Goal: Task Accomplishment & Management: Complete application form

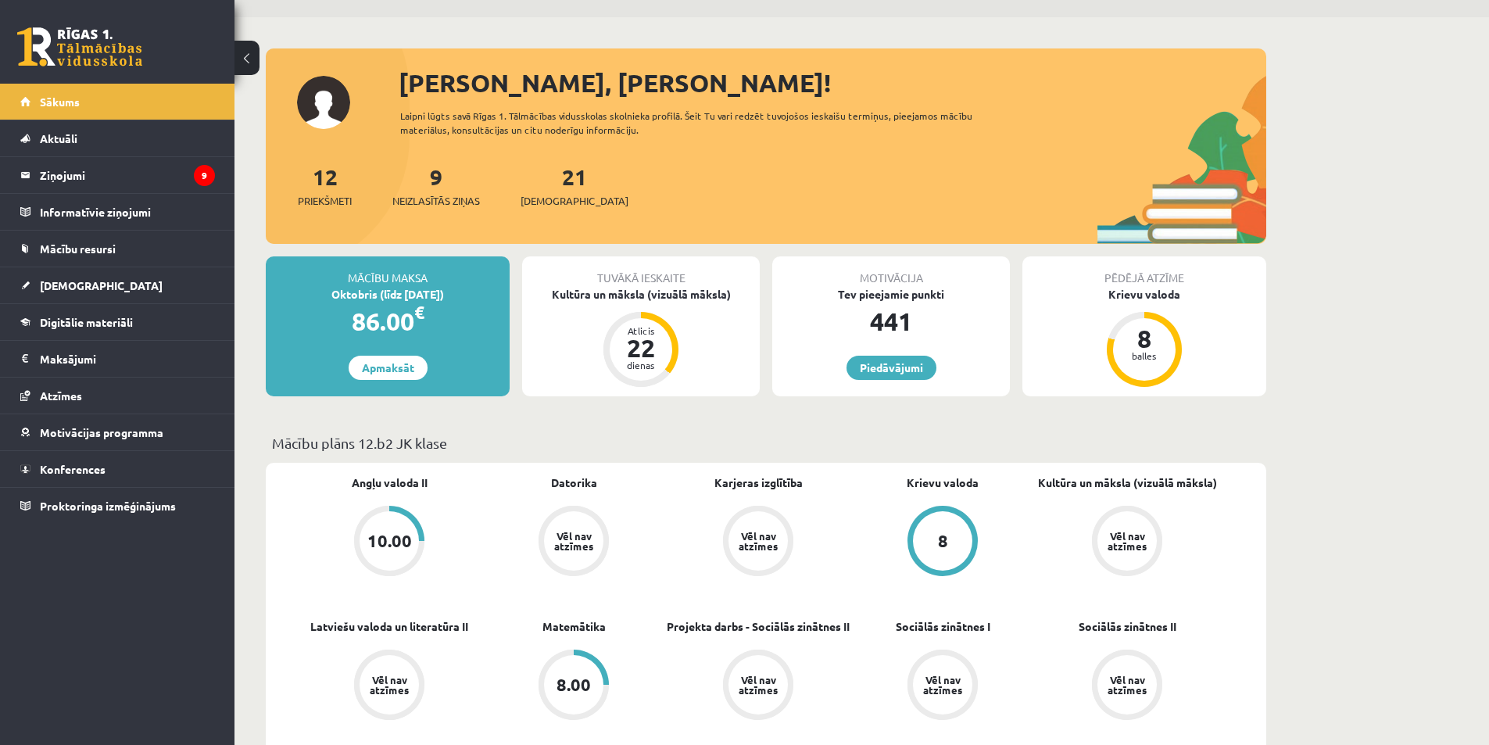
scroll to position [235, 0]
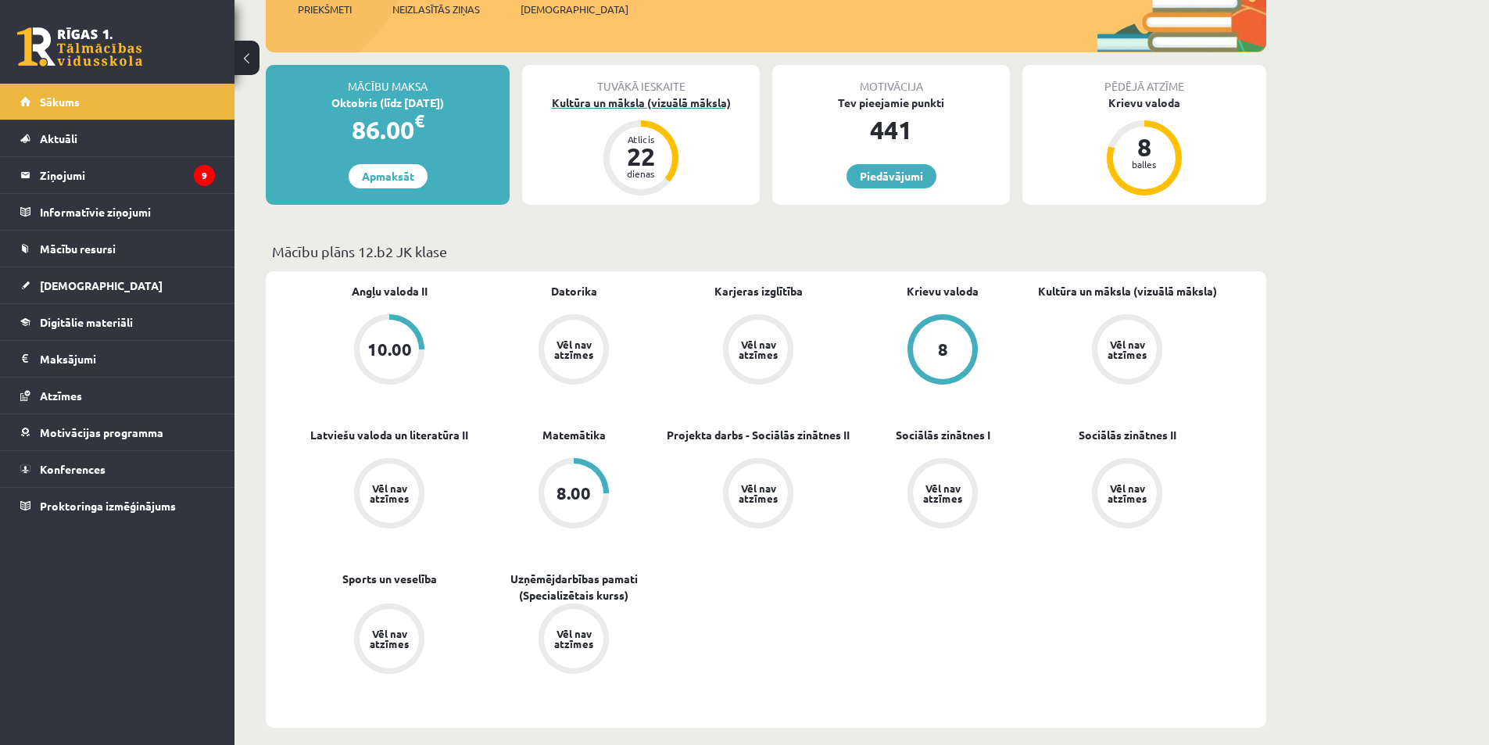
click at [661, 176] on div "dienas" at bounding box center [641, 173] width 47 height 9
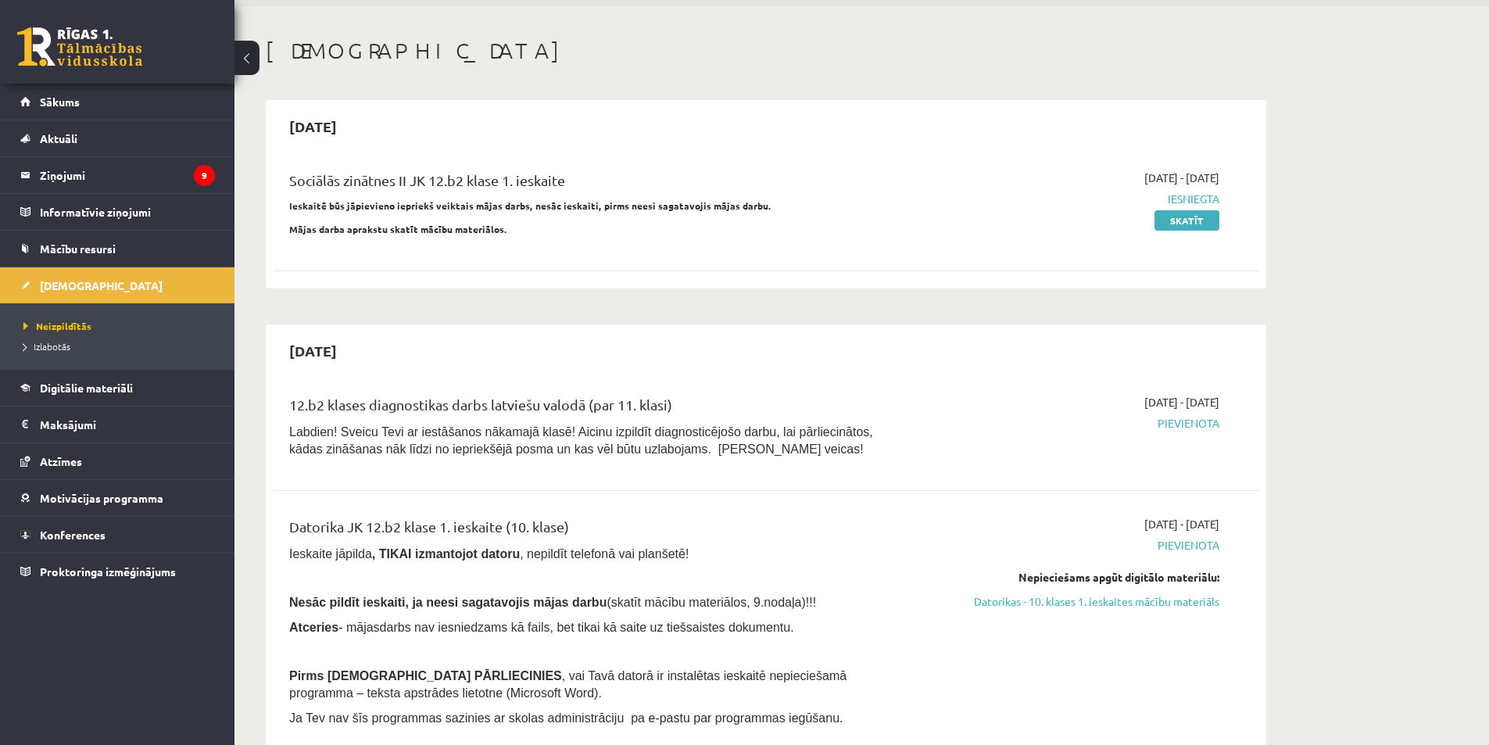
scroll to position [78, 0]
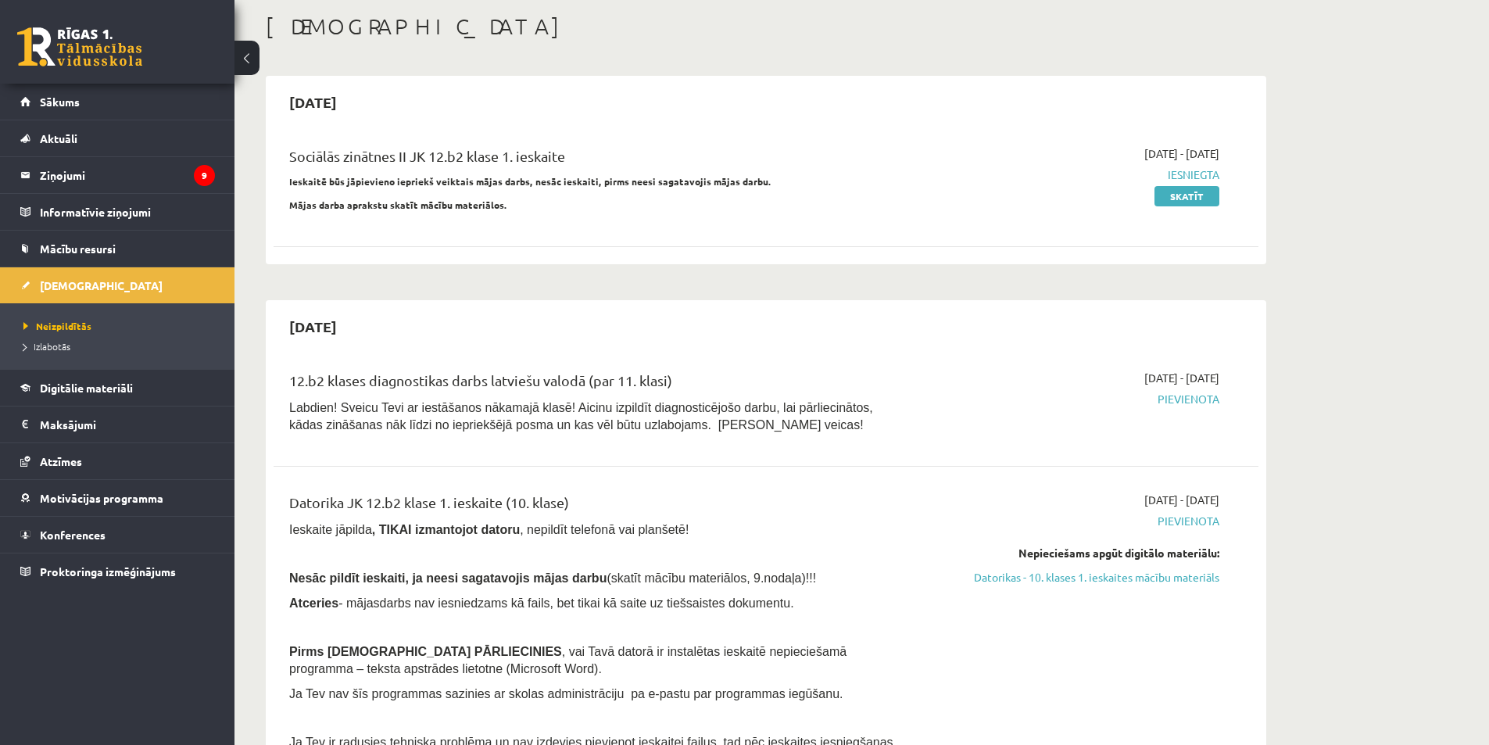
click at [1205, 399] on span "Pievienota" at bounding box center [1072, 399] width 295 height 16
drag, startPoint x: 525, startPoint y: 436, endPoint x: 701, endPoint y: 432, distance: 175.9
click at [689, 435] on div "12.b2 klases diagnostikas darbs latviešu valodā (par 11. klasi) Labdien! Sveicu…" at bounding box center [596, 406] width 636 height 72
click at [633, 432] on p "Labdien! Sveicu Tevi ar iestāšanos nākamajā klasē! Aicinu izpildīt diagnosticēj…" at bounding box center [595, 416] width 612 height 34
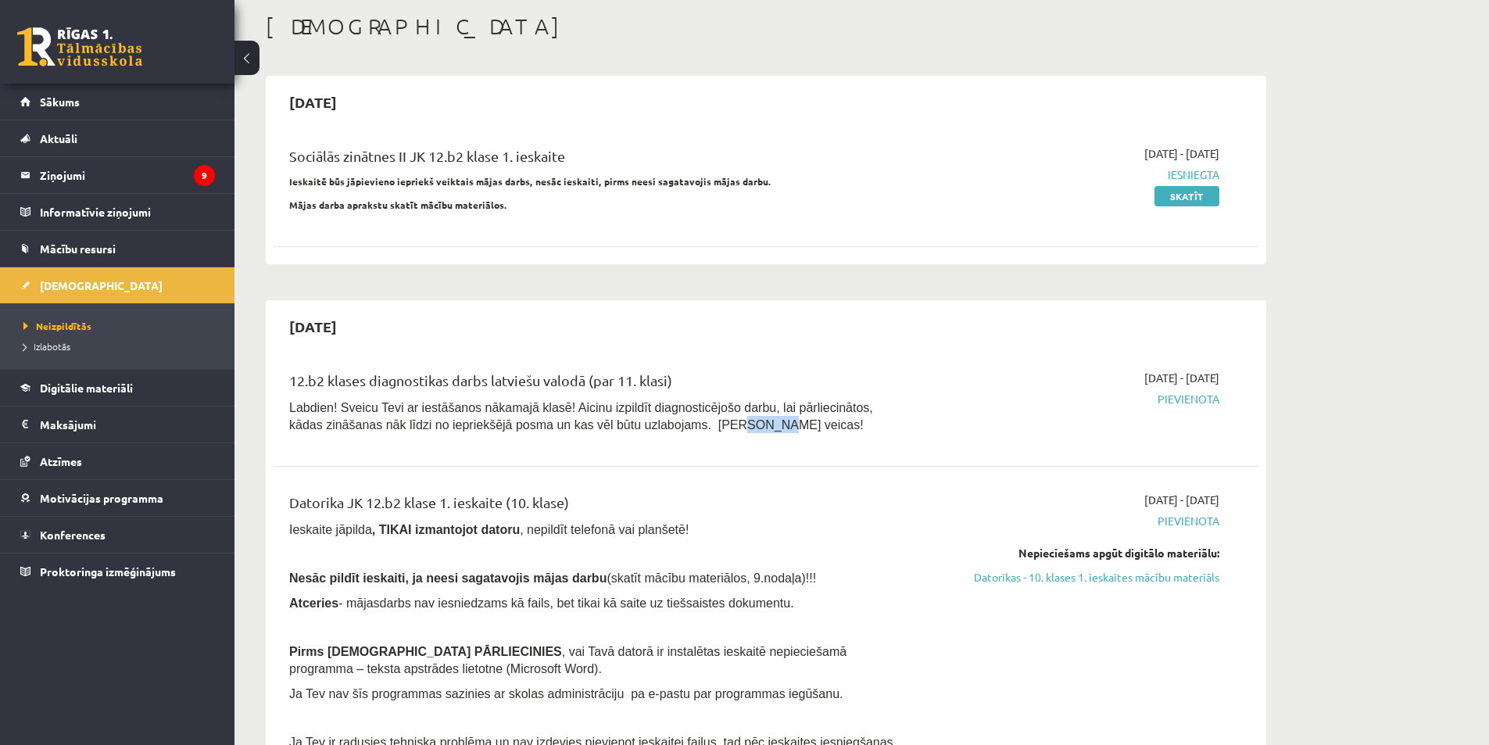
click at [633, 432] on p "Labdien! Sveicu Tevi ar iestāšanos nākamajā klasē! Aicinu izpildīt diagnosticēj…" at bounding box center [595, 416] width 612 height 34
click at [649, 424] on p "Labdien! Sveicu Tevi ar iestāšanos nākamajā klasē! Aicinu izpildīt diagnosticēj…" at bounding box center [595, 416] width 612 height 34
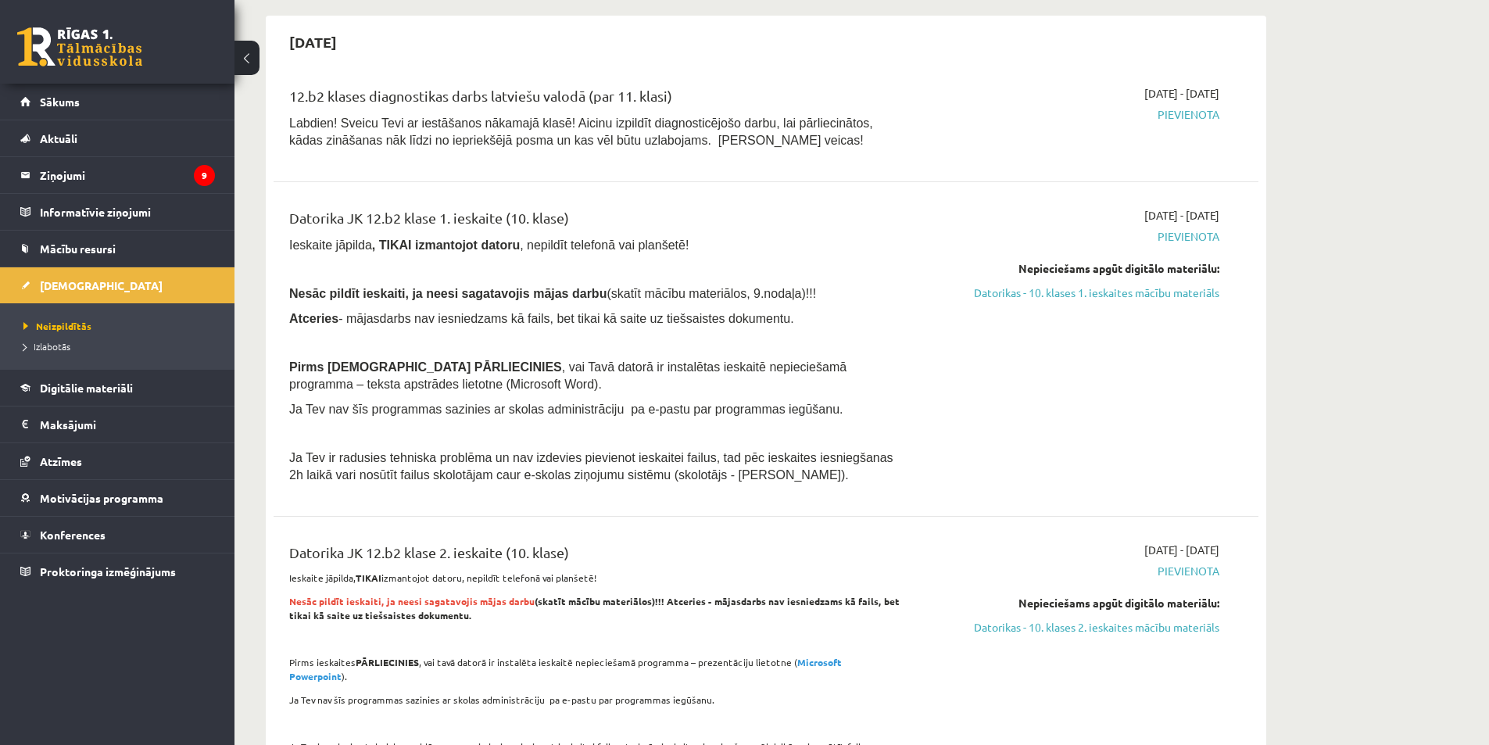
scroll to position [391, 0]
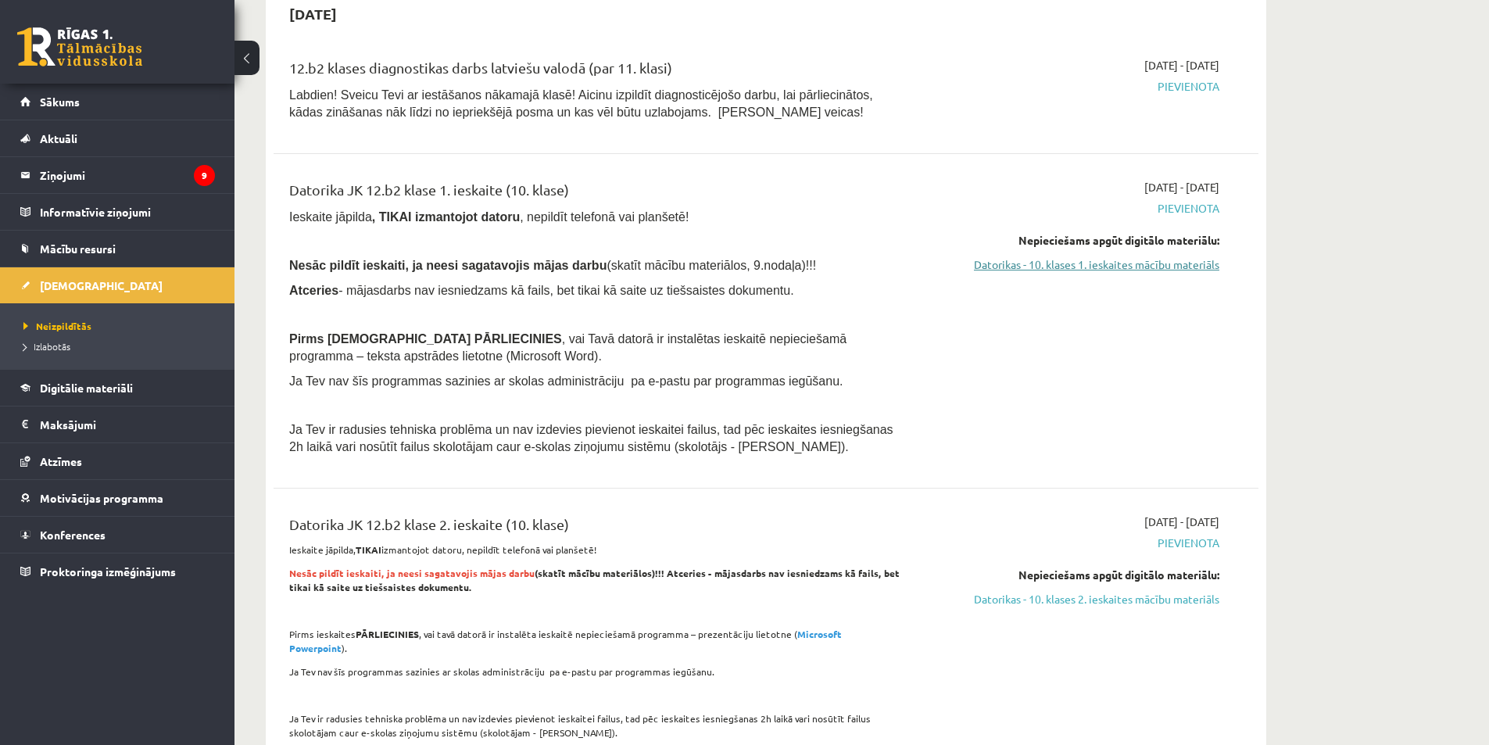
click at [1174, 268] on link "Datorikas - 10. klases 1. ieskaites mācību materiāls" at bounding box center [1072, 264] width 295 height 16
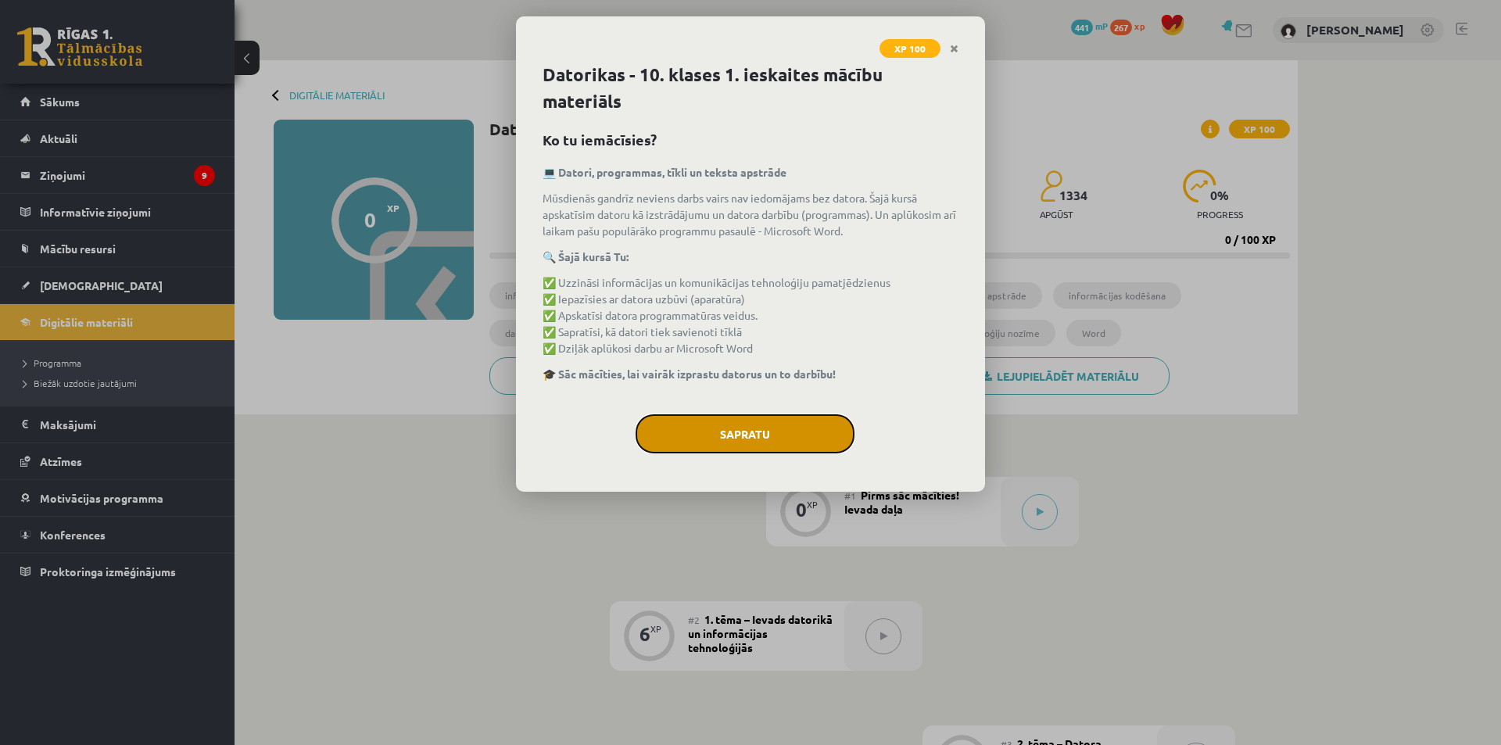
click at [781, 421] on button "Sapratu" at bounding box center [745, 433] width 219 height 39
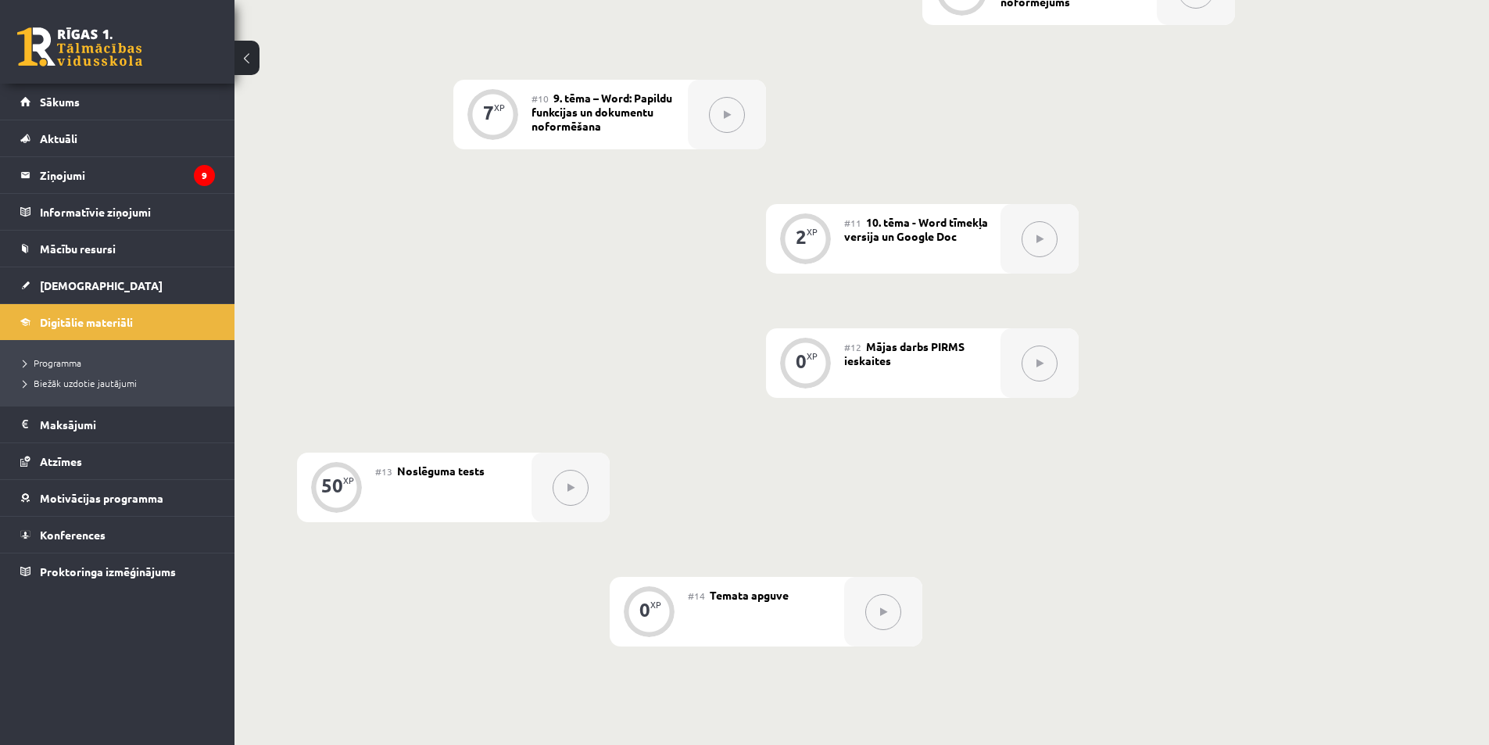
scroll to position [1691, 0]
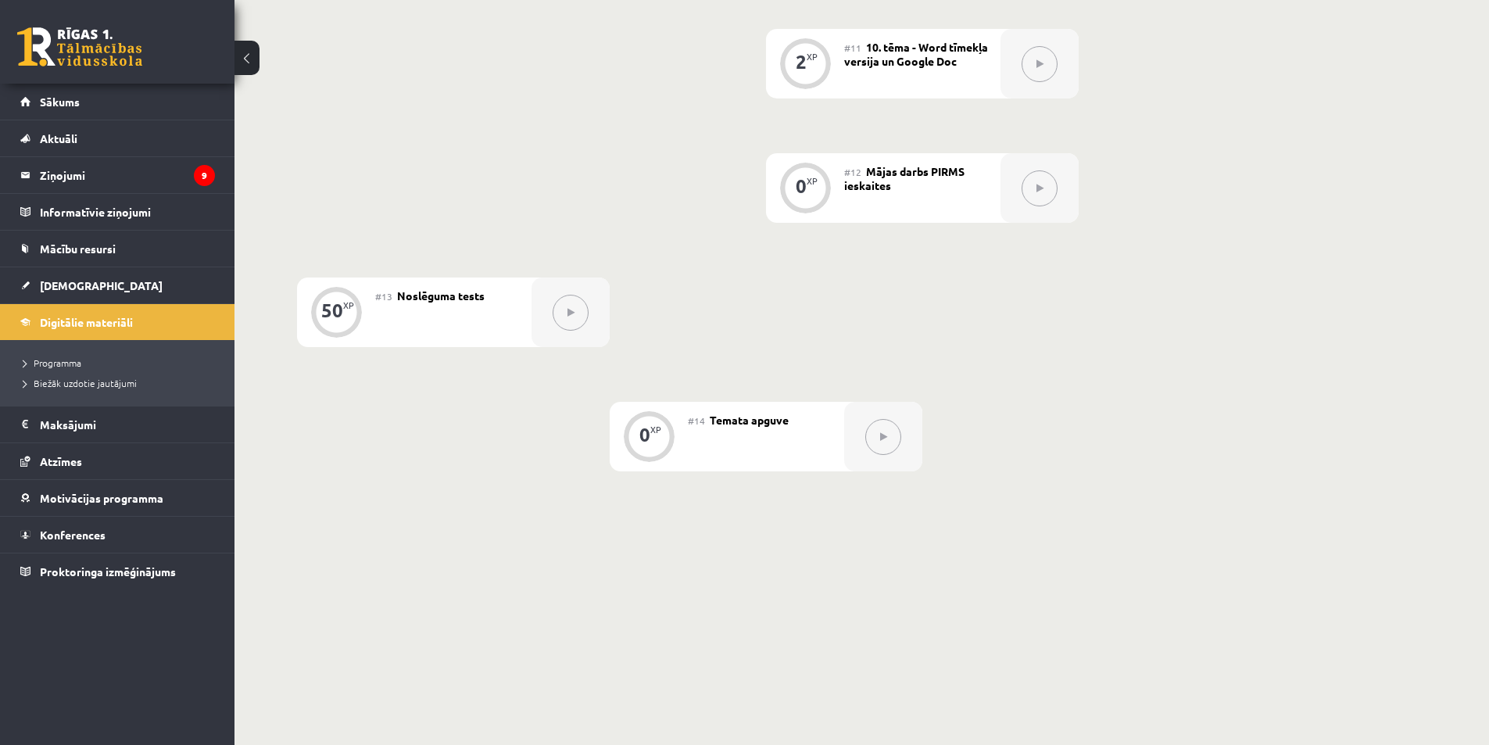
drag, startPoint x: 943, startPoint y: 457, endPoint x: 983, endPoint y: 461, distance: 40.1
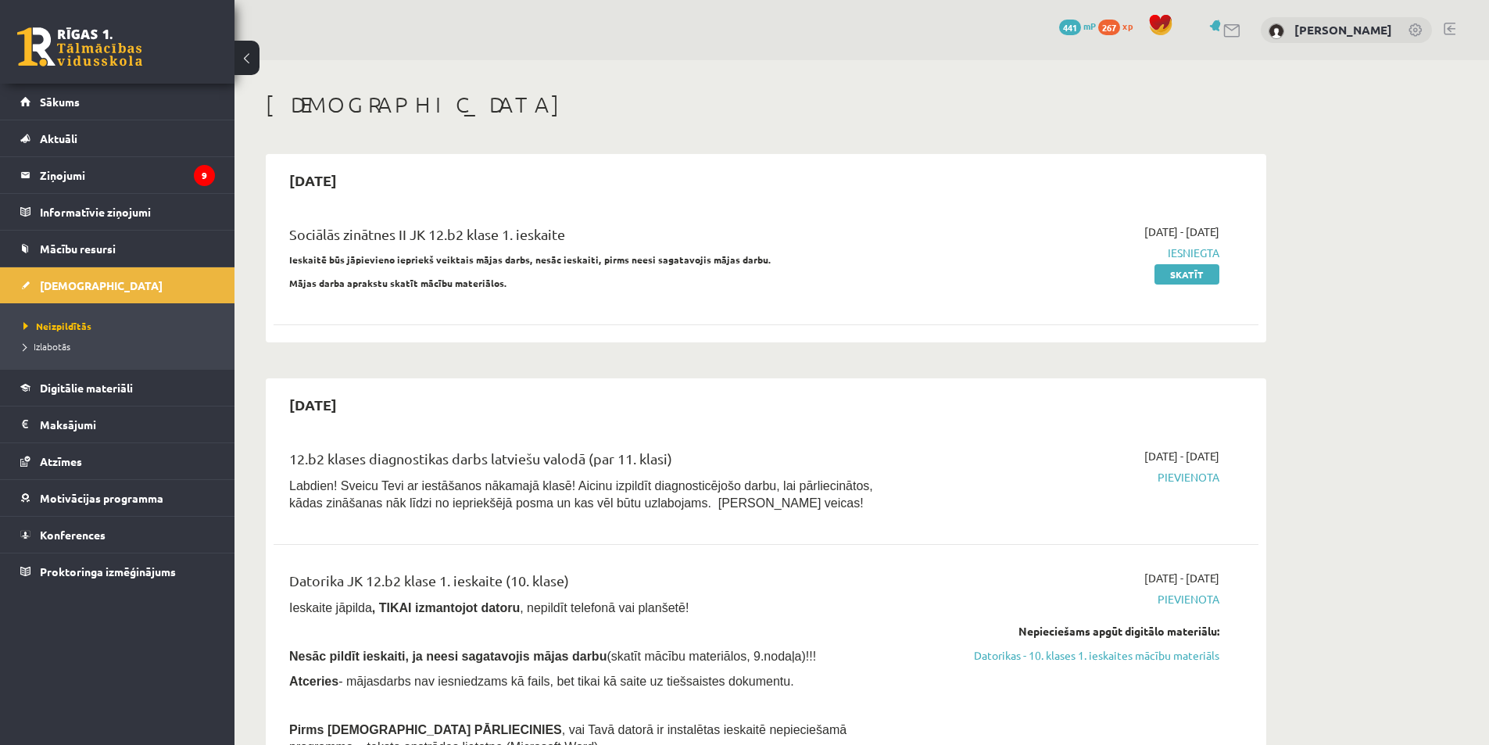
scroll to position [381, 0]
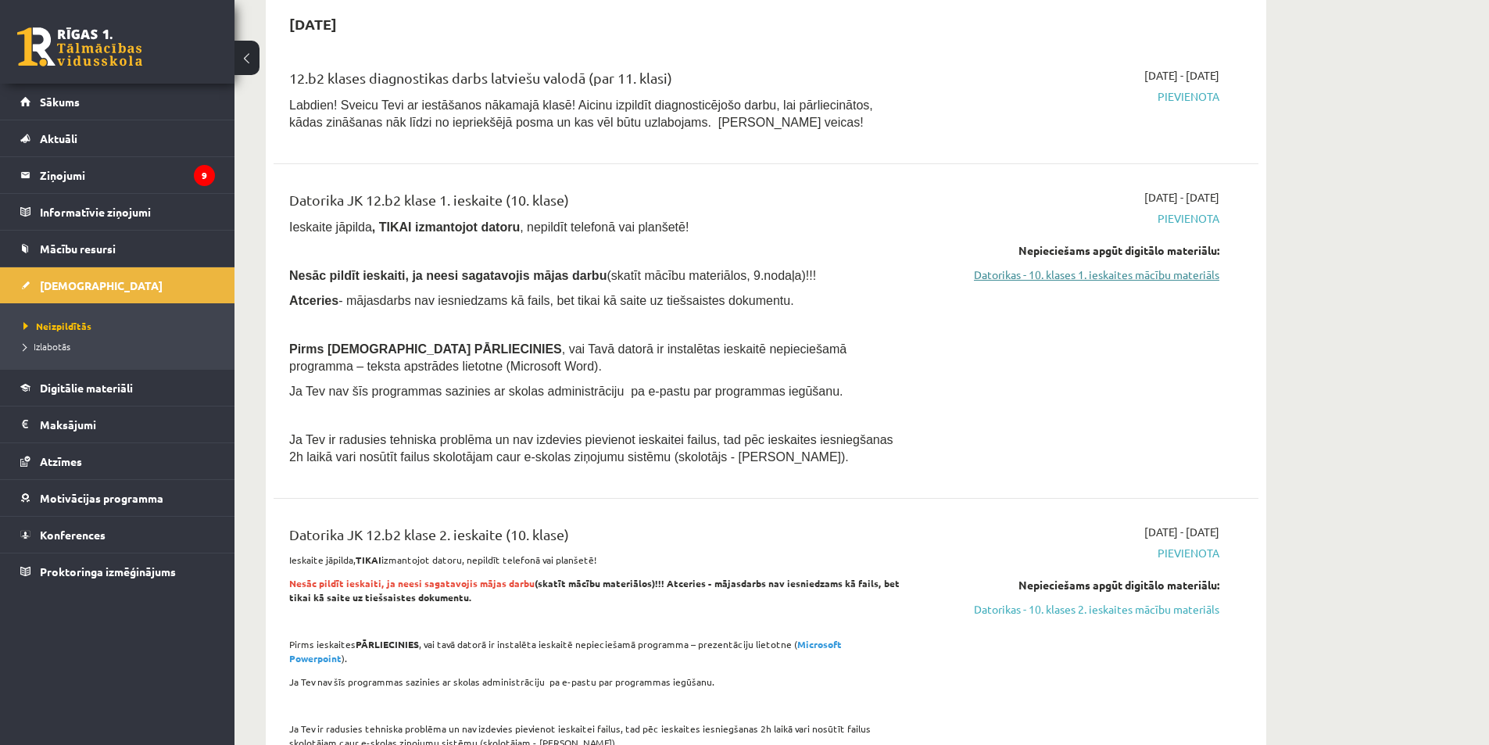
click at [1165, 272] on link "Datorikas - 10. klases 1. ieskaites mācību materiāls" at bounding box center [1072, 275] width 295 height 16
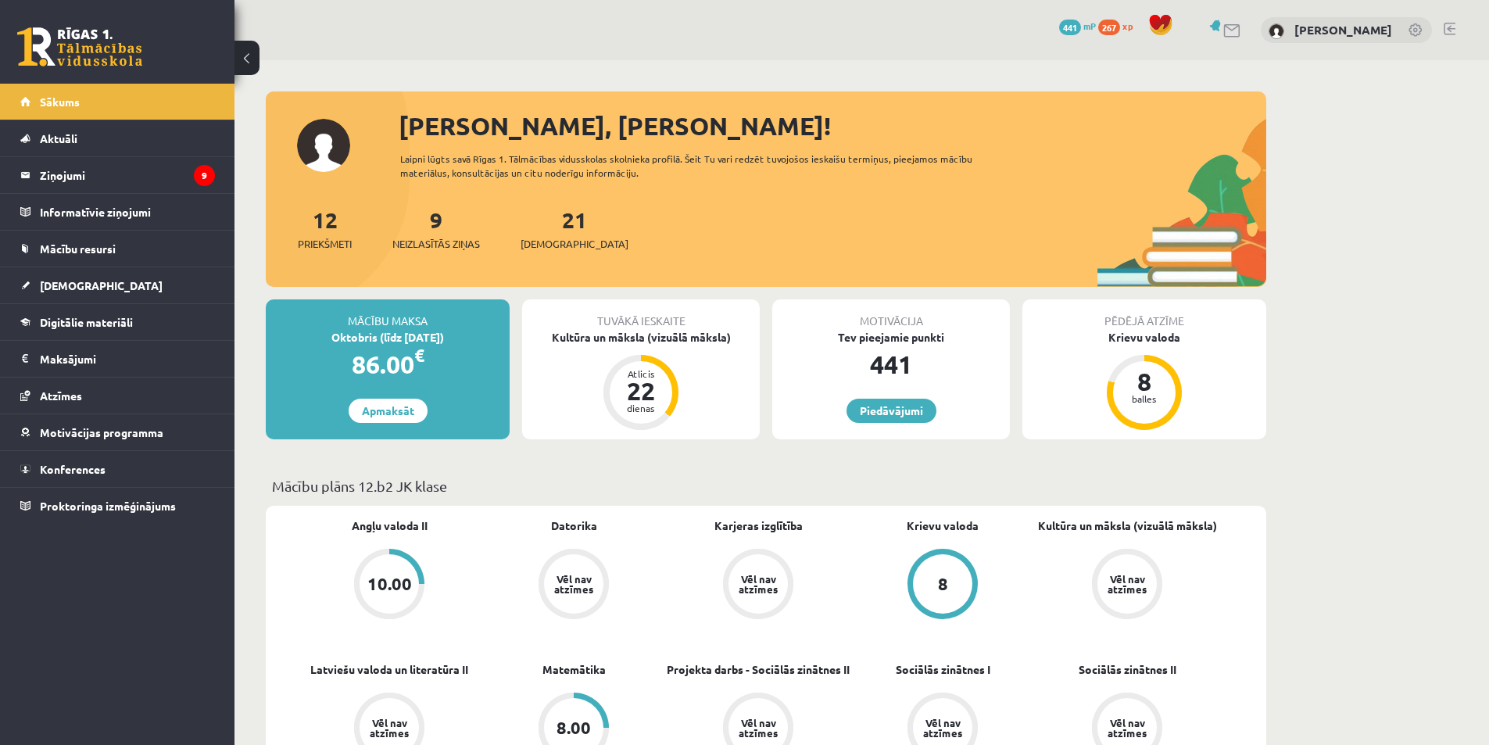
scroll to position [235, 0]
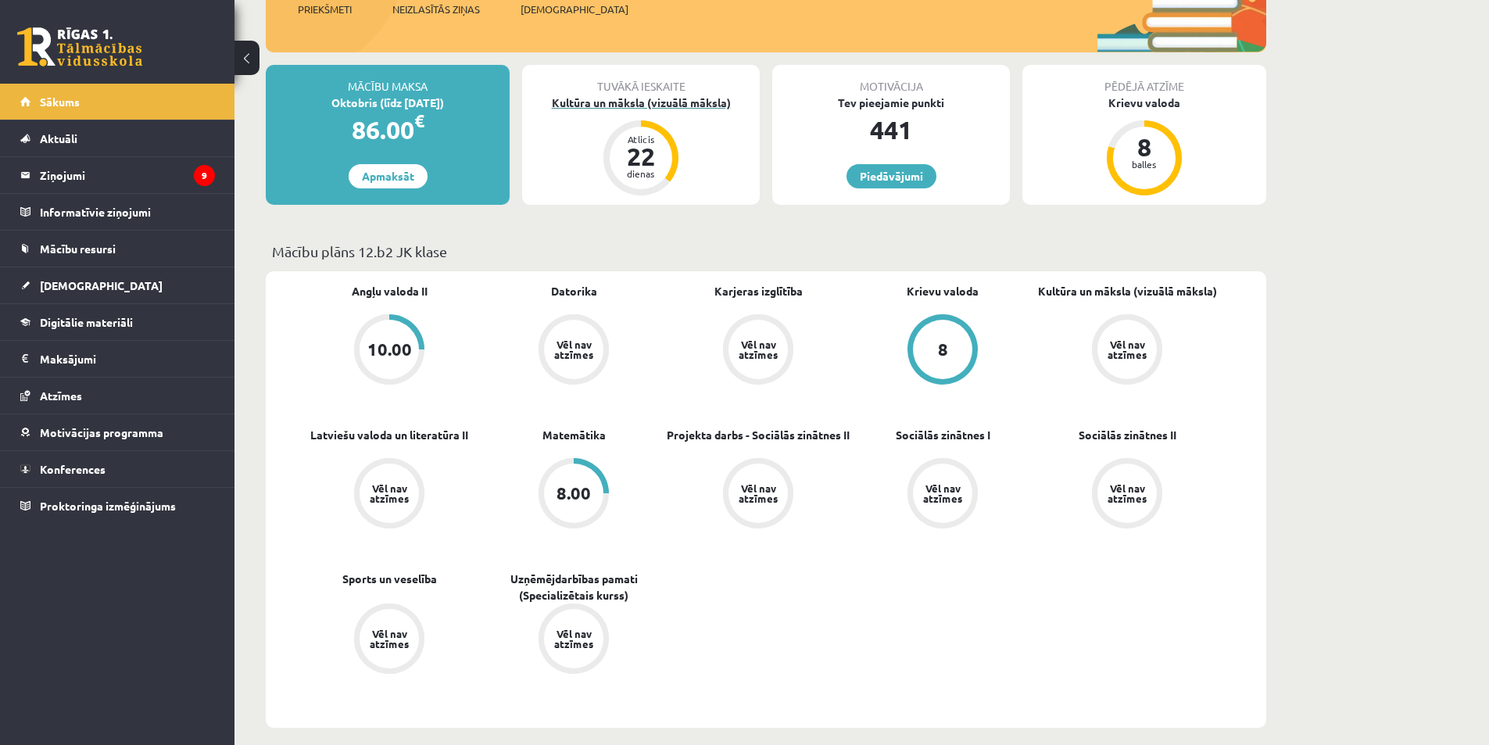
click at [661, 159] on div "22" at bounding box center [641, 156] width 47 height 25
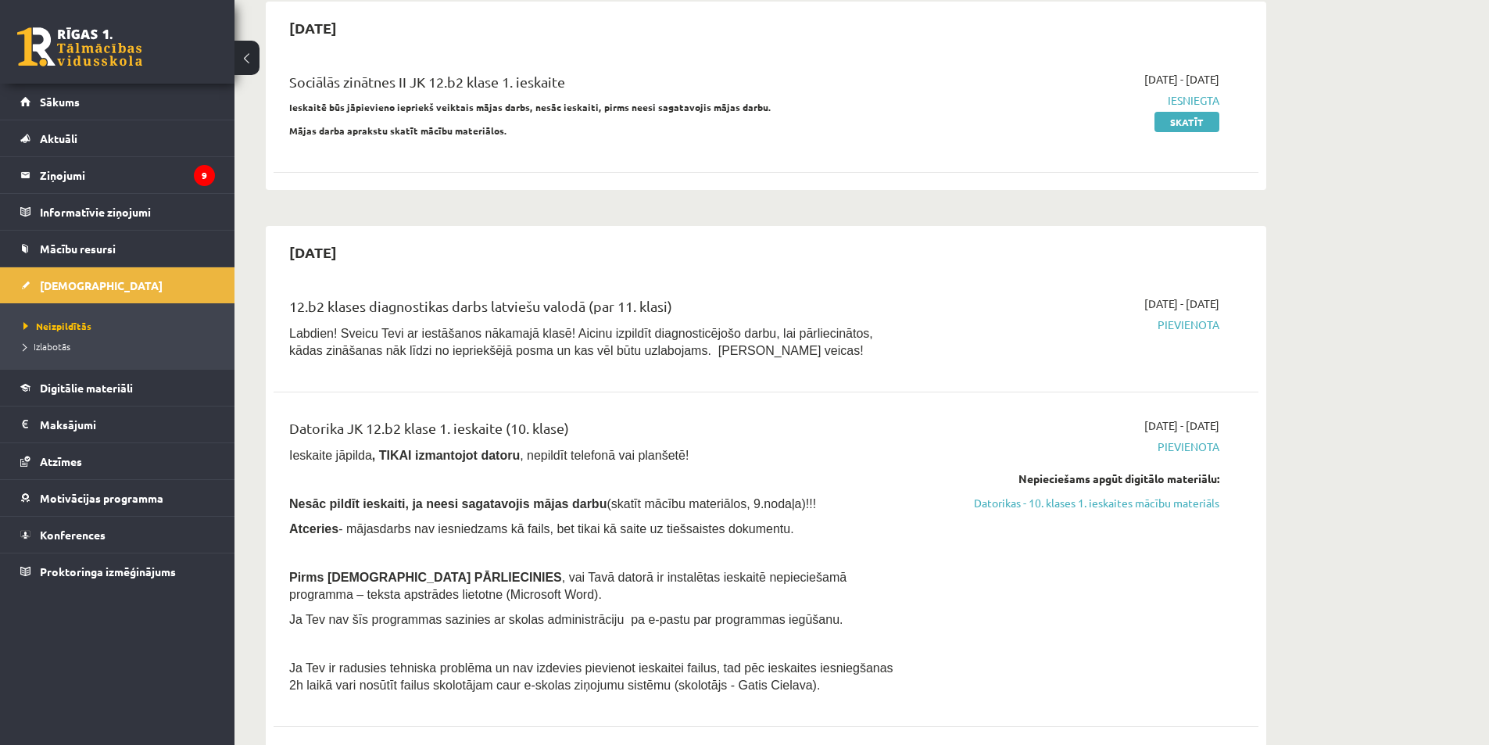
scroll to position [156, 0]
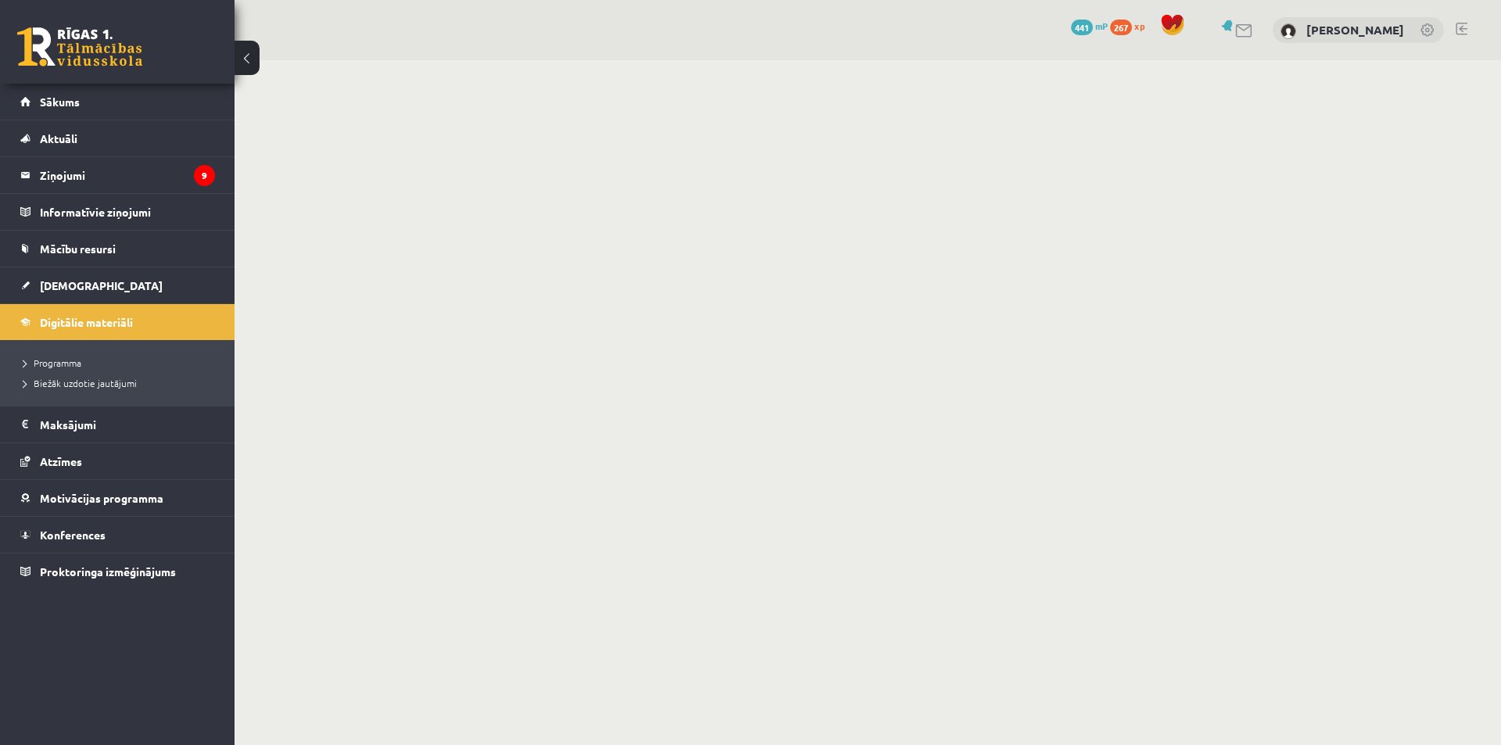
drag, startPoint x: 0, startPoint y: 0, endPoint x: 1187, endPoint y: 300, distance: 1224.8
click at [1187, 300] on body "0 Dāvanas 441 mP 267 xp [PERSON_NAME] Sākums Aktuāli Kā mācīties eSKOLĀ Kontakt…" at bounding box center [750, 372] width 1501 height 745
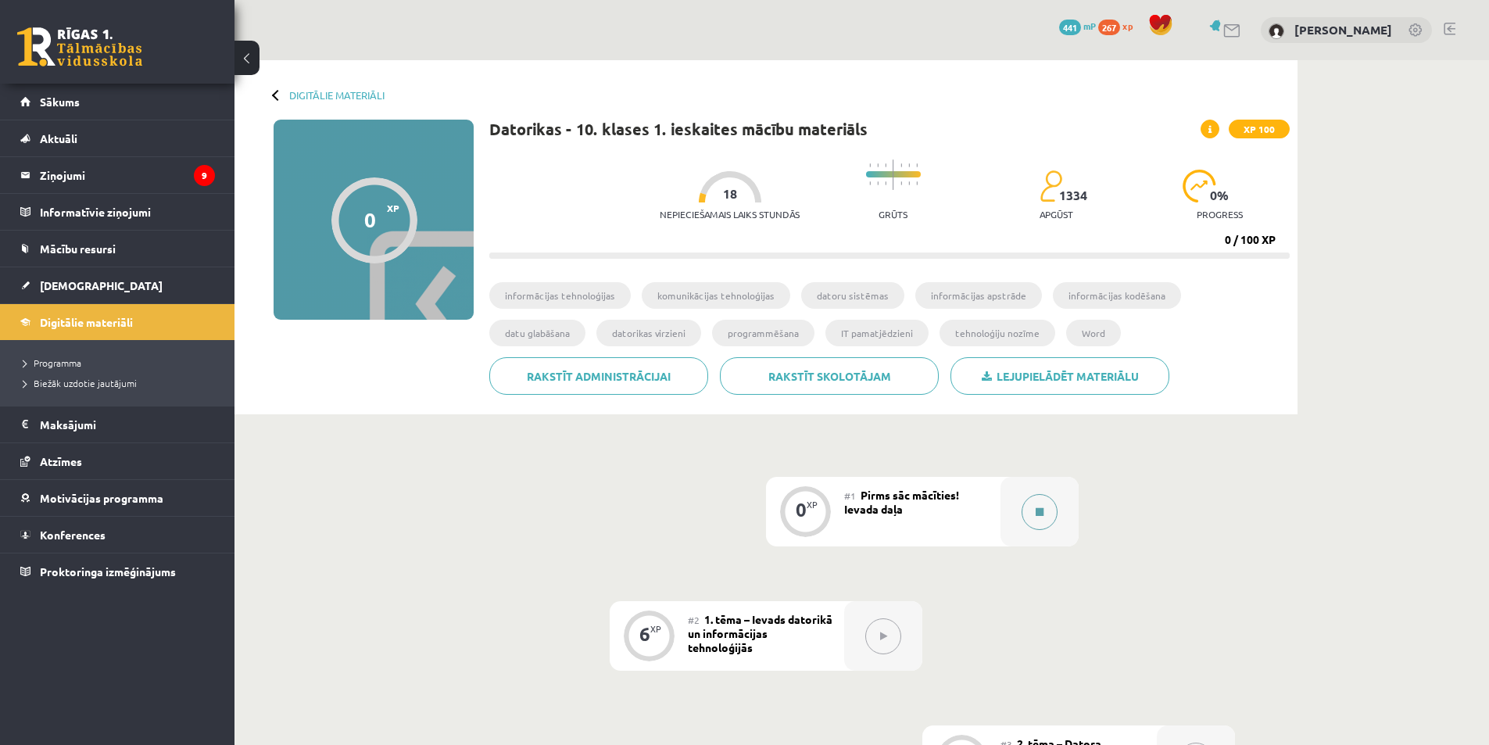
click at [1055, 516] on button at bounding box center [1040, 512] width 36 height 36
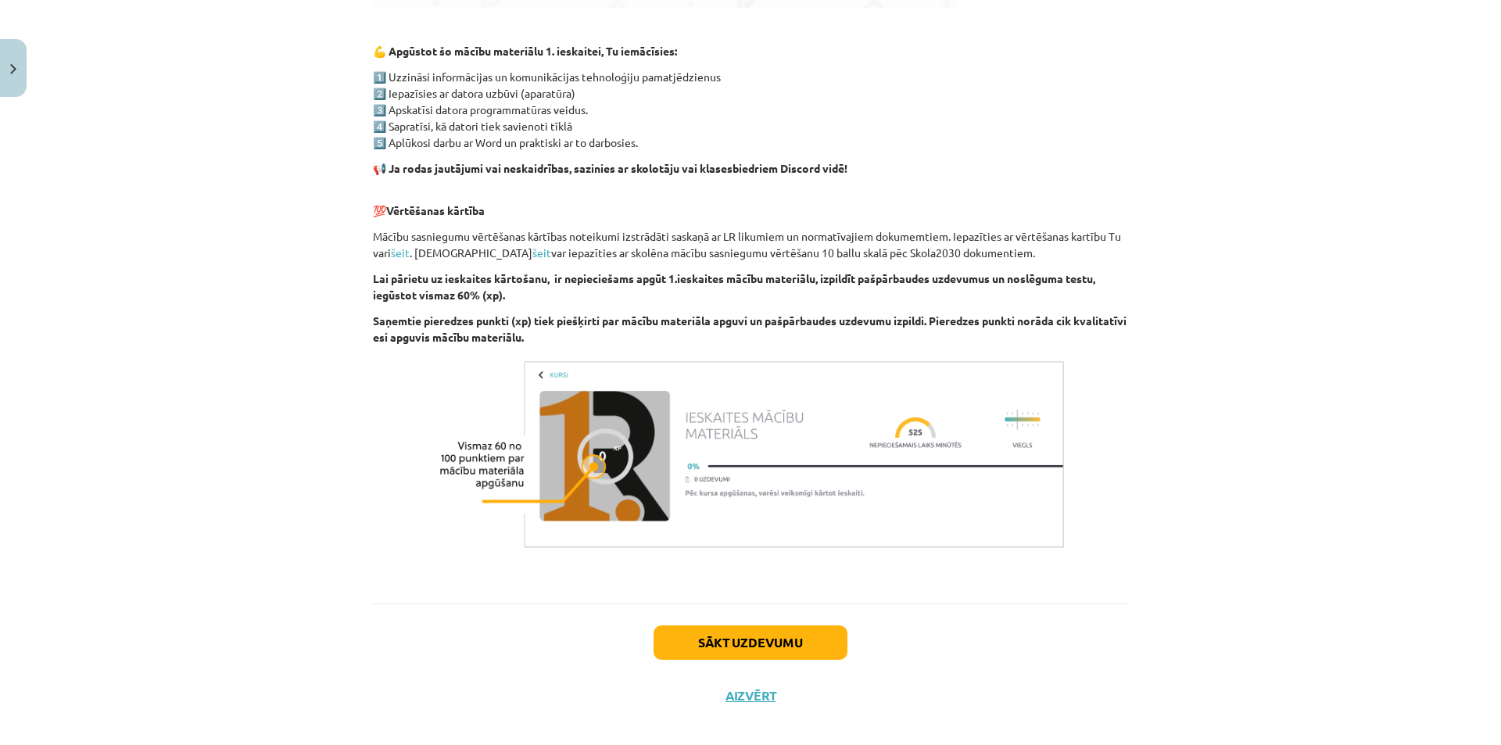
scroll to position [913, 0]
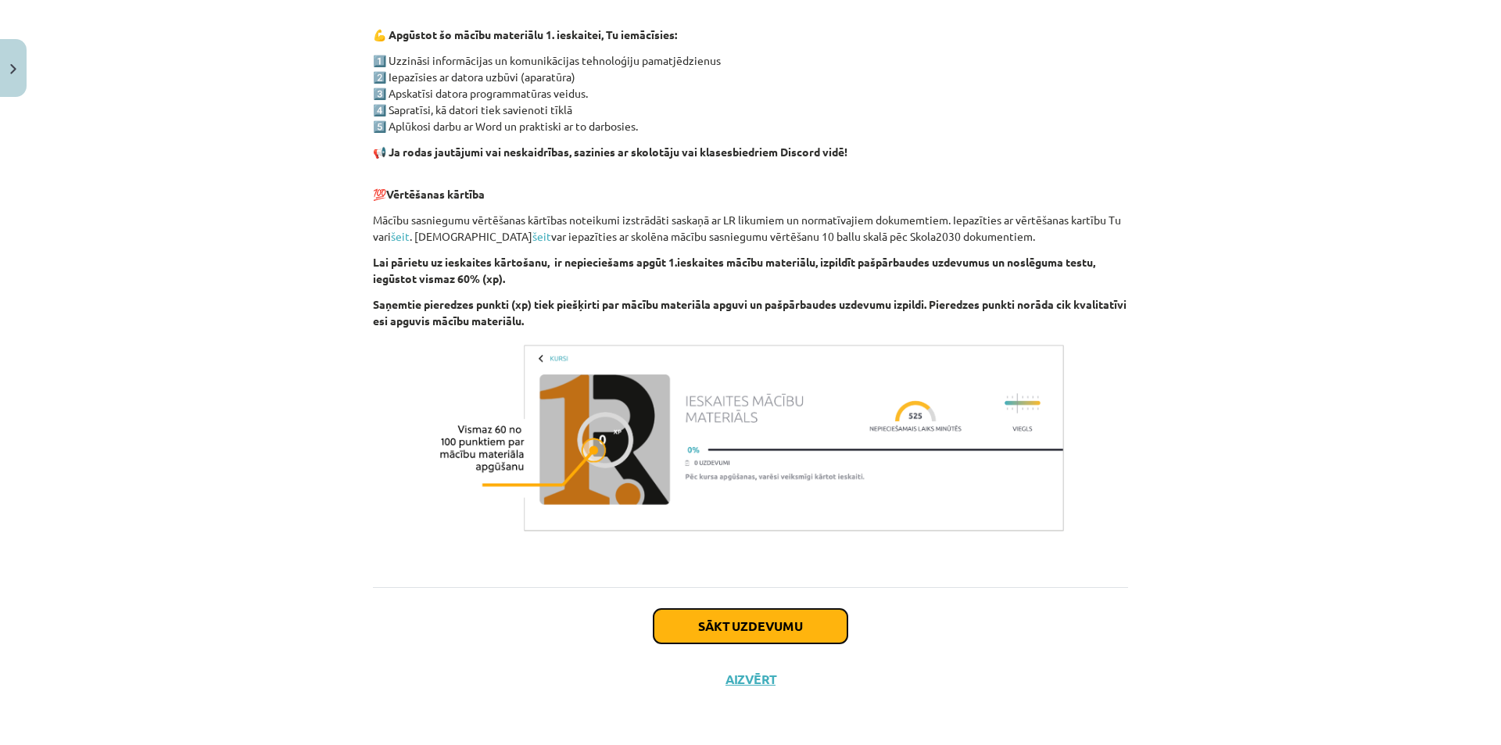
click at [786, 633] on button "Sākt uzdevumu" at bounding box center [751, 626] width 194 height 34
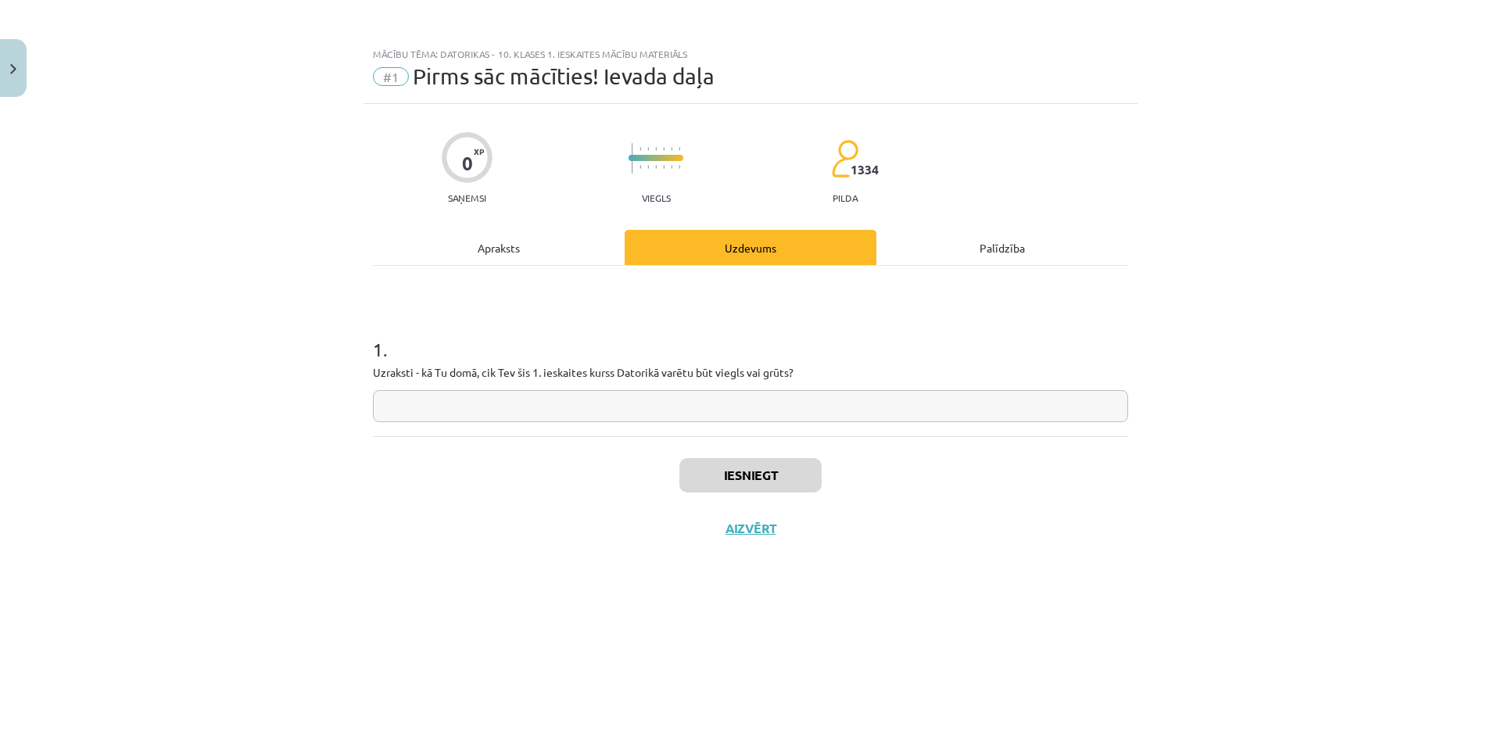
click at [543, 251] on div "Apraksts" at bounding box center [499, 247] width 252 height 35
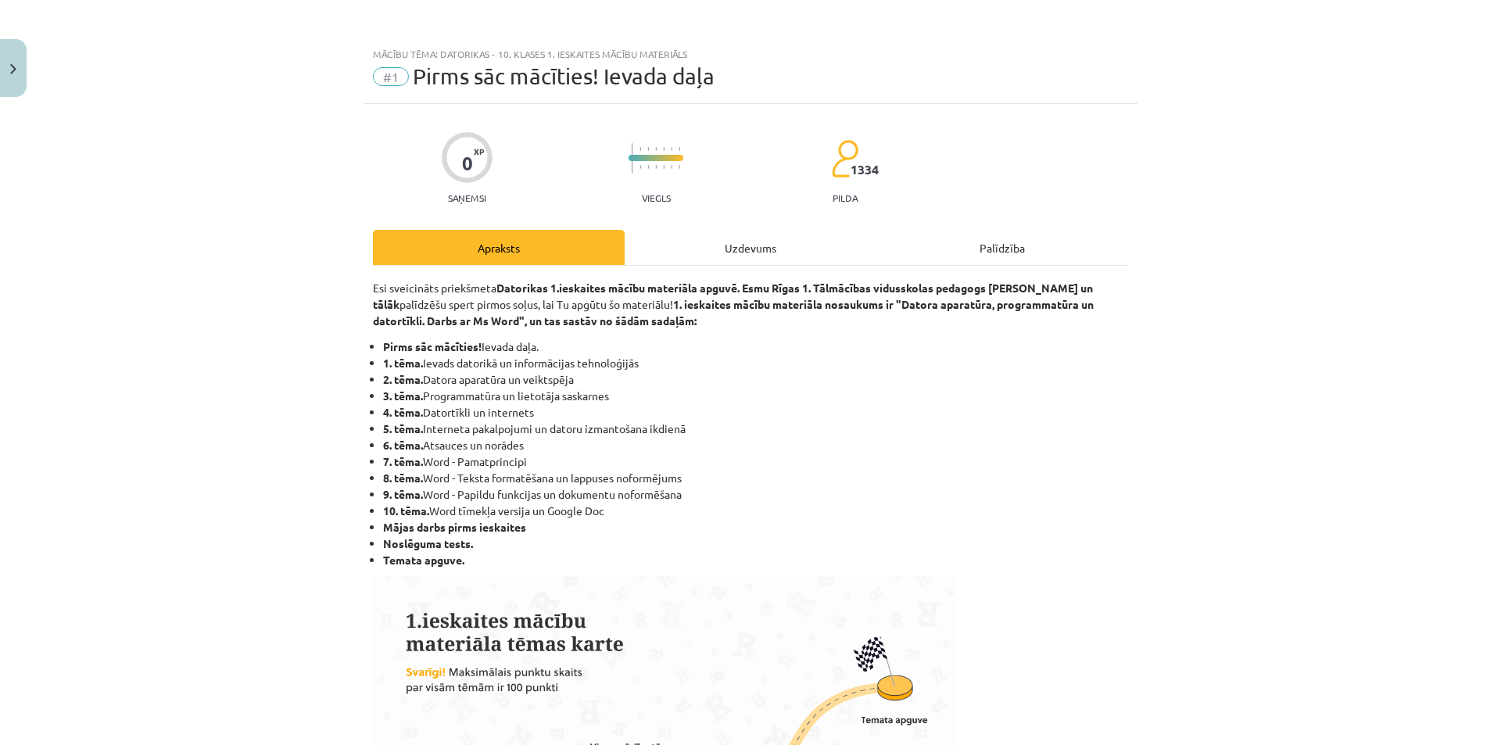
drag, startPoint x: 527, startPoint y: 535, endPoint x: 373, endPoint y: 538, distance: 154.0
click at [373, 538] on ul "Pirms sāc mācīties! Ievada daļa. 1. tēma. Ievads datorikā un informācijas tehno…" at bounding box center [750, 453] width 755 height 230
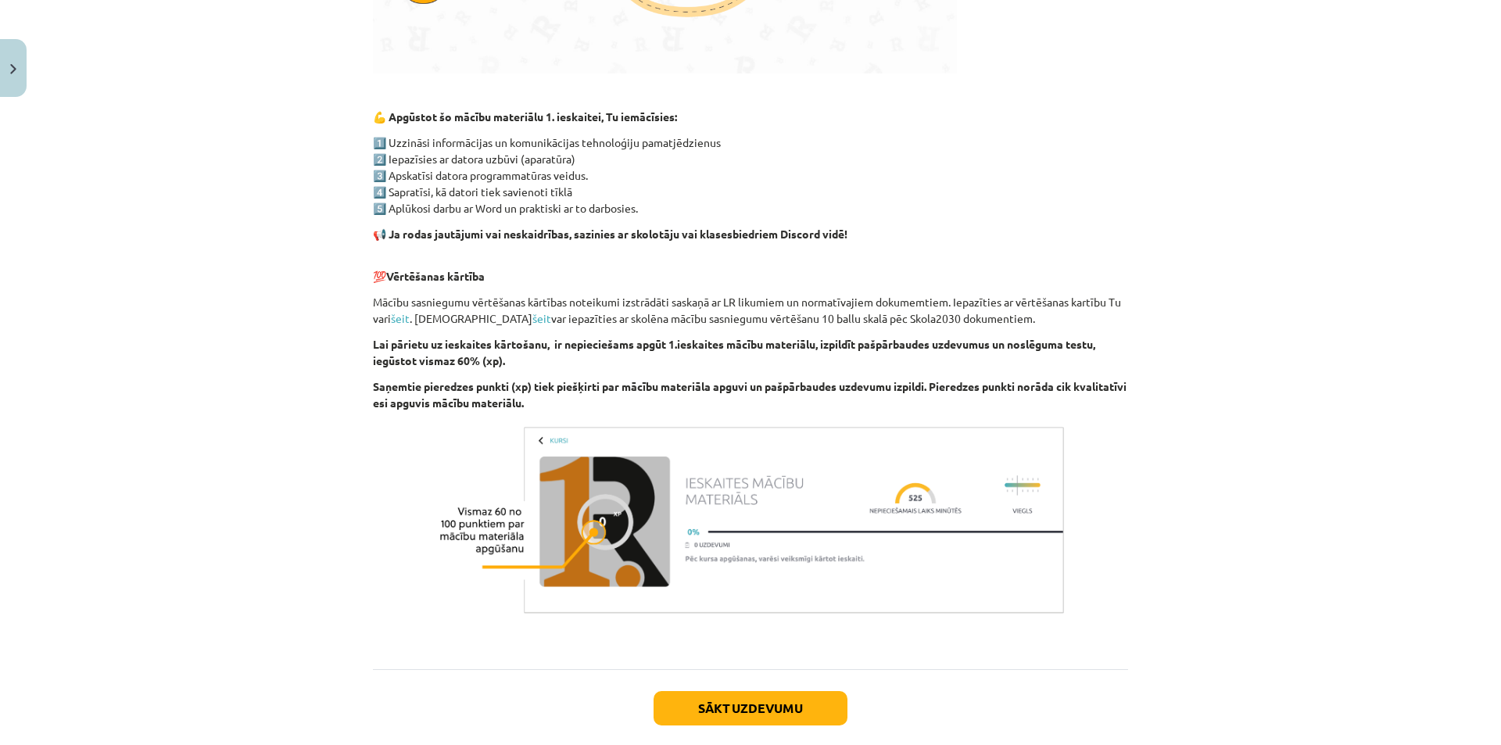
scroll to position [913, 0]
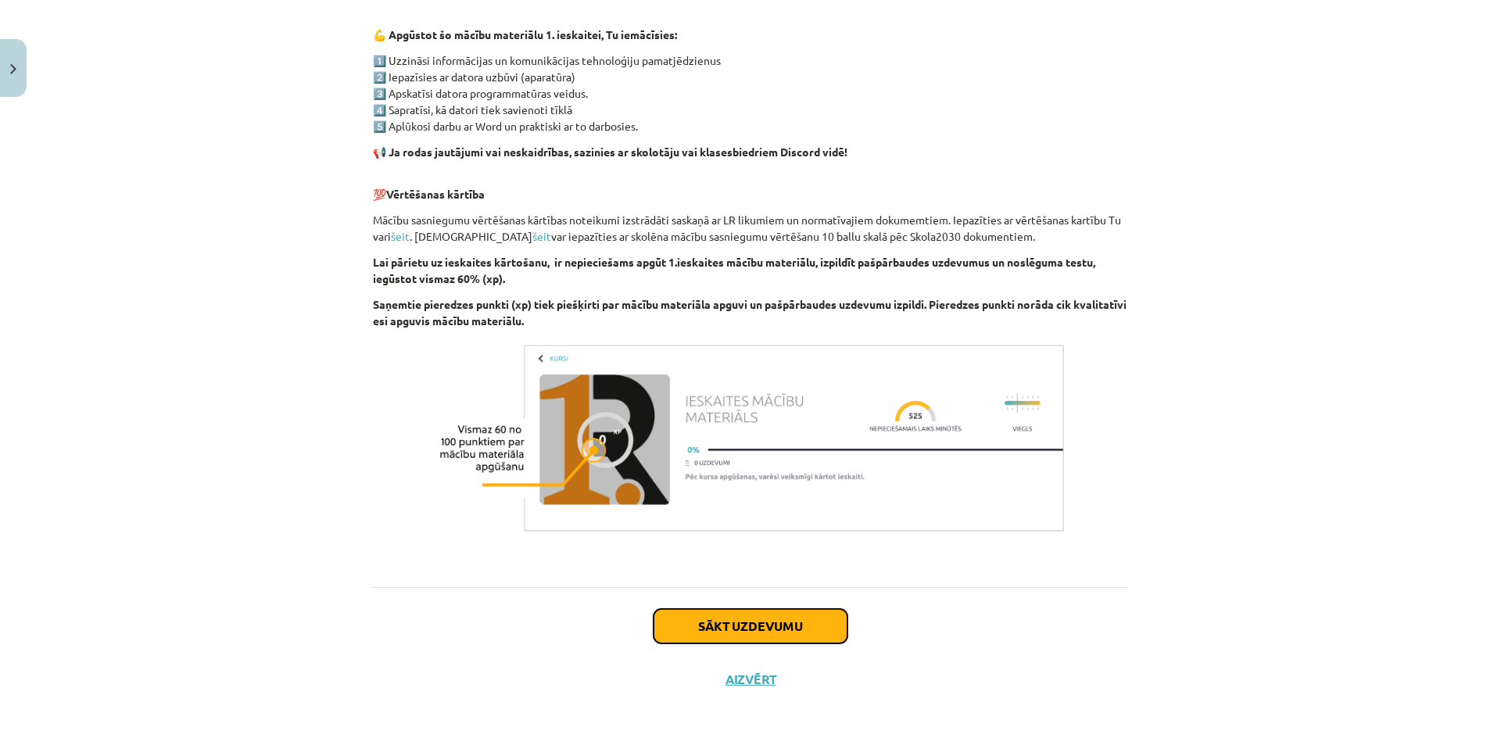
click at [761, 625] on button "Sākt uzdevumu" at bounding box center [751, 626] width 194 height 34
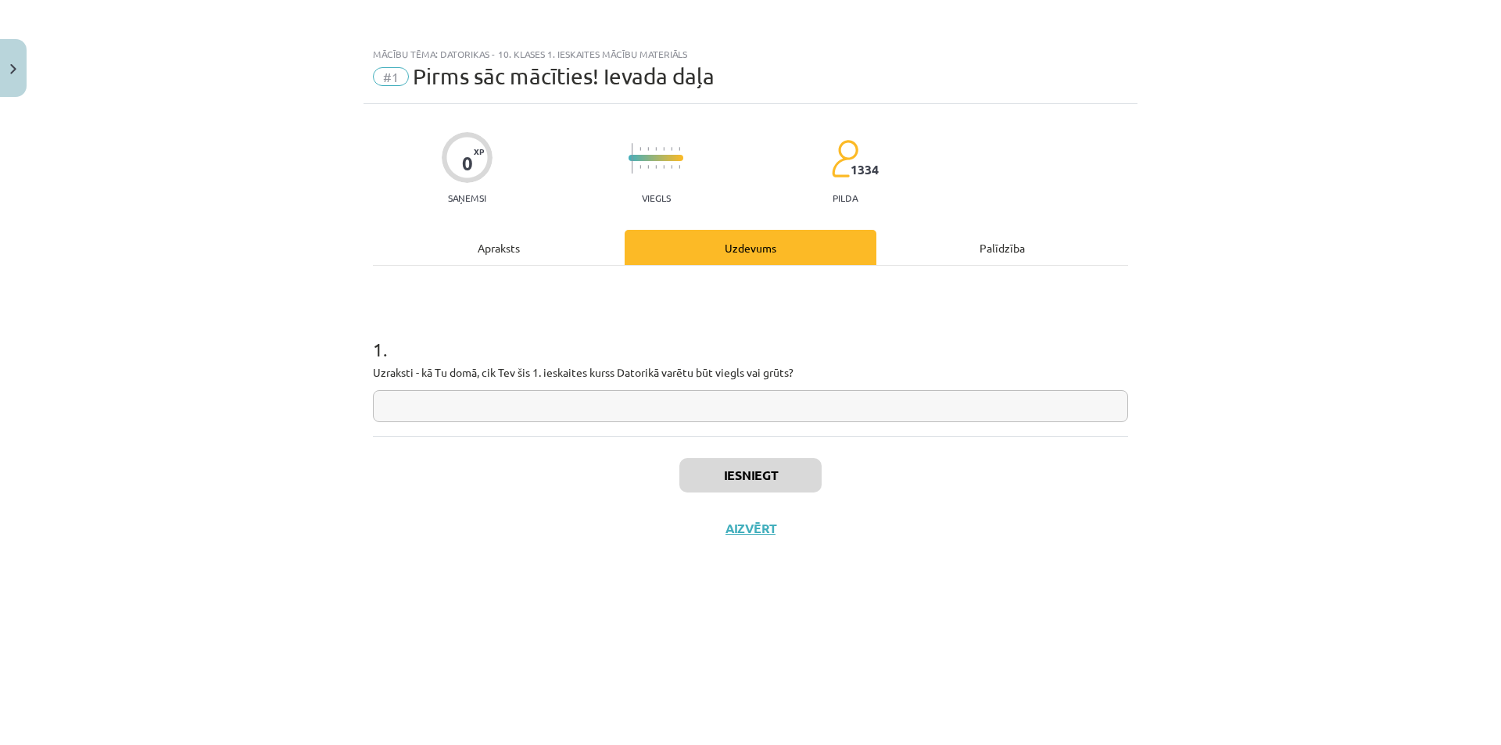
click at [607, 415] on input "text" at bounding box center [750, 406] width 755 height 32
click at [783, 471] on button "Iesniegt" at bounding box center [750, 475] width 142 height 34
click at [797, 480] on button "Iesniegt" at bounding box center [750, 475] width 142 height 34
click at [878, 457] on div "Iesniegt Aizvērt" at bounding box center [750, 490] width 755 height 109
click at [748, 411] on input "**********" at bounding box center [750, 406] width 755 height 32
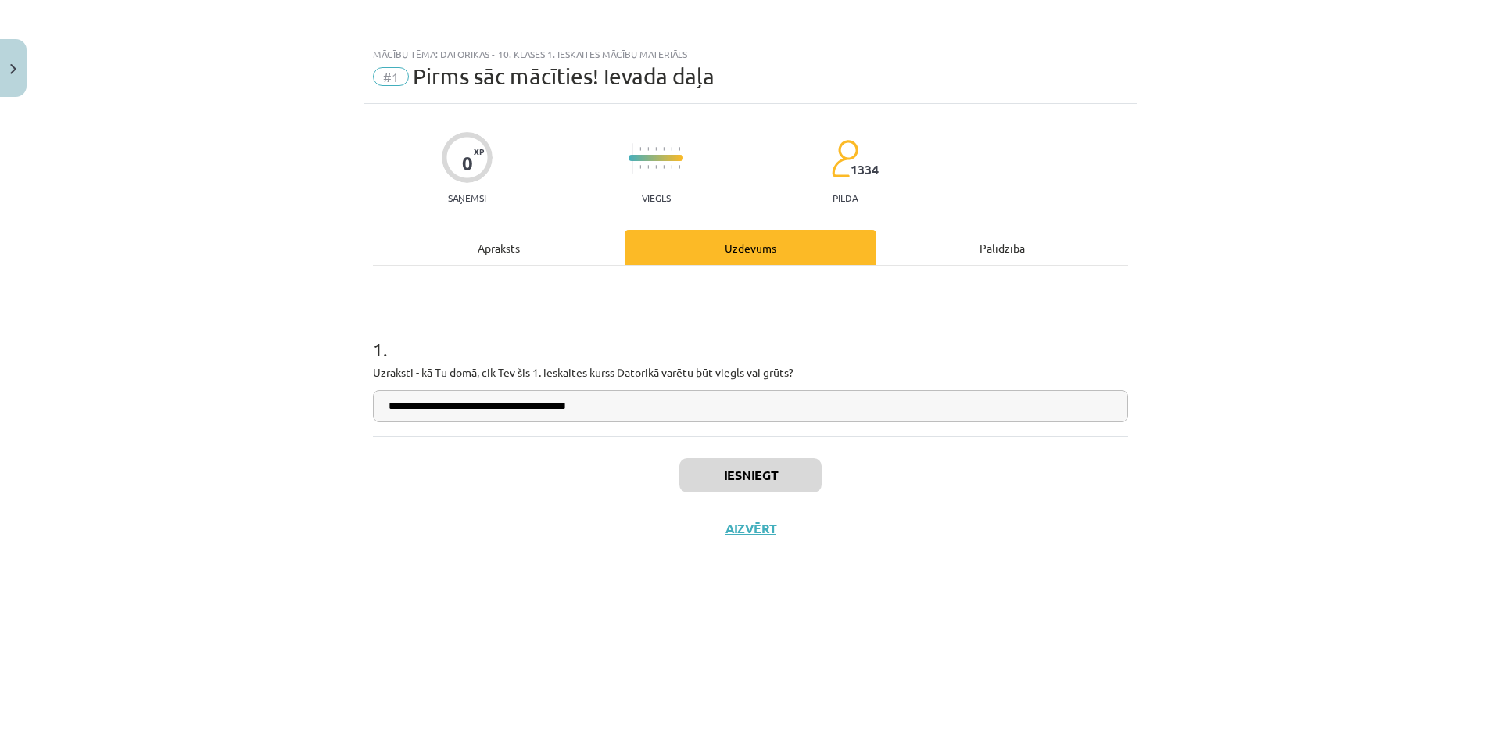
type input "**********"
click at [787, 471] on button "Iesniegt" at bounding box center [750, 475] width 142 height 34
click at [916, 578] on div "Iesniegts Nākamā nodarbība Aizvērt" at bounding box center [750, 515] width 755 height 159
click at [788, 532] on button "Nākamā nodarbība" at bounding box center [750, 539] width 153 height 36
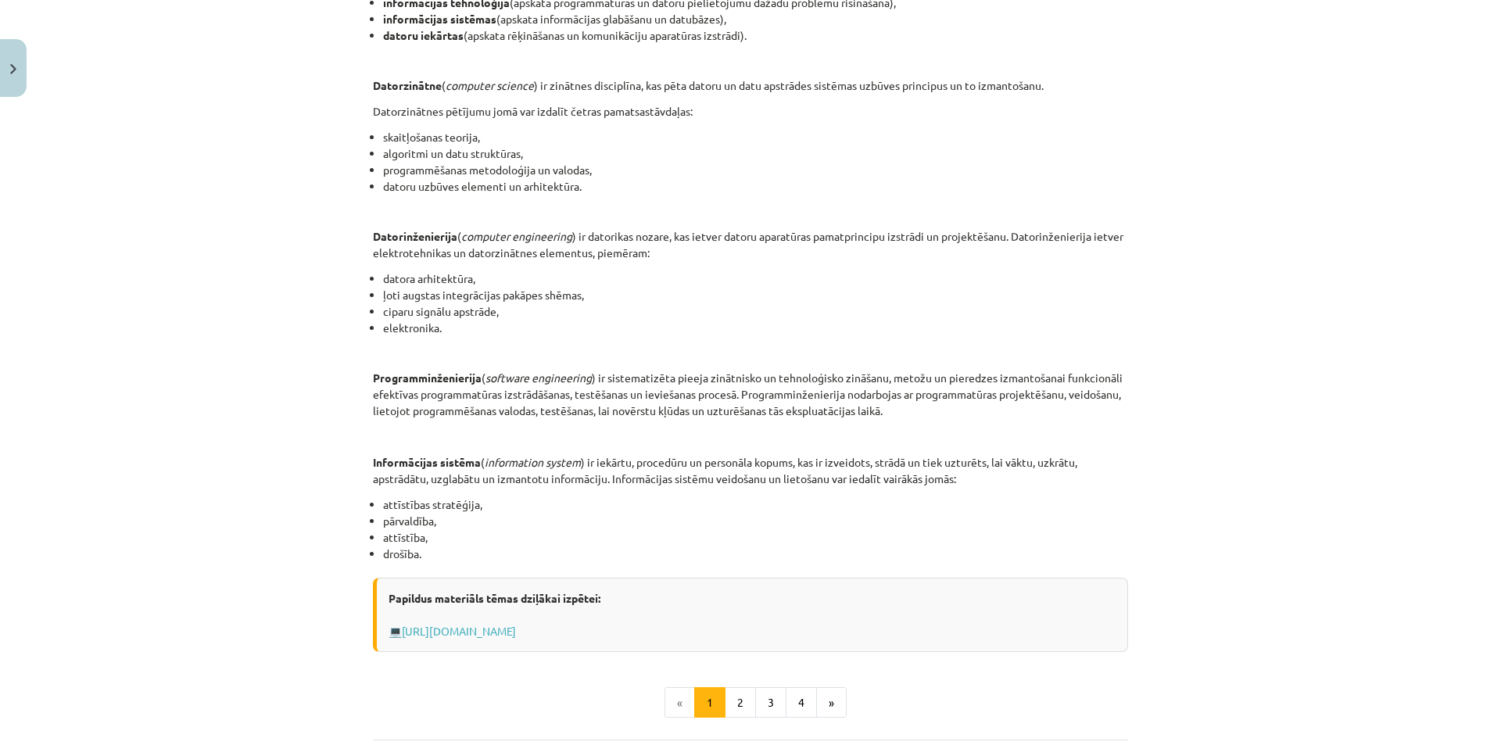
scroll to position [547, 0]
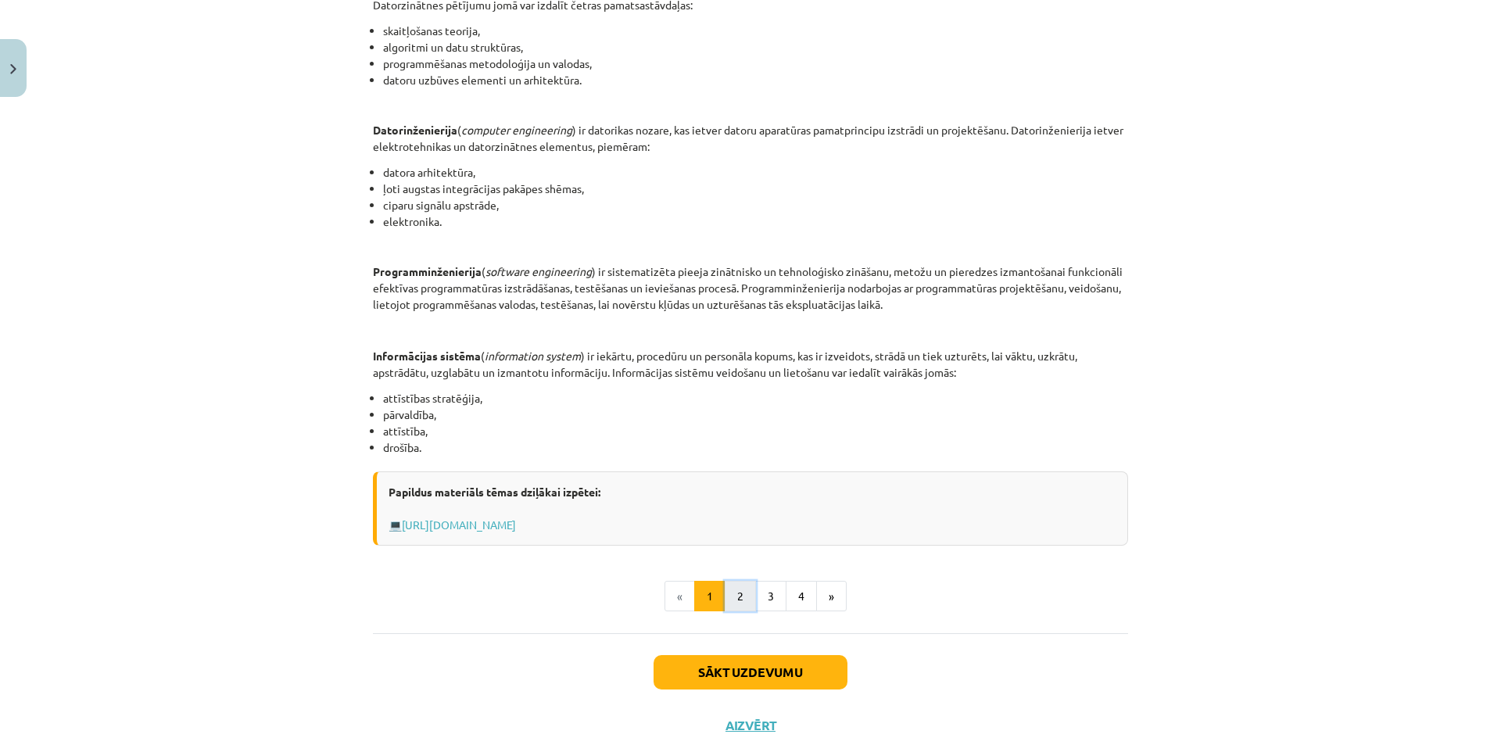
click at [743, 603] on button "2" at bounding box center [740, 596] width 31 height 31
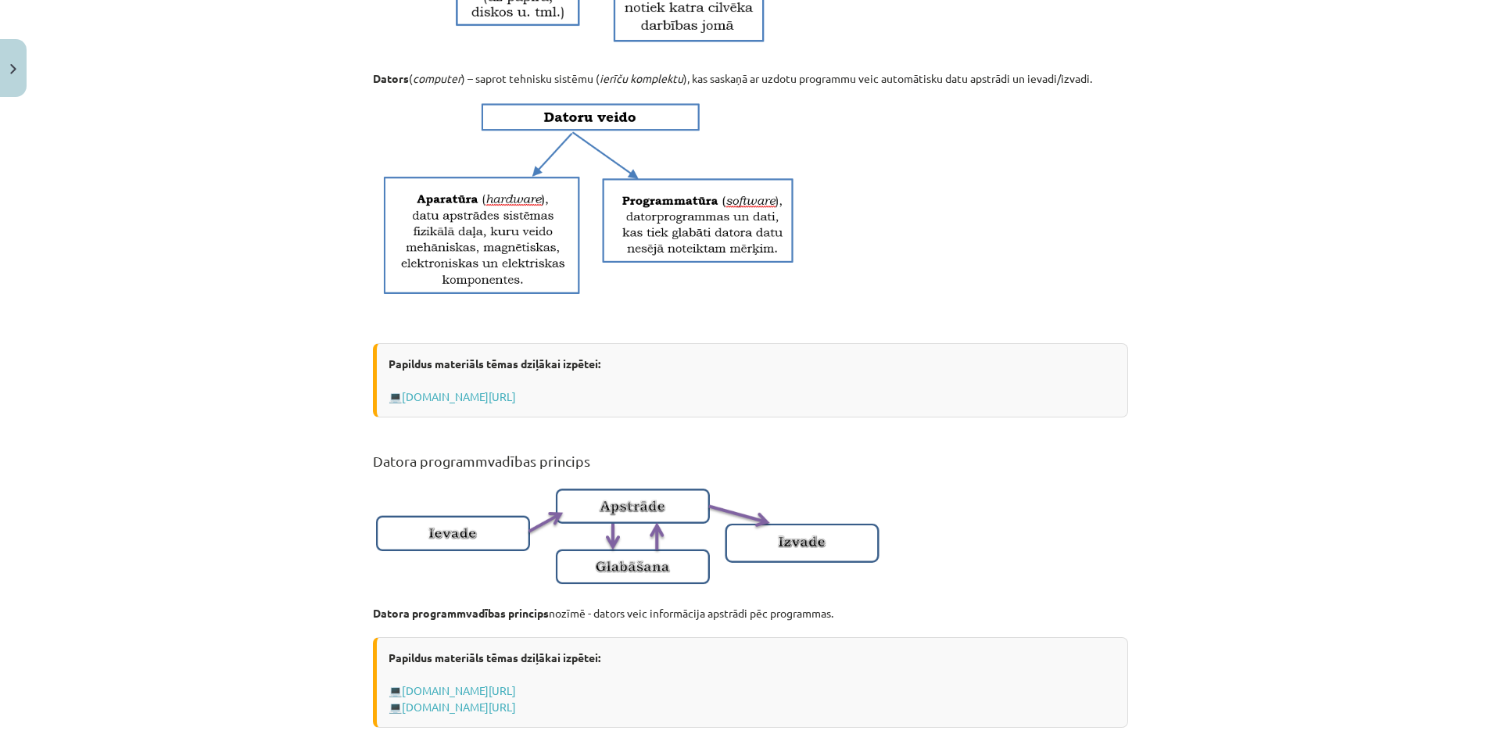
scroll to position [860, 0]
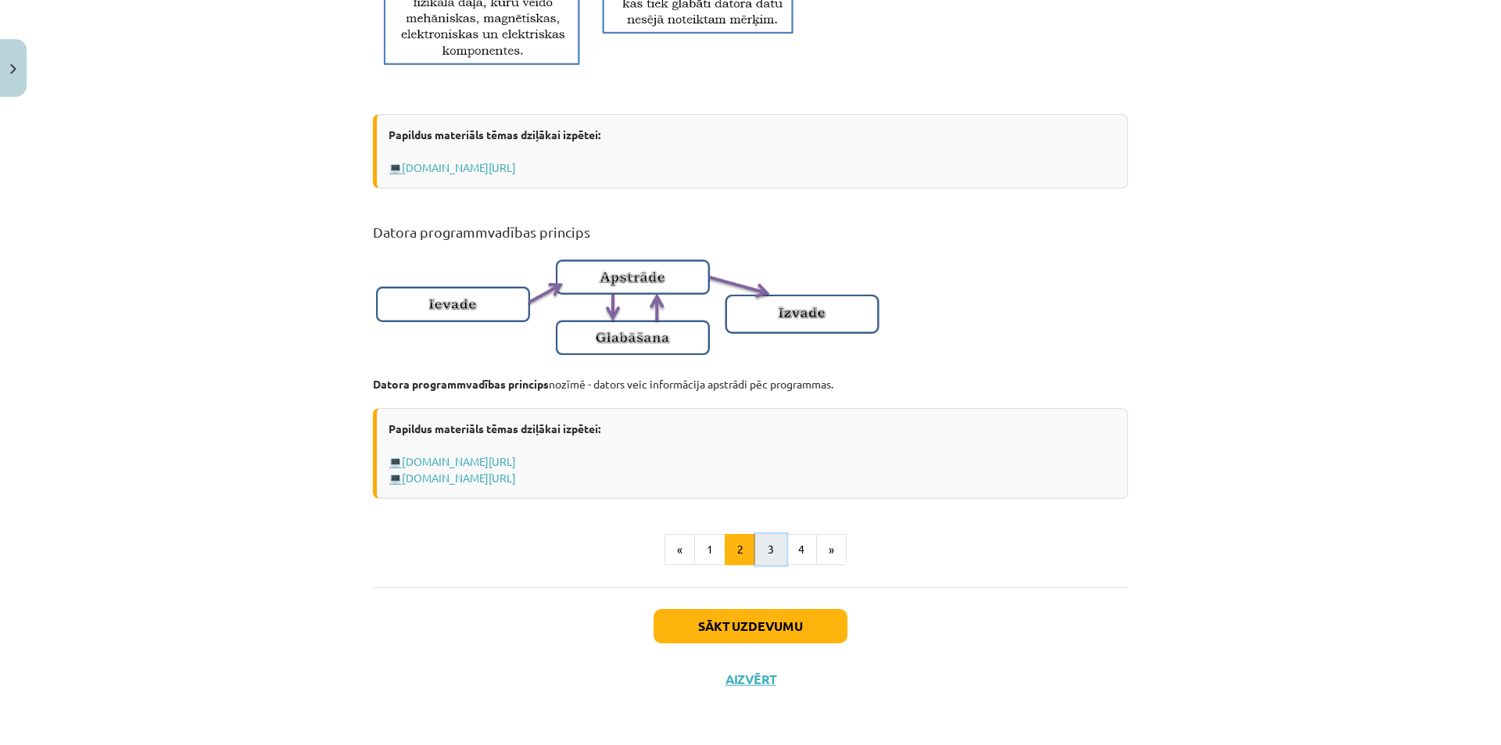
click at [764, 565] on button "3" at bounding box center [770, 549] width 31 height 31
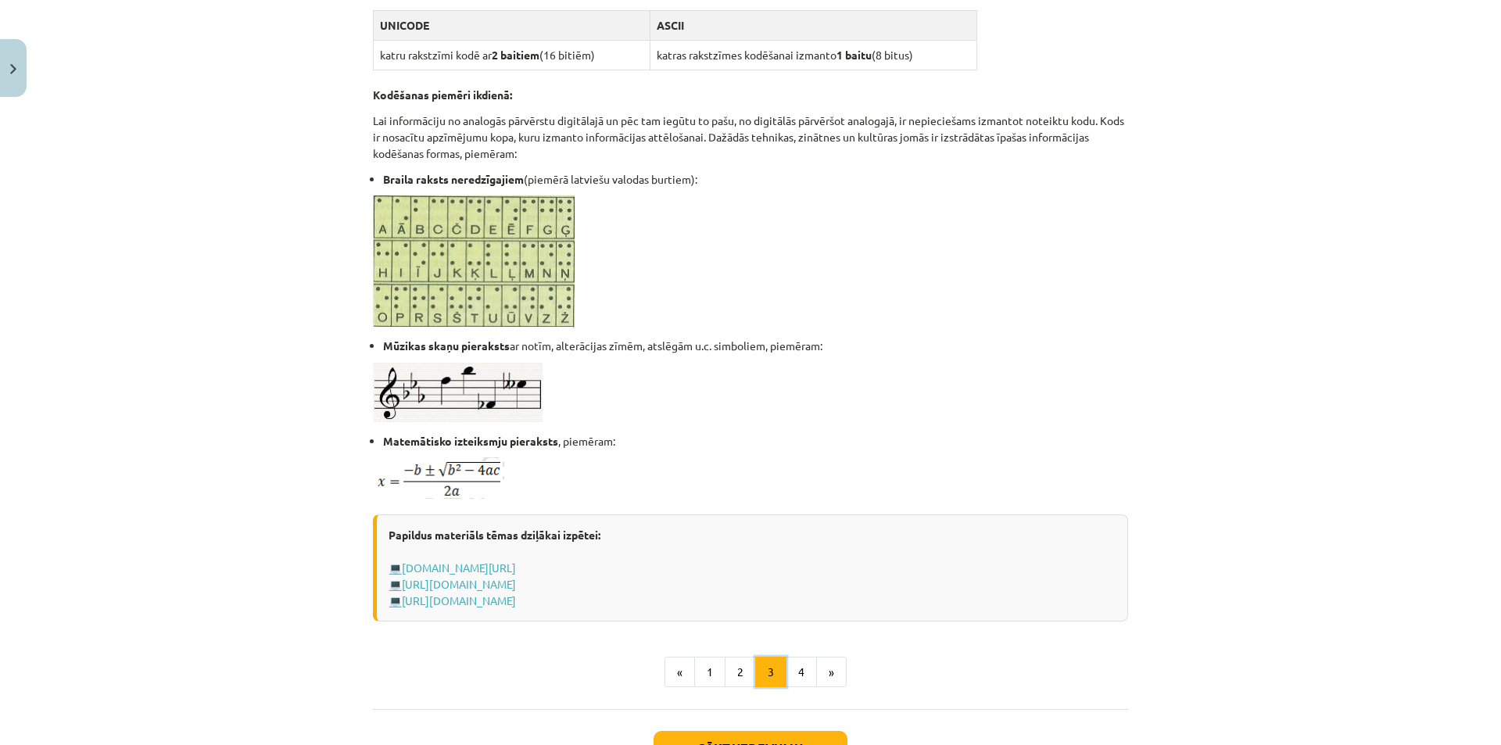
scroll to position [749, 0]
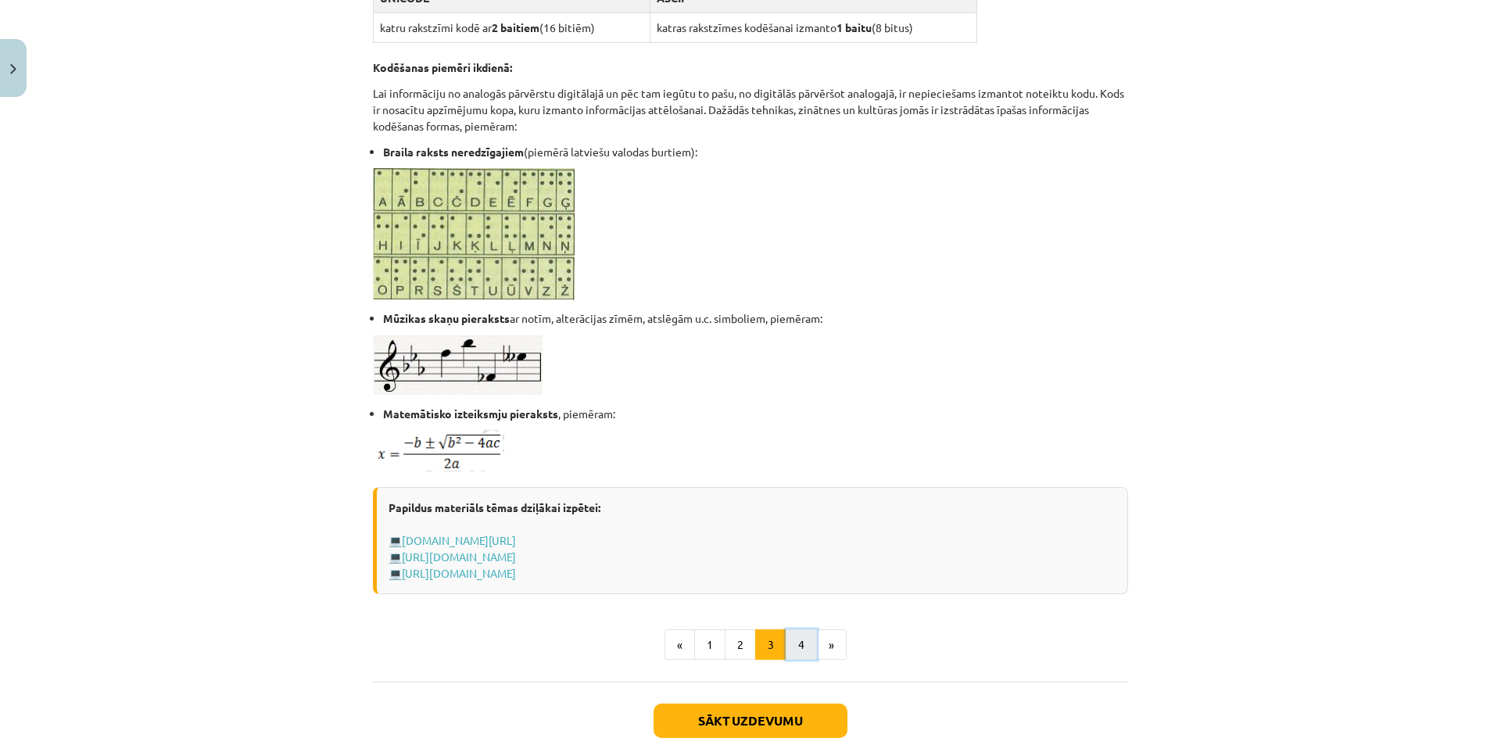
click at [796, 633] on button "4" at bounding box center [801, 644] width 31 height 31
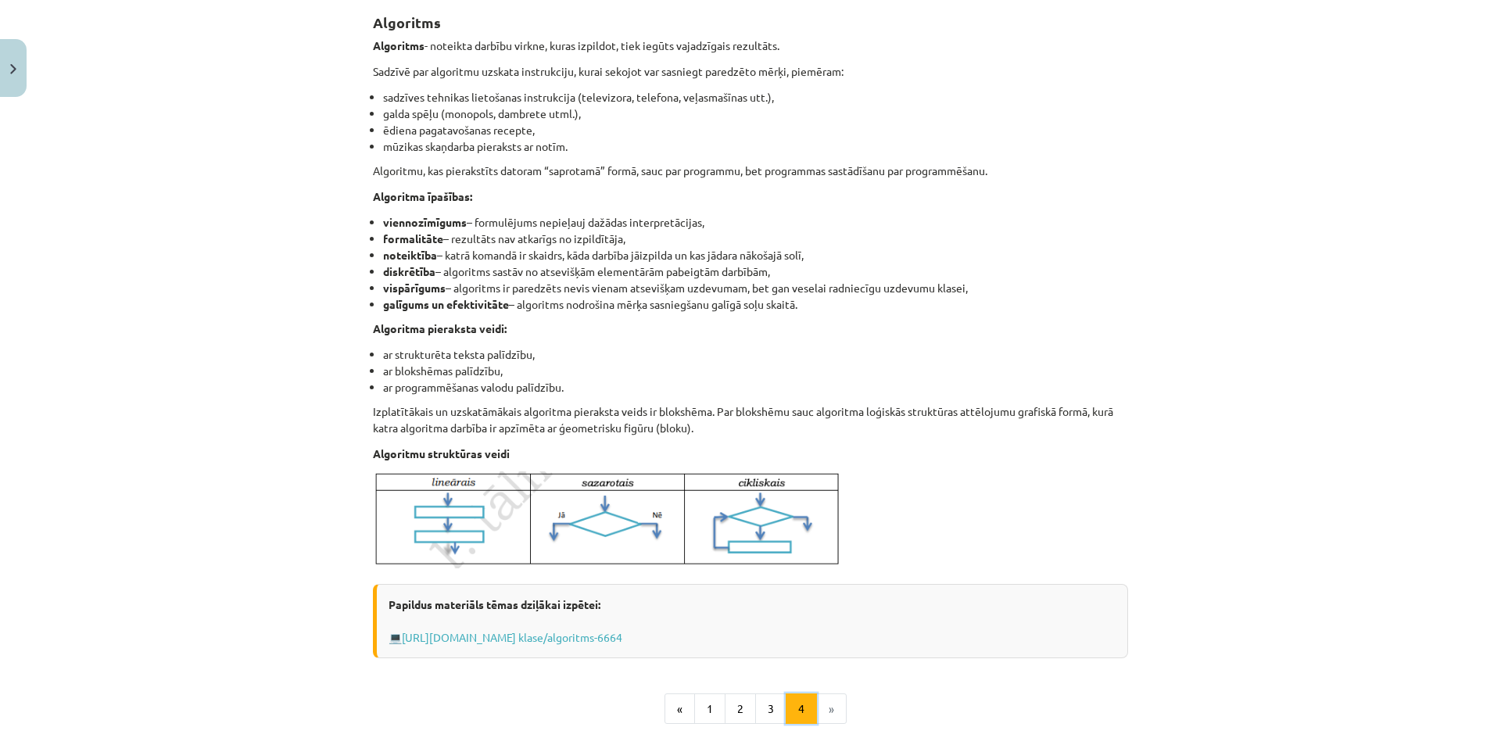
scroll to position [444, 0]
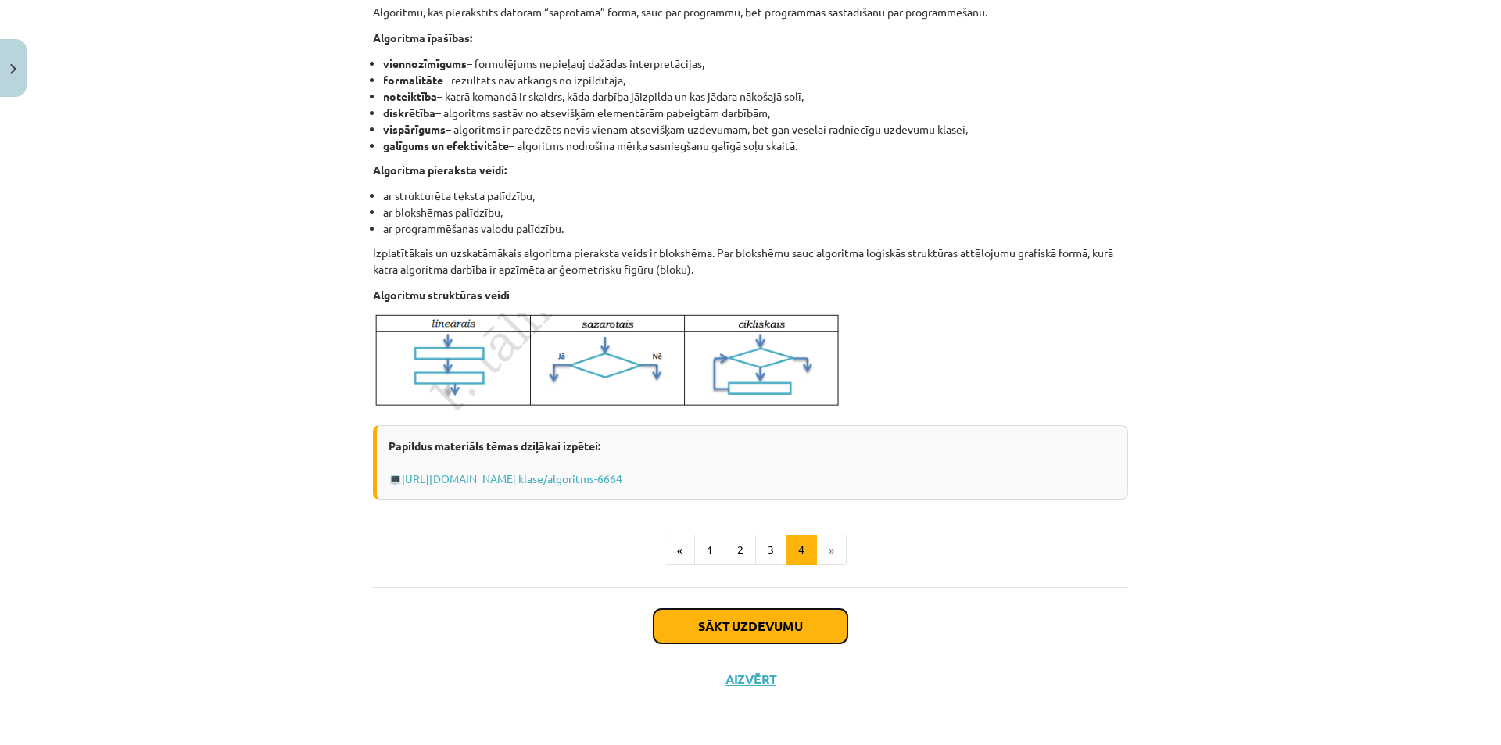
click at [795, 639] on button "Sākt uzdevumu" at bounding box center [751, 626] width 194 height 34
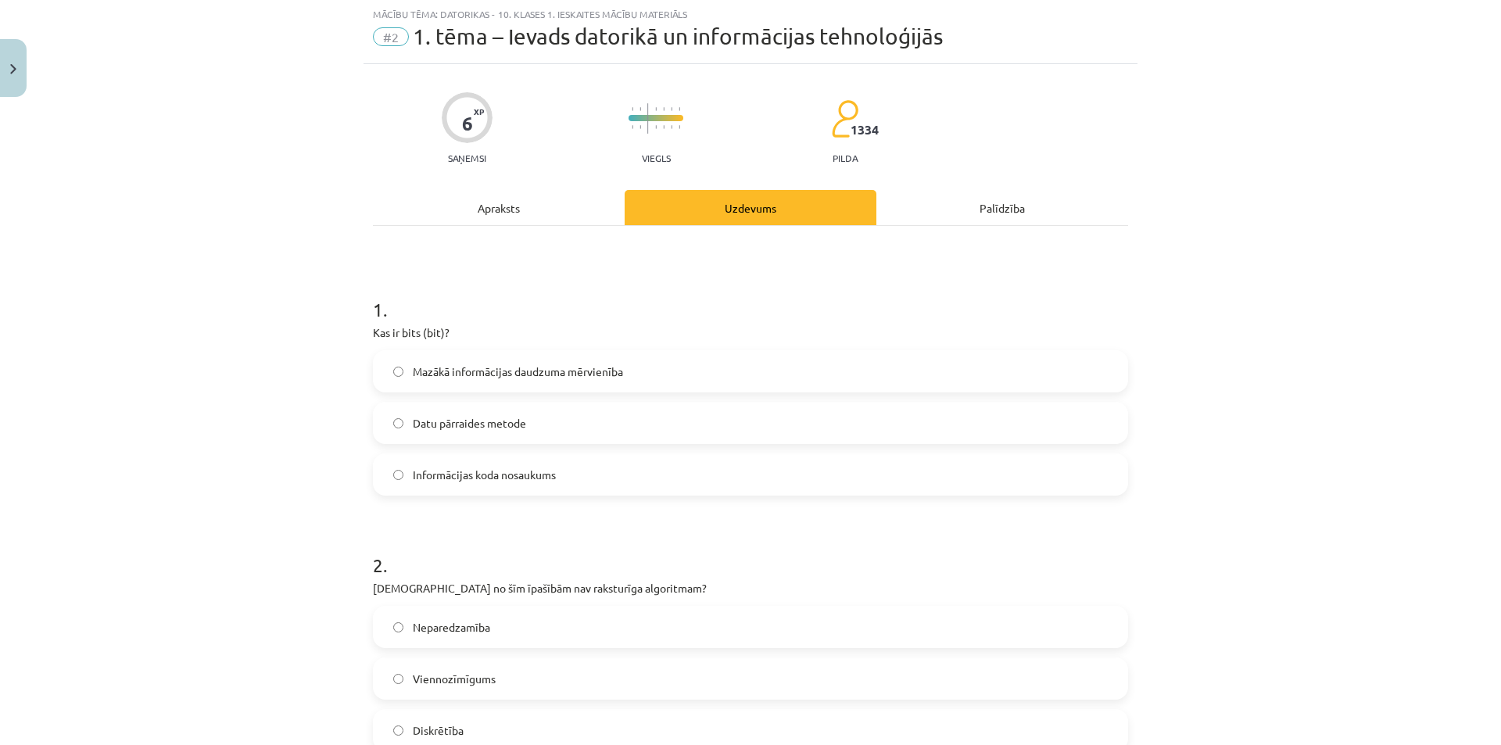
scroll to position [39, 0]
click at [484, 379] on span "Mazākā informācijas daudzuma mērvienība" at bounding box center [518, 372] width 210 height 16
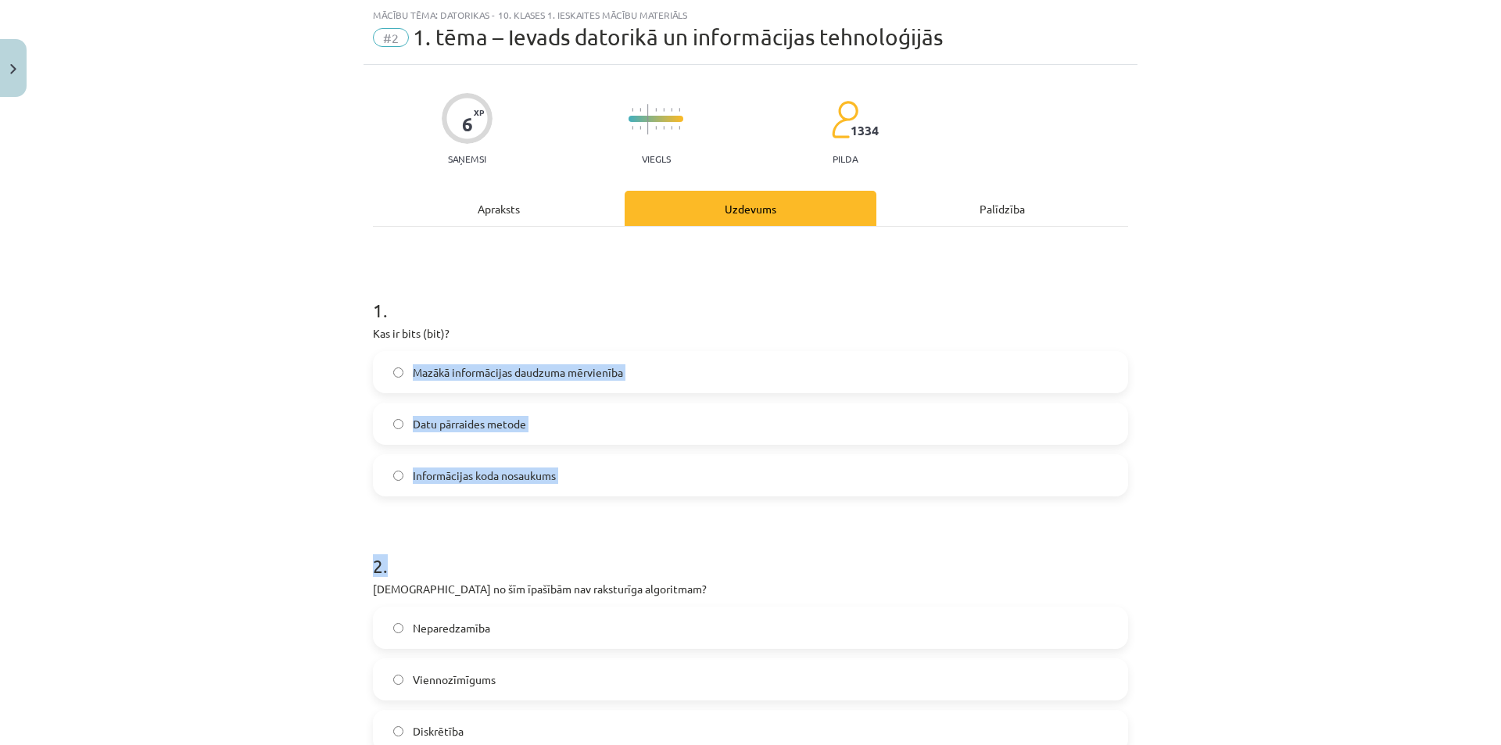
drag, startPoint x: 630, startPoint y: 507, endPoint x: 361, endPoint y: 342, distance: 315.1
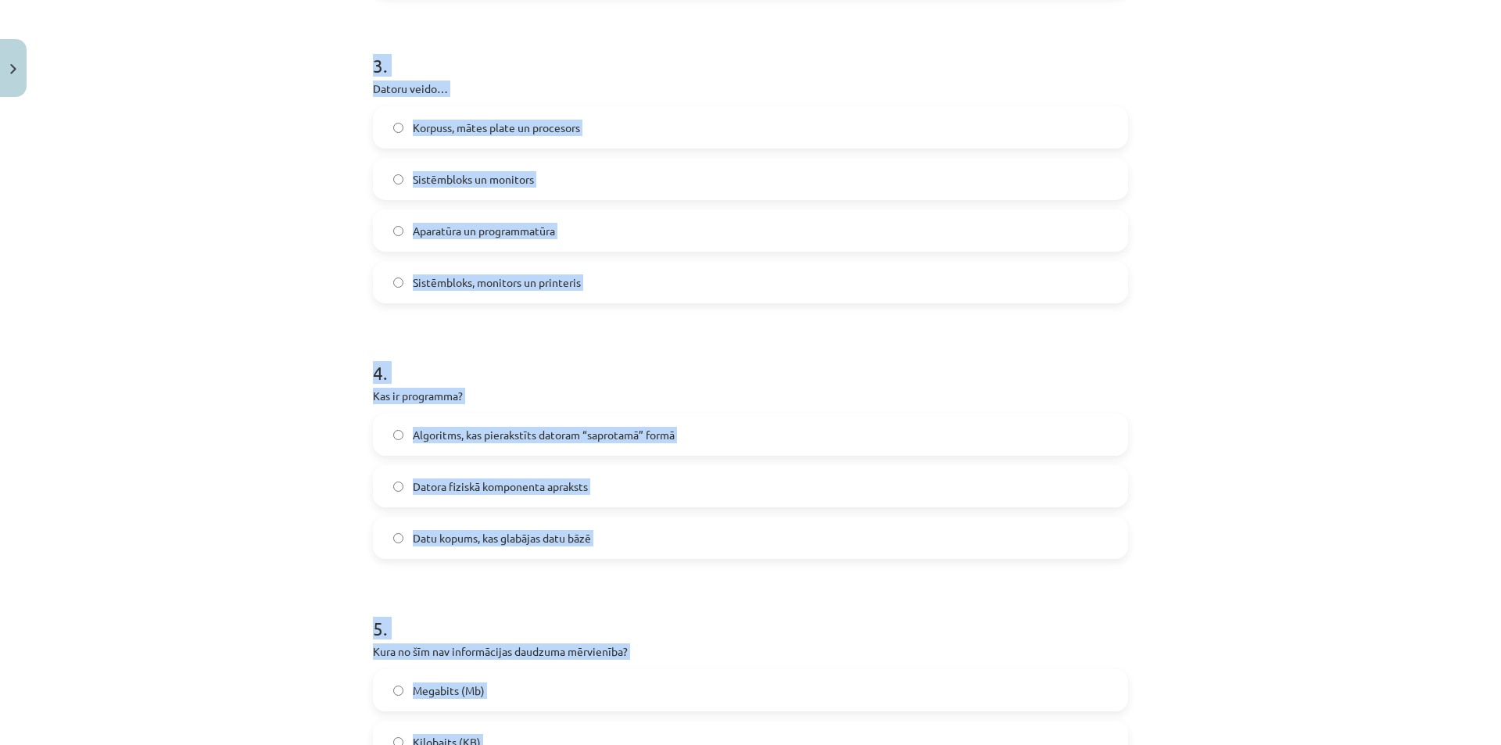
scroll to position [0, 0]
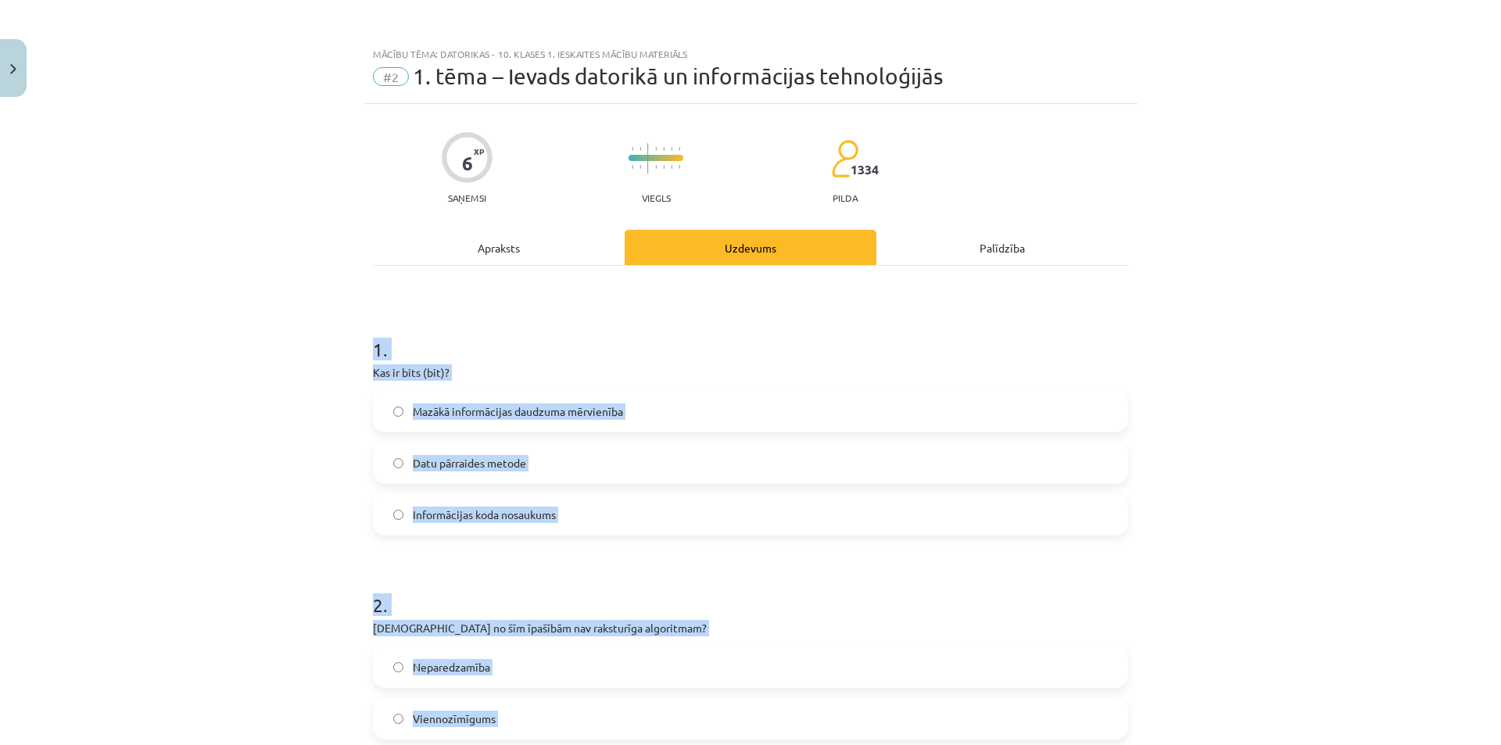
drag, startPoint x: 560, startPoint y: 559, endPoint x: 338, endPoint y: 355, distance: 301.5
click at [338, 355] on div "Mācību tēma: Datorikas - 10. klases 1. ieskaites mācību materiāls #2 1. tēma – …" at bounding box center [750, 372] width 1501 height 745
copy form "1 . Kas ir bits (bit)? Mazākā informācijas daudzuma mērvienība Datu pārraides m…"
click at [635, 343] on h1 "1 ." at bounding box center [750, 335] width 755 height 48
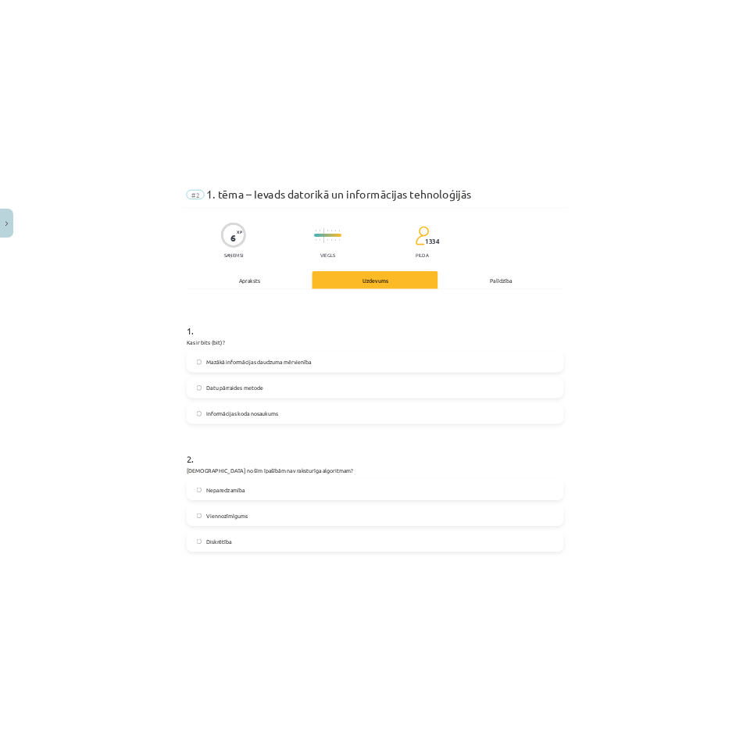
scroll to position [235, 0]
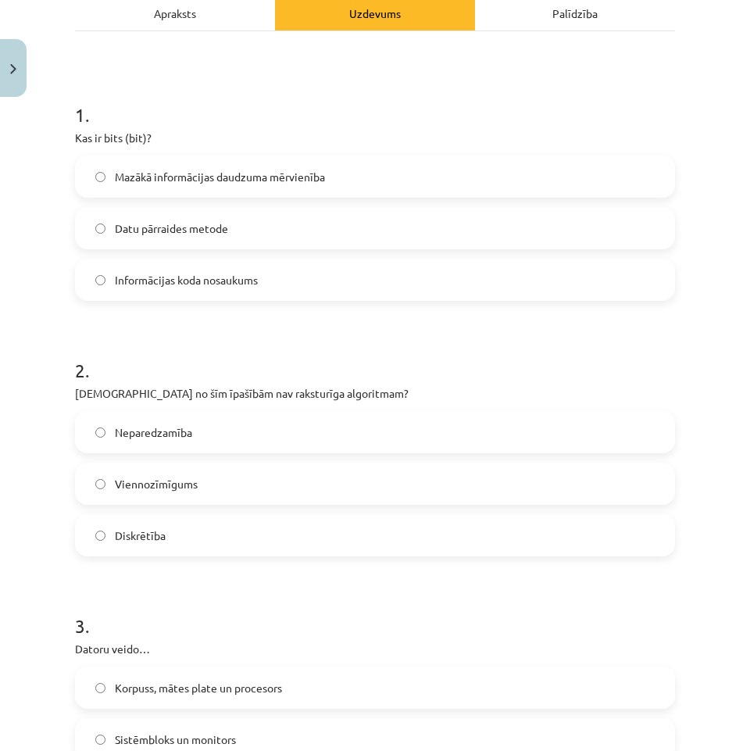
click at [256, 422] on label "Neparedzamība" at bounding box center [375, 432] width 597 height 39
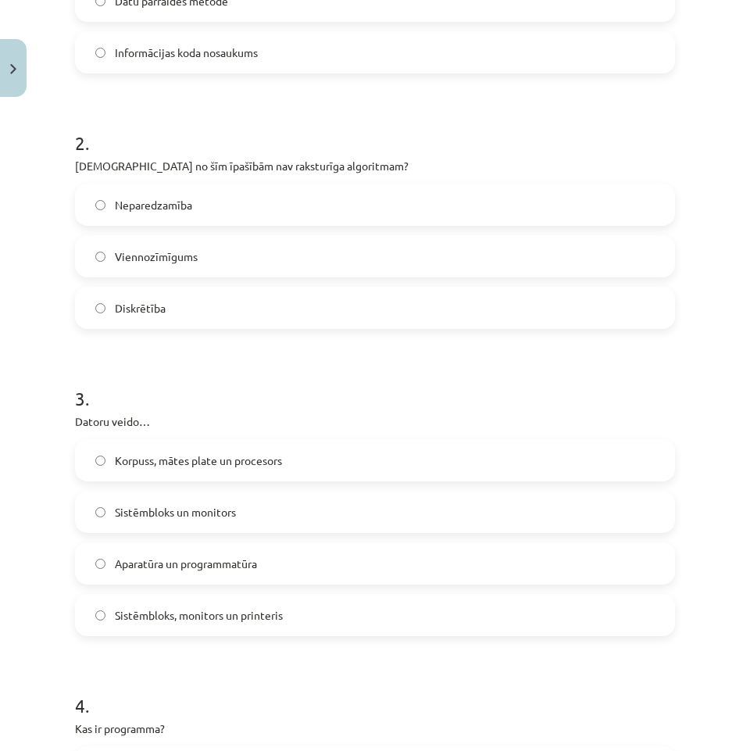
scroll to position [469, 0]
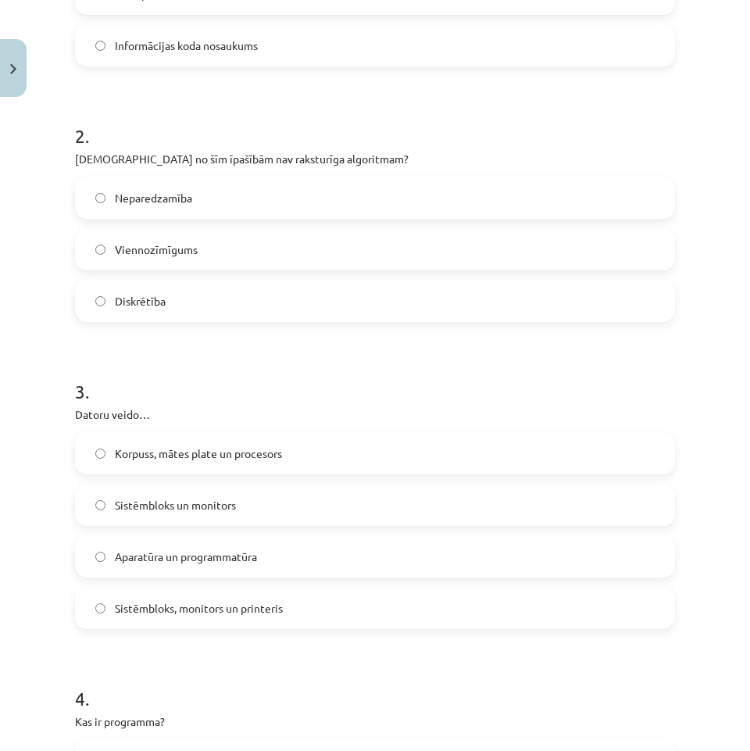
click at [278, 560] on label "Aparatūra un programmatūra" at bounding box center [375, 556] width 597 height 39
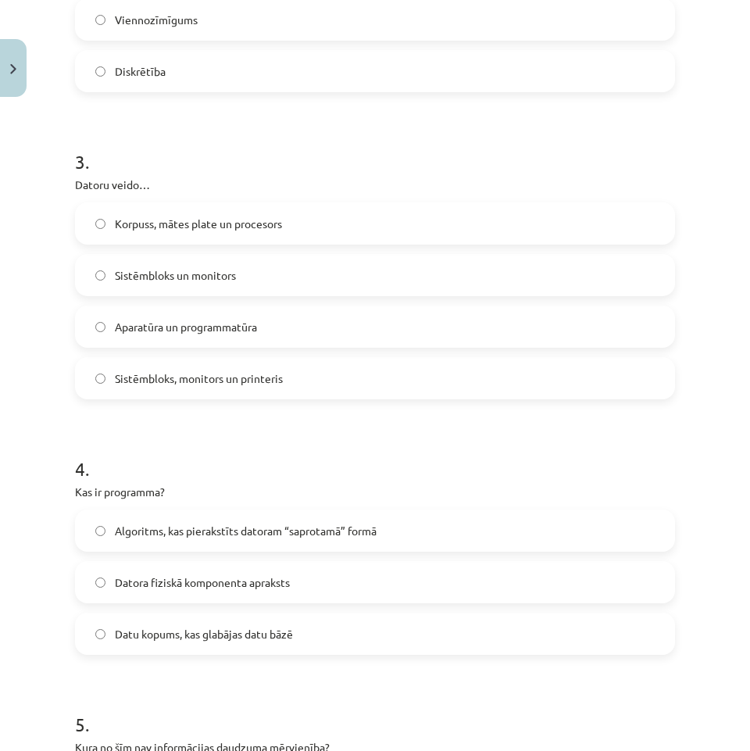
scroll to position [704, 0]
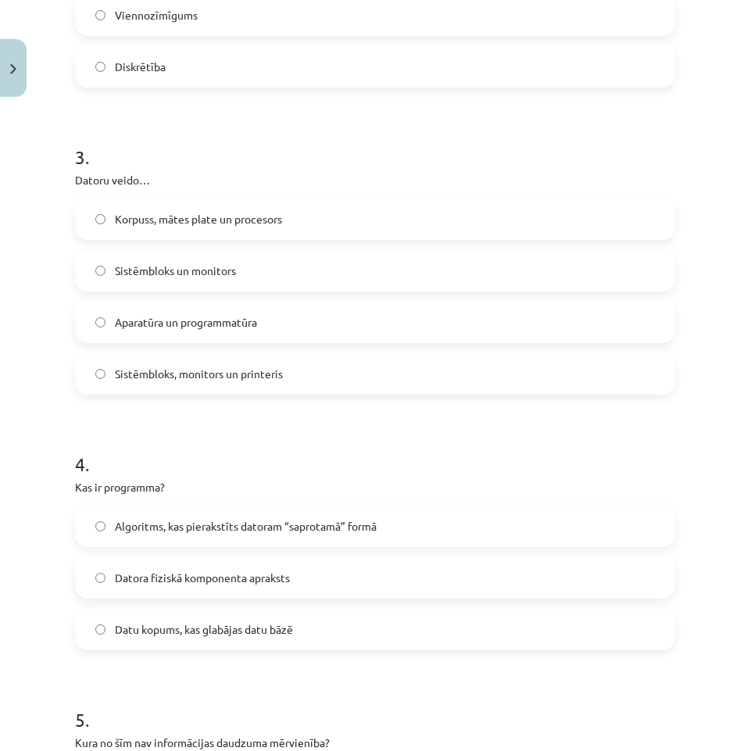
click at [181, 524] on span "Algoritms, kas pierakstīts datoram “saprotamā” formā" at bounding box center [246, 526] width 262 height 16
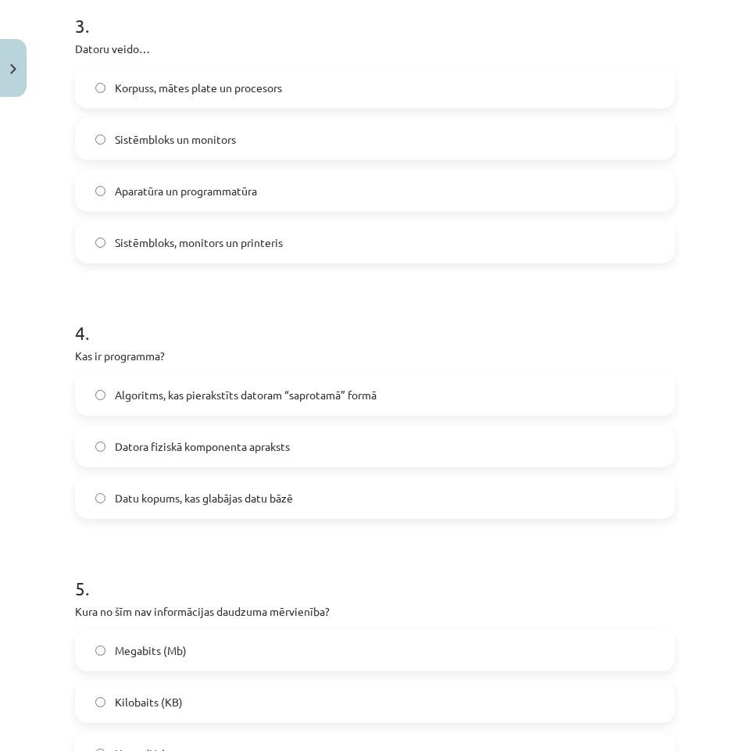
scroll to position [938, 0]
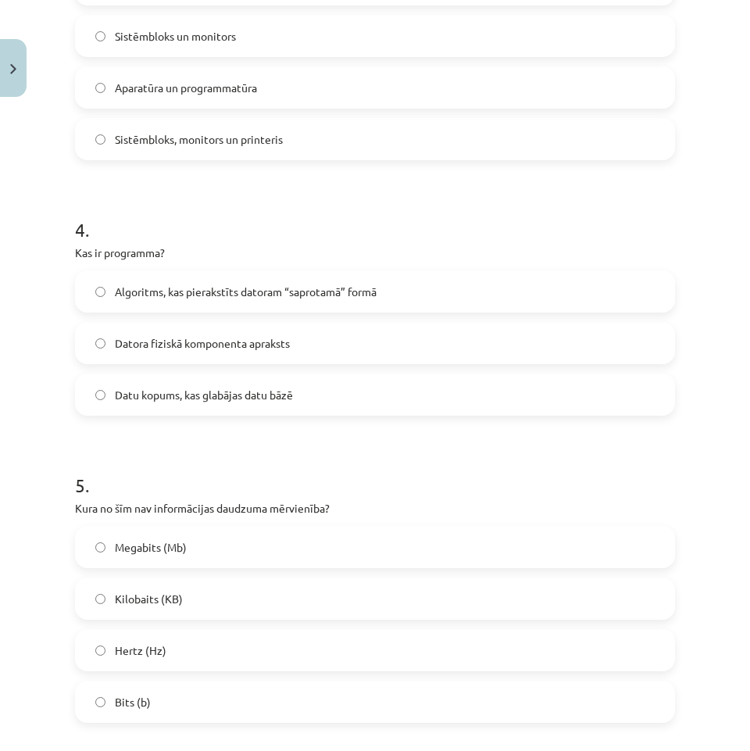
click at [184, 661] on label "Hertz (Hz)" at bounding box center [375, 650] width 597 height 39
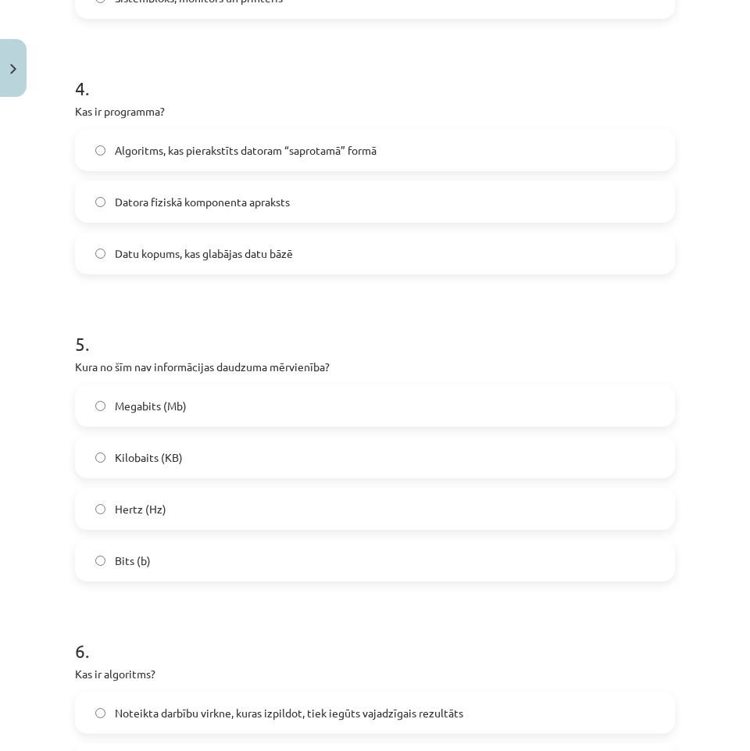
scroll to position [1329, 0]
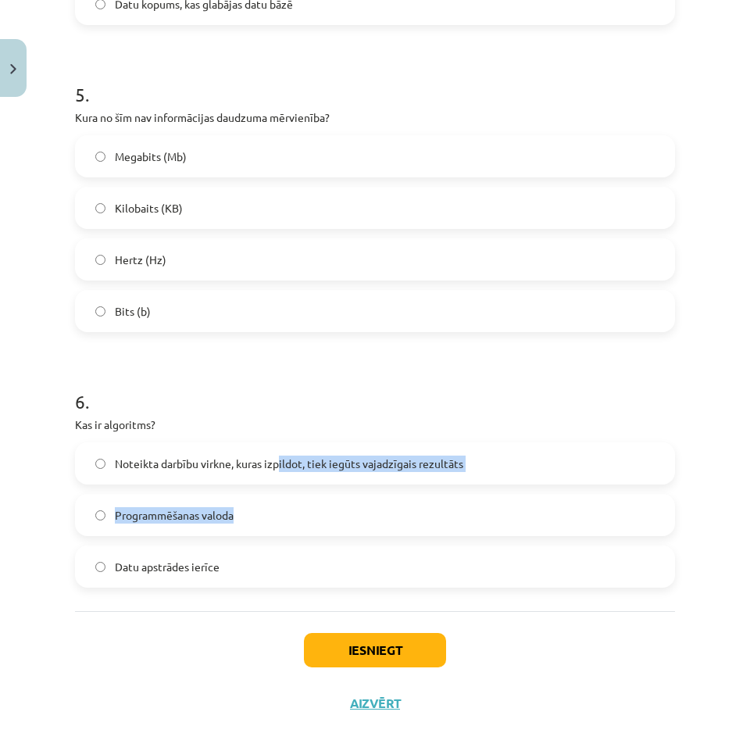
drag, startPoint x: 278, startPoint y: 482, endPoint x: 275, endPoint y: 492, distance: 11.4
click at [272, 499] on div "Noteikta darbību virkne, kuras izpildot, tiek iegūts vajadzīgais rezultāts Prog…" at bounding box center [375, 514] width 600 height 145
click at [283, 482] on div "Noteikta darbību virkne, kuras izpildot, tiek iegūts vajadzīgais rezultāts" at bounding box center [375, 463] width 600 height 42
click at [230, 467] on span "Noteikta darbību virkne, kuras izpildot, tiek iegūts vajadzīgais rezultāts" at bounding box center [289, 464] width 349 height 16
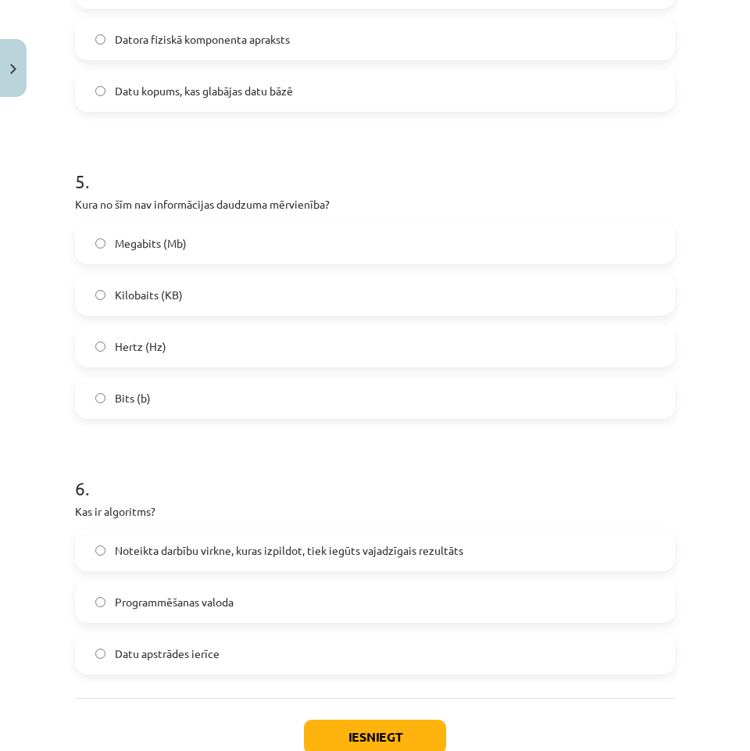
scroll to position [1347, 0]
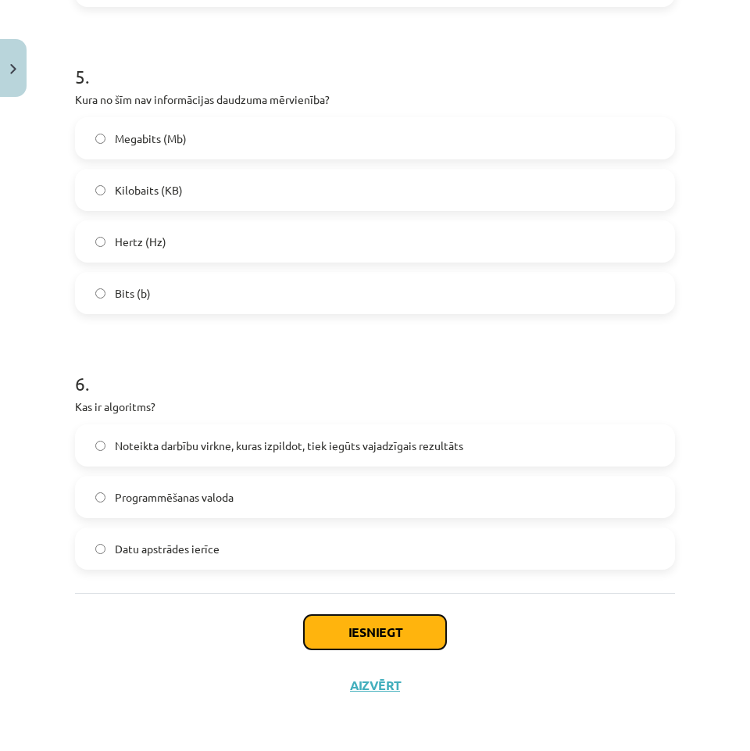
click at [419, 639] on button "Iesniegt" at bounding box center [375, 632] width 142 height 34
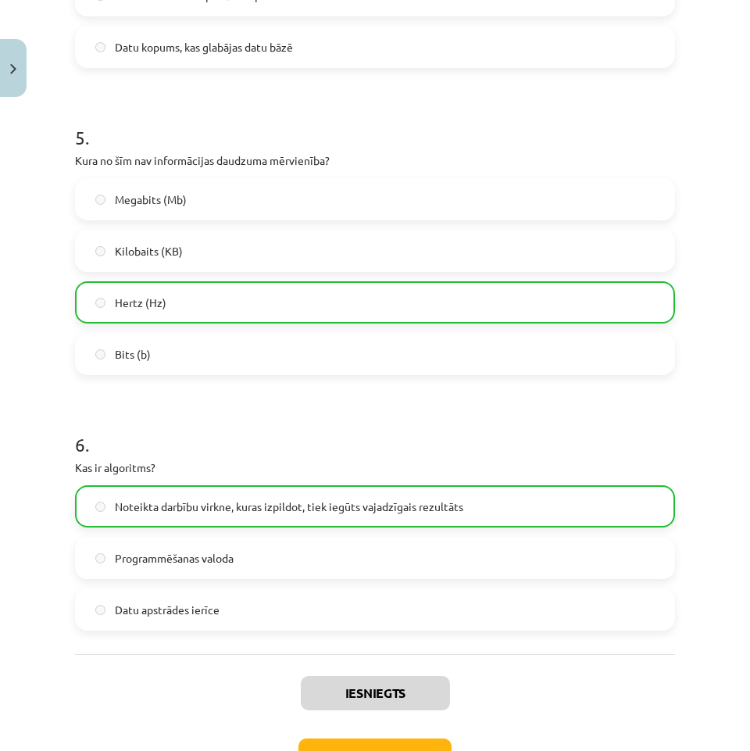
scroll to position [1397, 0]
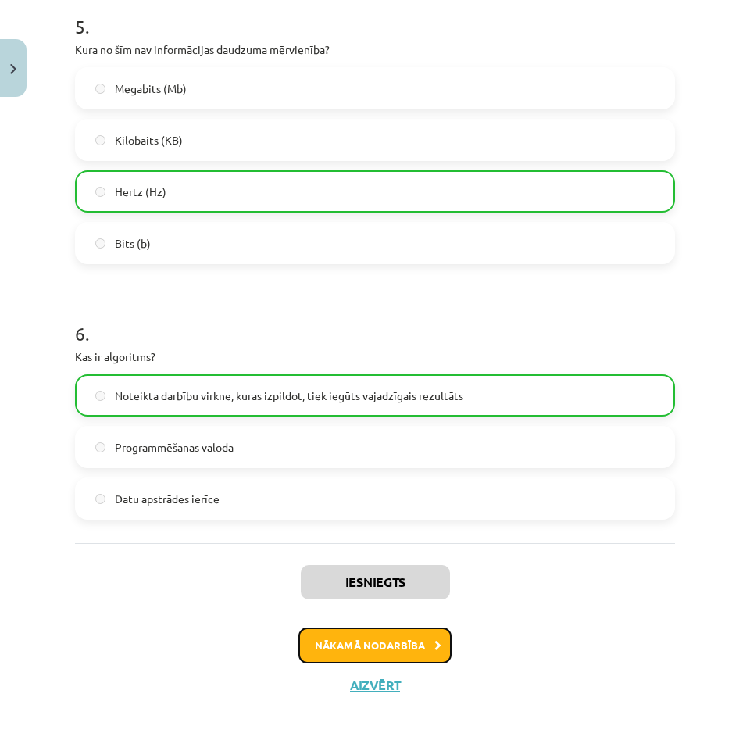
click at [422, 654] on button "Nākamā nodarbība" at bounding box center [375, 646] width 153 height 36
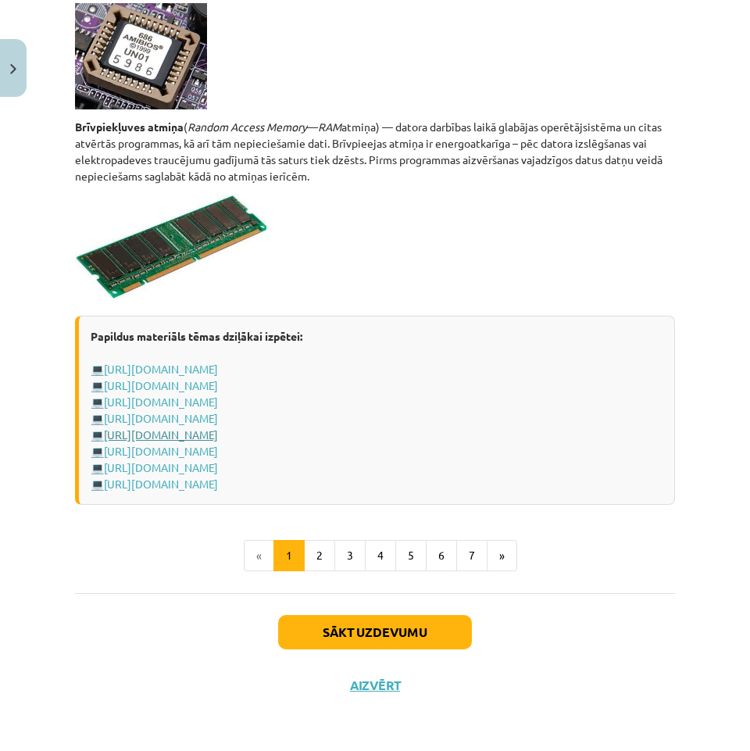
scroll to position [2697, 0]
click at [317, 571] on button "2" at bounding box center [319, 555] width 31 height 31
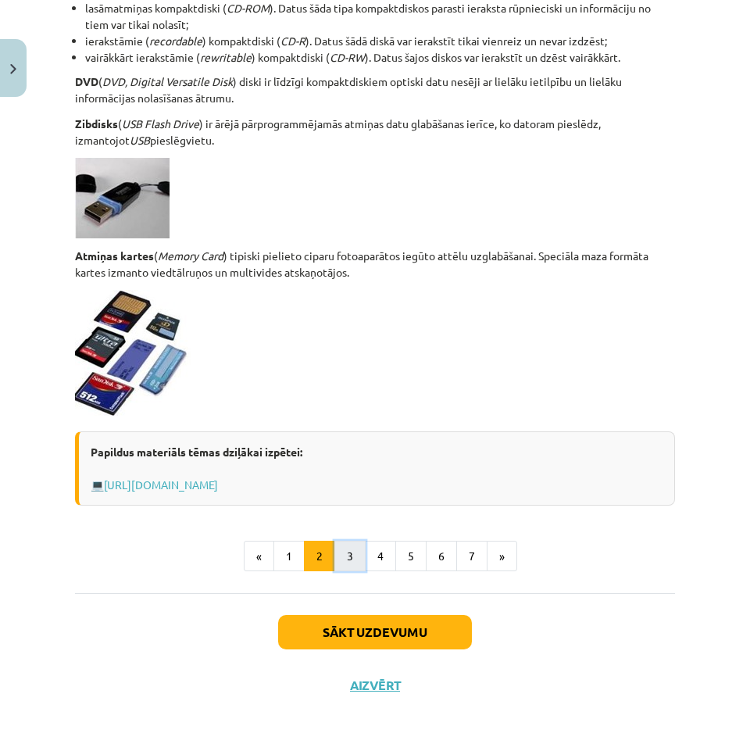
click at [338, 557] on button "3" at bounding box center [350, 556] width 31 height 31
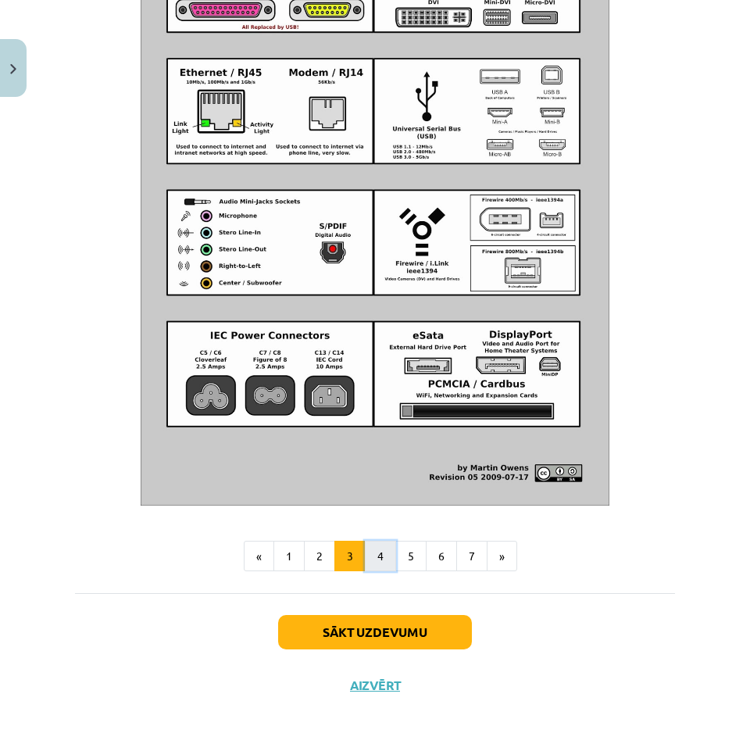
click at [389, 567] on button "4" at bounding box center [380, 556] width 31 height 31
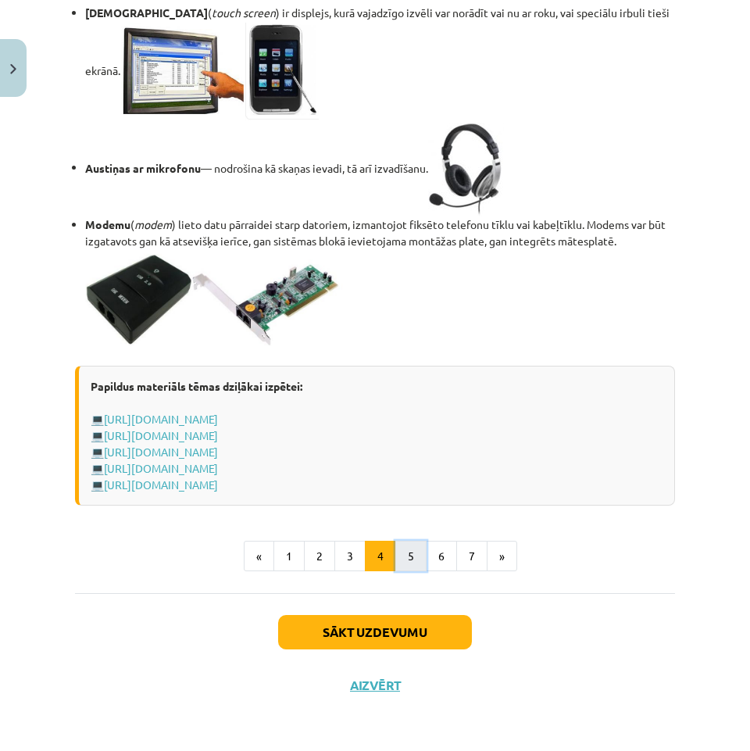
click at [419, 557] on button "5" at bounding box center [411, 556] width 31 height 31
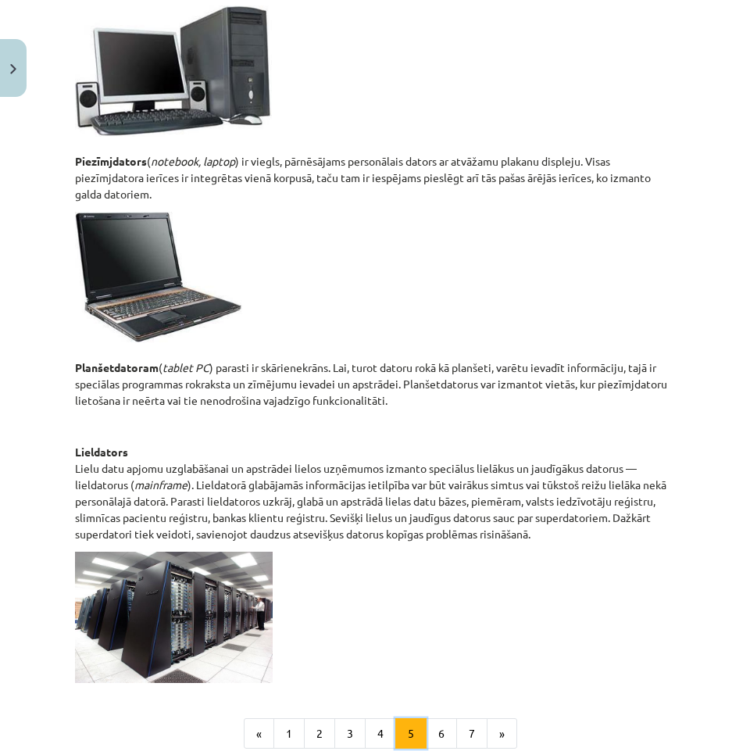
scroll to position [721, 0]
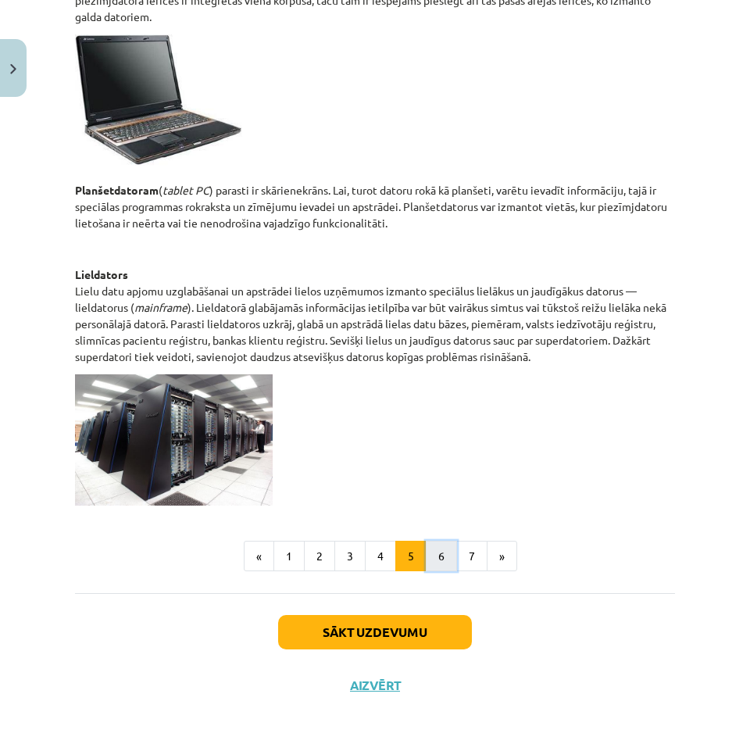
click at [438, 555] on button "6" at bounding box center [441, 556] width 31 height 31
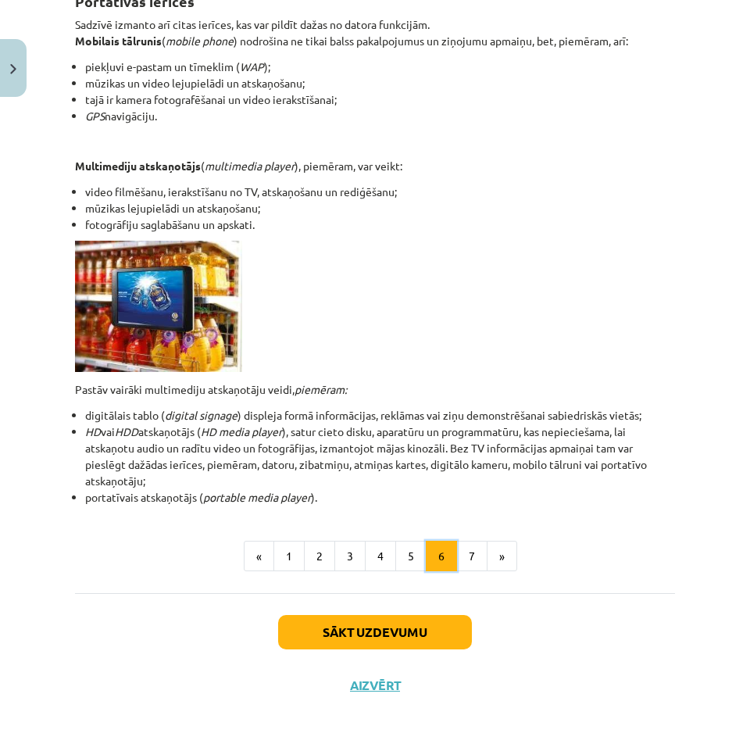
scroll to position [280, 0]
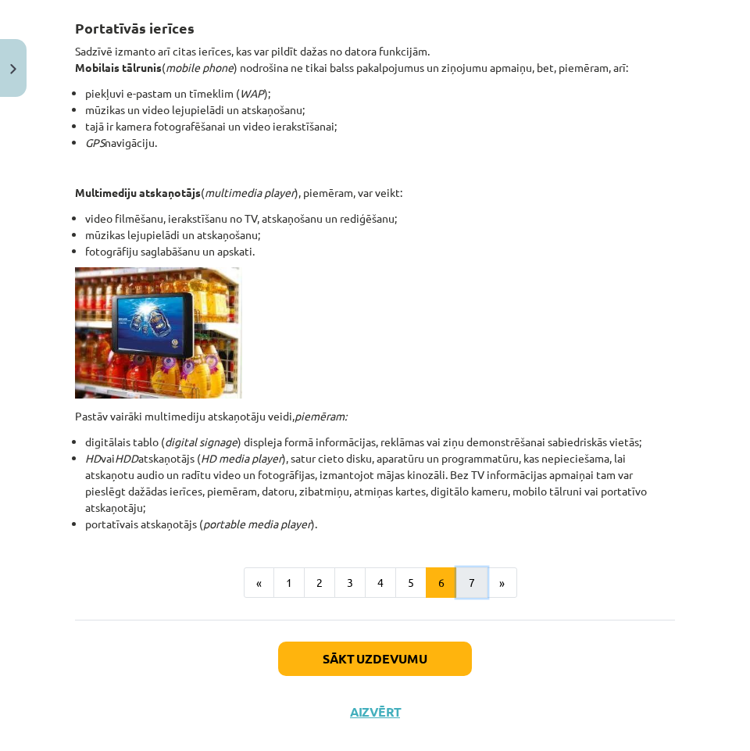
click at [478, 578] on button "7" at bounding box center [472, 583] width 31 height 31
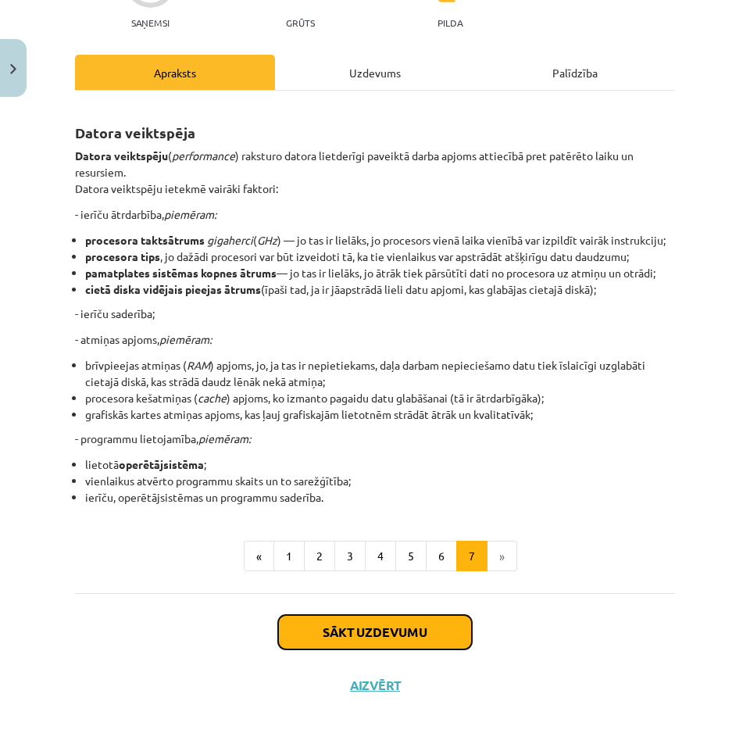
click at [422, 639] on button "Sākt uzdevumu" at bounding box center [375, 632] width 194 height 34
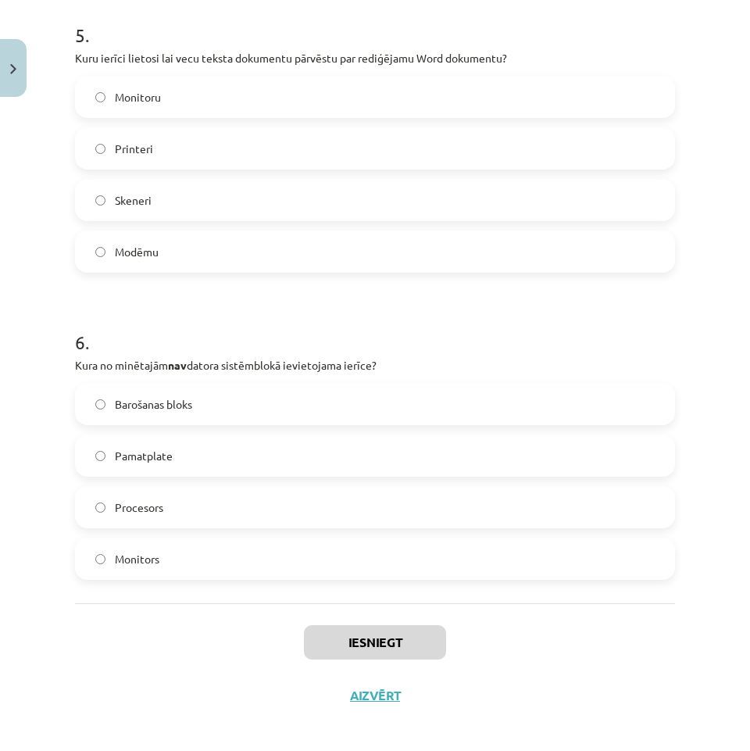
scroll to position [1553, 0]
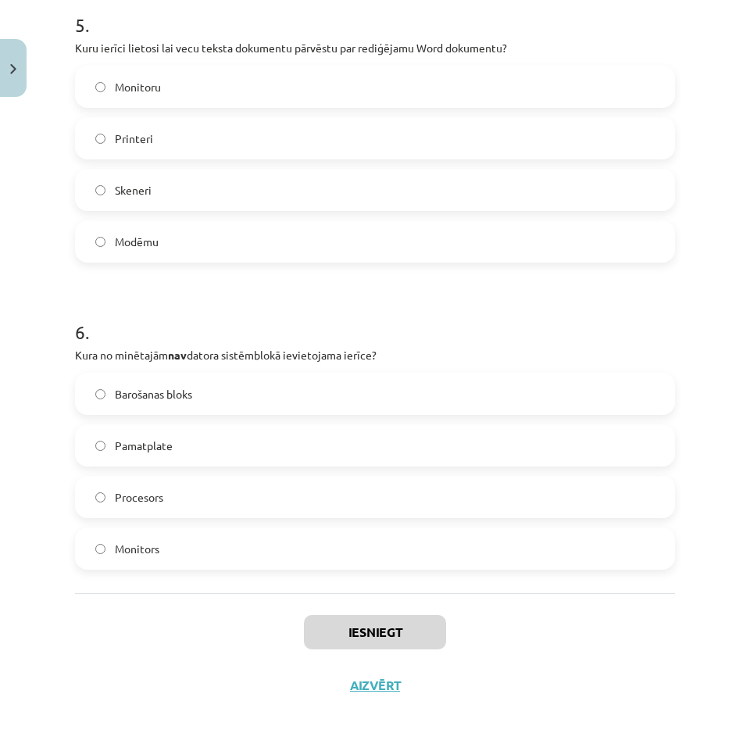
drag, startPoint x: 67, startPoint y: 303, endPoint x: 510, endPoint y: 519, distance: 492.3
copy form "1 . Kura ir visietilpīgākā atmiņas ierīce? Zibdisks (USB Flash Drive) Atmiņas k…"
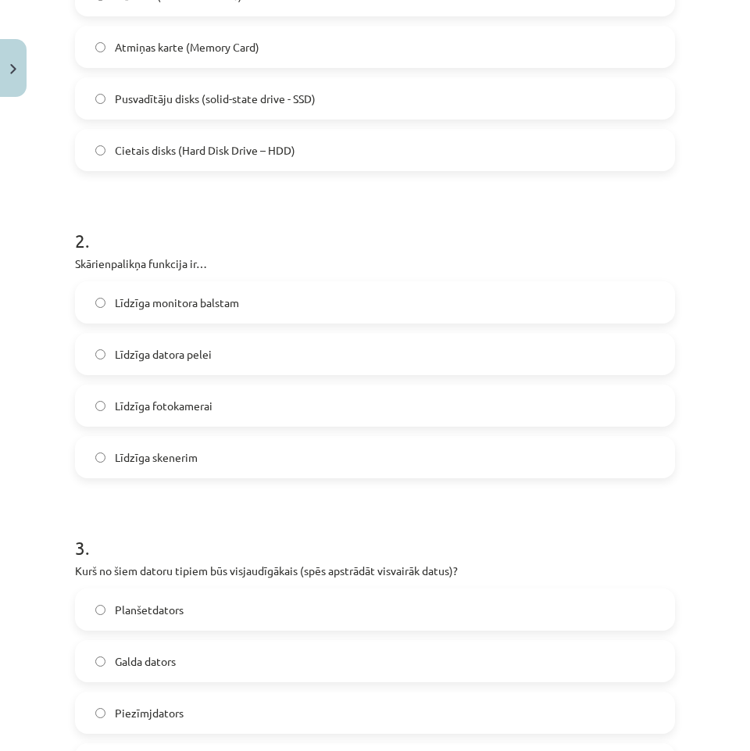
scroll to position [146, 0]
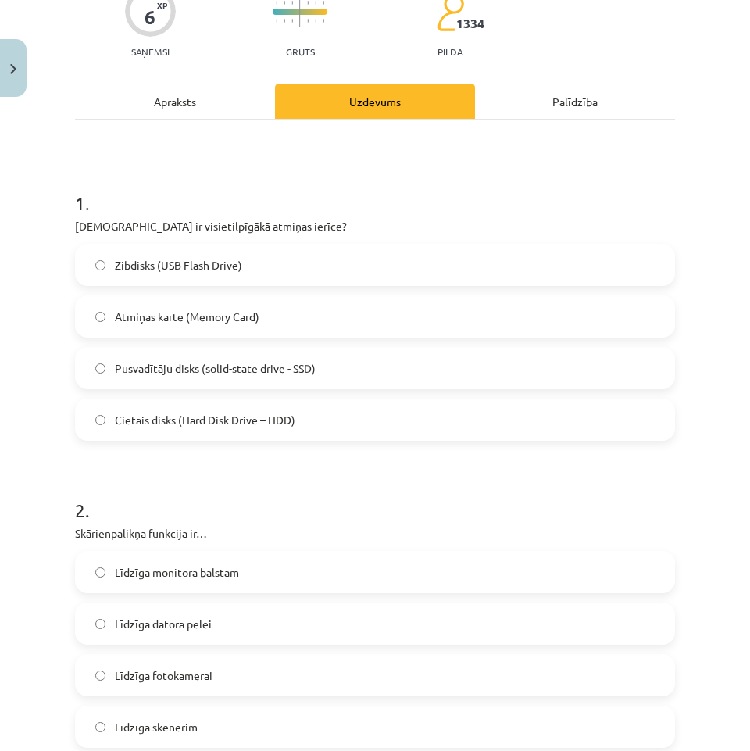
click at [247, 221] on p "[DEMOGRAPHIC_DATA] ir visietilpīgākā atmiņas ierīce?" at bounding box center [375, 226] width 600 height 16
click at [225, 197] on h1 "1 ." at bounding box center [375, 189] width 600 height 48
click at [183, 226] on p "[DEMOGRAPHIC_DATA] ir visietilpīgākā atmiņas ierīce?" at bounding box center [375, 226] width 600 height 16
click at [224, 420] on span "Cietais disks (Hard Disk Drive – HDD)" at bounding box center [205, 420] width 181 height 16
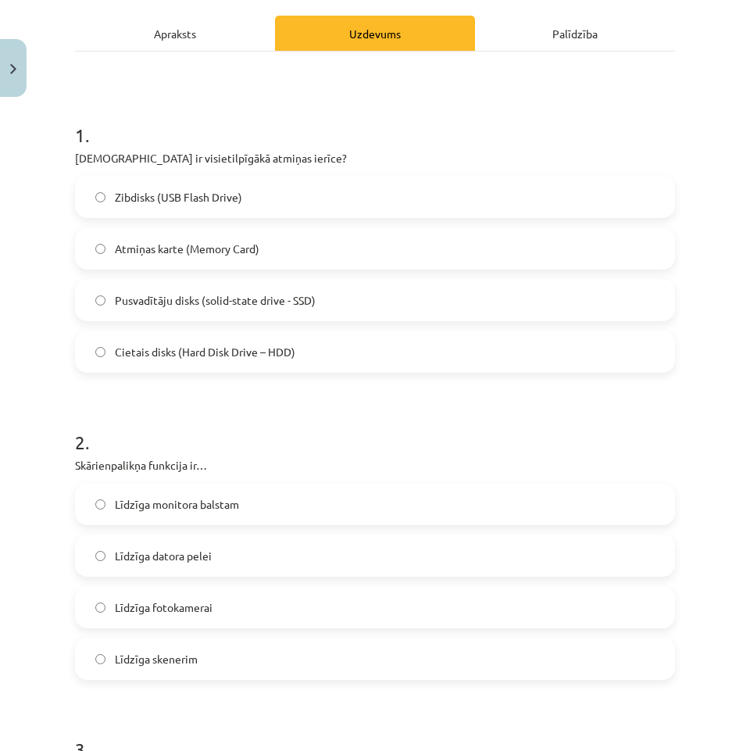
scroll to position [303, 0]
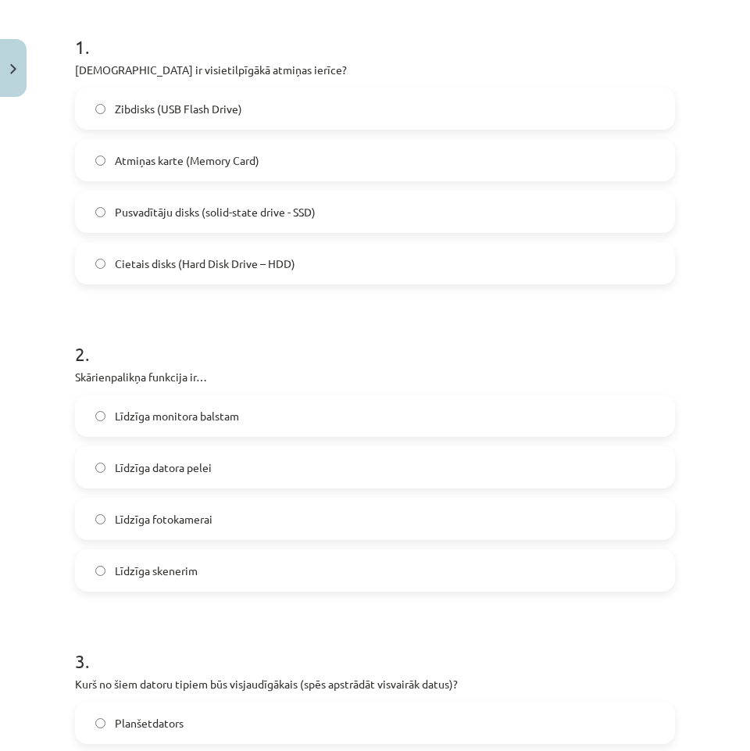
click at [215, 471] on label "Līdzīga datora pelei" at bounding box center [375, 467] width 597 height 39
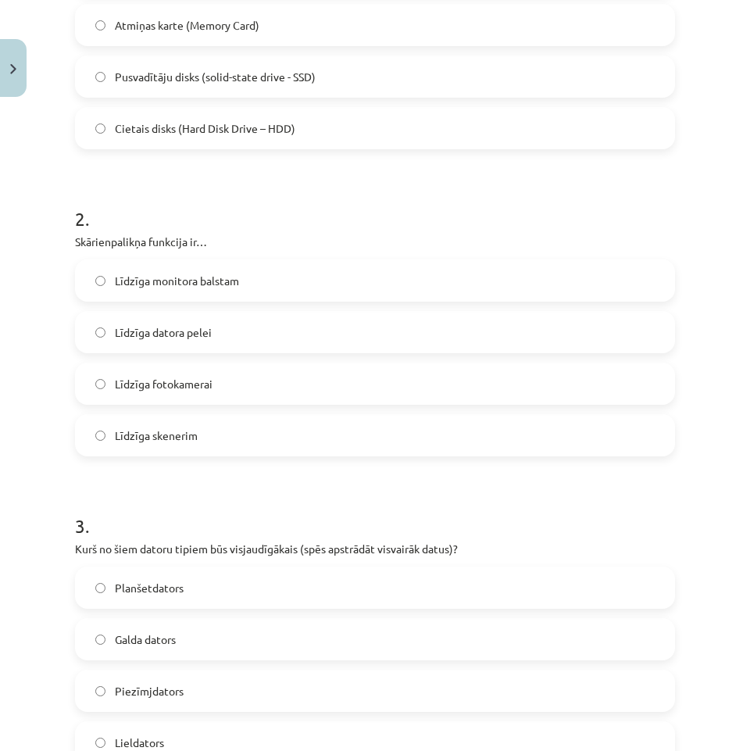
scroll to position [537, 0]
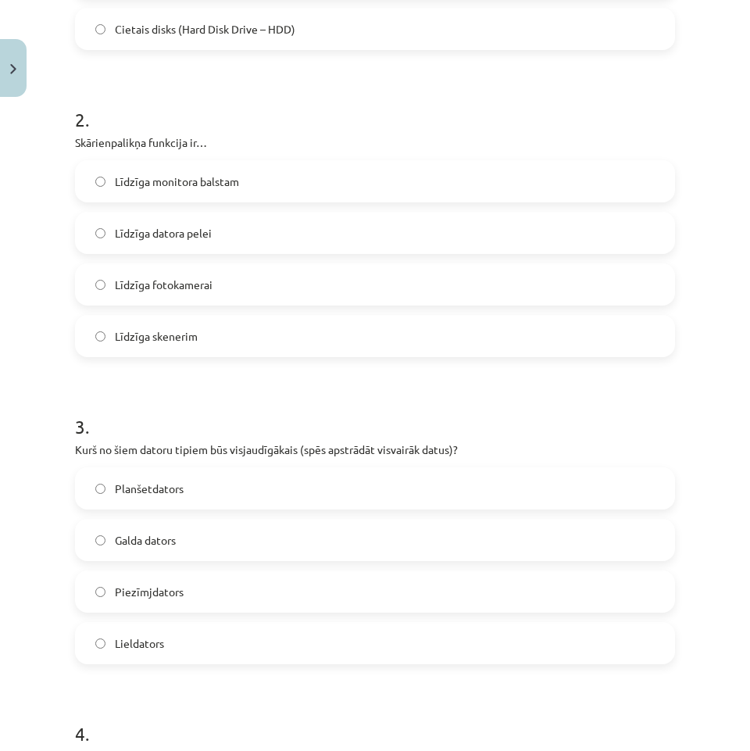
drag, startPoint x: 197, startPoint y: 640, endPoint x: 194, endPoint y: 632, distance: 8.4
click at [197, 639] on label "Lieldators" at bounding box center [375, 643] width 597 height 39
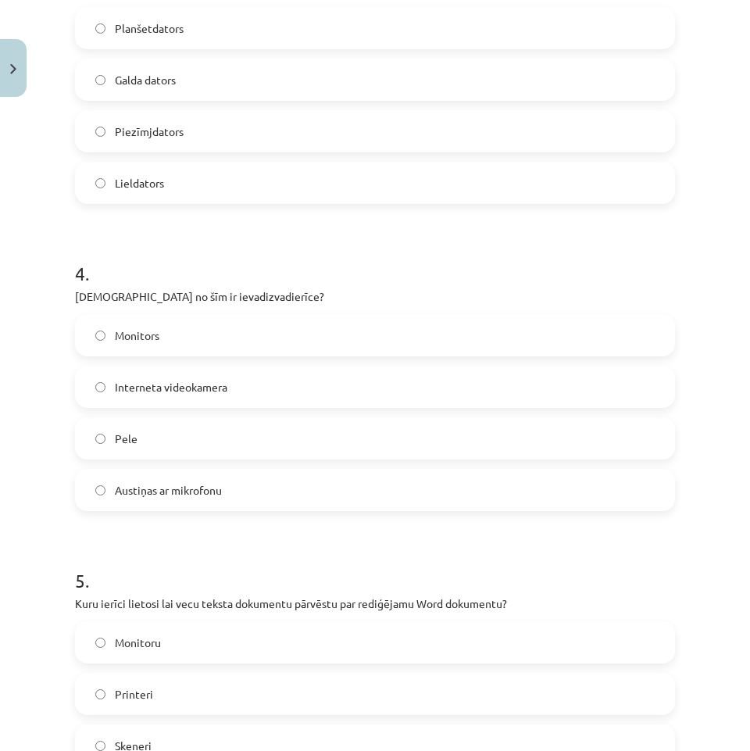
scroll to position [1006, 0]
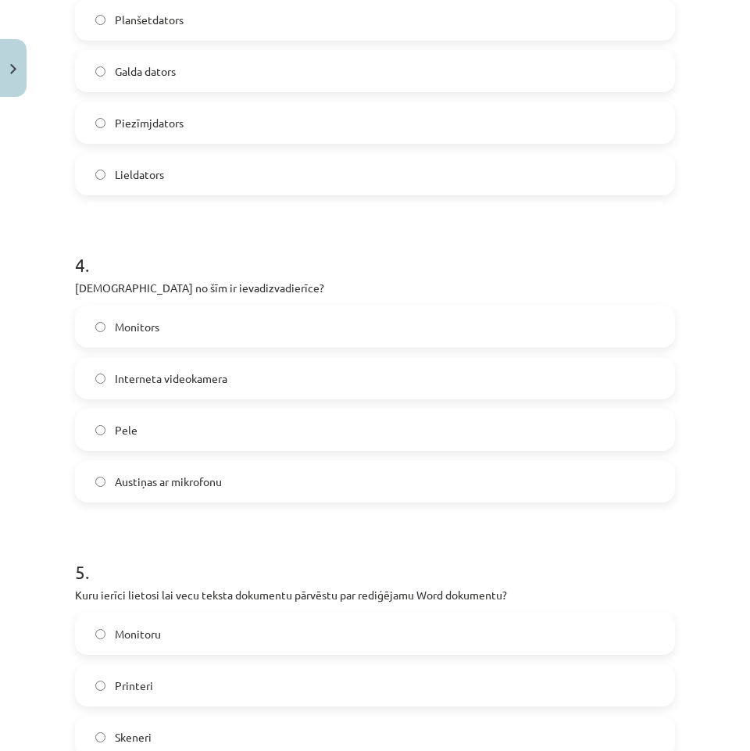
click at [331, 475] on label "Austiņas ar mikrofonu" at bounding box center [375, 481] width 597 height 39
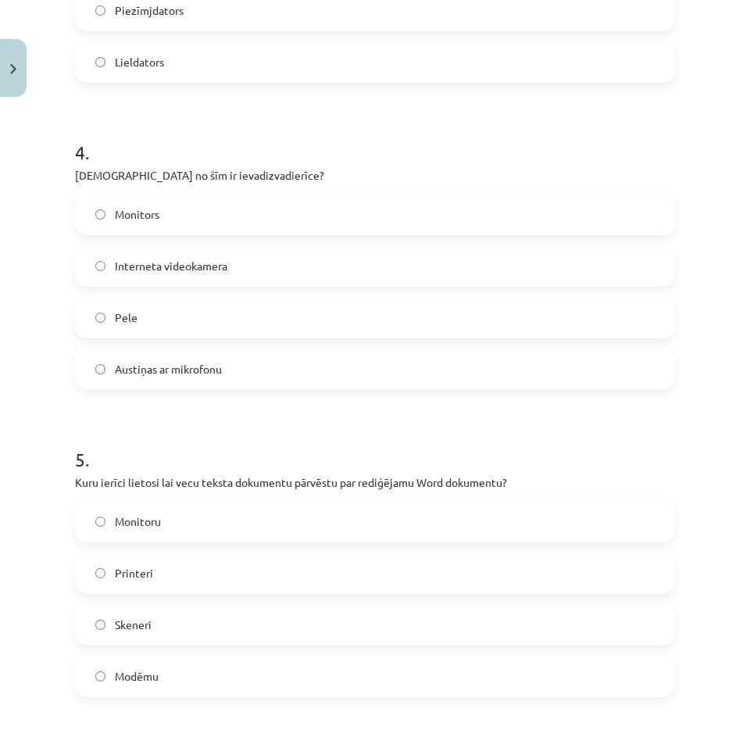
scroll to position [1241, 0]
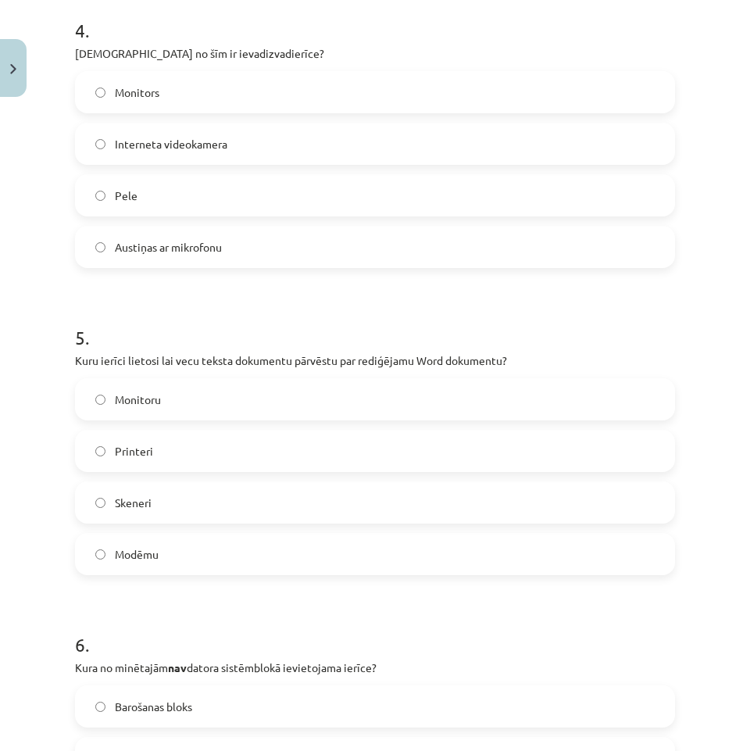
click at [217, 509] on label "Skeneri" at bounding box center [375, 502] width 597 height 39
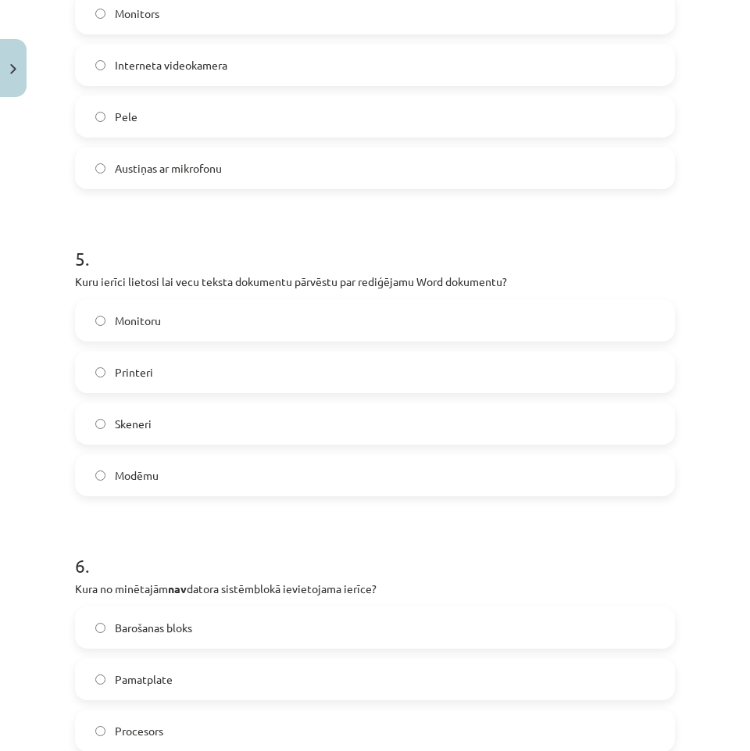
scroll to position [1553, 0]
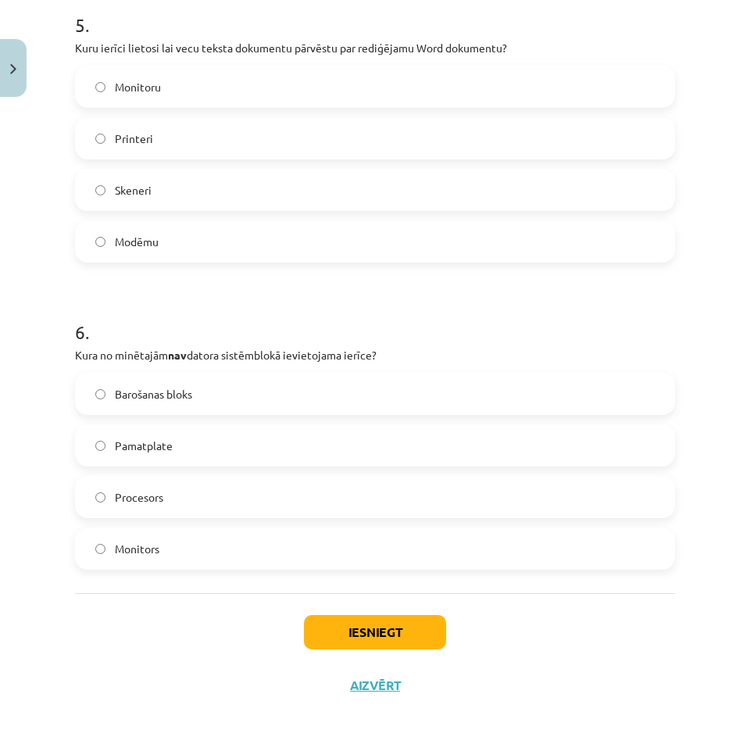
click at [231, 551] on label "Monitors" at bounding box center [375, 548] width 597 height 39
click at [395, 629] on button "Iesniegt" at bounding box center [375, 632] width 142 height 34
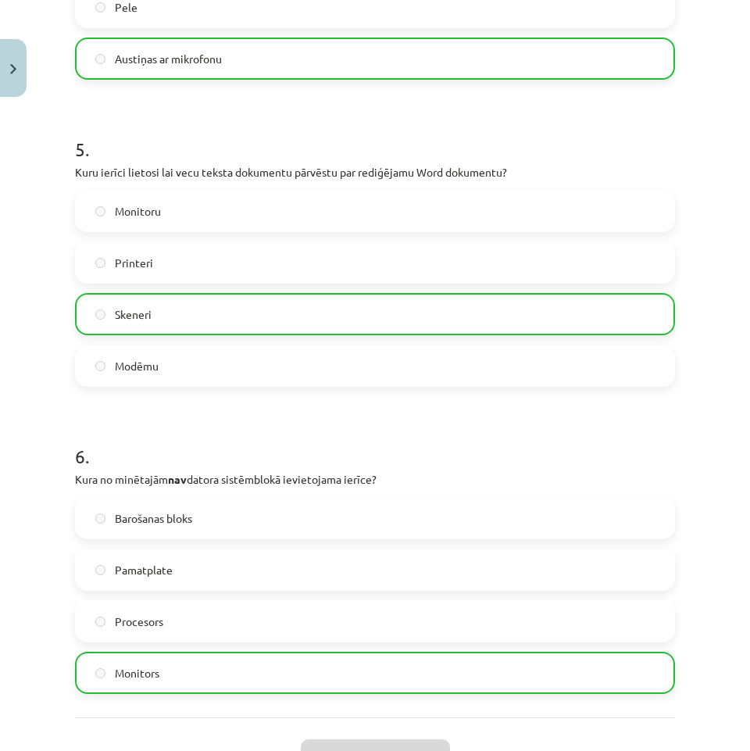
scroll to position [1603, 0]
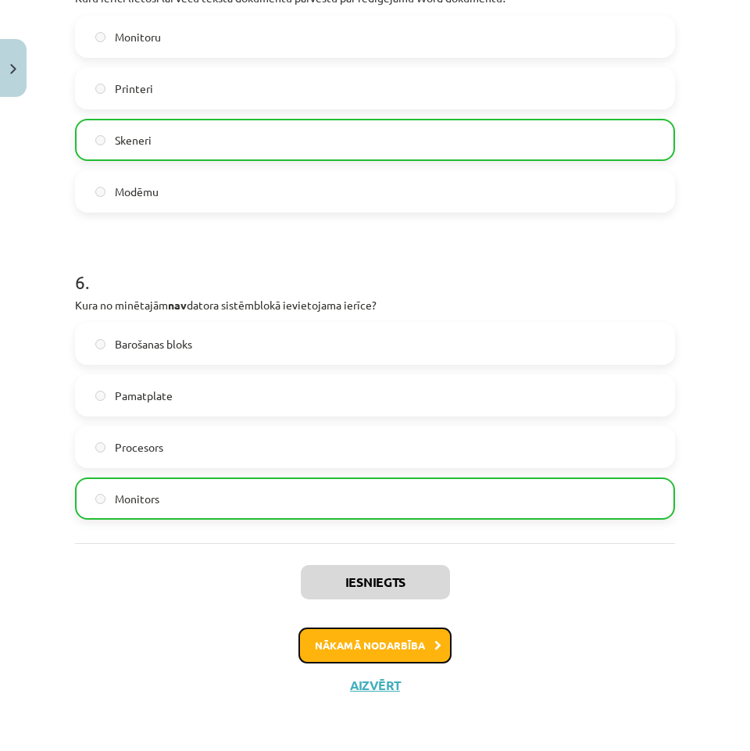
click at [364, 654] on button "Nākamā nodarbība" at bounding box center [375, 646] width 153 height 36
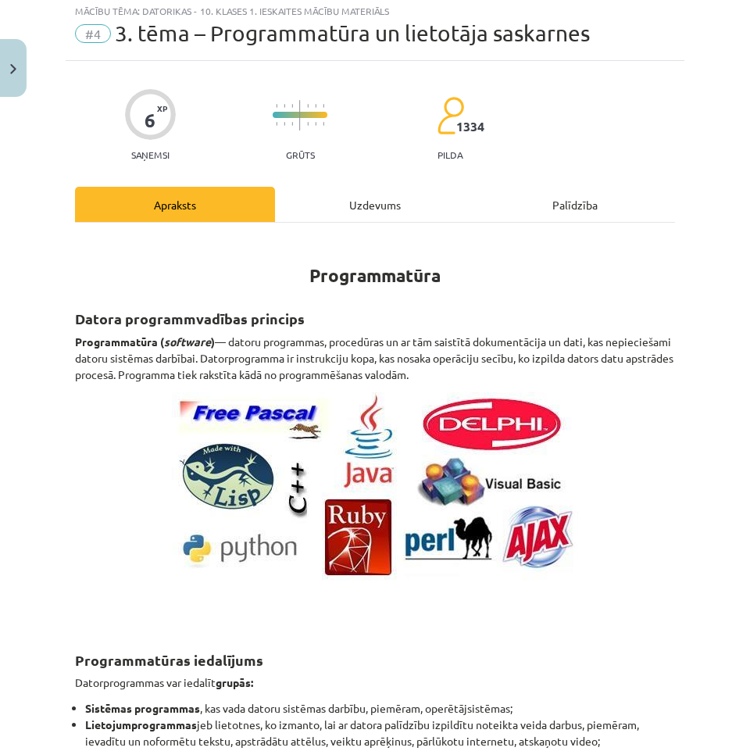
scroll to position [39, 0]
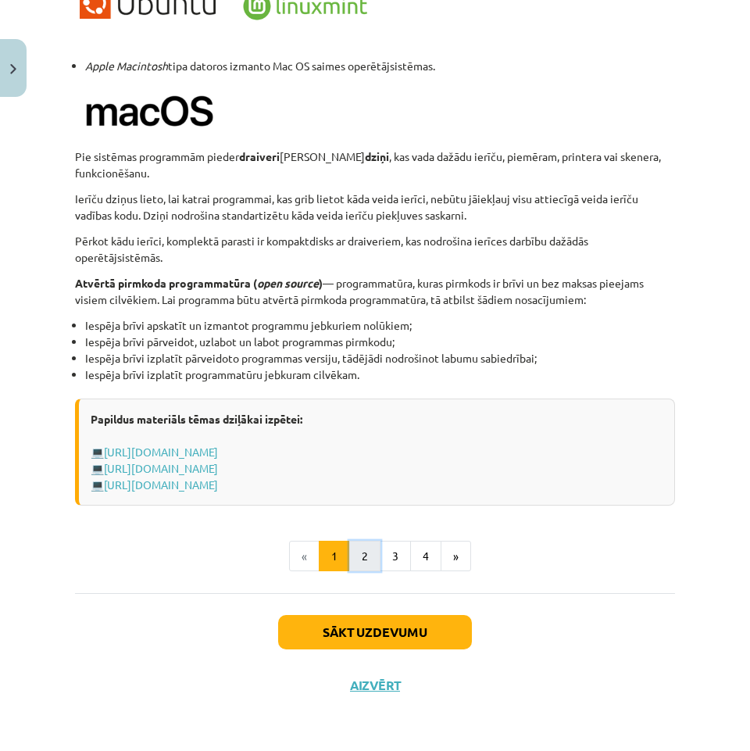
click at [368, 559] on button "2" at bounding box center [364, 556] width 31 height 31
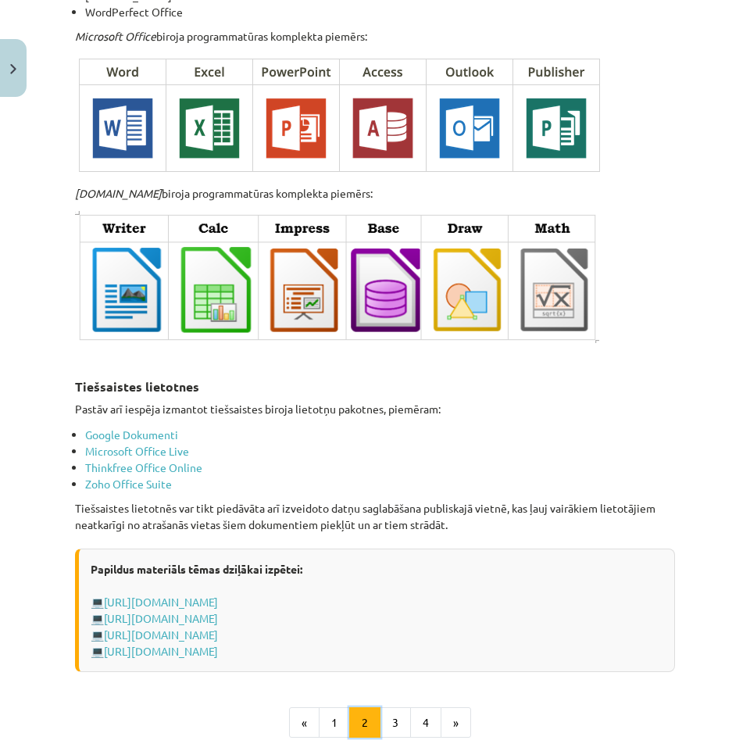
scroll to position [2632, 0]
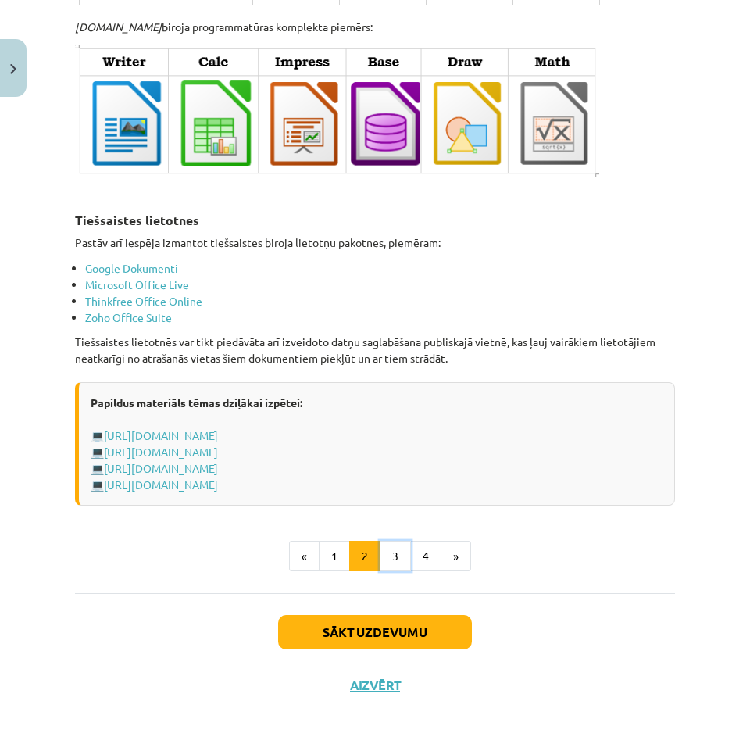
drag, startPoint x: 385, startPoint y: 553, endPoint x: 385, endPoint y: 565, distance: 12.5
click at [389, 560] on button "3" at bounding box center [395, 556] width 31 height 31
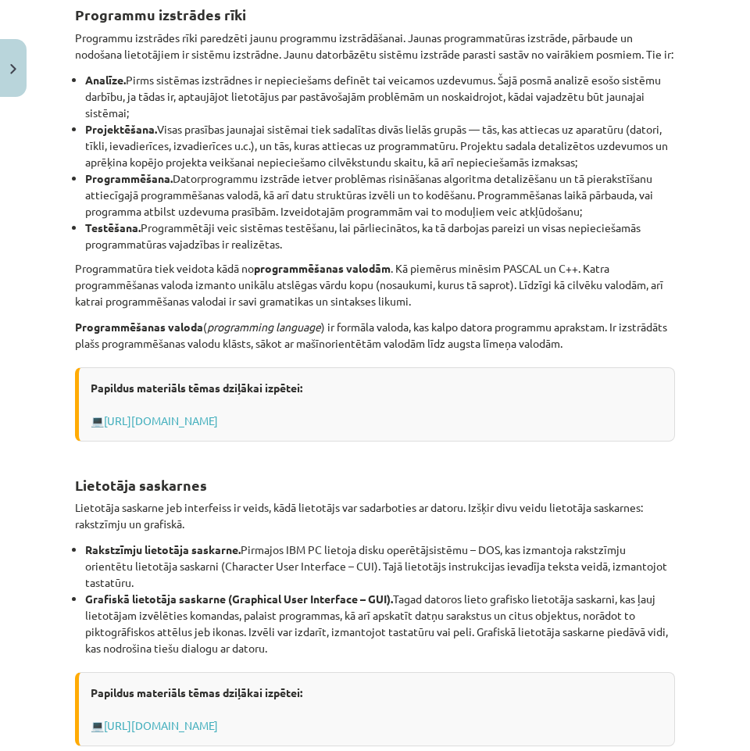
scroll to position [280, 0]
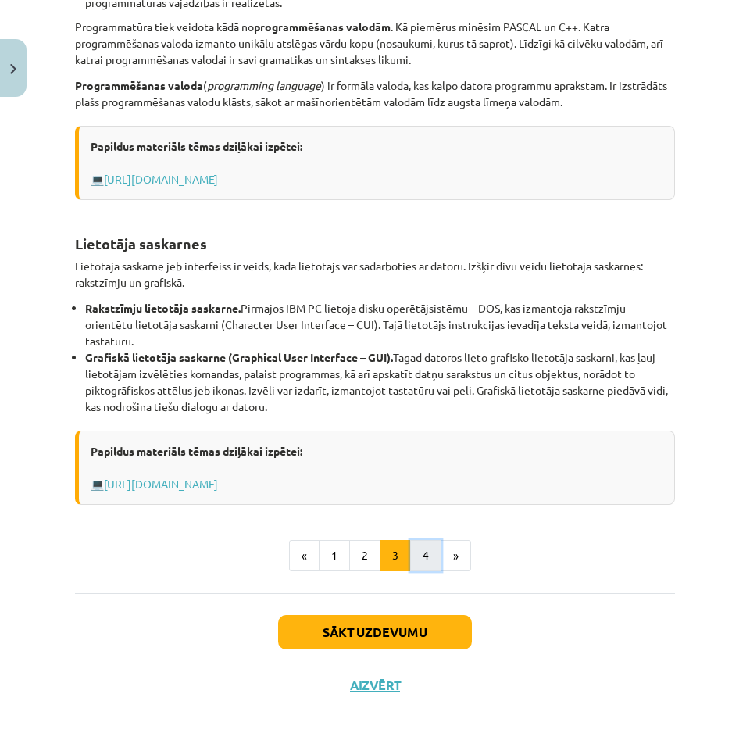
click at [412, 562] on button "4" at bounding box center [425, 555] width 31 height 31
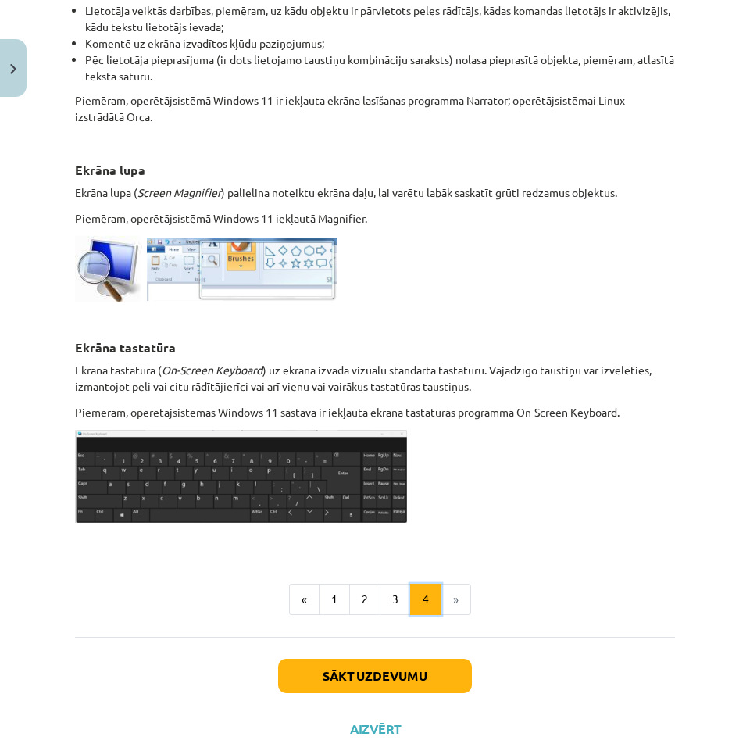
scroll to position [761, 0]
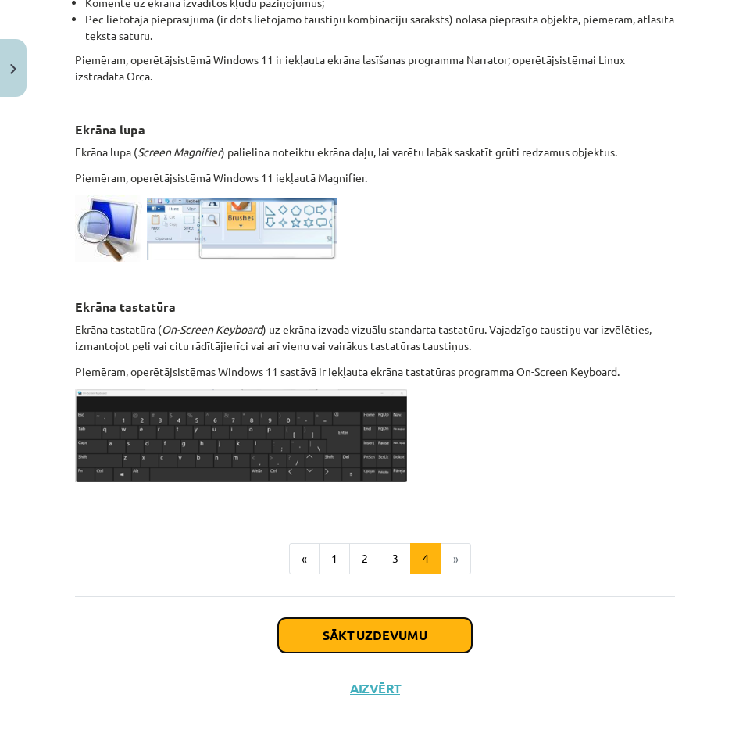
click at [440, 640] on button "Sākt uzdevumu" at bounding box center [375, 635] width 194 height 34
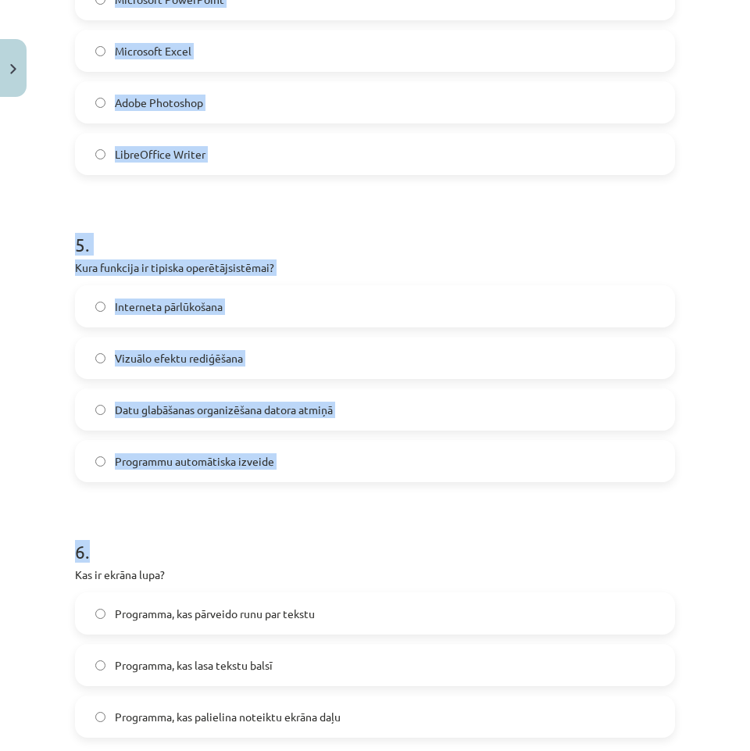
scroll to position [1450, 0]
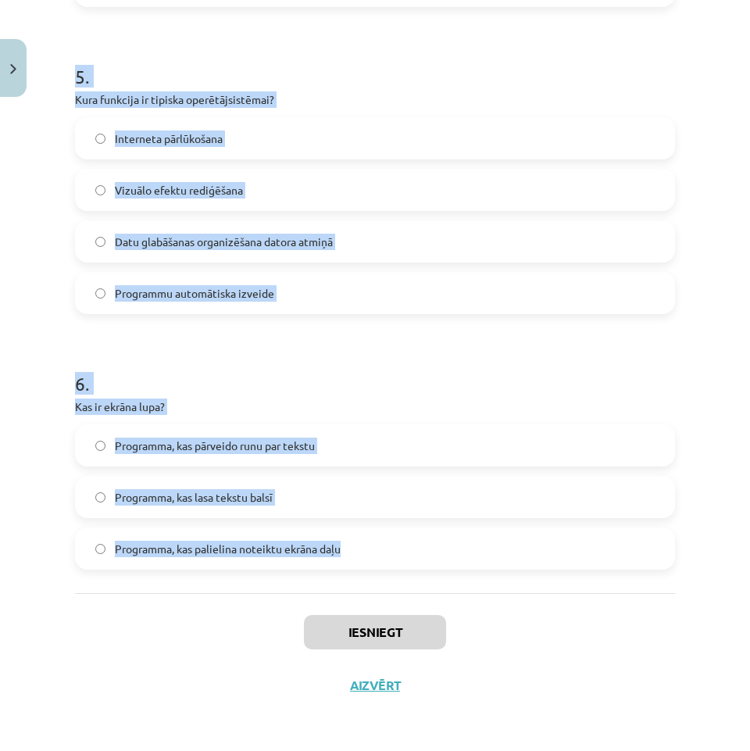
drag, startPoint x: 74, startPoint y: 303, endPoint x: 507, endPoint y: 561, distance: 503.8
copy form "1 . Kura no programmām ir piemērs datu bāzu pārvaldības sistēmai? [DOMAIN_NAME]…"
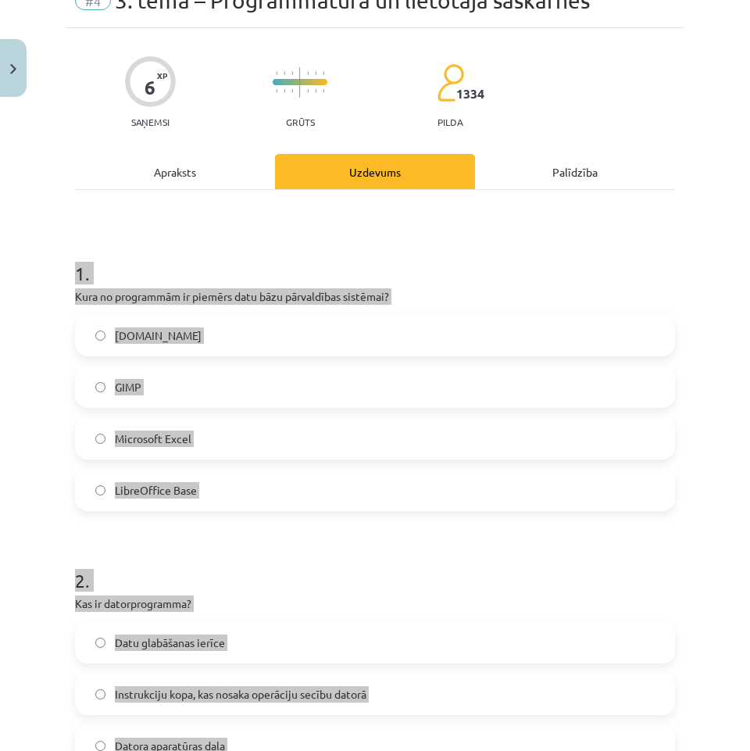
scroll to position [0, 0]
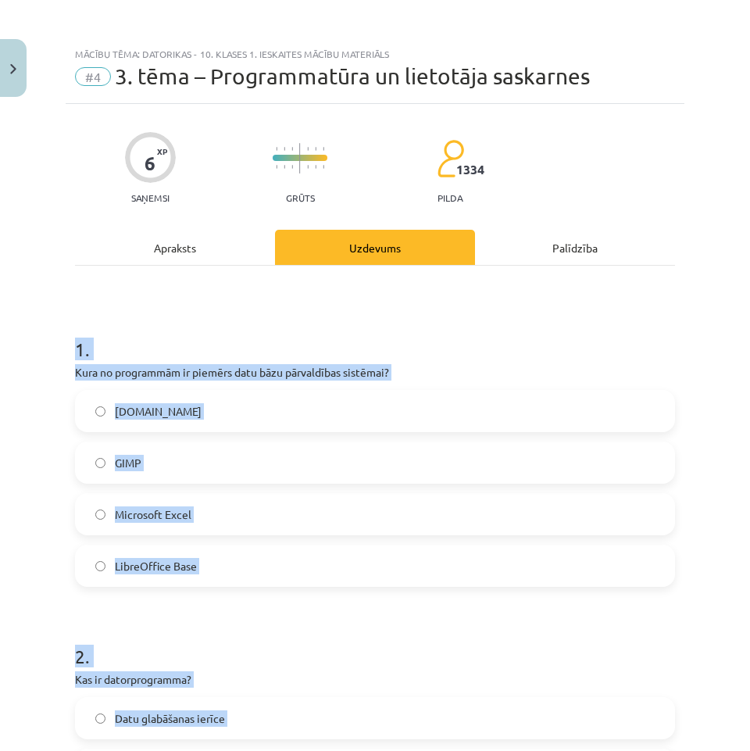
click at [265, 578] on label "LibreOffice Base" at bounding box center [375, 565] width 597 height 39
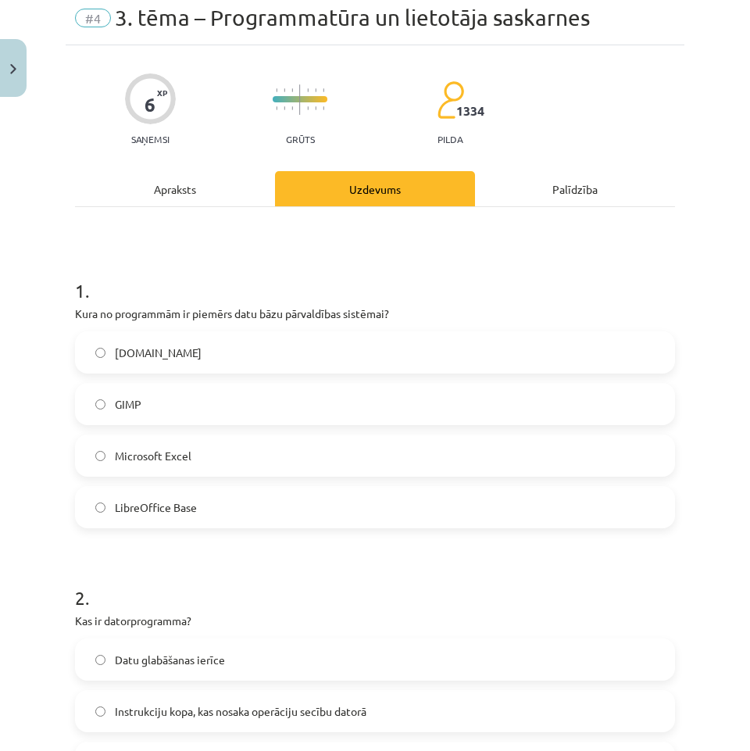
scroll to position [235, 0]
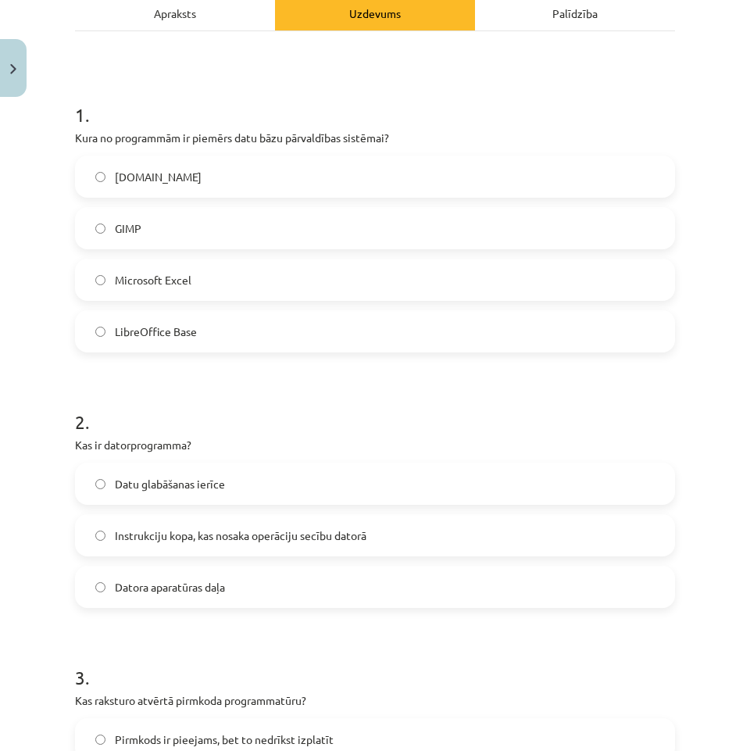
click at [267, 535] on span "Instrukciju kopa, kas nosaka operāciju secību datorā" at bounding box center [241, 536] width 252 height 16
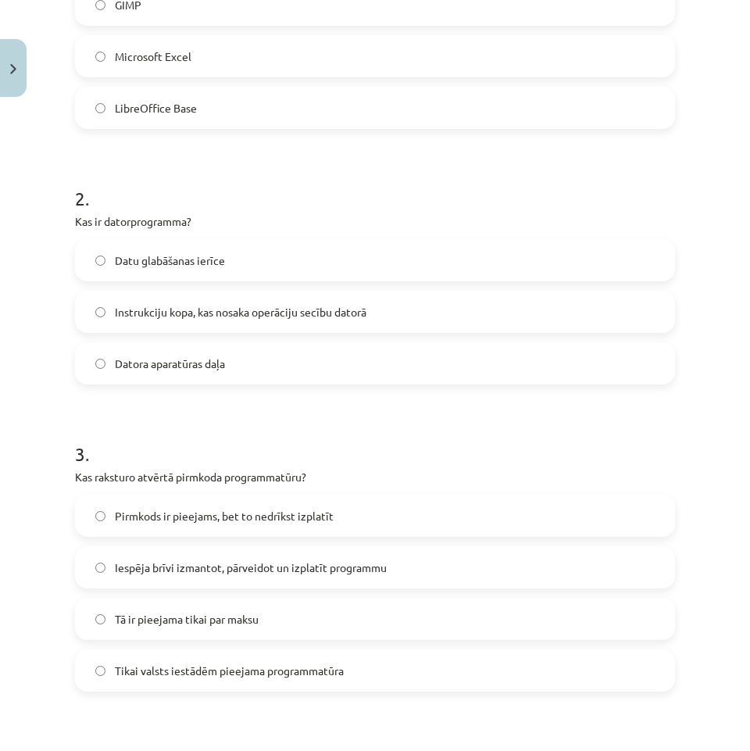
scroll to position [625, 0]
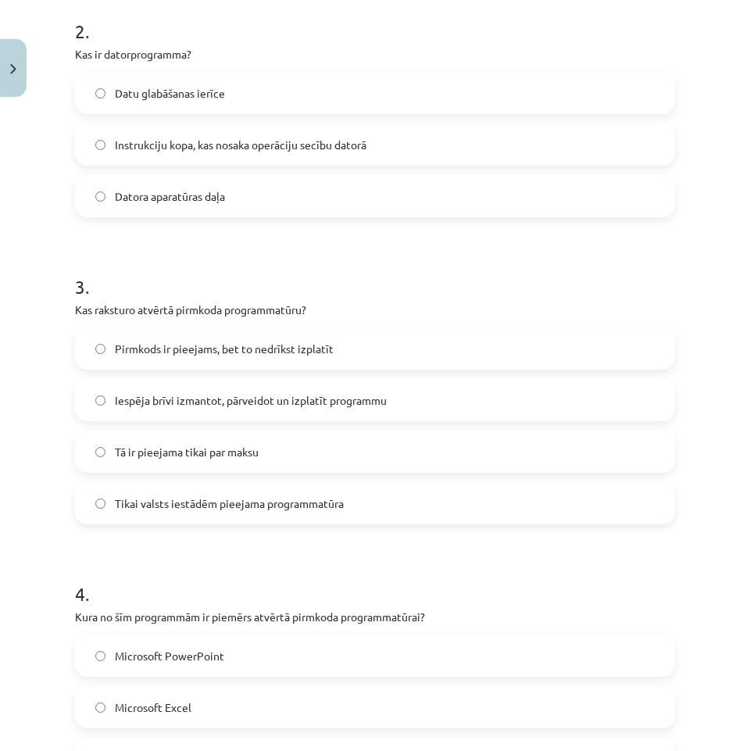
click at [256, 397] on span "Iespēja brīvi izmantot, pārveidot un izplatīt programmu" at bounding box center [251, 400] width 272 height 16
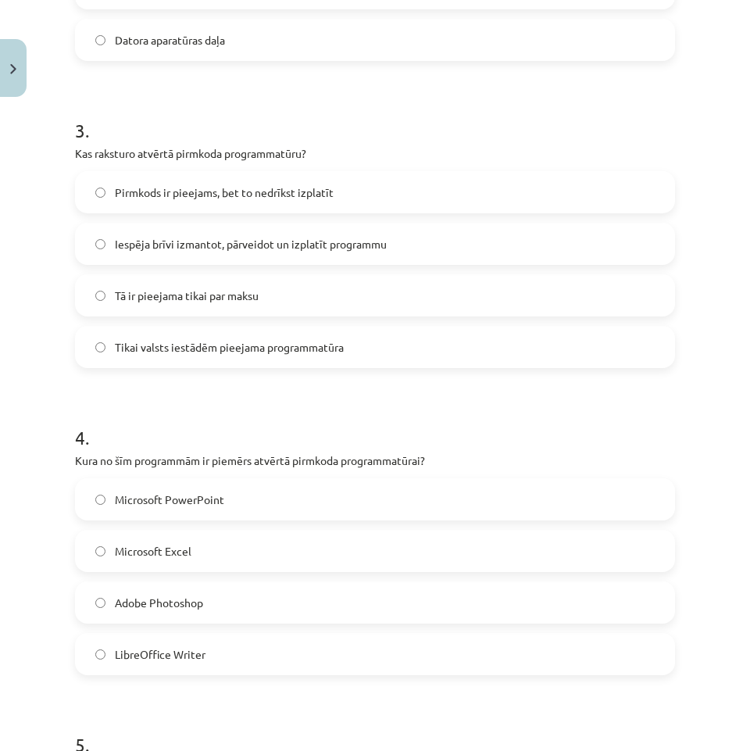
scroll to position [860, 0]
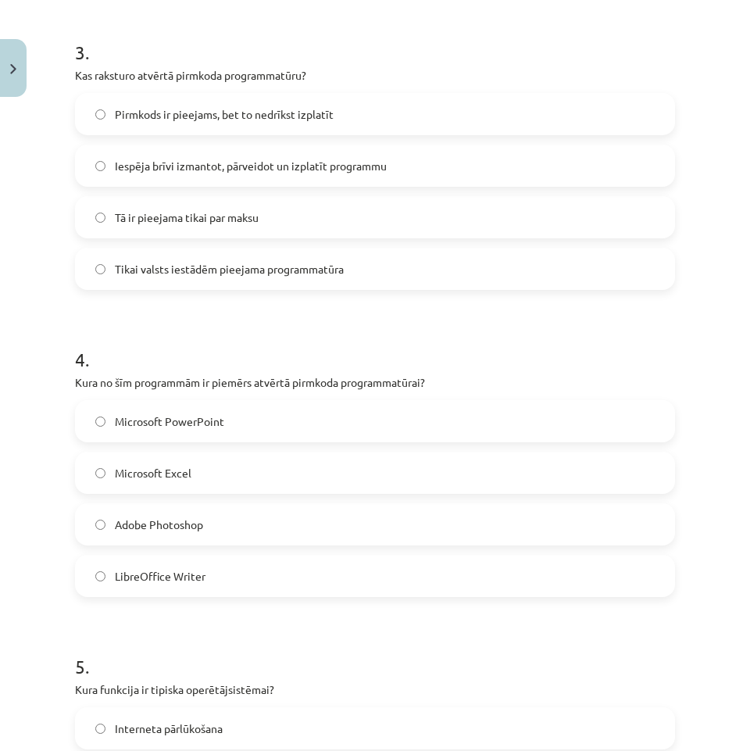
click at [238, 574] on label "LibreOffice Writer" at bounding box center [375, 576] width 597 height 39
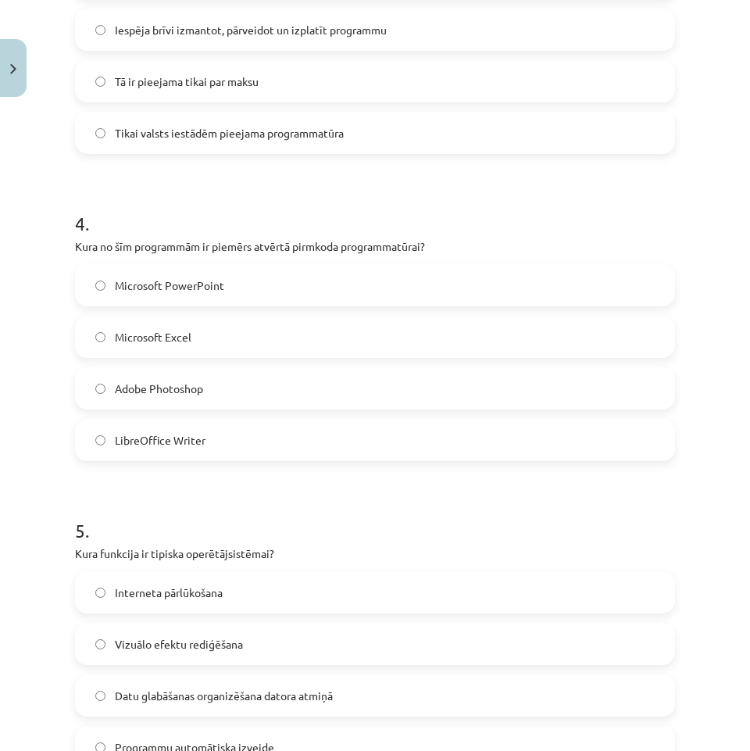
scroll to position [1094, 0]
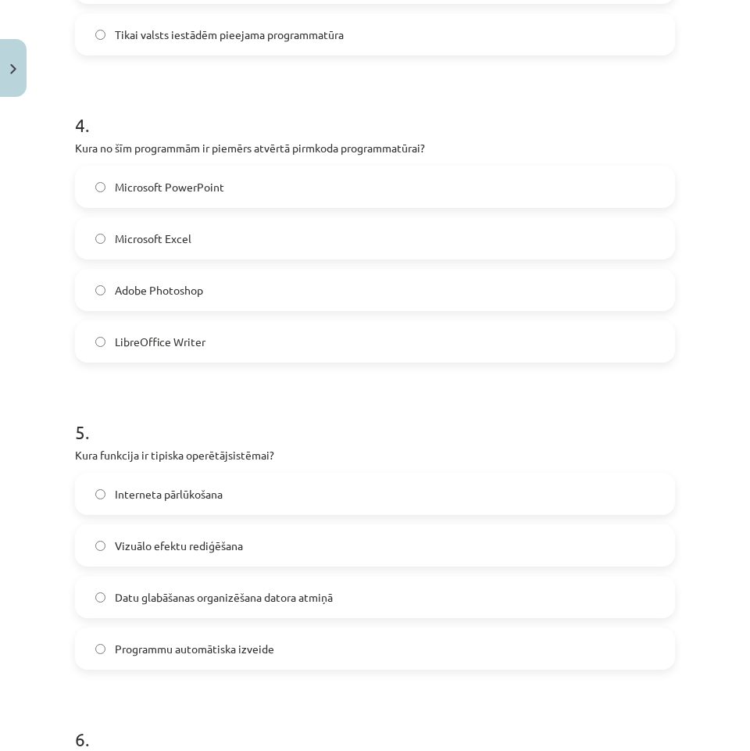
click at [246, 586] on label "Datu glabāšanas organizēšana datora atmiņā" at bounding box center [375, 597] width 597 height 39
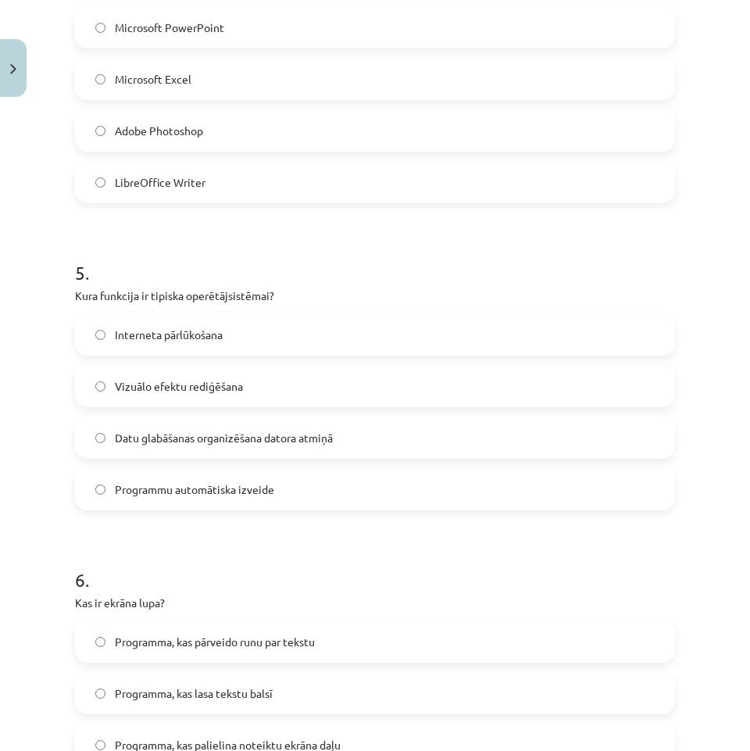
scroll to position [1450, 0]
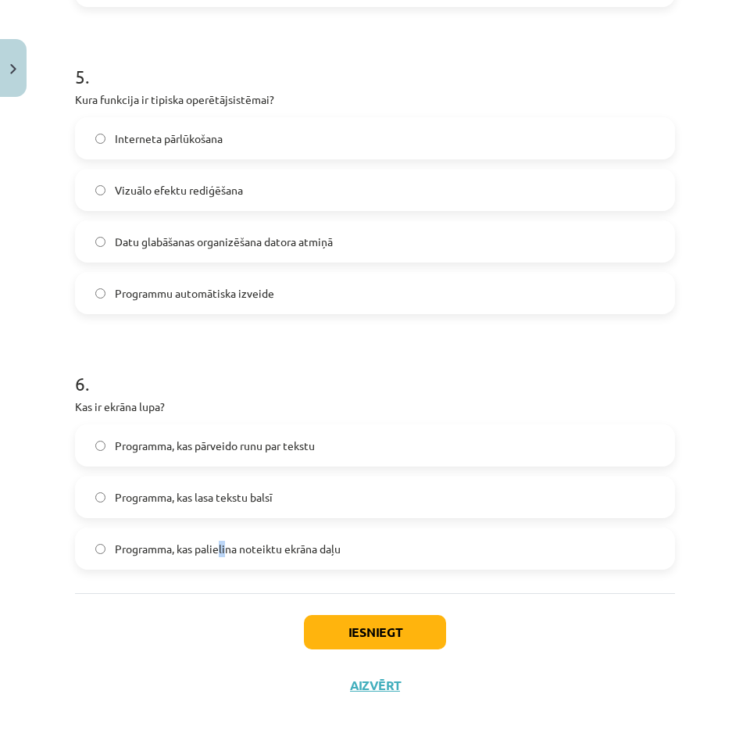
click at [219, 528] on div "Programma, kas palielina noteiktu ekrāna daļu" at bounding box center [375, 549] width 600 height 42
click at [275, 557] on label "Programma, kas palielina noteiktu ekrāna daļu" at bounding box center [375, 548] width 597 height 39
click at [327, 619] on button "Iesniegt" at bounding box center [375, 632] width 142 height 34
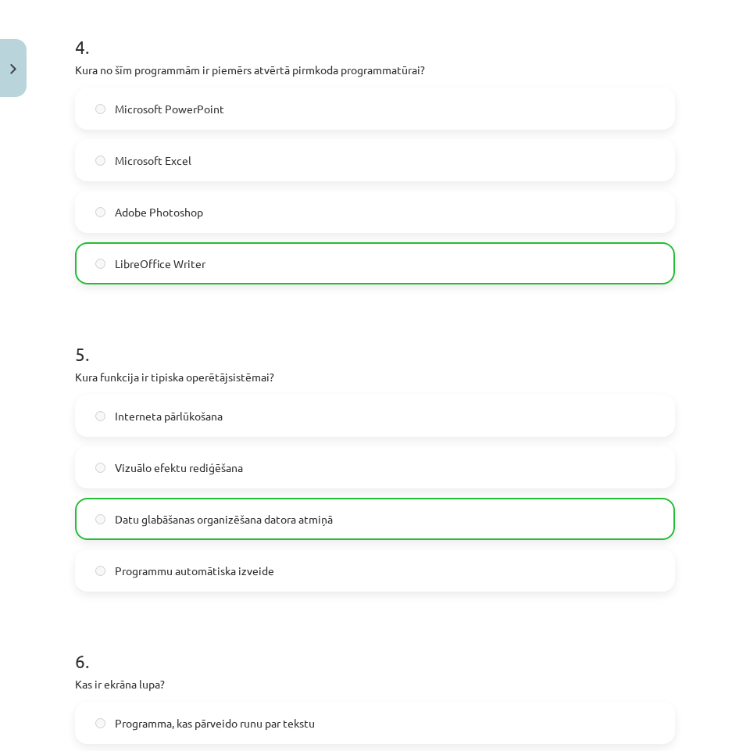
scroll to position [1500, 0]
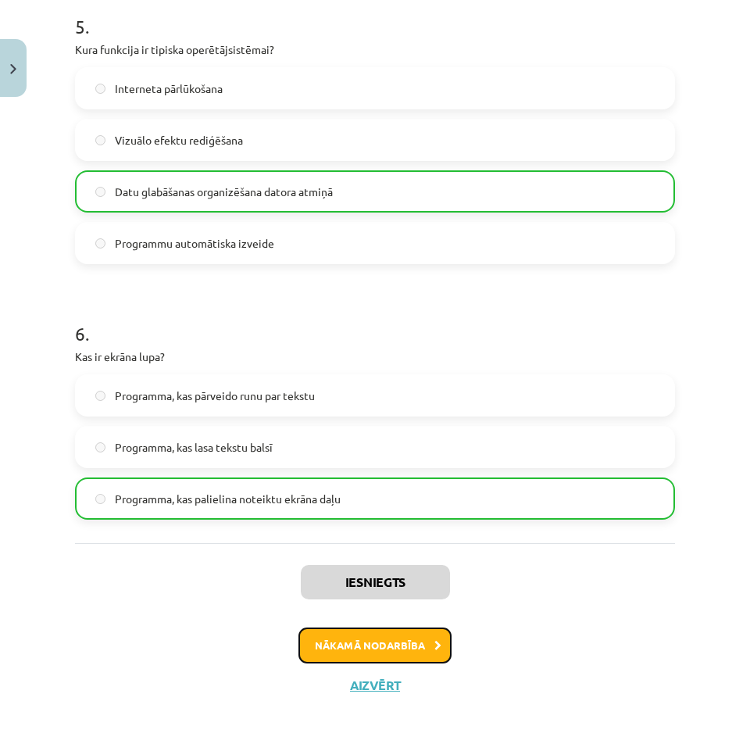
click at [428, 651] on button "Nākamā nodarbība" at bounding box center [375, 646] width 153 height 36
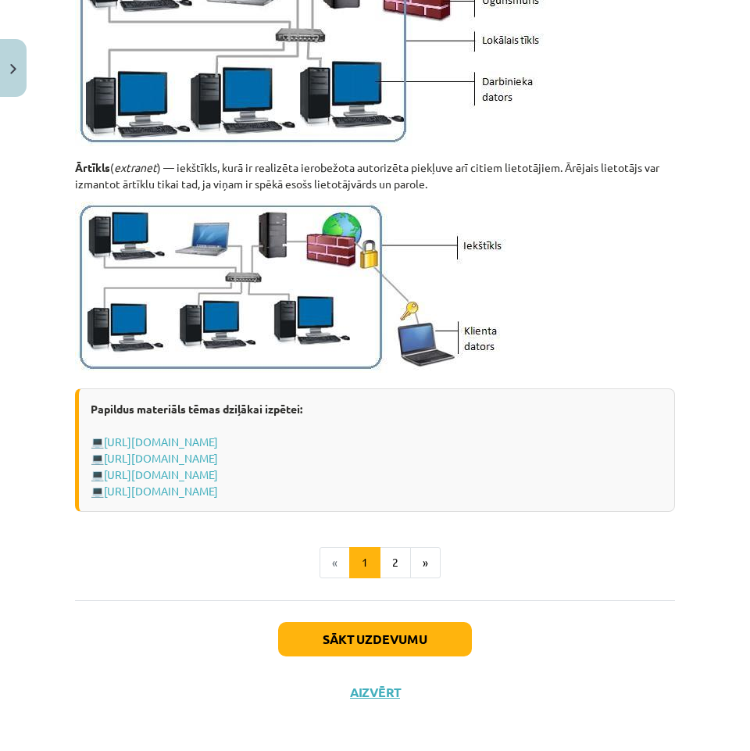
scroll to position [1782, 0]
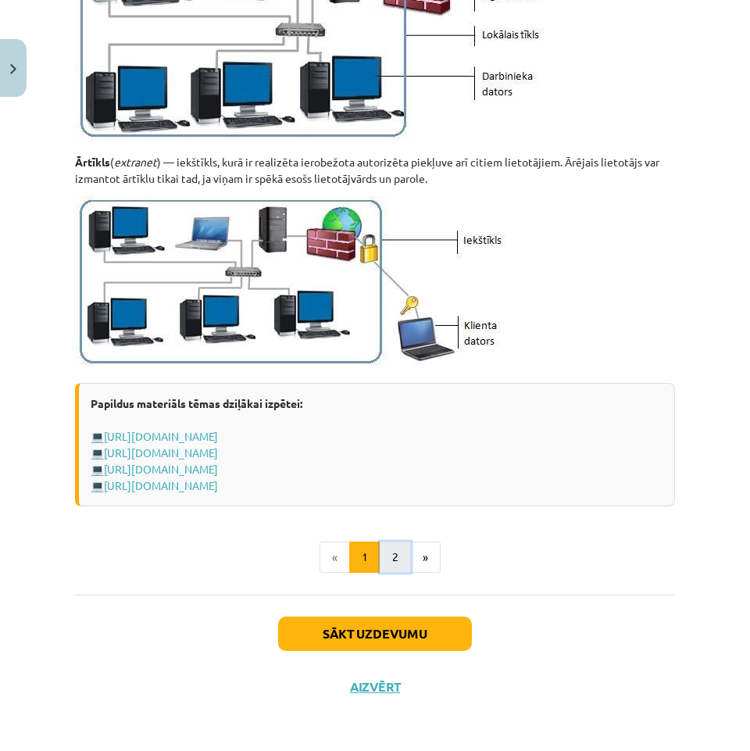
click at [395, 562] on button "2" at bounding box center [395, 557] width 31 height 31
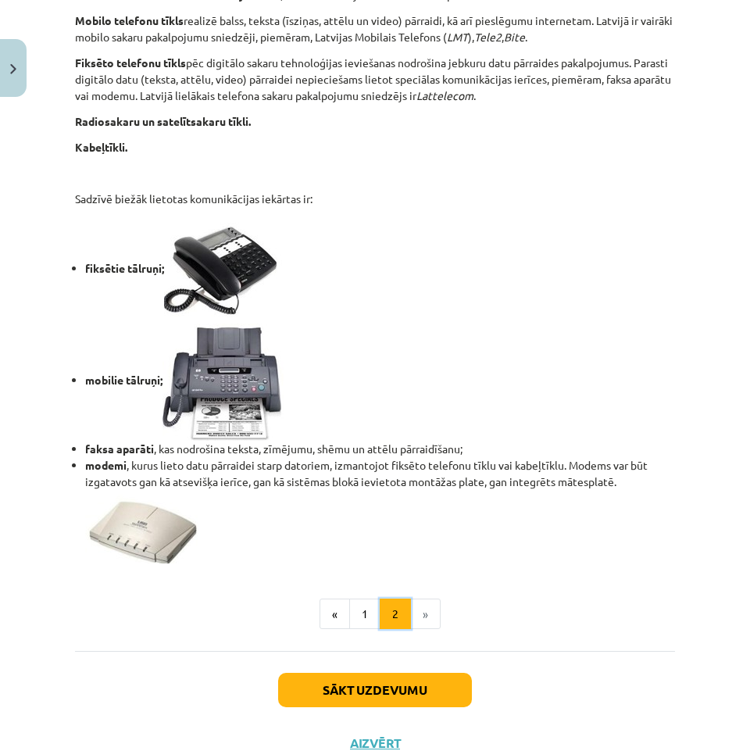
scroll to position [1202, 0]
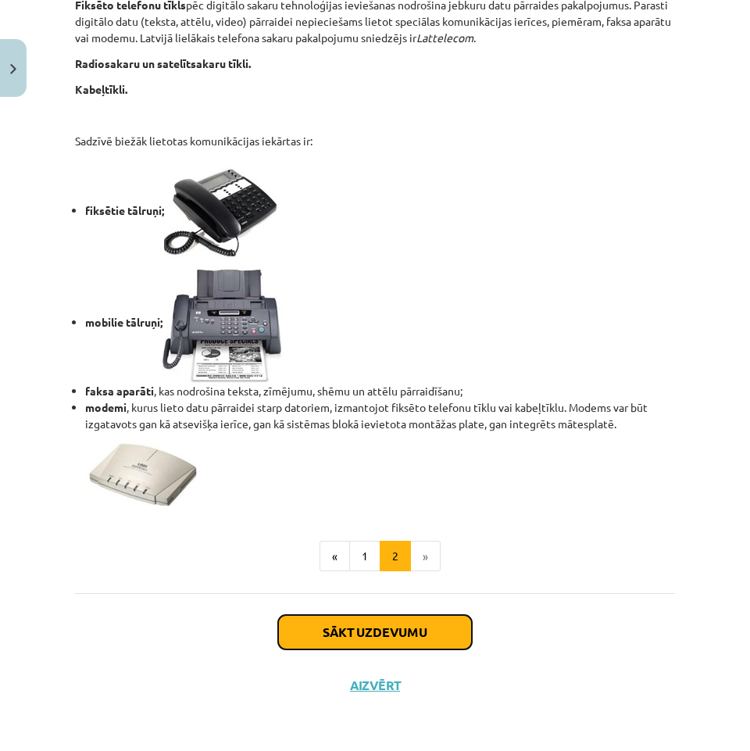
click at [427, 621] on button "Sākt uzdevumu" at bounding box center [375, 632] width 194 height 34
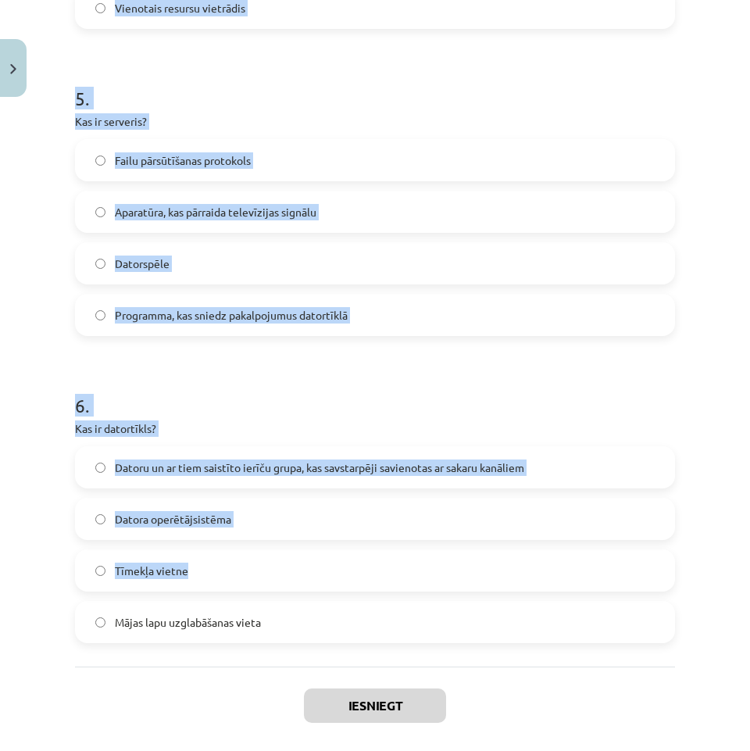
scroll to position [1475, 0]
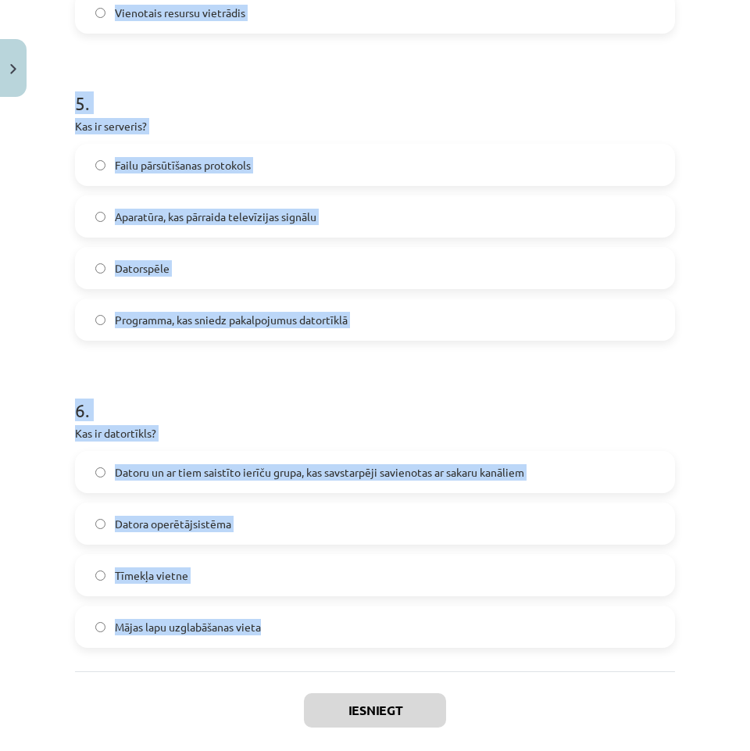
drag, startPoint x: 74, startPoint y: 307, endPoint x: 446, endPoint y: 614, distance: 481.9
copy form "1 . Kas ir hipersaite (hyperlink)? Datu glabāšanas ierīce Tīmekļa lappusē pasvī…"
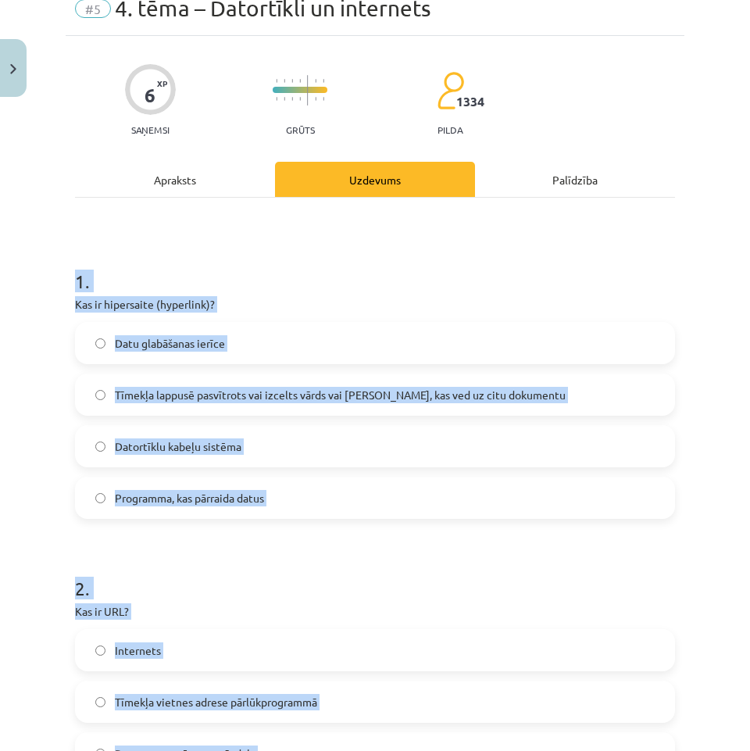
scroll to position [0, 0]
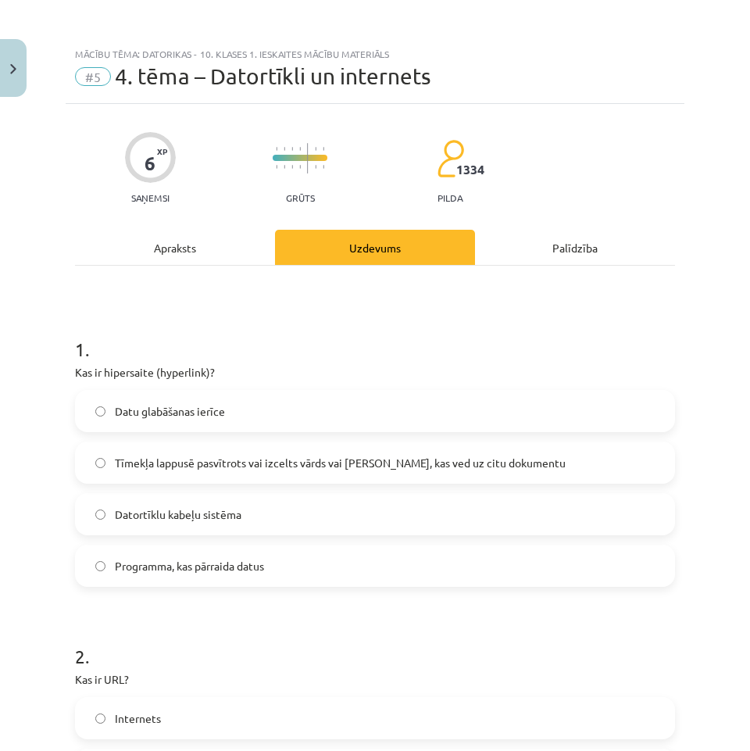
click at [270, 471] on span "Tīmekļa lappusē pasvītrots vai izcelts vārds vai [PERSON_NAME], kas ved uz citu…" at bounding box center [340, 463] width 451 height 16
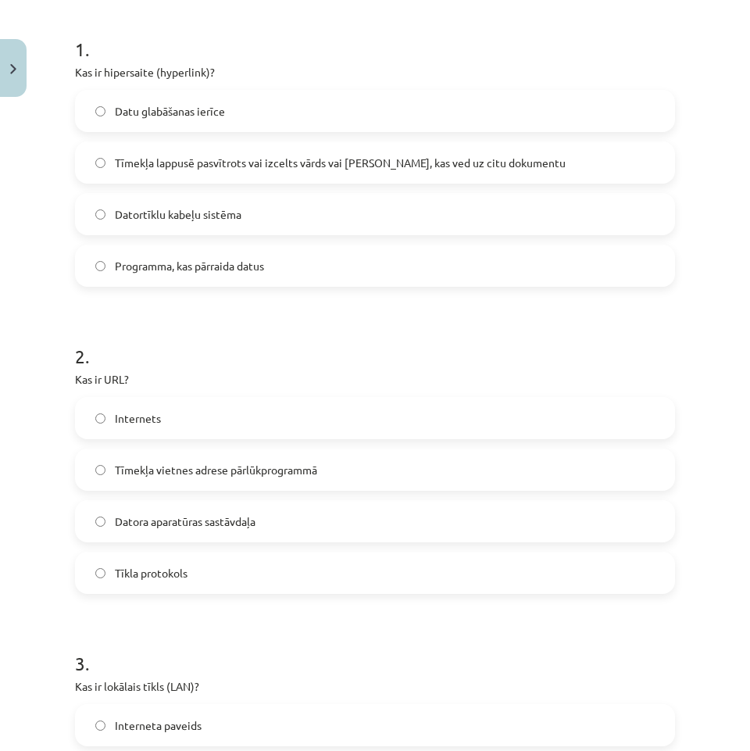
scroll to position [313, 0]
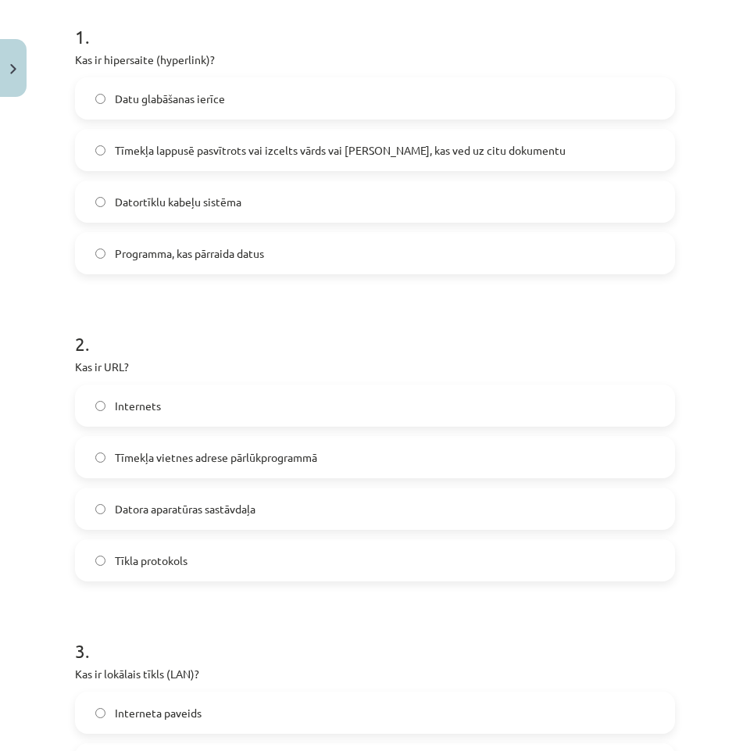
click at [254, 456] on span "Tīmekļa vietnes adrese pārlūkprogrammā" at bounding box center [216, 457] width 202 height 16
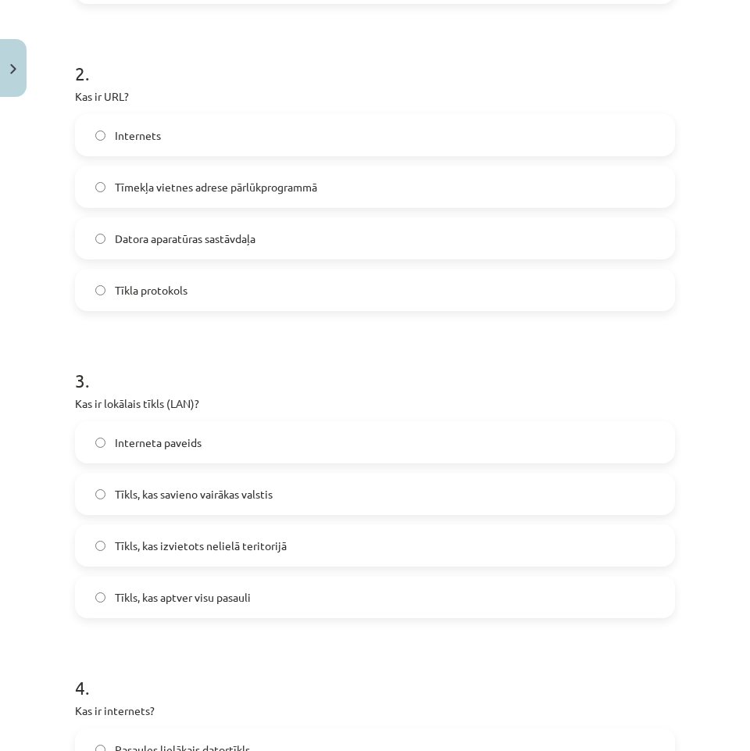
scroll to position [625, 0]
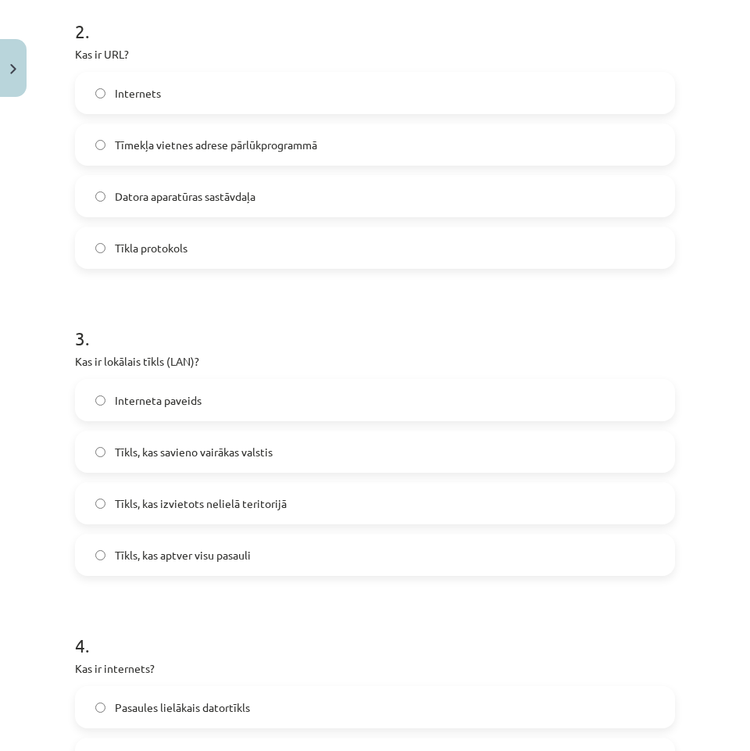
click at [180, 506] on span "Tīkls, kas izvietots nelielā teritorijā" at bounding box center [201, 504] width 172 height 16
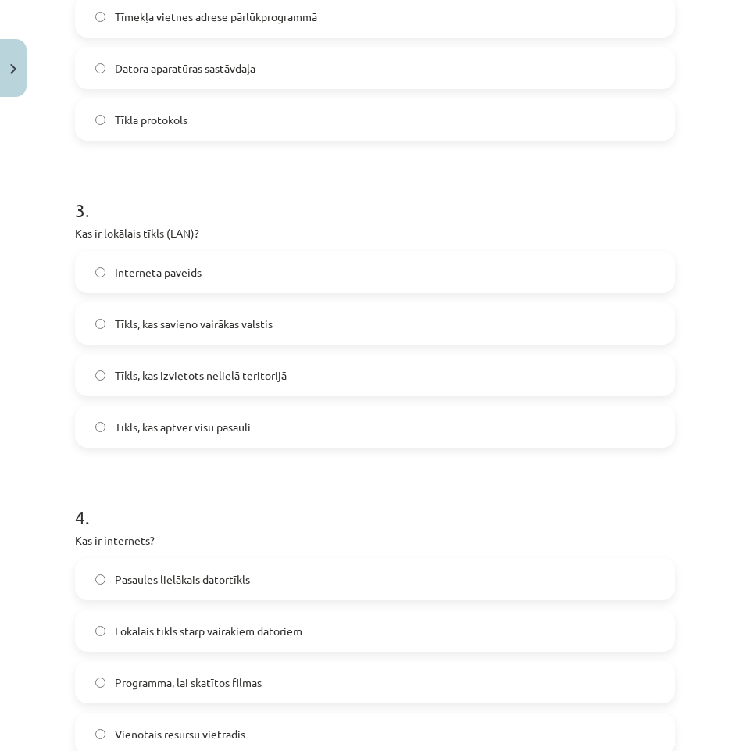
scroll to position [782, 0]
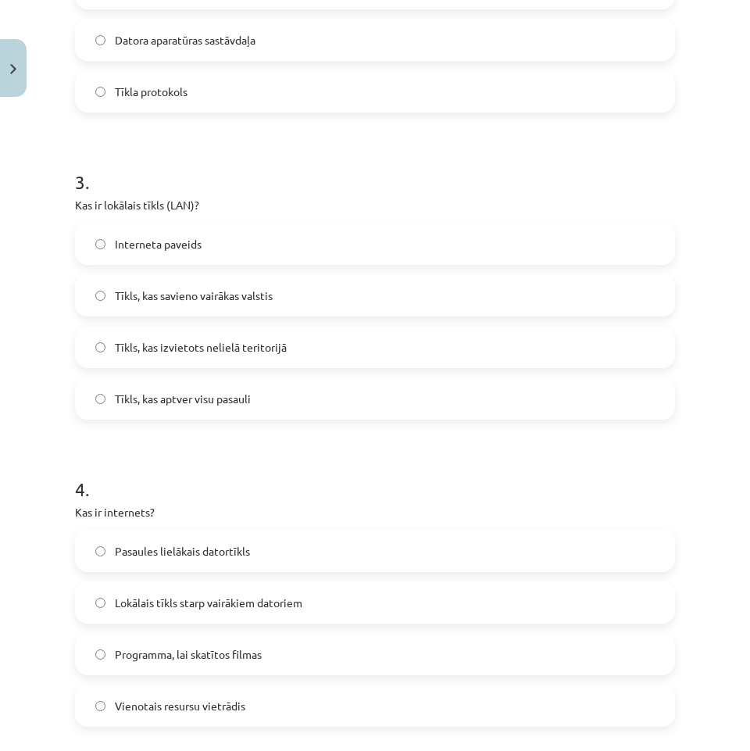
click at [213, 550] on span "Pasaules lielākais datortīkls" at bounding box center [182, 551] width 135 height 16
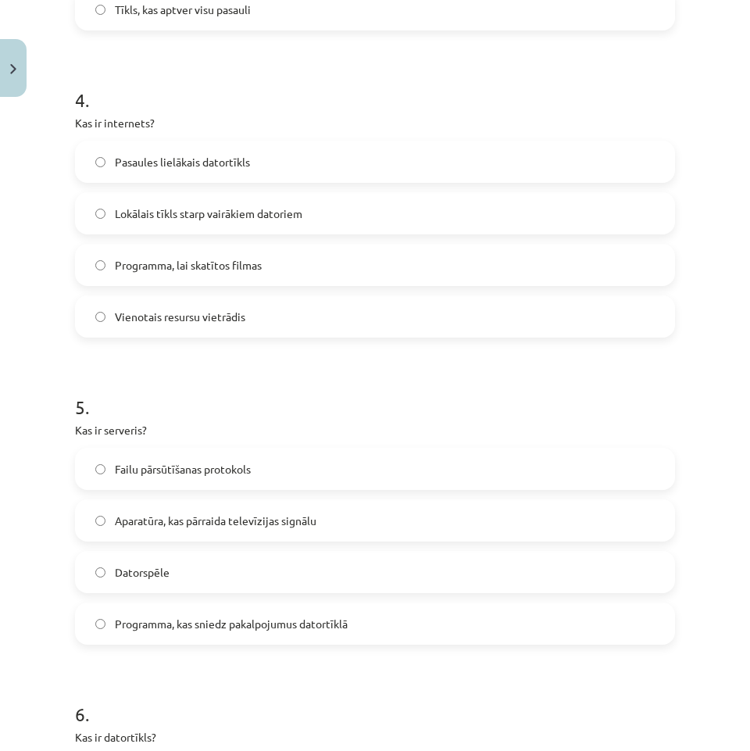
scroll to position [1173, 0]
click at [273, 633] on label "Programma, kas sniedz pakalpojumus datortīklā" at bounding box center [375, 622] width 597 height 39
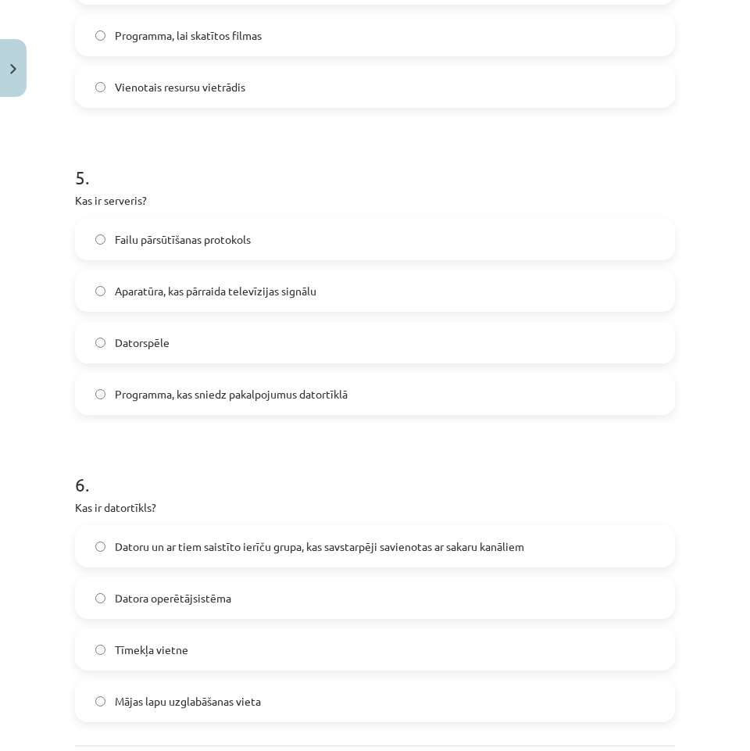
scroll to position [1407, 0]
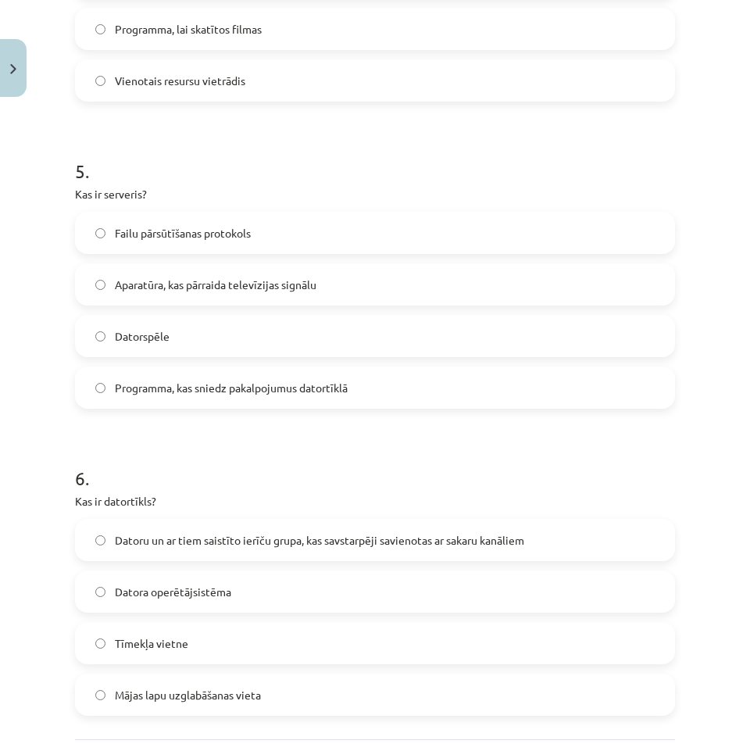
click at [305, 533] on span "Datoru un ar tiem saistīto ierīču grupa, kas savstarpēji savienotas ar sakaru k…" at bounding box center [320, 540] width 410 height 16
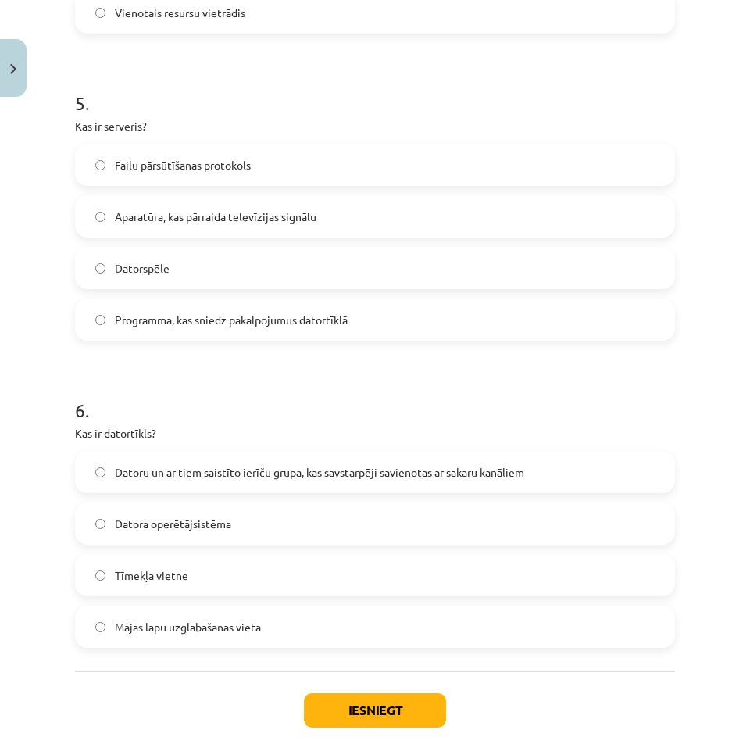
scroll to position [1553, 0]
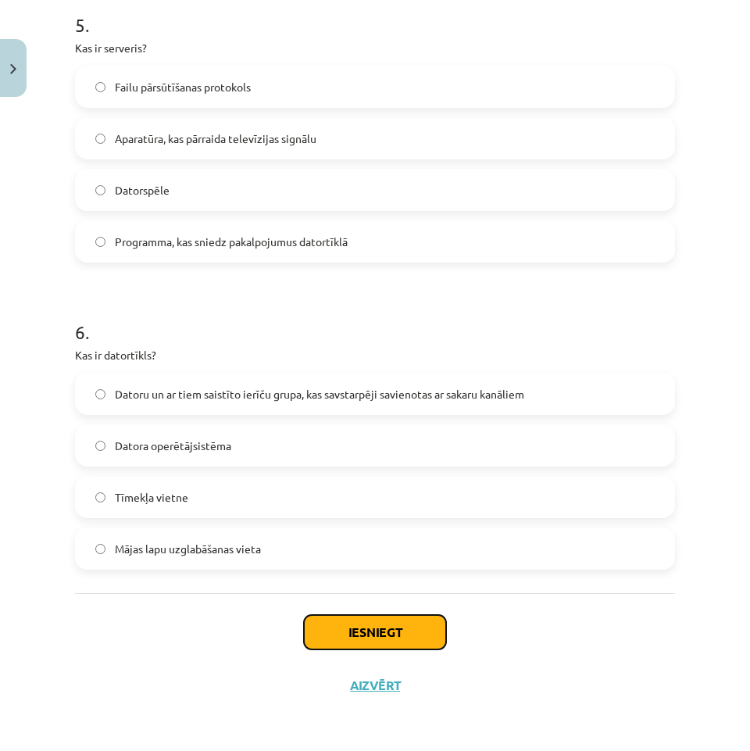
click at [395, 636] on button "Iesniegt" at bounding box center [375, 632] width 142 height 34
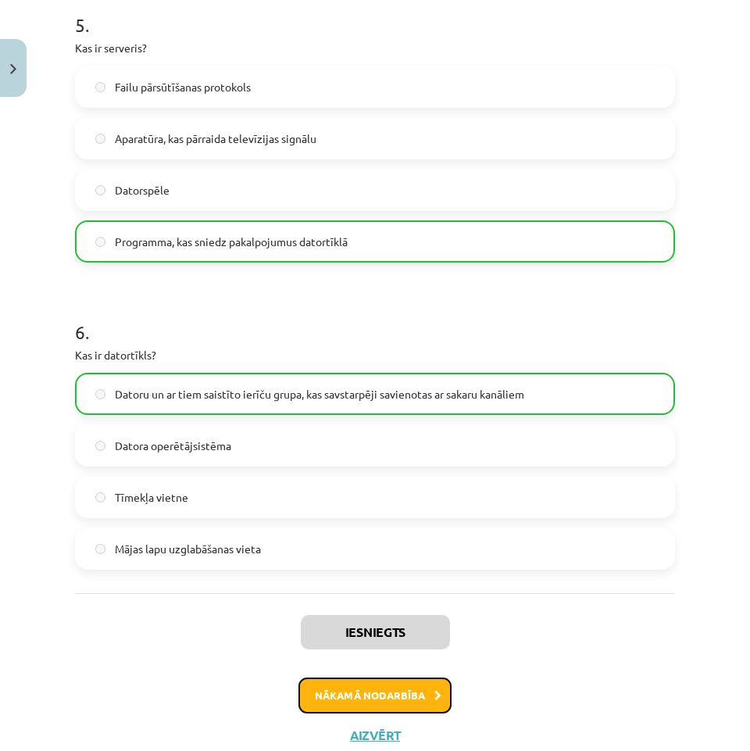
click at [354, 711] on button "Nākamā nodarbība" at bounding box center [375, 696] width 153 height 36
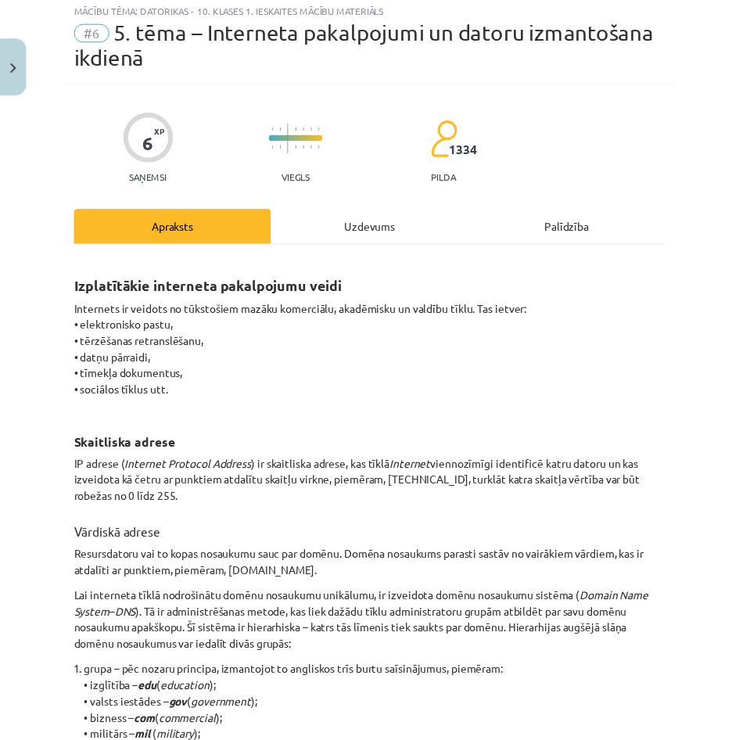
scroll to position [39, 0]
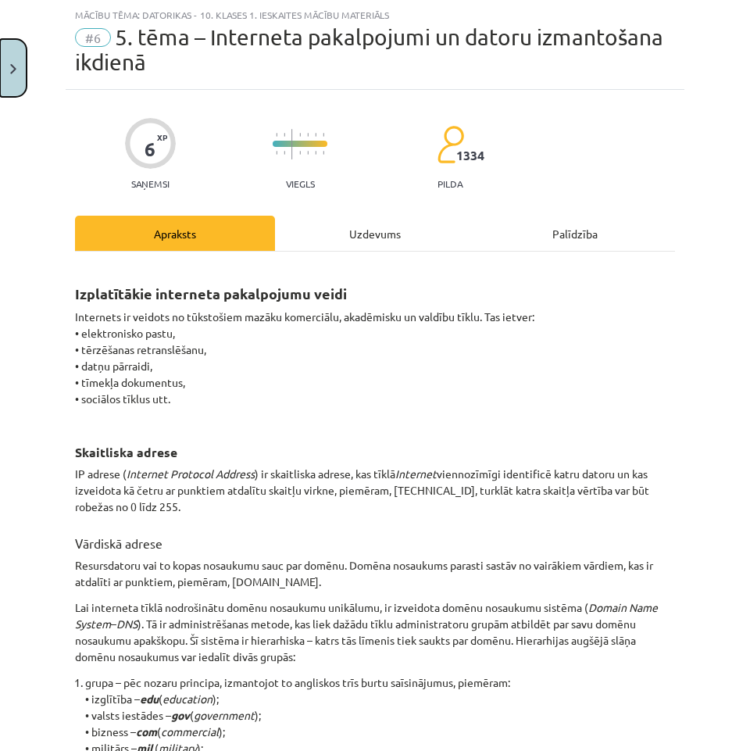
click at [18, 64] on button "Close" at bounding box center [13, 68] width 27 height 58
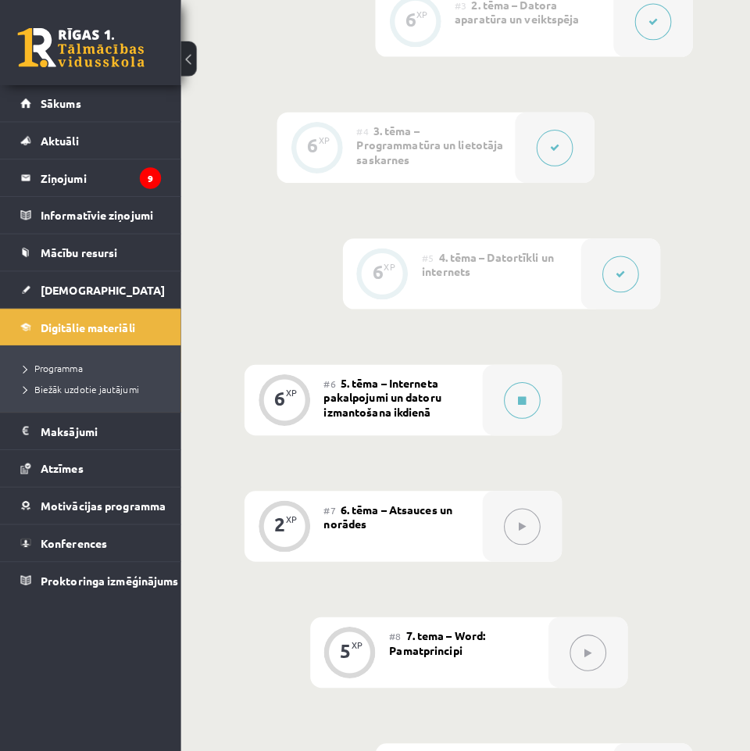
scroll to position [961, 0]
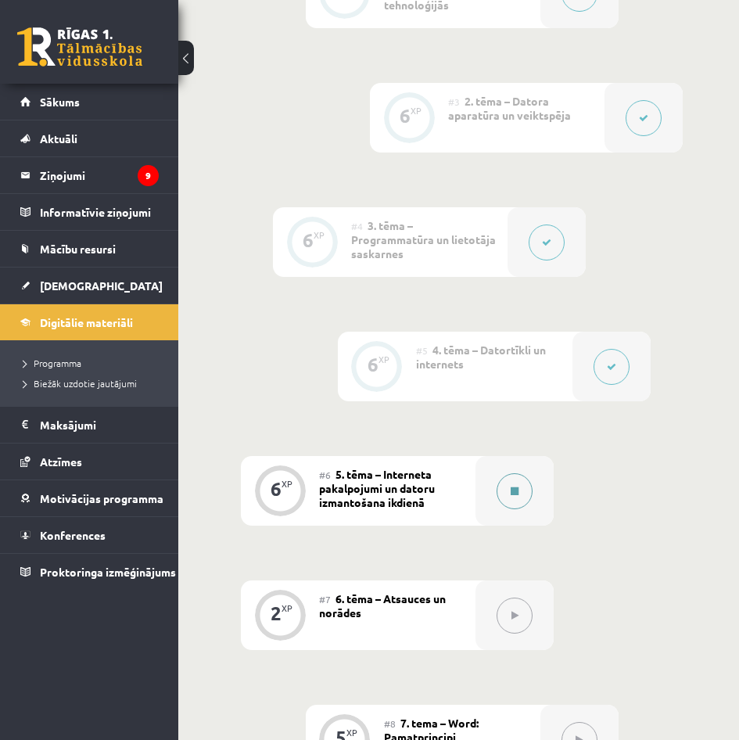
click at [536, 465] on div at bounding box center [514, 491] width 78 height 70
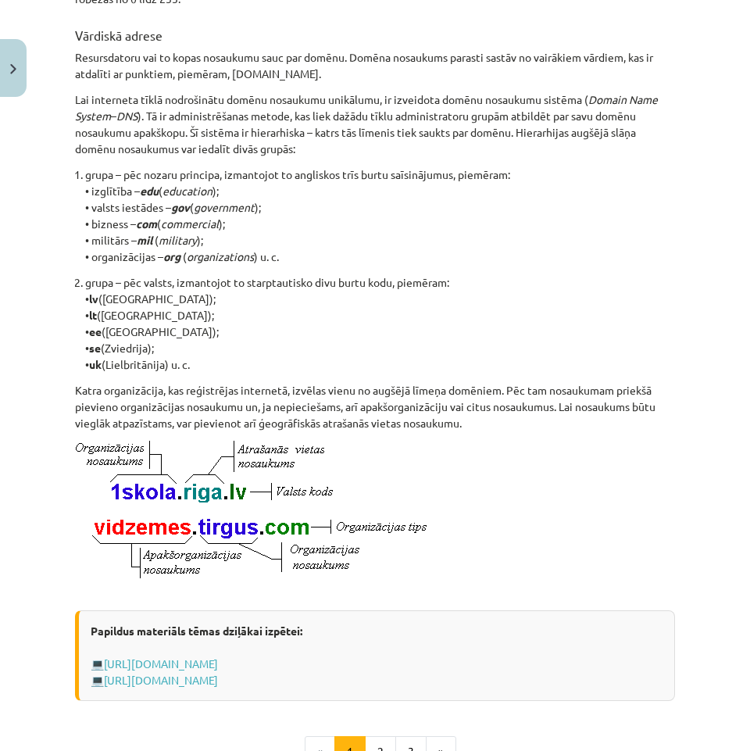
scroll to position [775, 0]
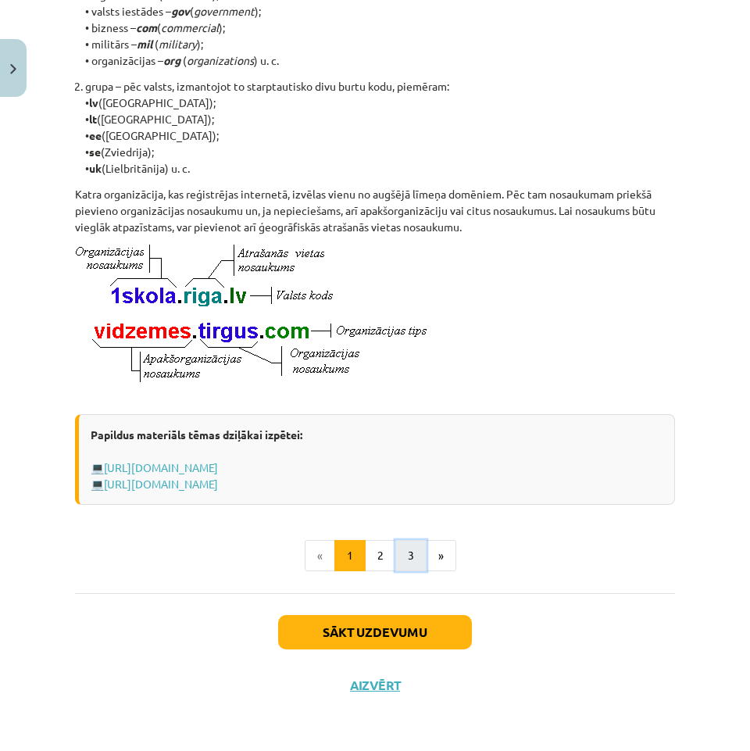
click at [403, 560] on button "3" at bounding box center [411, 555] width 31 height 31
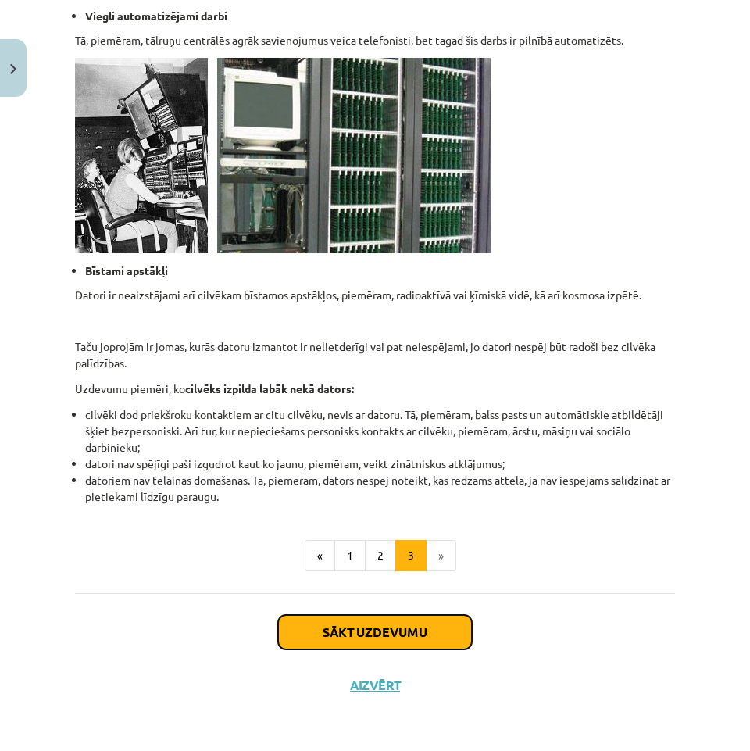
click at [414, 632] on button "Sākt uzdevumu" at bounding box center [375, 632] width 194 height 34
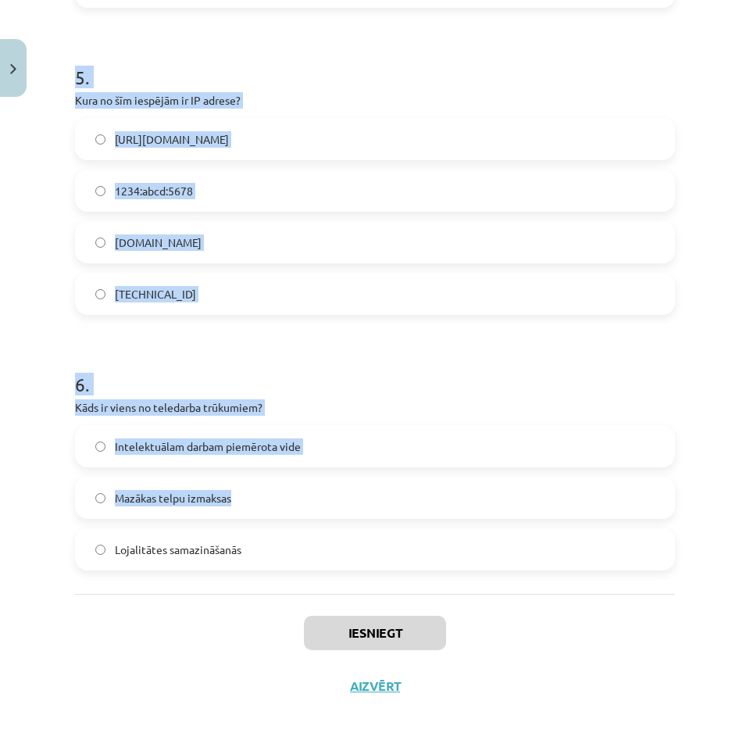
scroll to position [1475, 0]
drag, startPoint x: 72, startPoint y: 320, endPoint x: 373, endPoint y: 540, distance: 373.1
copy form "1 . Kas ir WWW (World Wide Web)? Tīmekļa protokols datņu pārsūtīšanai Globāla h…"
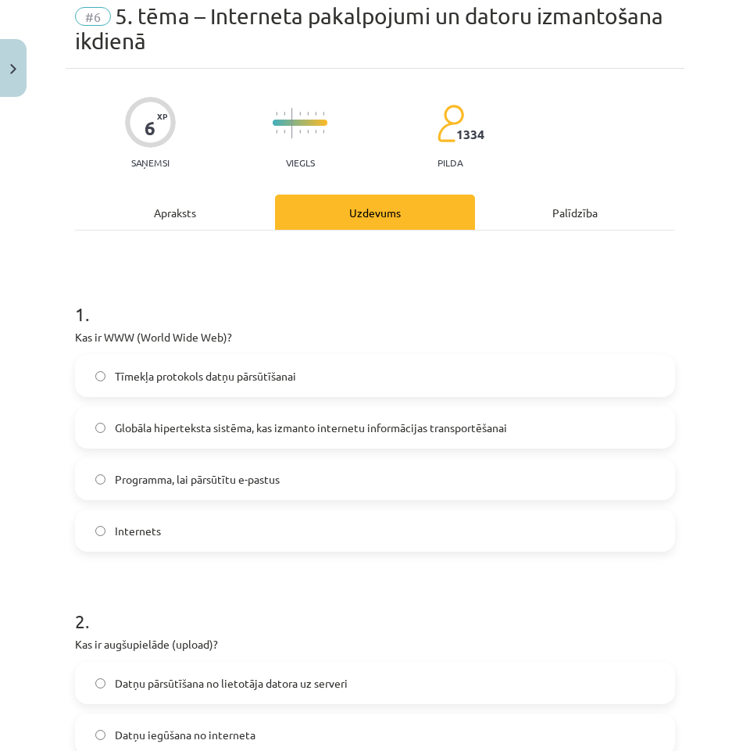
scroll to position [0, 0]
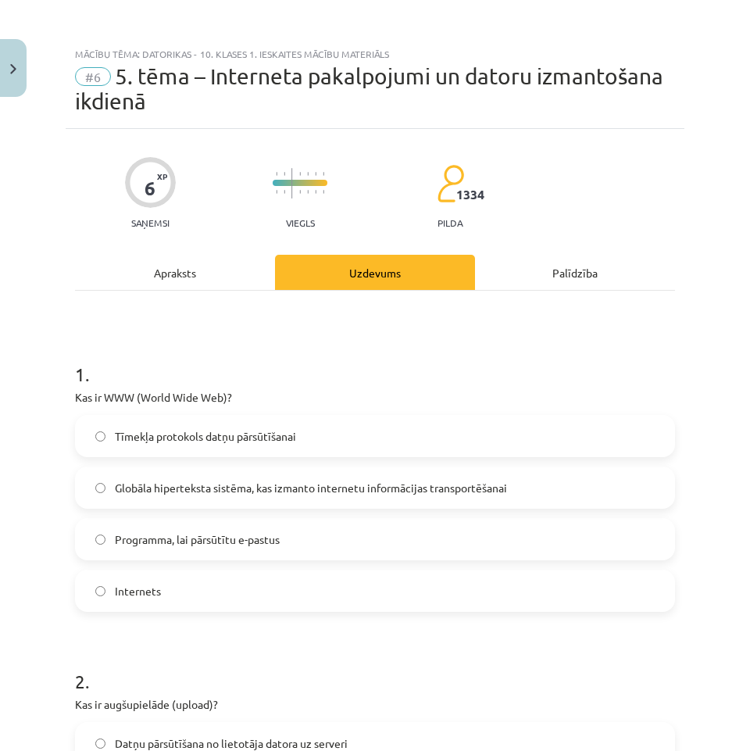
click at [268, 473] on label "Globāla hiperteksta sistēma, kas izmanto internetu informācijas transportēšanai" at bounding box center [375, 487] width 597 height 39
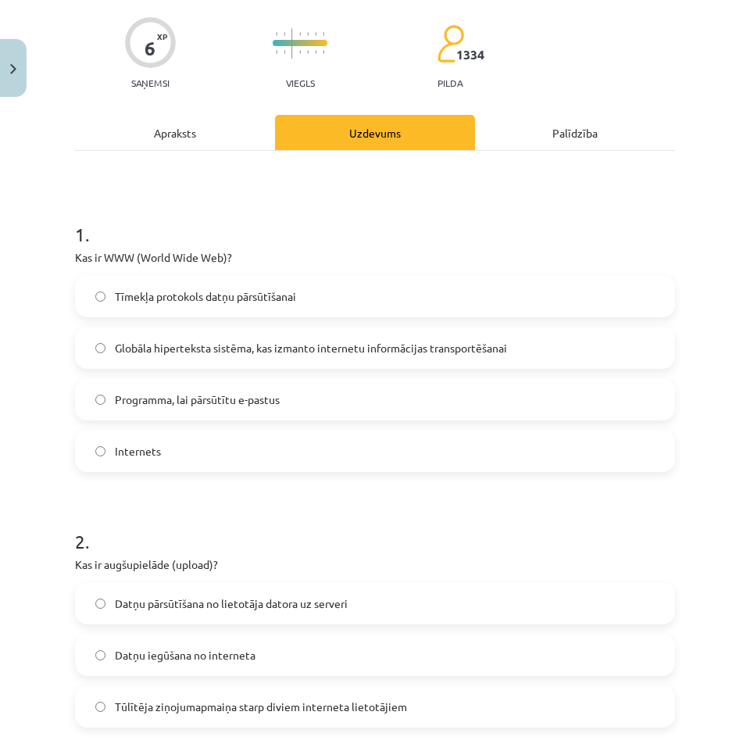
scroll to position [391, 0]
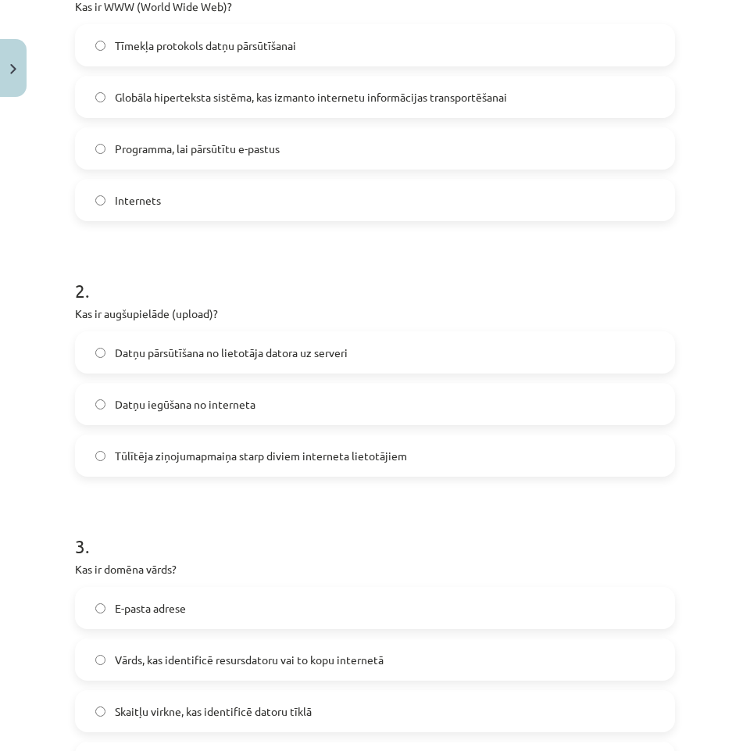
click at [252, 363] on label "Datņu pārsūtīšana no lietotāja datora uz serveri" at bounding box center [375, 352] width 597 height 39
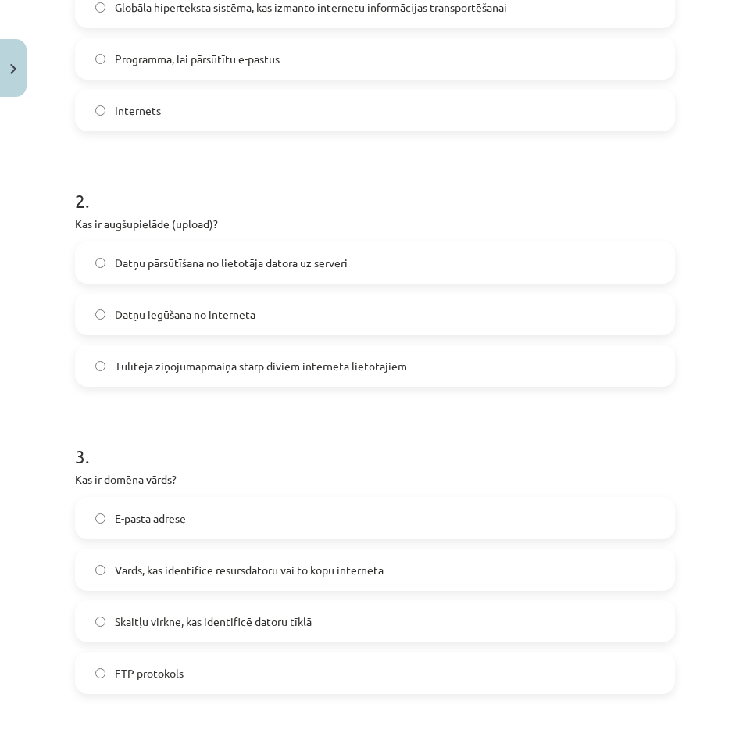
scroll to position [625, 0]
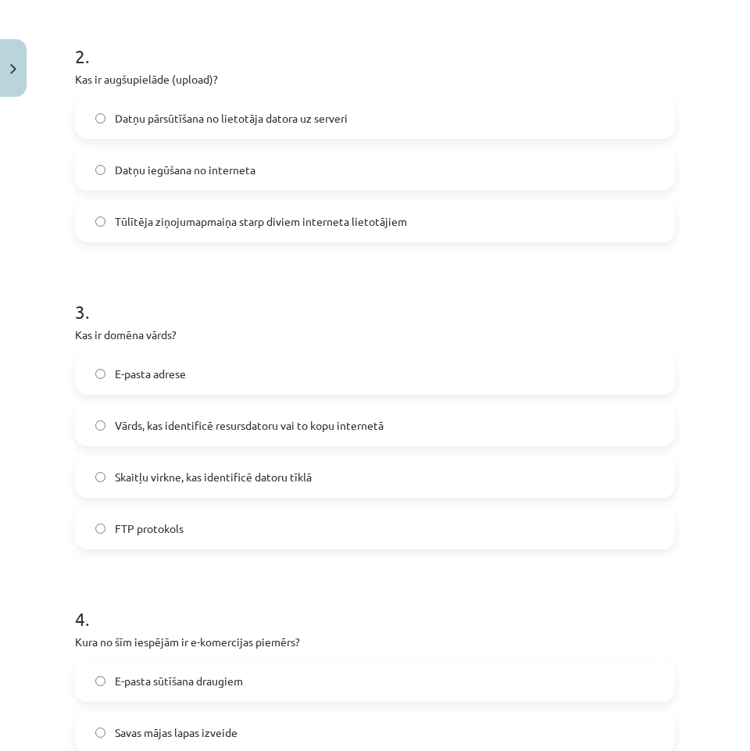
click at [279, 416] on label "Vārds, kas identificē resursdatoru vai to kopu internetā" at bounding box center [375, 425] width 597 height 39
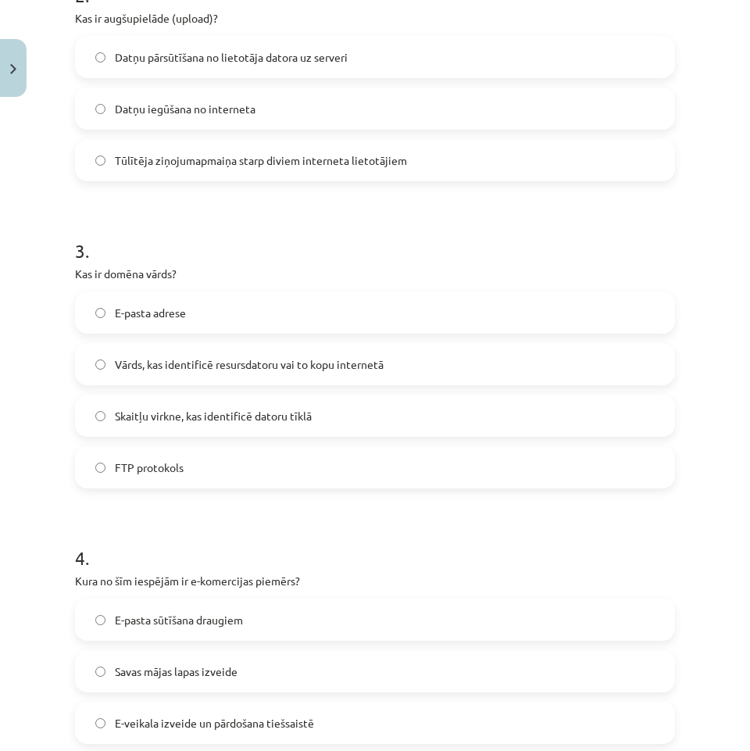
scroll to position [782, 0]
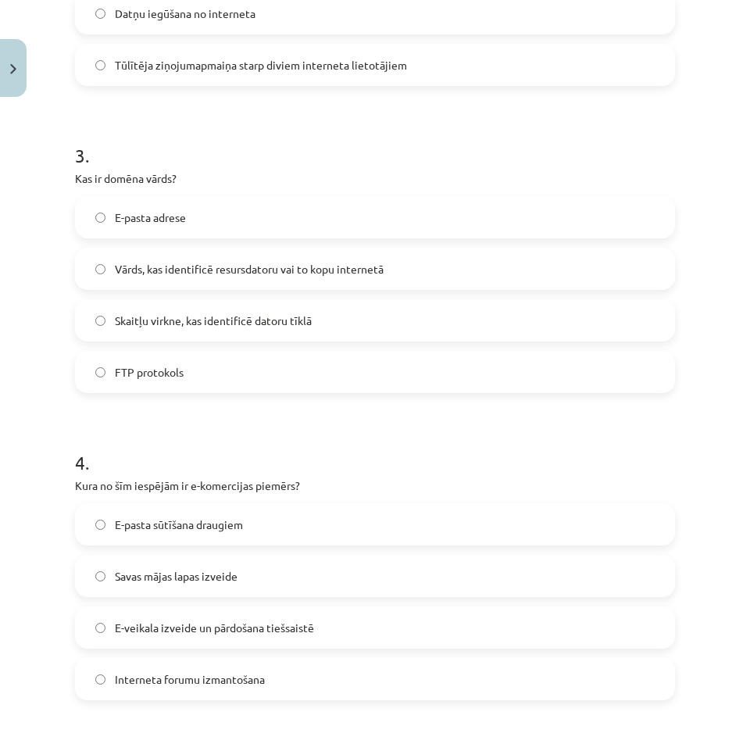
click at [242, 627] on span "E-veikala izveide un pārdošana tiešsaistē" at bounding box center [214, 628] width 199 height 16
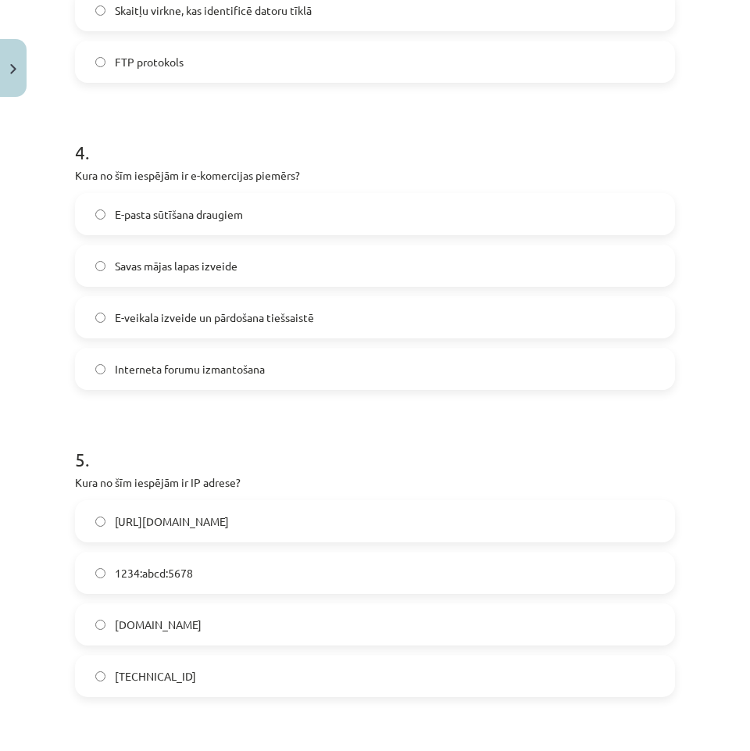
scroll to position [1094, 0]
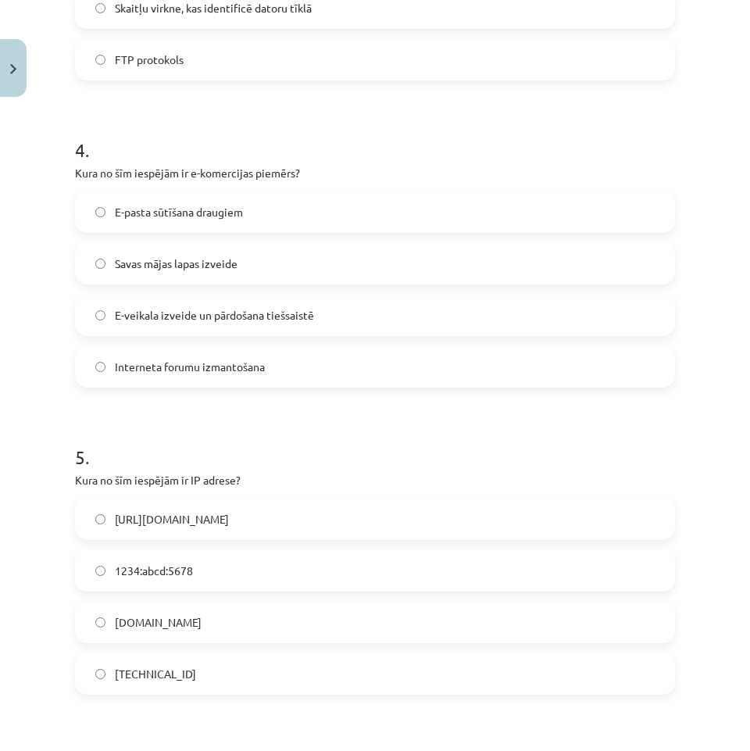
click at [248, 660] on label "[TECHNICAL_ID]" at bounding box center [375, 673] width 597 height 39
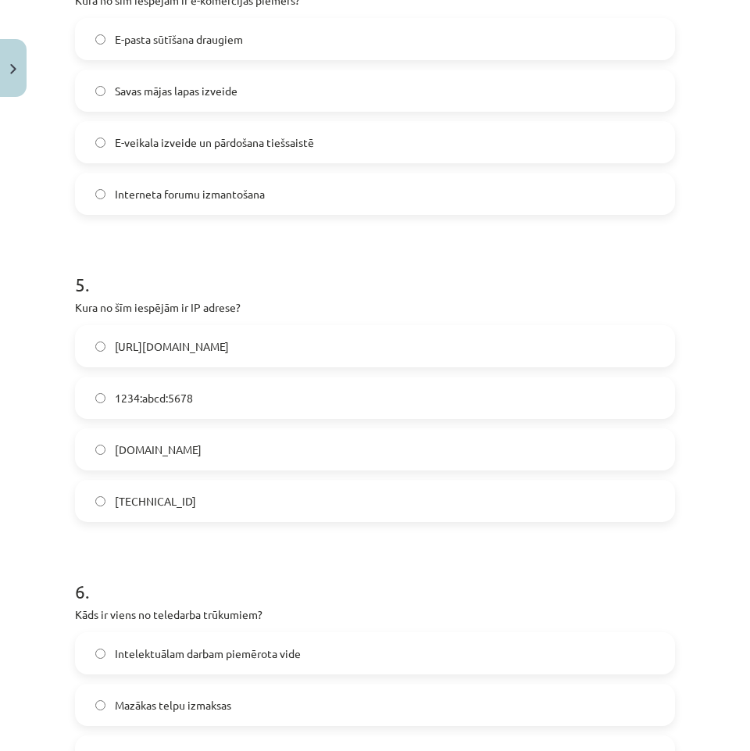
scroll to position [1407, 0]
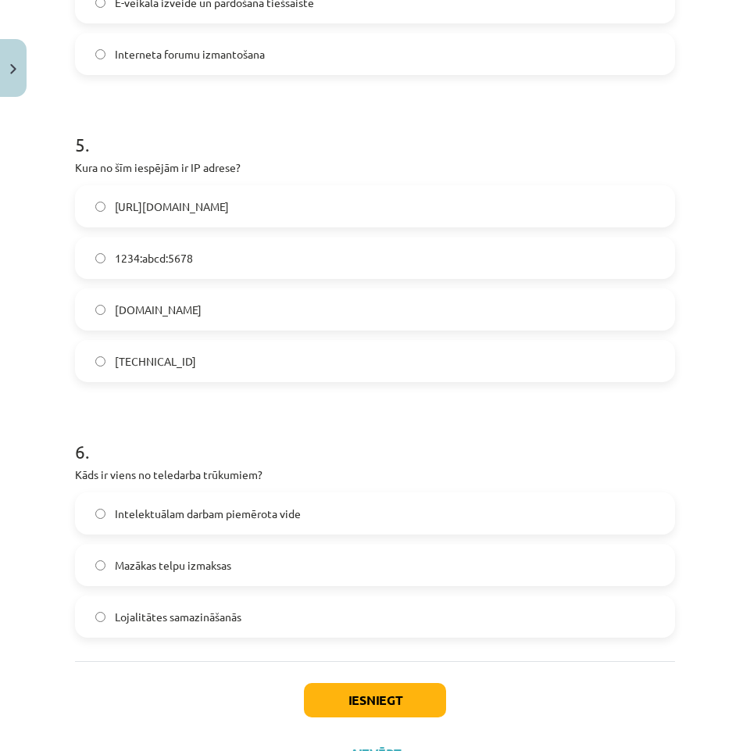
click at [213, 622] on span "Lojalitātes samazināšanās" at bounding box center [178, 617] width 127 height 16
click at [375, 725] on div "Iesniegt Aizvērt" at bounding box center [375, 715] width 600 height 109
click at [386, 706] on button "Iesniegt" at bounding box center [375, 700] width 142 height 34
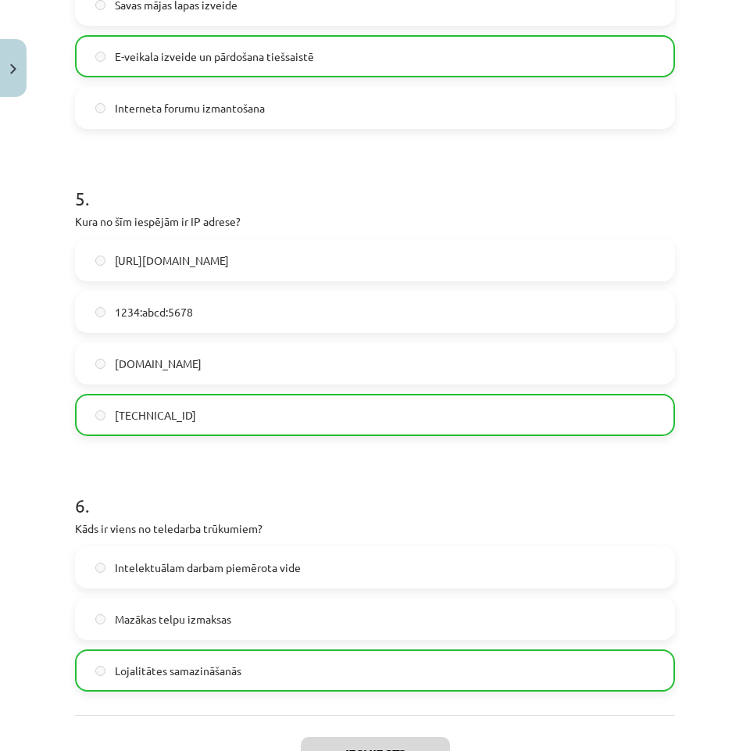
scroll to position [1525, 0]
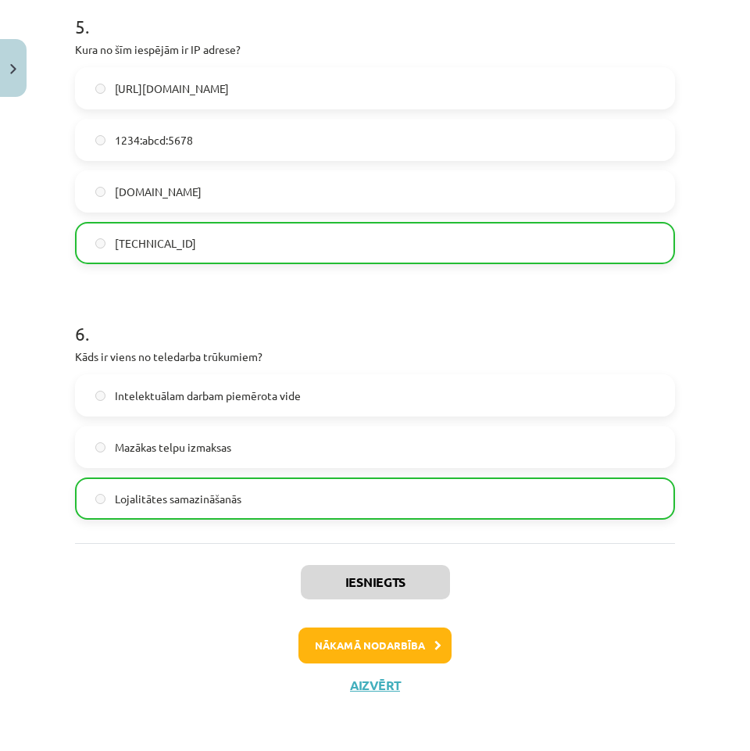
click at [406, 669] on div "Iesniegts Nākamā nodarbība Aizvērt" at bounding box center [375, 622] width 600 height 159
click at [406, 660] on button "Nākamā nodarbība" at bounding box center [375, 646] width 153 height 36
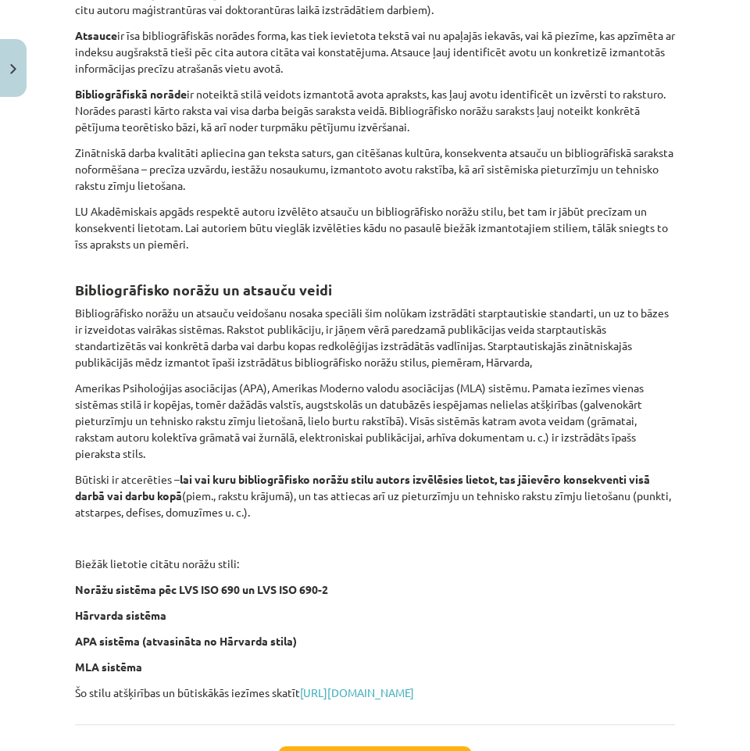
scroll to position [561, 0]
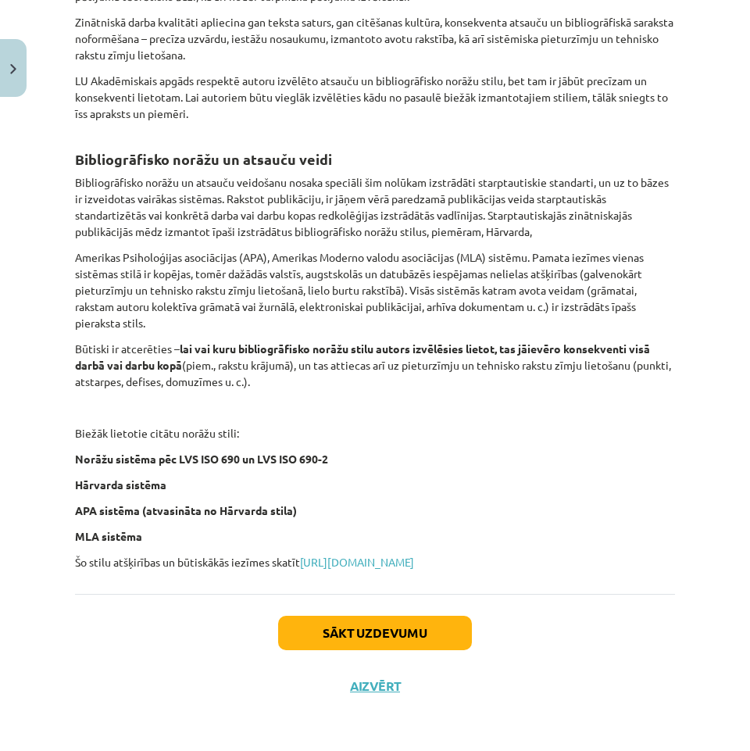
click at [391, 607] on div "Sākt uzdevumu Aizvērt" at bounding box center [375, 648] width 600 height 109
click at [392, 624] on button "Sākt uzdevumu" at bounding box center [375, 633] width 194 height 34
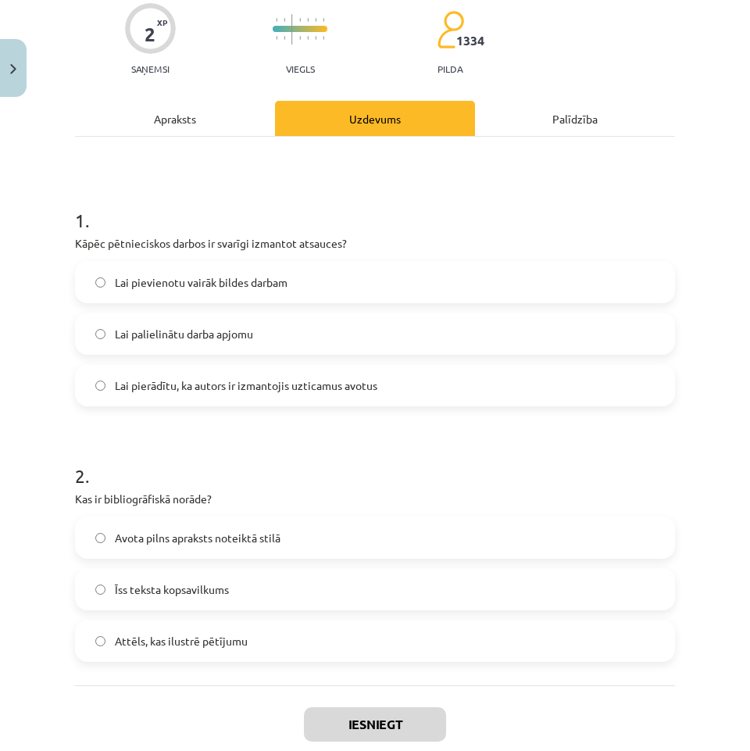
scroll to position [221, 0]
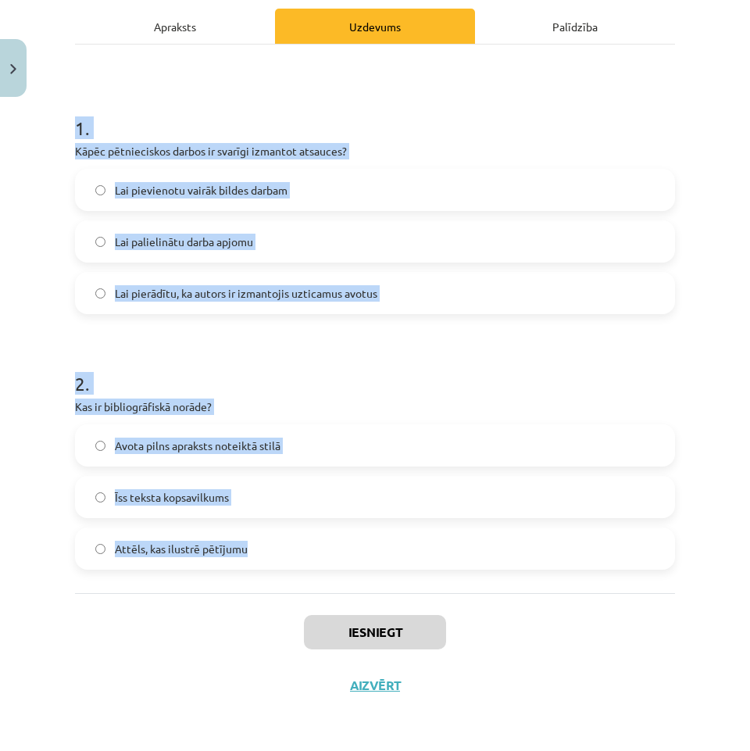
drag, startPoint x: 76, startPoint y: 120, endPoint x: 370, endPoint y: 578, distance: 544.3
click at [370, 579] on div "1 . Kāpēc pētnieciskos darbos ir svarīgi izmantot atsauces? Lai pievienotu vair…" at bounding box center [375, 319] width 600 height 549
copy form "1 . Kāpēc pētnieciskos darbos ir svarīgi izmantot atsauces? Lai pievienotu vair…"
click at [252, 288] on span "Lai pierādītu, ka autors ir izmantojis uzticamus avotus" at bounding box center [246, 293] width 263 height 16
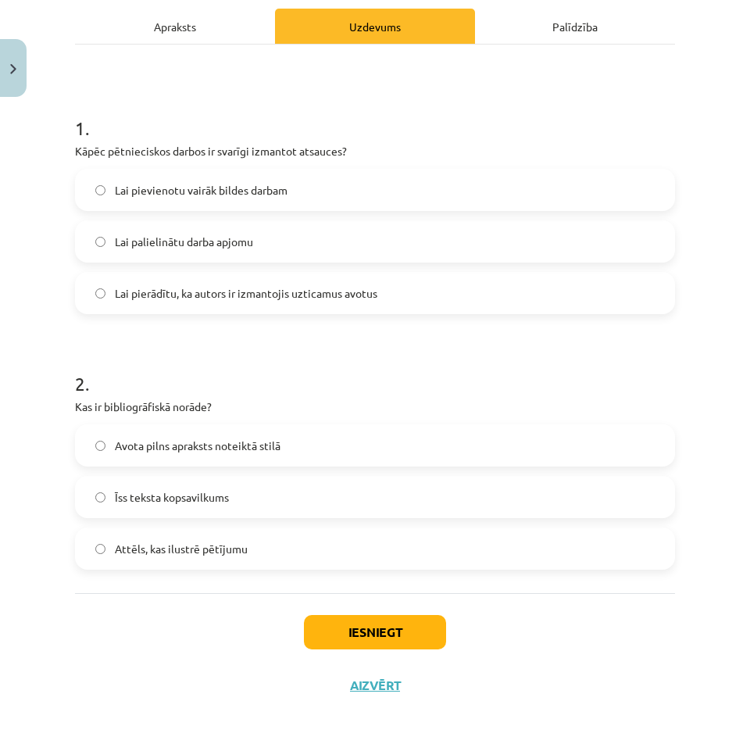
click at [274, 432] on label "Avota pilns apraksts noteiktā stilā" at bounding box center [375, 445] width 597 height 39
click at [396, 642] on button "Iesniegt" at bounding box center [375, 632] width 142 height 34
drag, startPoint x: 324, startPoint y: 441, endPoint x: 317, endPoint y: 424, distance: 18.3
click at [317, 424] on div "2 . Kas ir bibliogrāfiskā norāde? Avota pilns apraksts noteiktā stilā Īss tekst…" at bounding box center [375, 458] width 600 height 224
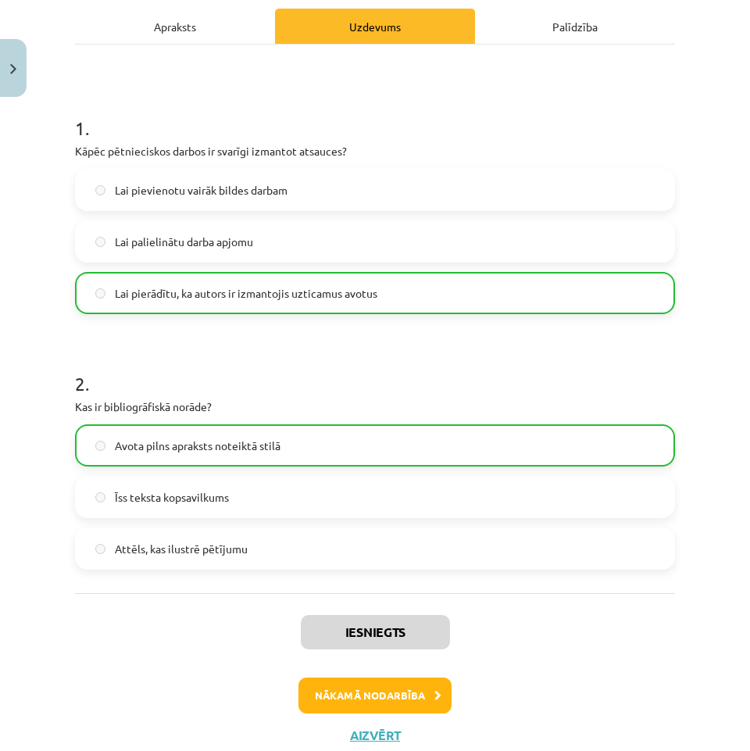
click at [292, 367] on h1 "2 ." at bounding box center [375, 370] width 600 height 48
click at [399, 696] on button "Nākamā nodarbība" at bounding box center [375, 696] width 153 height 36
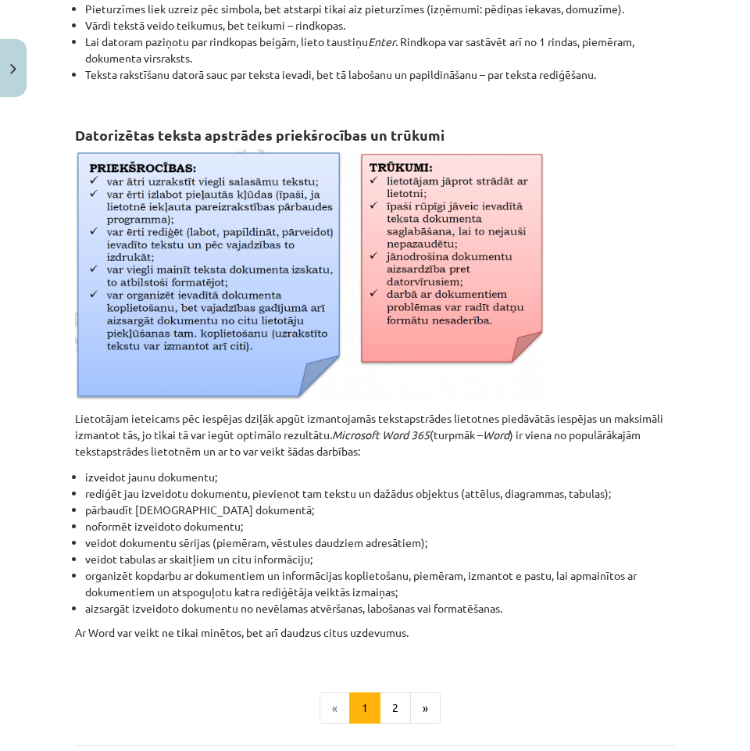
scroll to position [582, 0]
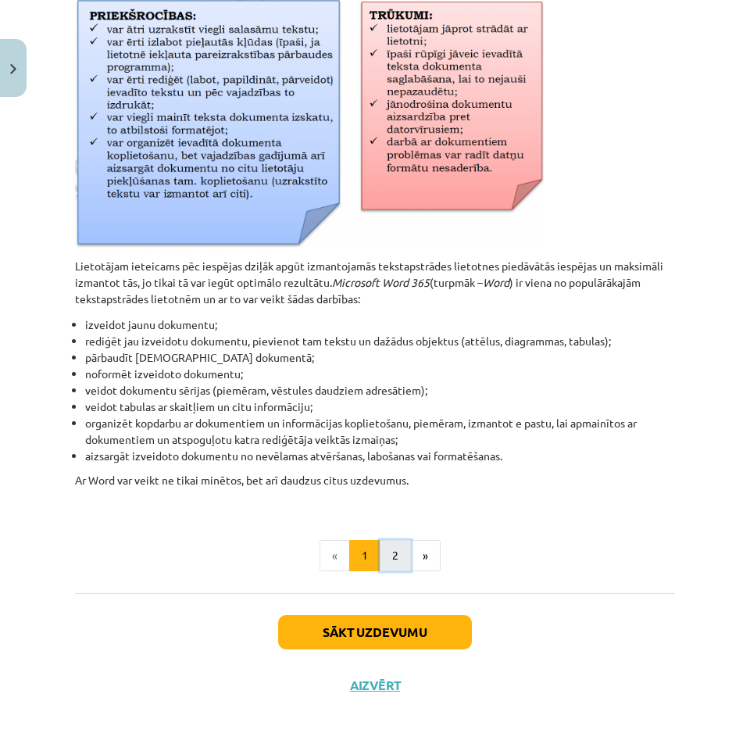
click at [382, 564] on button "2" at bounding box center [395, 555] width 31 height 31
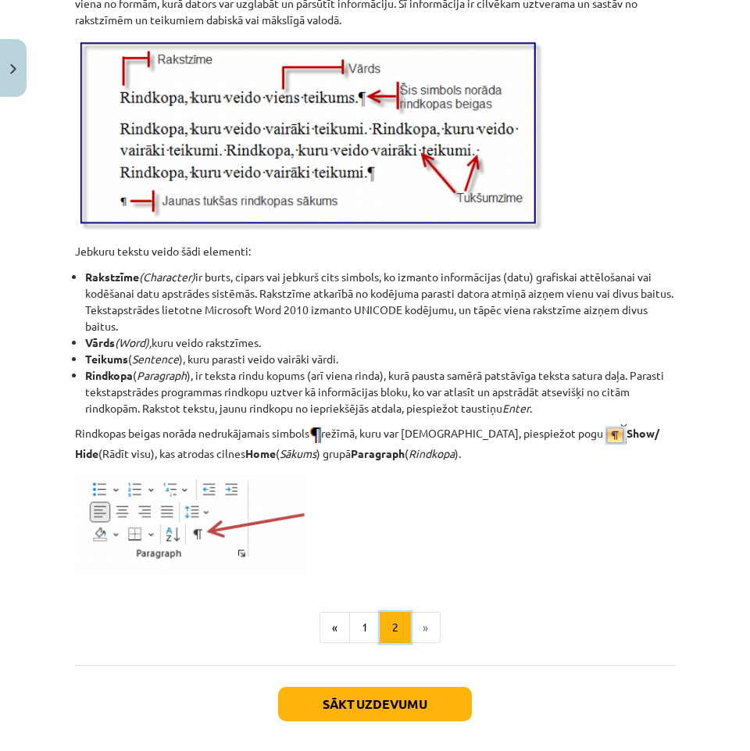
scroll to position [1919, 0]
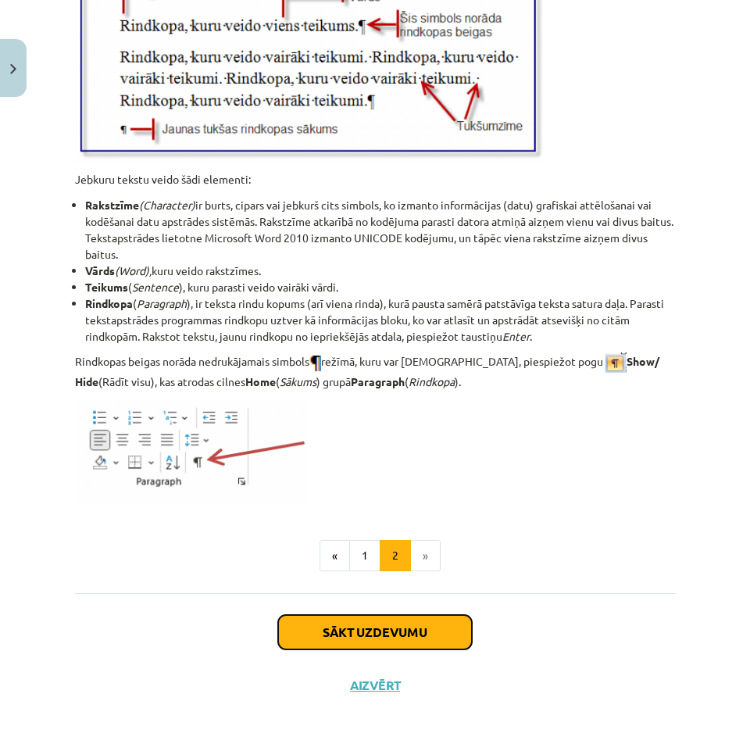
click at [366, 631] on button "Sākt uzdevumu" at bounding box center [375, 632] width 194 height 34
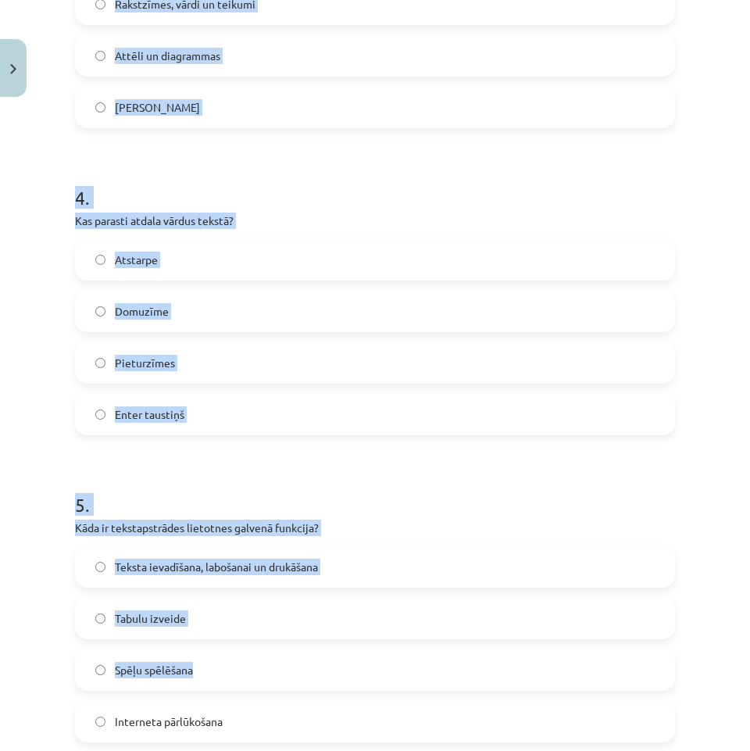
scroll to position [1194, 0]
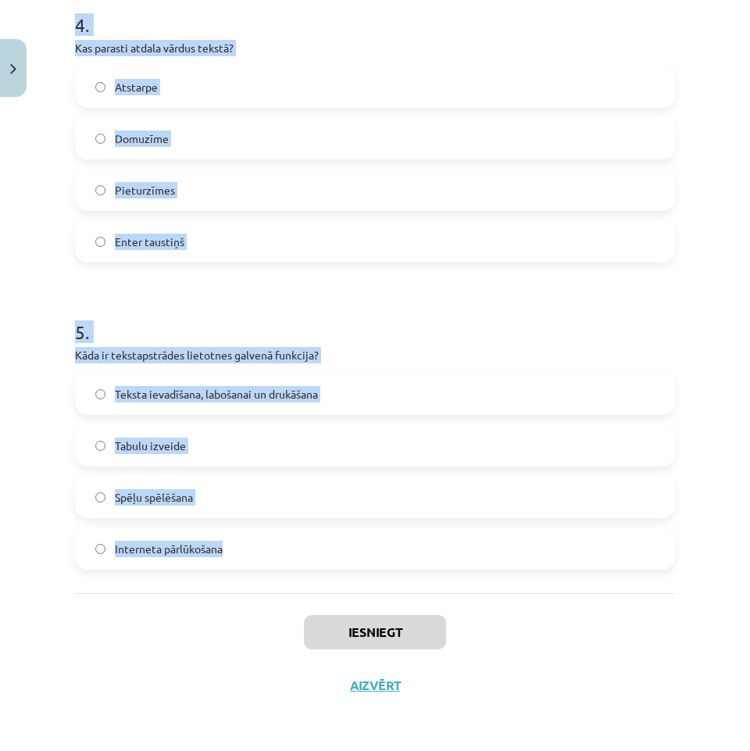
drag, startPoint x: 78, startPoint y: 295, endPoint x: 496, endPoint y: 529, distance: 479.1
copy form "1 . Ko tekstapstrādes lietotnes parasti piedāvā papildus teksta ievadei? Video …"
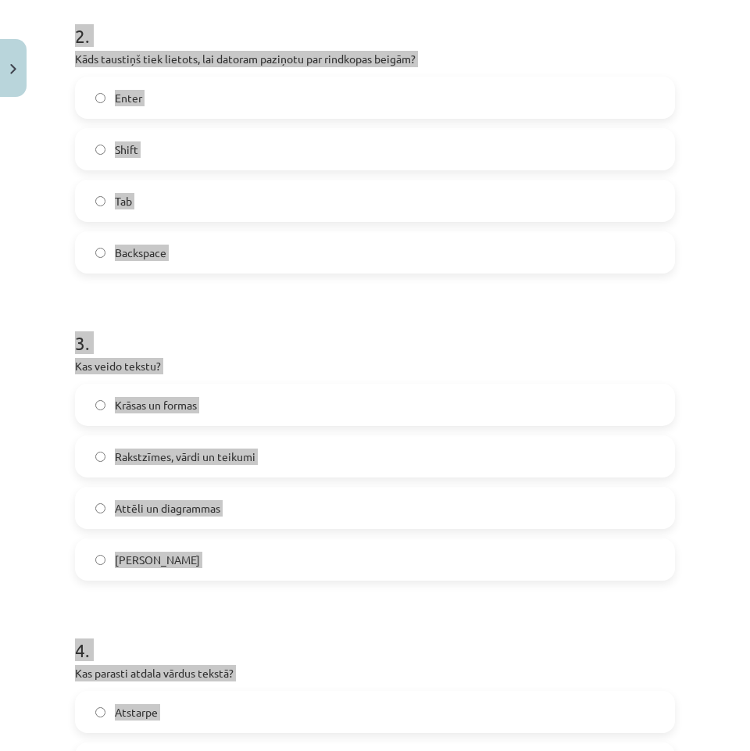
scroll to position [178, 0]
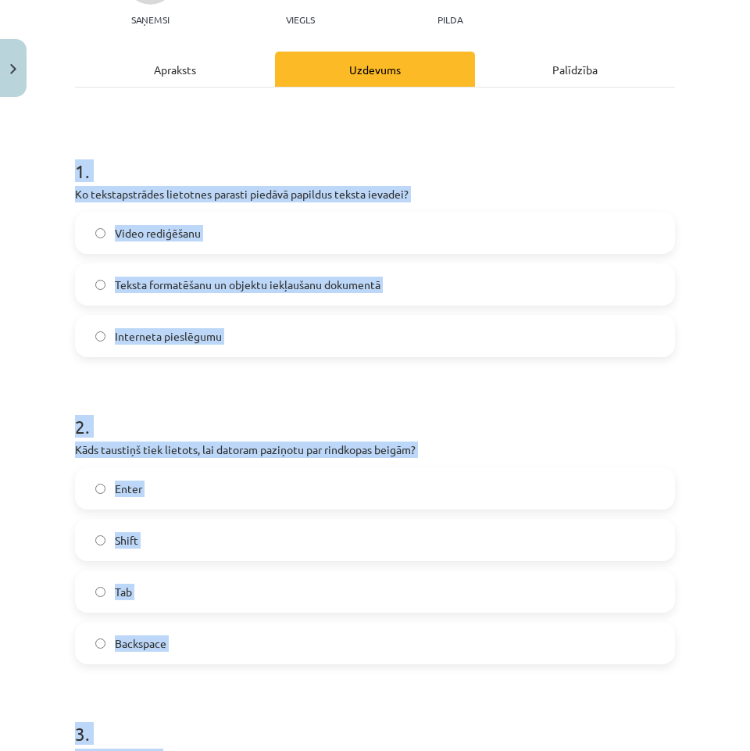
click at [235, 496] on label "Enter" at bounding box center [375, 488] width 597 height 39
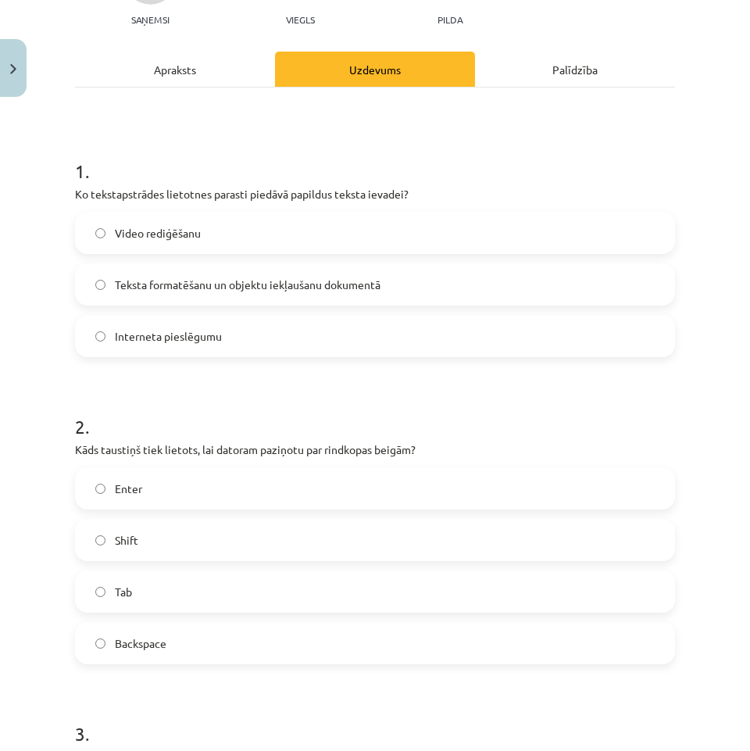
click at [246, 286] on span "Teksta formatēšanu un objektu iekļaušanu dokumentā" at bounding box center [248, 285] width 266 height 16
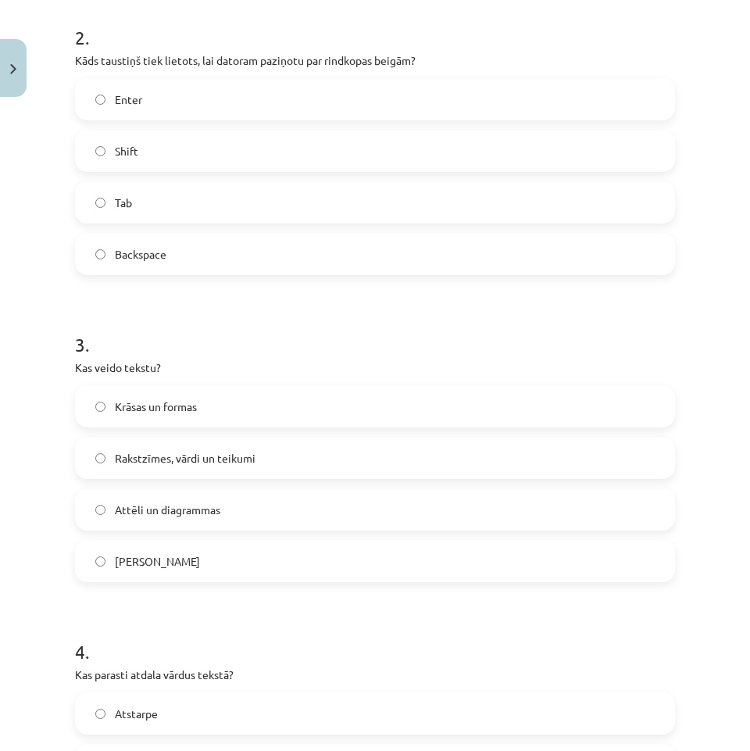
scroll to position [569, 0]
click at [221, 465] on label "Rakstzīmes, vārdi un teikumi" at bounding box center [375, 456] width 597 height 39
click at [202, 704] on label "Atstarpe" at bounding box center [375, 712] width 597 height 39
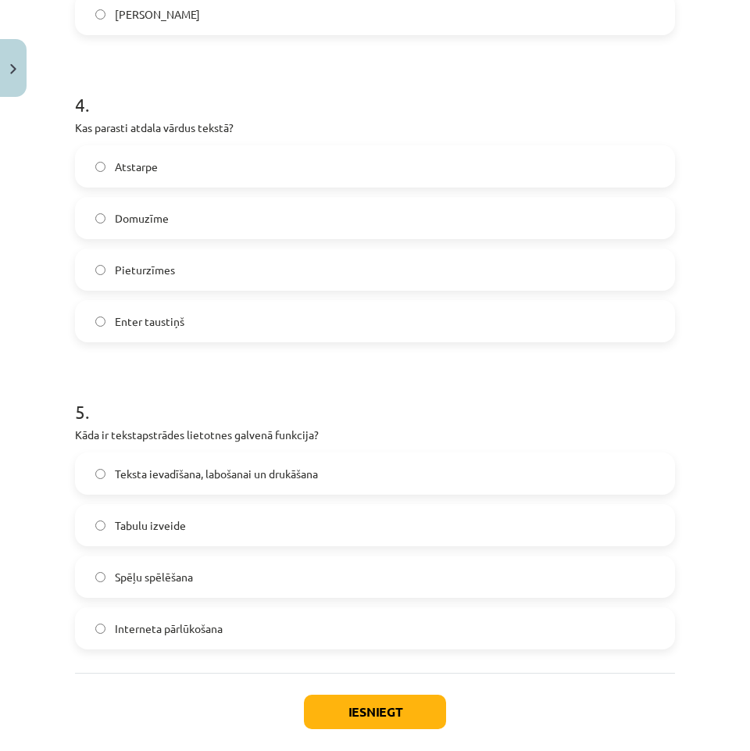
scroll to position [1116, 0]
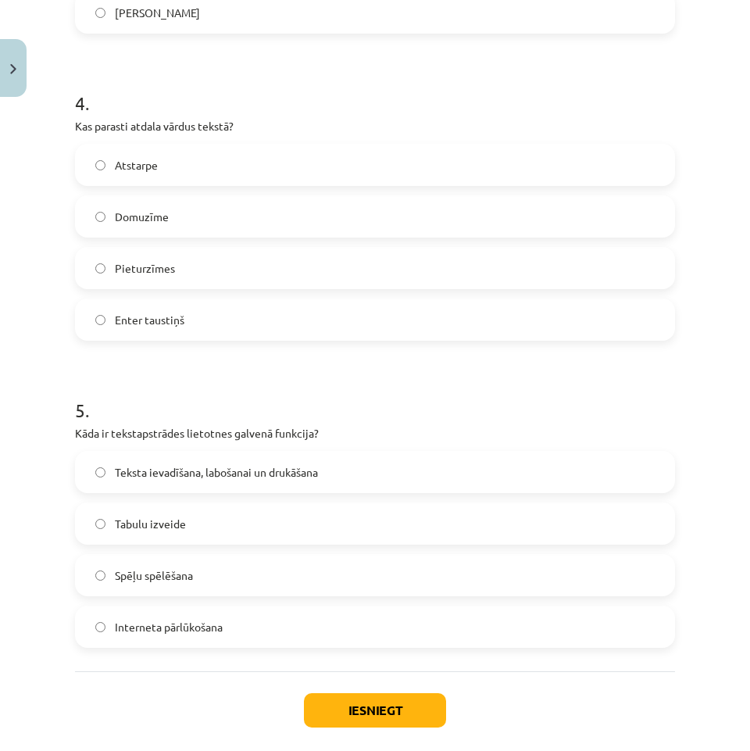
click at [267, 474] on span "Teksta ievadīšana, labošanai un drukāšana" at bounding box center [216, 472] width 203 height 16
click at [382, 715] on button "Iesniegt" at bounding box center [375, 710] width 142 height 34
click at [338, 637] on label "Interneta pārlūkošana" at bounding box center [375, 626] width 597 height 39
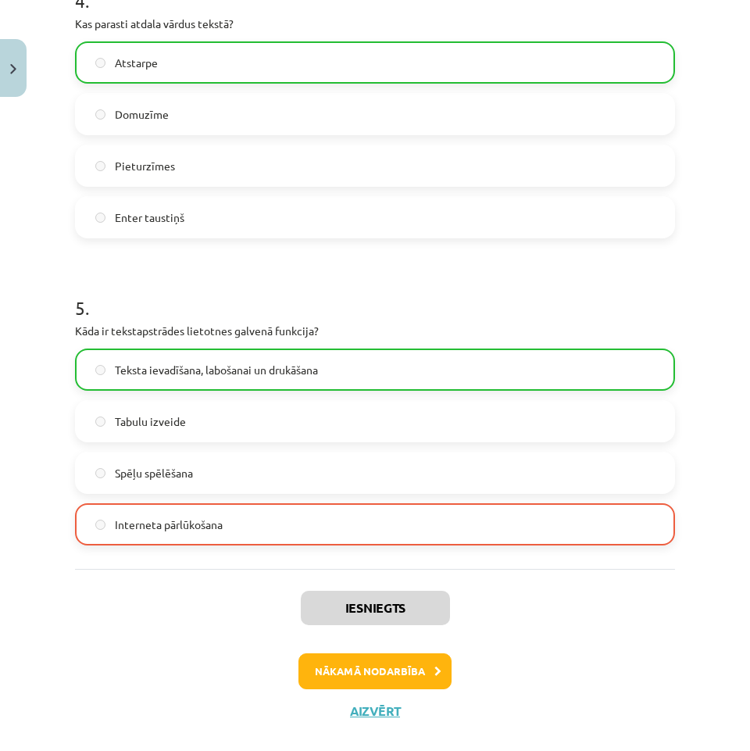
scroll to position [1245, 0]
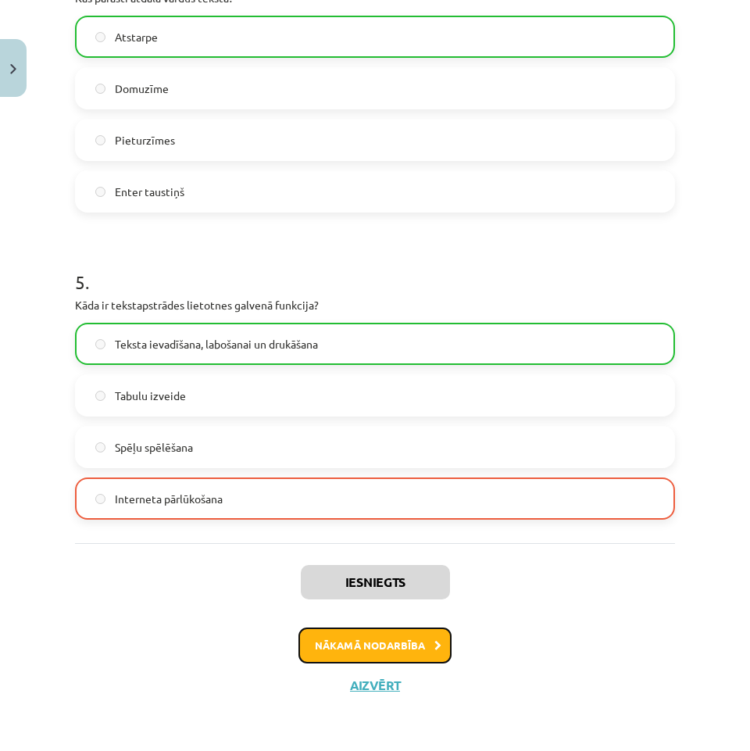
click at [417, 654] on button "Nākamā nodarbība" at bounding box center [375, 646] width 153 height 36
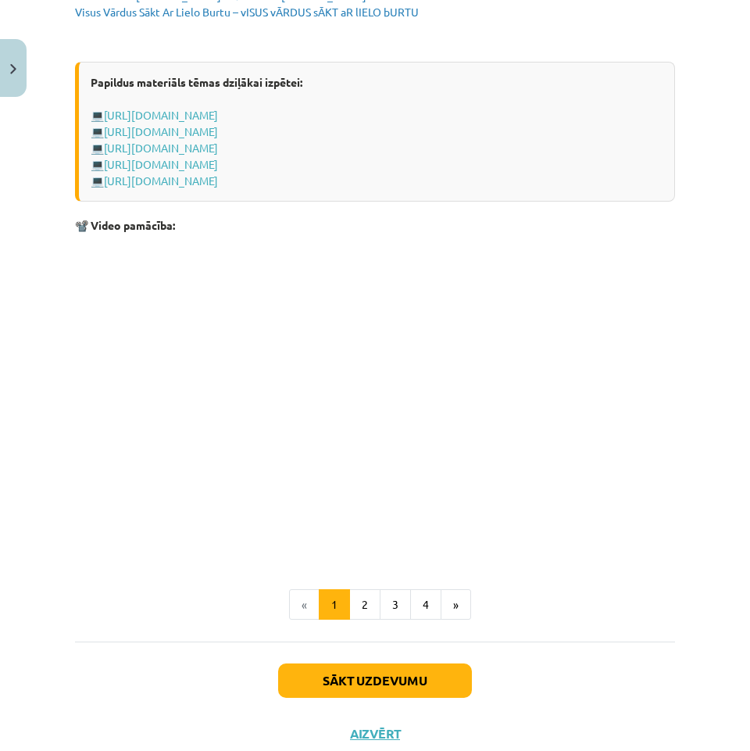
scroll to position [3042, 0]
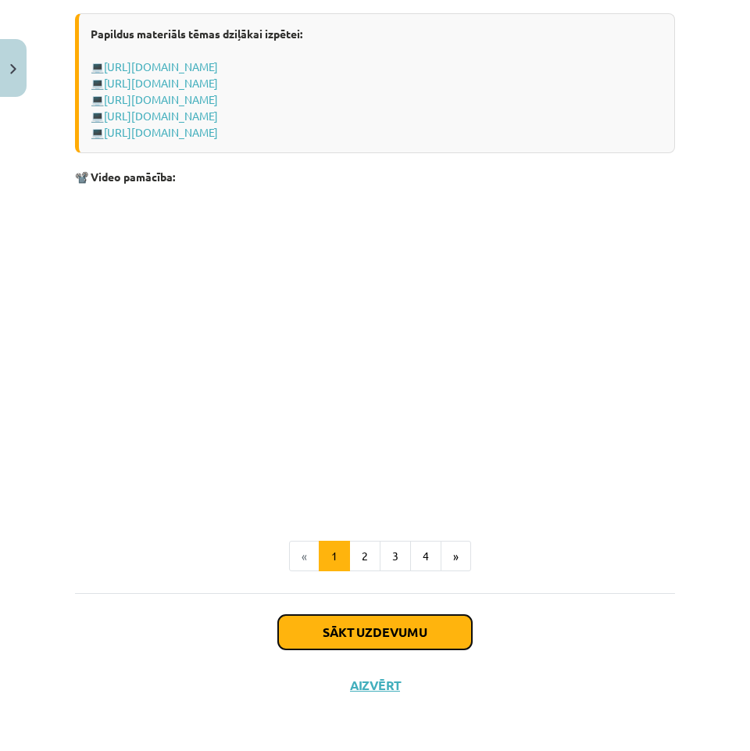
click at [400, 646] on button "Sākt uzdevumu" at bounding box center [375, 632] width 194 height 34
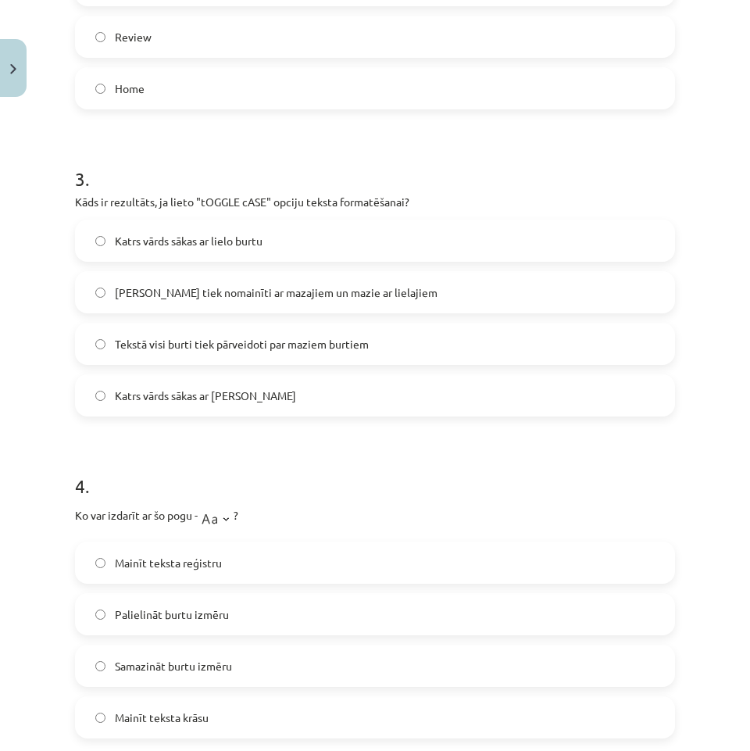
scroll to position [1286, 0]
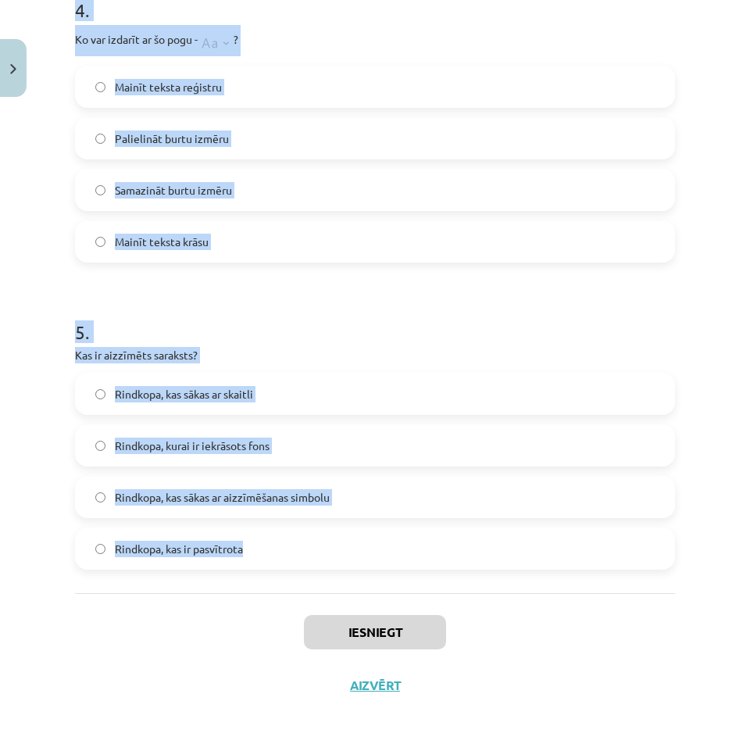
drag, startPoint x: 62, startPoint y: 324, endPoint x: 440, endPoint y: 566, distance: 448.9
click at [440, 566] on div "Mācību tēma: Datorikas - 10. klases 1. ieskaites mācību materiāls #9 8. tēma – …" at bounding box center [375, 375] width 750 height 751
copy form "1 . Kas ir apakšraksts (Subscript) rakstzīmju formatēšanā? Rakstzīmes ir pasvīt…"
click at [374, 329] on h1 "5 ." at bounding box center [375, 318] width 600 height 48
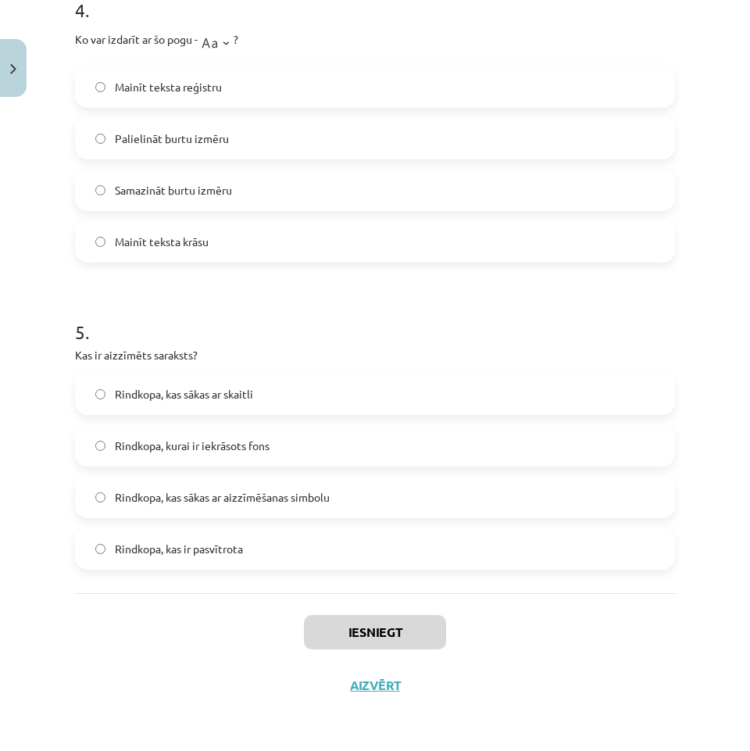
click at [321, 505] on label "Rindkopa, kas sākas ar aizzīmēšanas simbolu" at bounding box center [375, 497] width 597 height 39
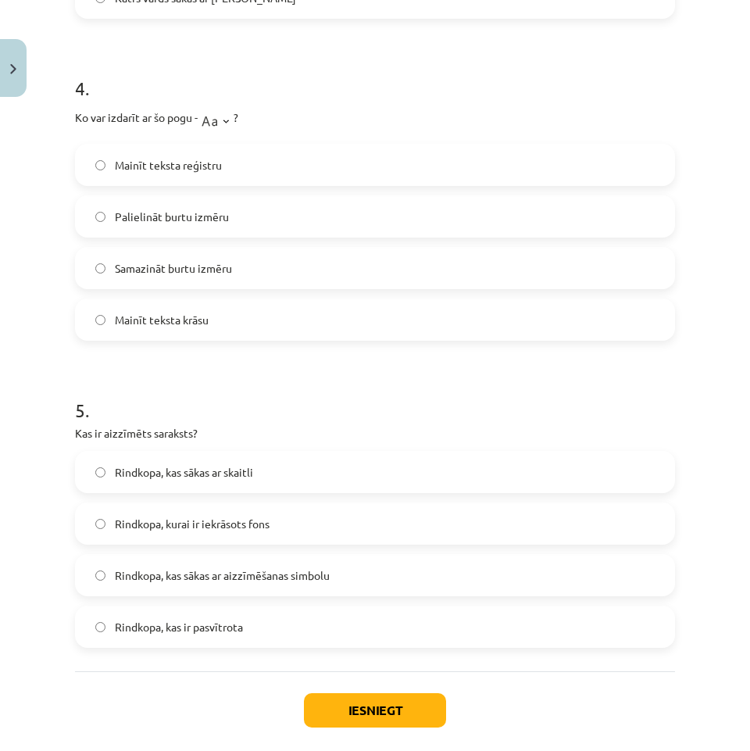
click at [252, 180] on label "Mainīt teksta reģistru" at bounding box center [375, 164] width 597 height 39
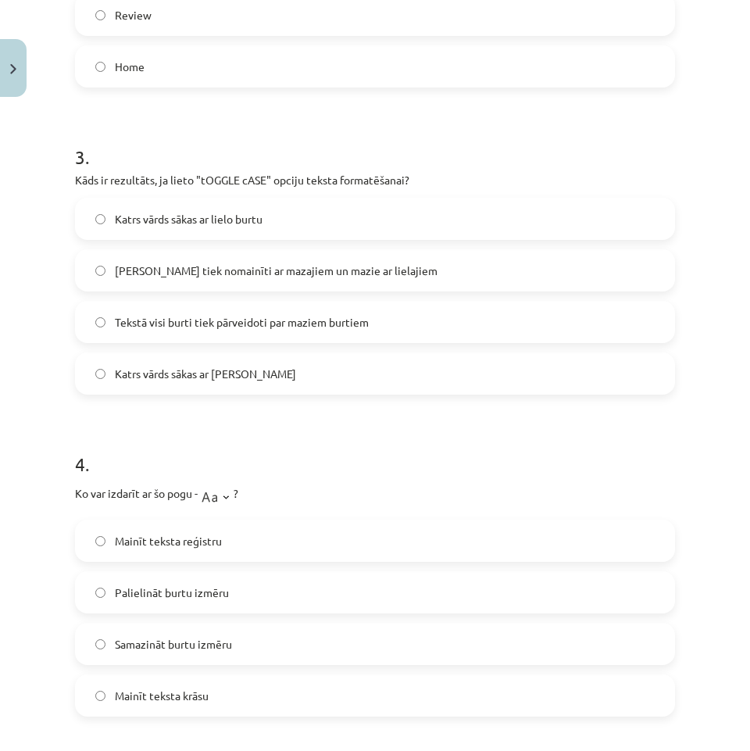
scroll to position [817, 0]
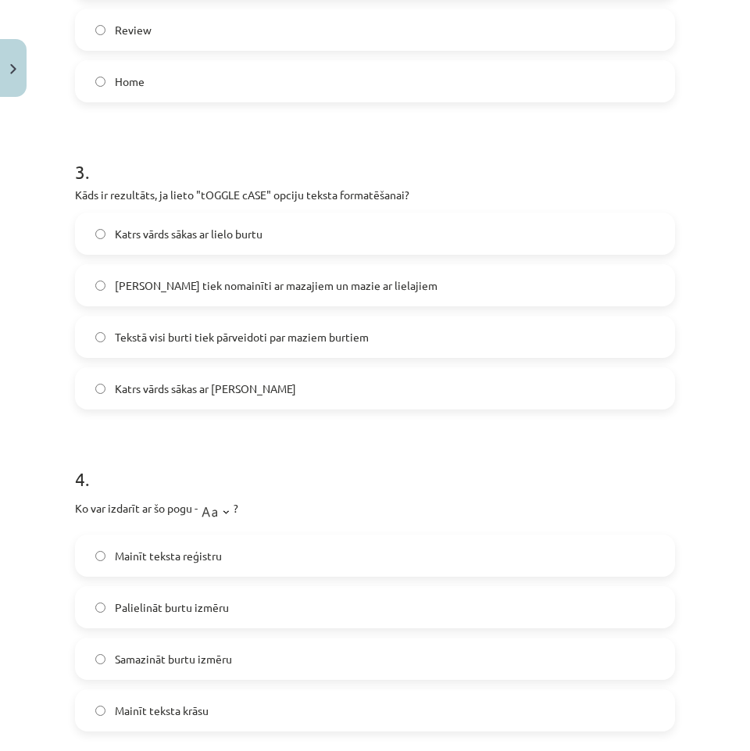
click at [337, 284] on span "[PERSON_NAME] tiek nomainīti ar mazajiem un mazie ar lielajiem" at bounding box center [276, 286] width 323 height 16
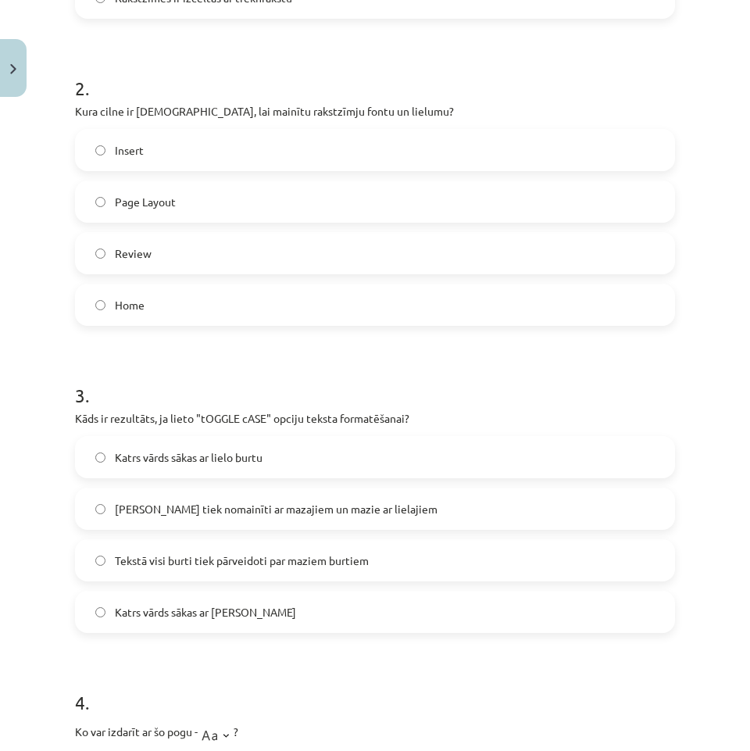
scroll to position [582, 0]
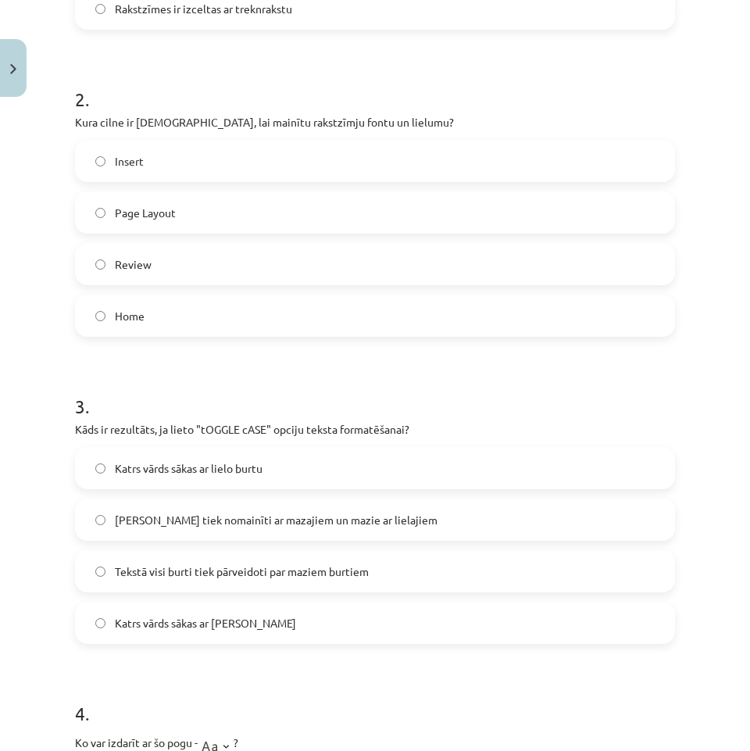
click at [206, 319] on label "Home" at bounding box center [375, 315] width 597 height 39
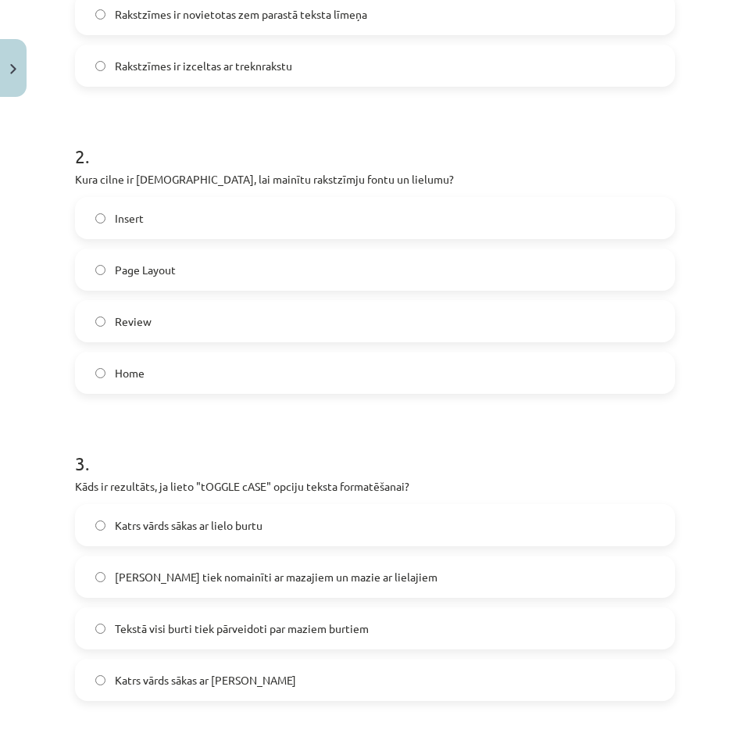
scroll to position [426, 0]
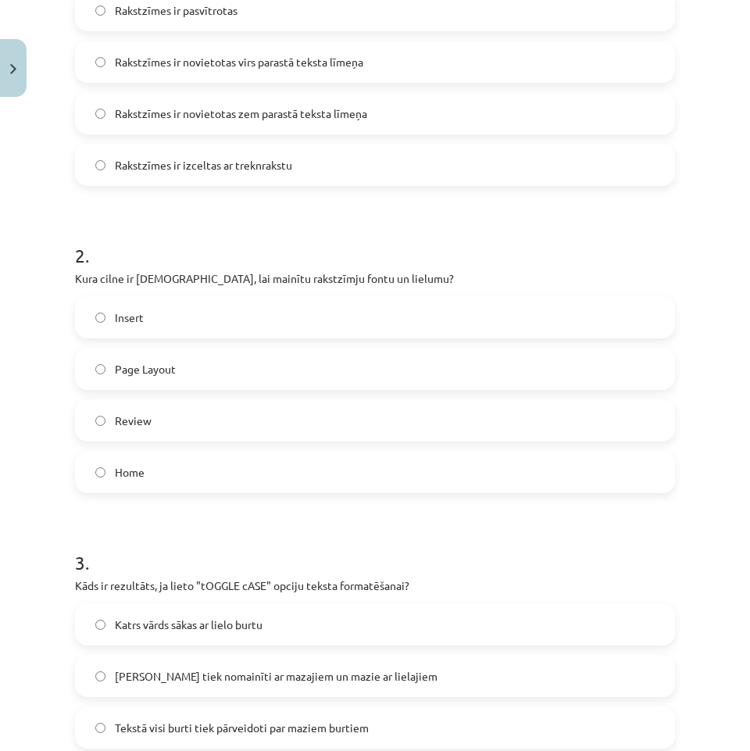
click at [340, 116] on span "Rakstzīmes ir novietotas zem parastā teksta līmeņa" at bounding box center [241, 114] width 252 height 16
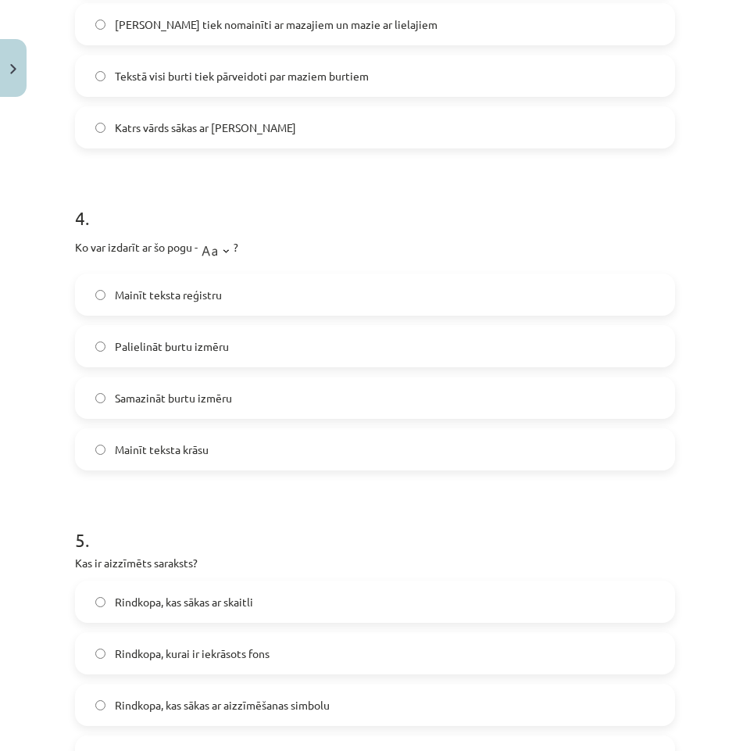
scroll to position [1286, 0]
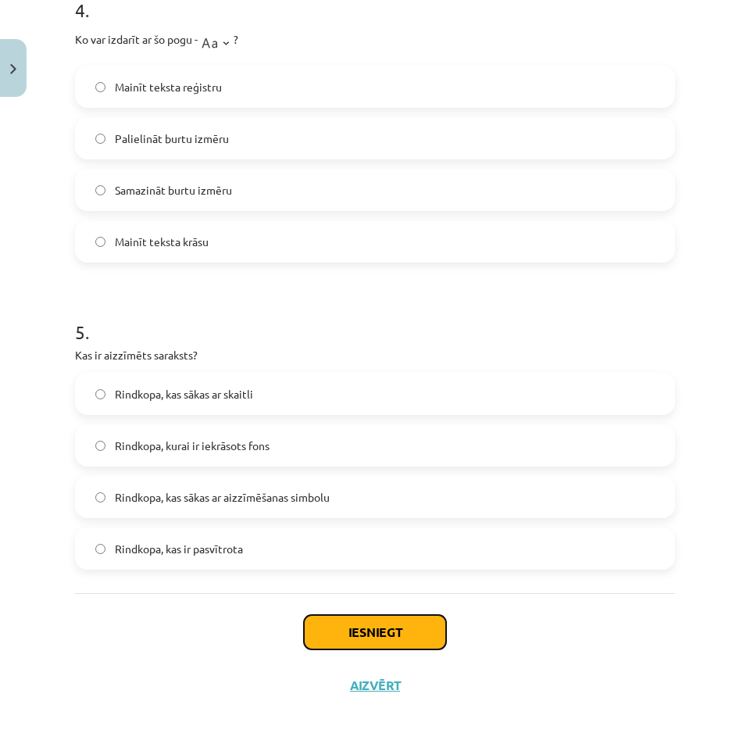
click at [398, 647] on button "Iesniegt" at bounding box center [375, 632] width 142 height 34
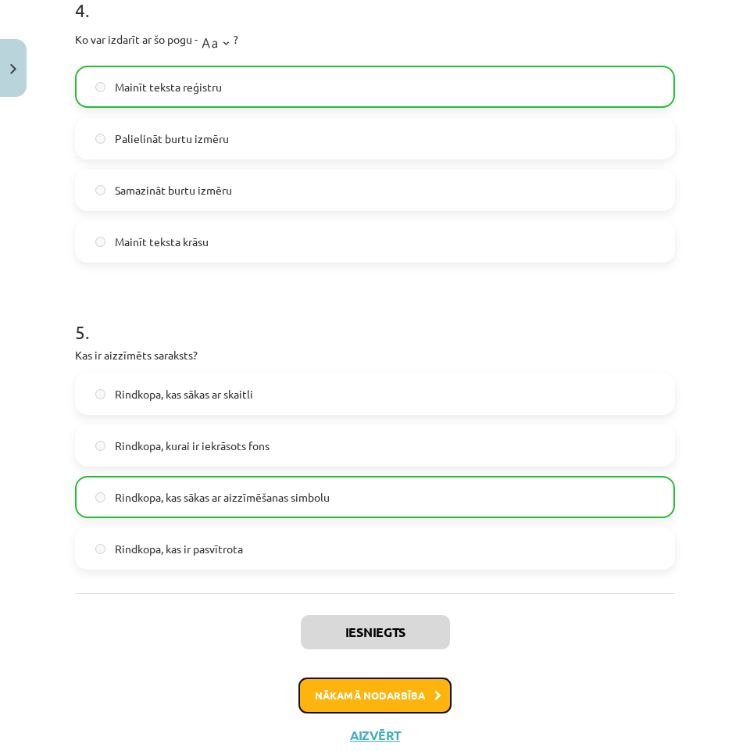
click at [409, 695] on button "Nākamā nodarbība" at bounding box center [375, 696] width 153 height 36
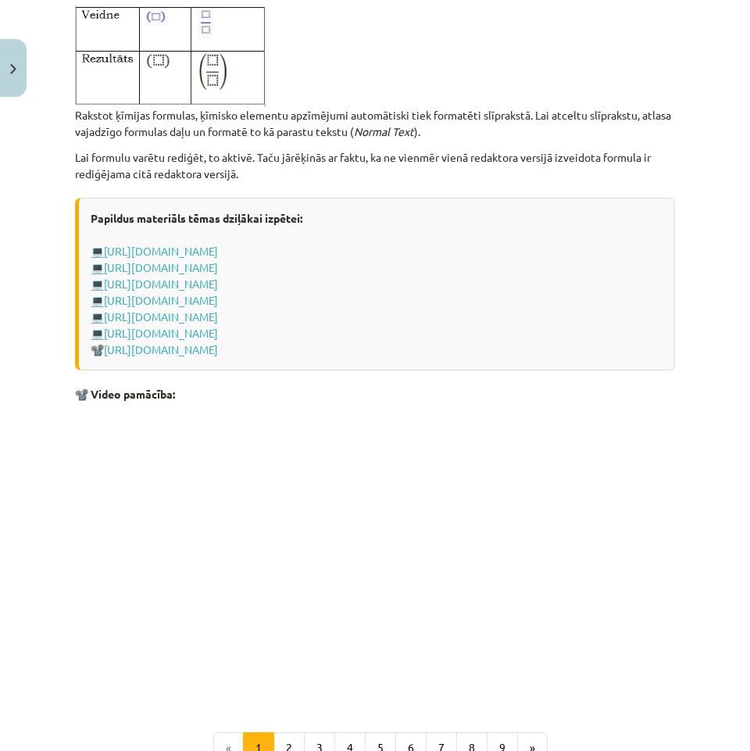
scroll to position [3220, 0]
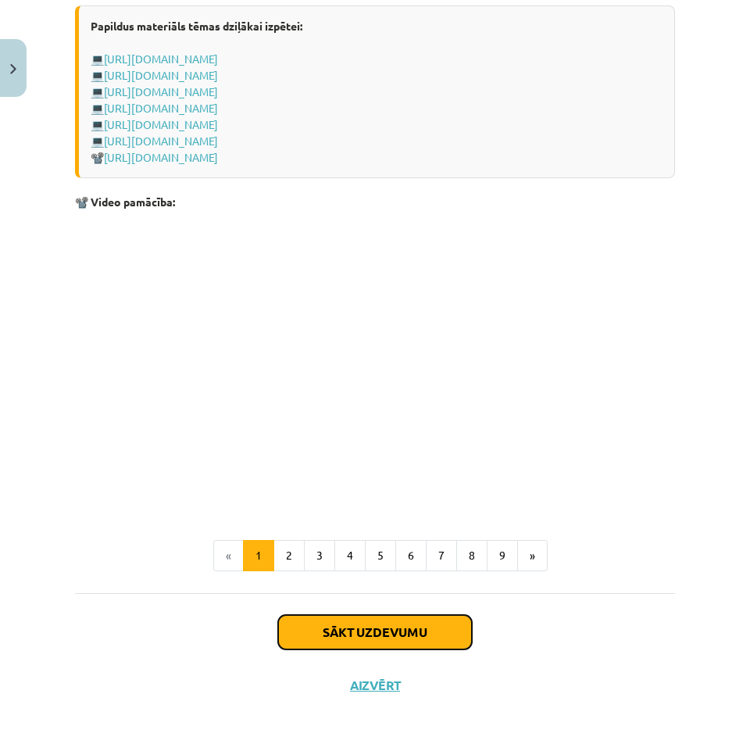
click at [438, 646] on button "Sākt uzdevumu" at bounding box center [375, 632] width 194 height 34
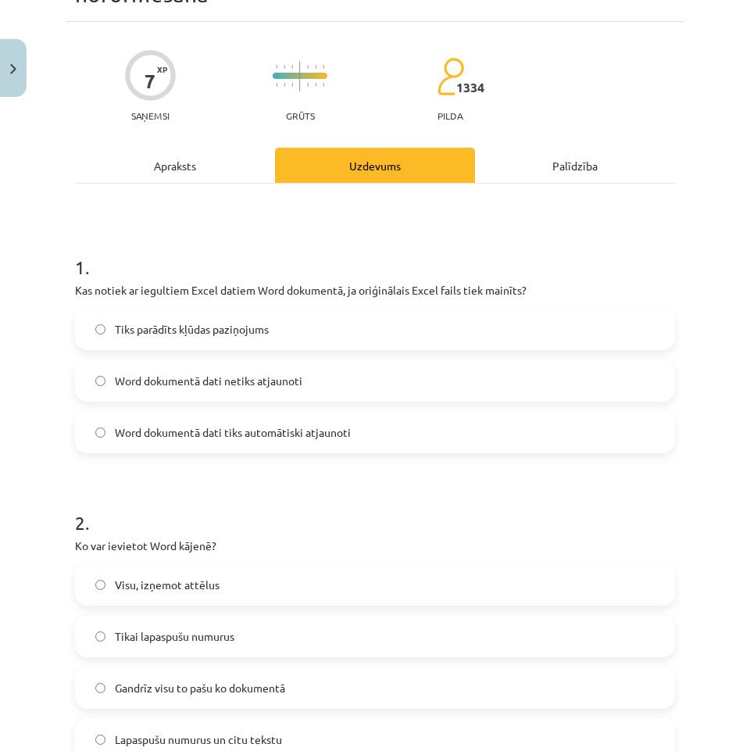
scroll to position [195, 0]
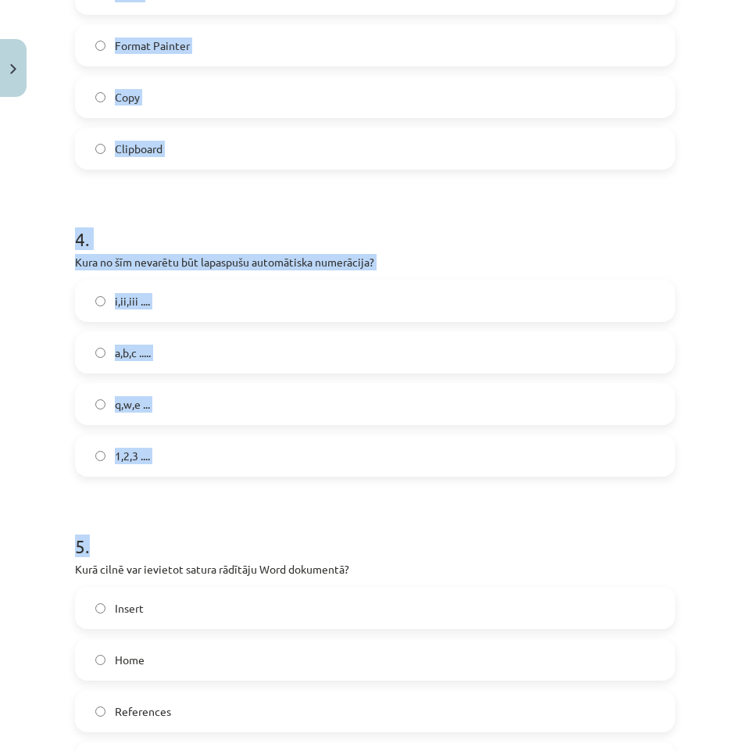
drag, startPoint x: 66, startPoint y: 169, endPoint x: 604, endPoint y: 578, distance: 676.1
click at [568, 546] on div "7 XP Saņemsi Grūts 1334 pilda Apraksts Uzdevums Palīdzība 1 . Kas notiek ar ieg…" at bounding box center [375, 307] width 619 height 2366
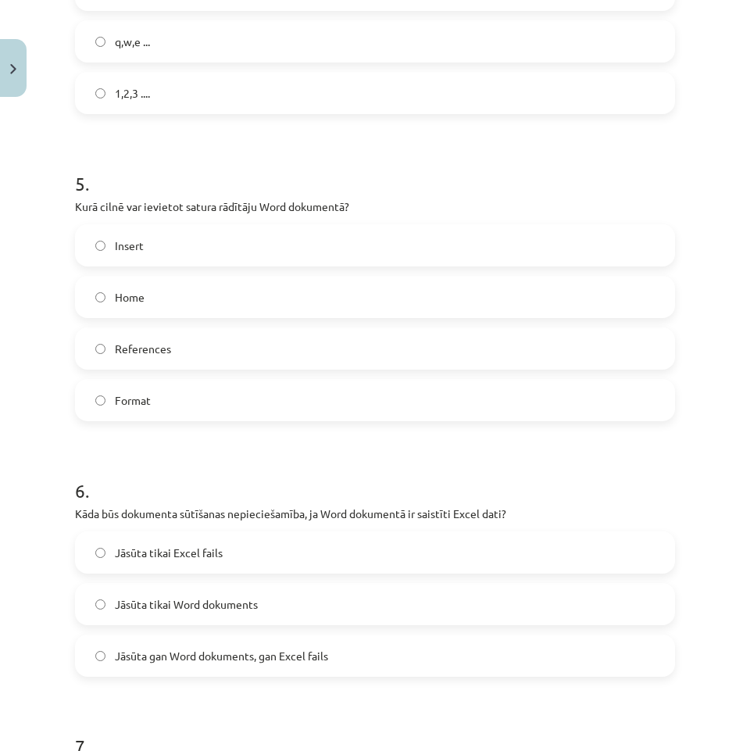
click at [604, 578] on div "Jāsūta tikai Excel fails Jāsūta tikai Word dokuments Jāsūta gan Word dokuments,…" at bounding box center [375, 604] width 600 height 145
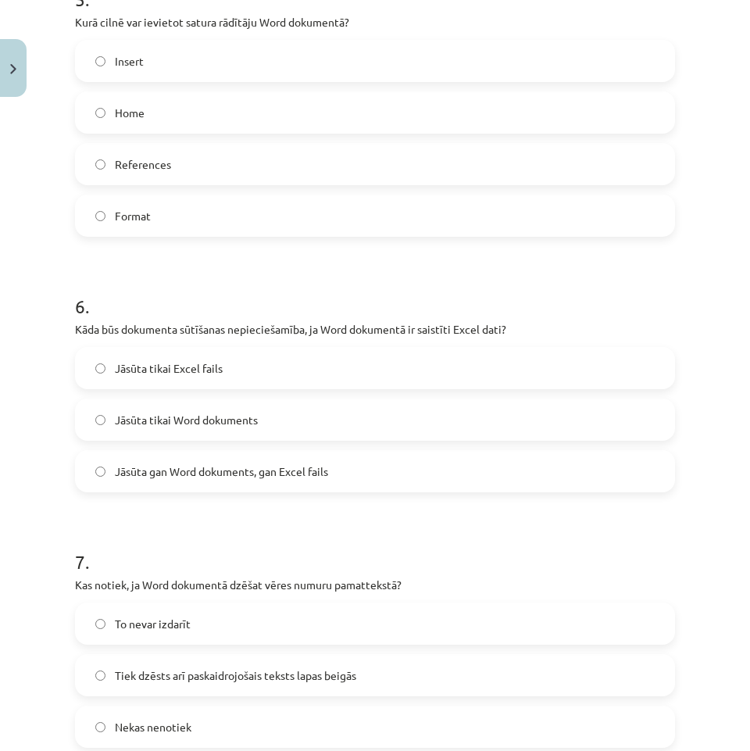
scroll to position [1782, 0]
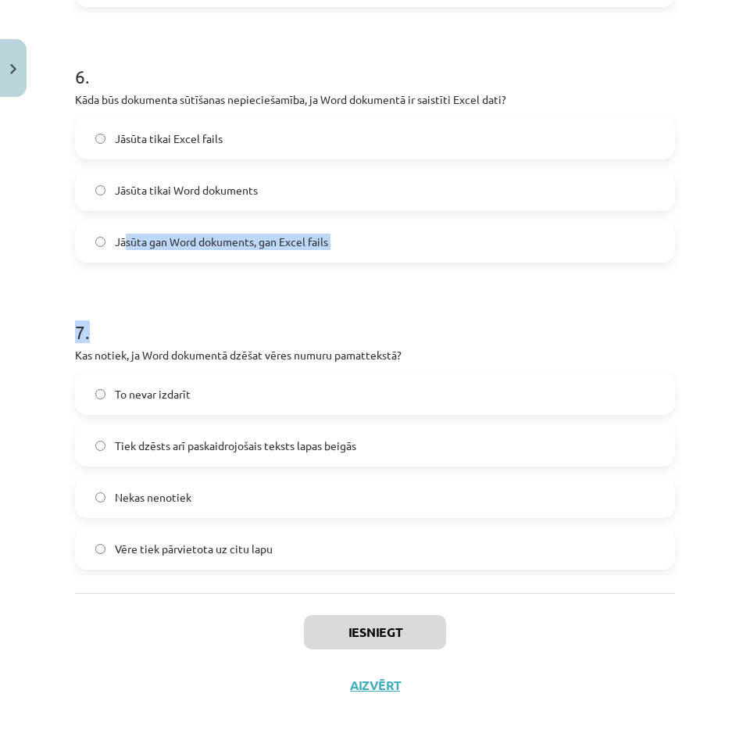
drag, startPoint x: 126, startPoint y: 281, endPoint x: 123, endPoint y: 273, distance: 8.4
click at [641, 622] on div "Iesniegt Aizvērt" at bounding box center [375, 647] width 600 height 109
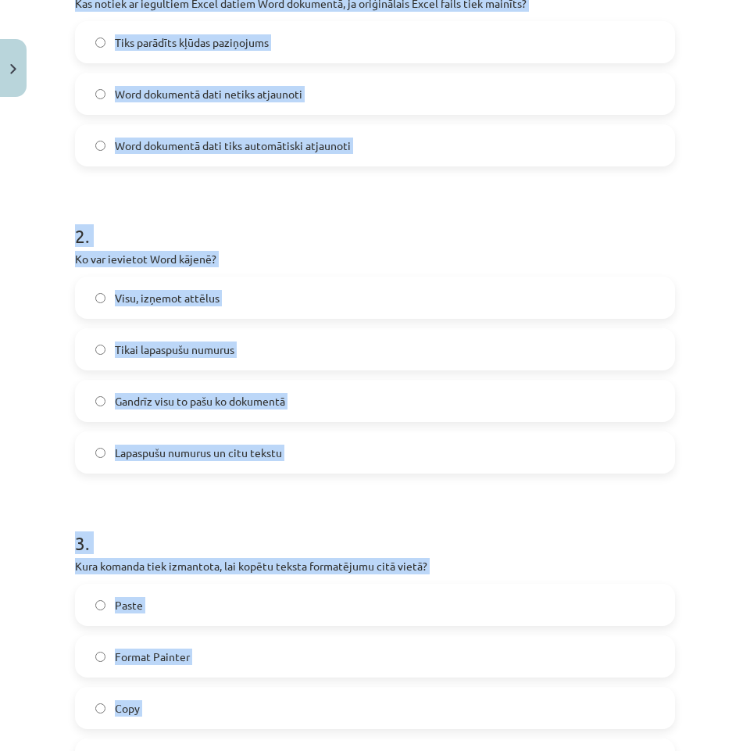
scroll to position [329, 0]
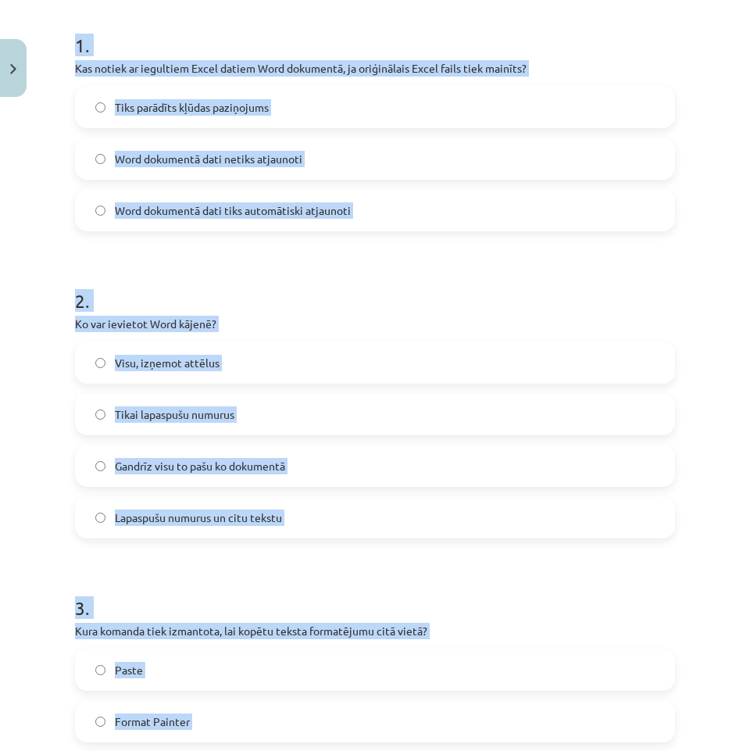
drag, startPoint x: 677, startPoint y: 571, endPoint x: 60, endPoint y: 38, distance: 814.8
click at [60, 38] on div "Mācību tēma: Datorikas - 10. klases 1. ieskaites mācību materiāls #10 9. tēma –…" at bounding box center [375, 375] width 750 height 751
copy form "0 . Lor ipsumd si ametconse Adipi elitse Doei temporinc, ut laboreetdol Magna a…"
click at [406, 282] on h1 "2 ." at bounding box center [375, 287] width 600 height 48
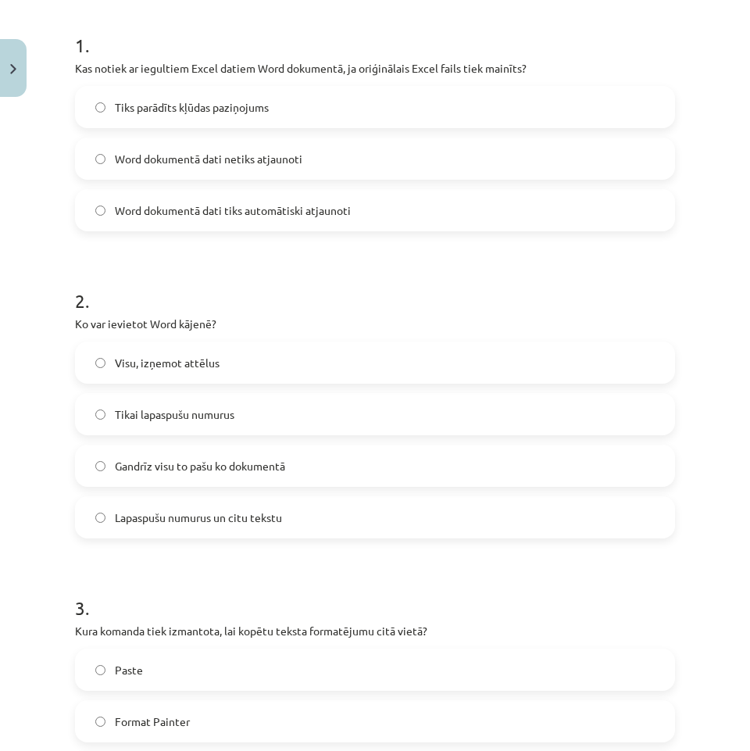
click at [317, 150] on label "Word dokumentā dati netiks atjaunoti" at bounding box center [375, 158] width 597 height 39
click at [230, 475] on label "Gandrīz visu to pašu ko dokumentā" at bounding box center [375, 465] width 597 height 39
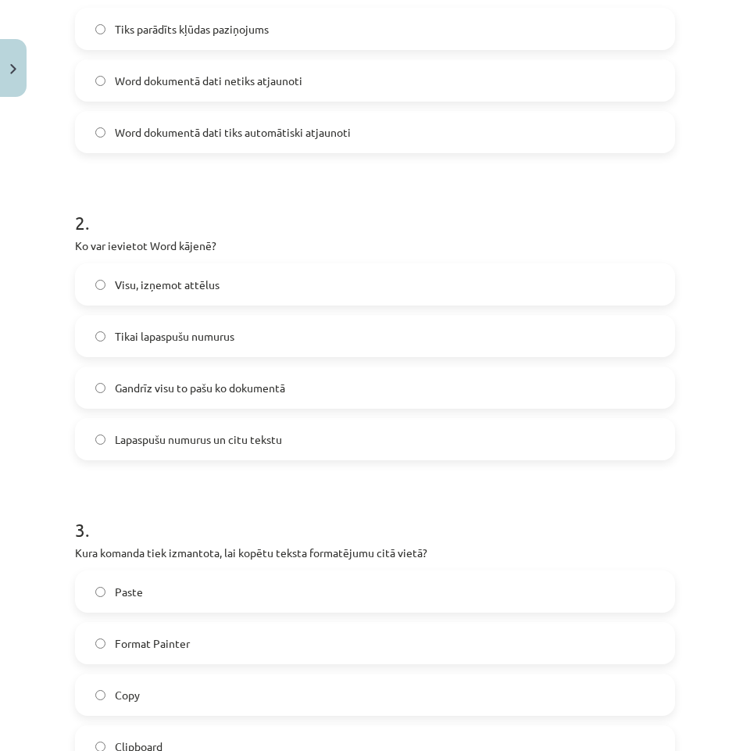
scroll to position [485, 0]
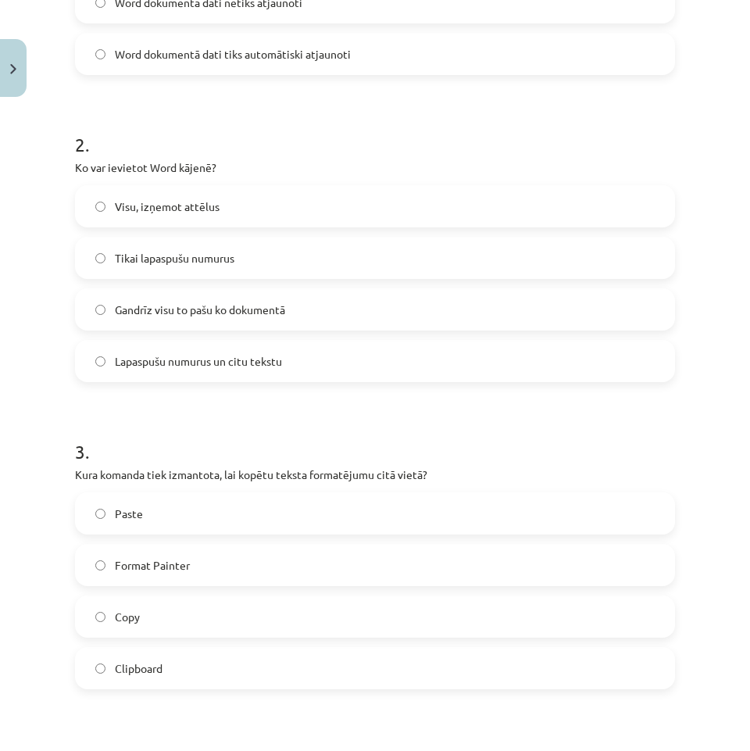
click at [217, 571] on label "Format Painter" at bounding box center [375, 565] width 597 height 39
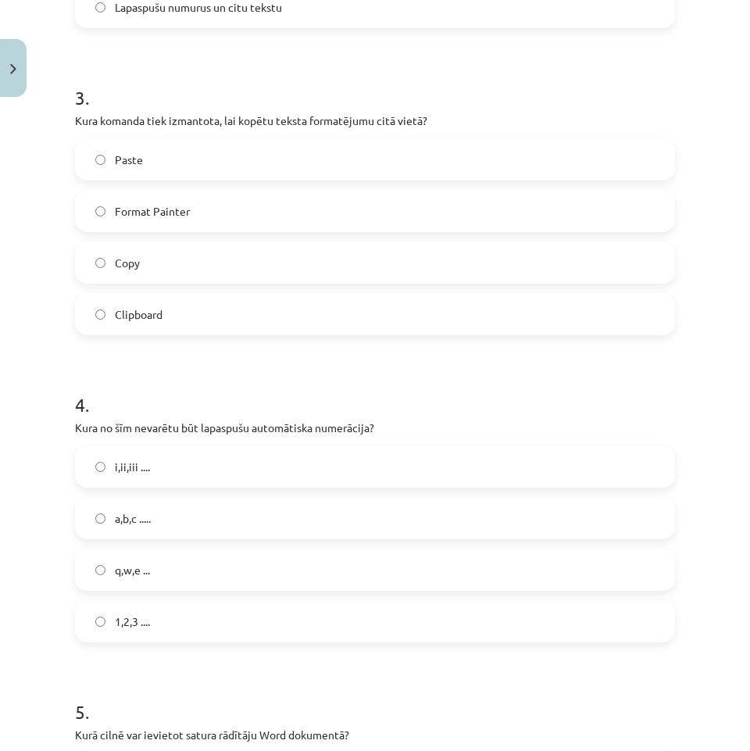
scroll to position [876, 0]
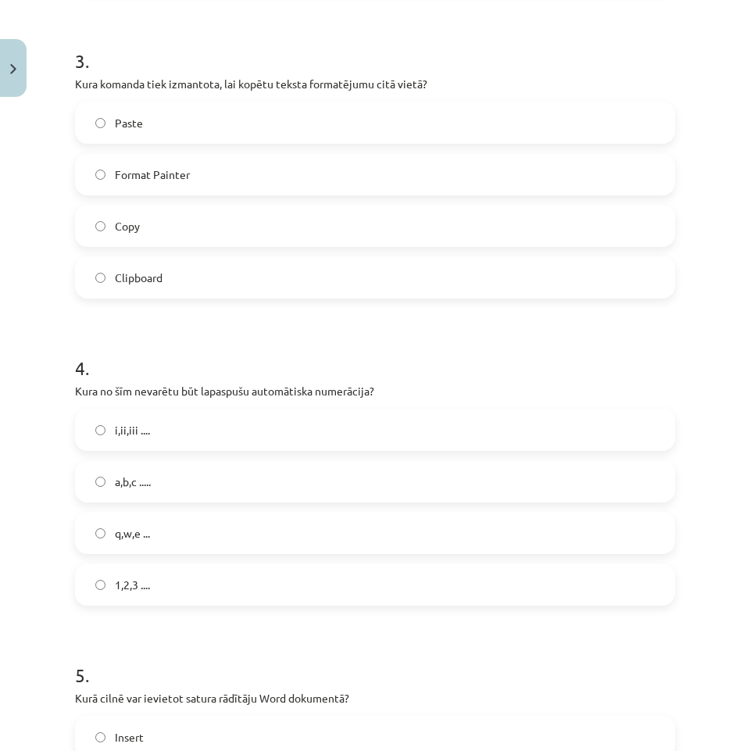
click at [205, 539] on label "q,w,e ..." at bounding box center [375, 533] width 597 height 39
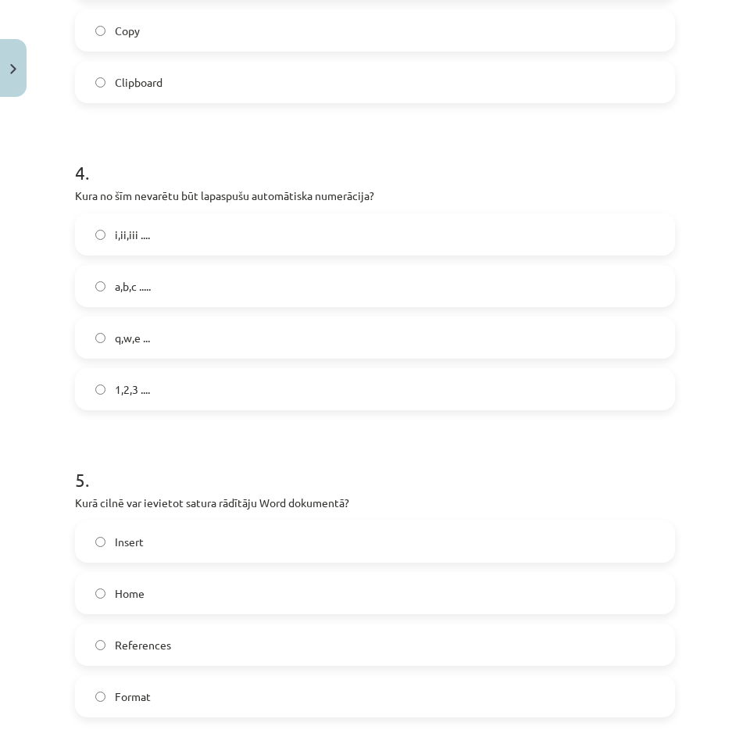
scroll to position [1189, 0]
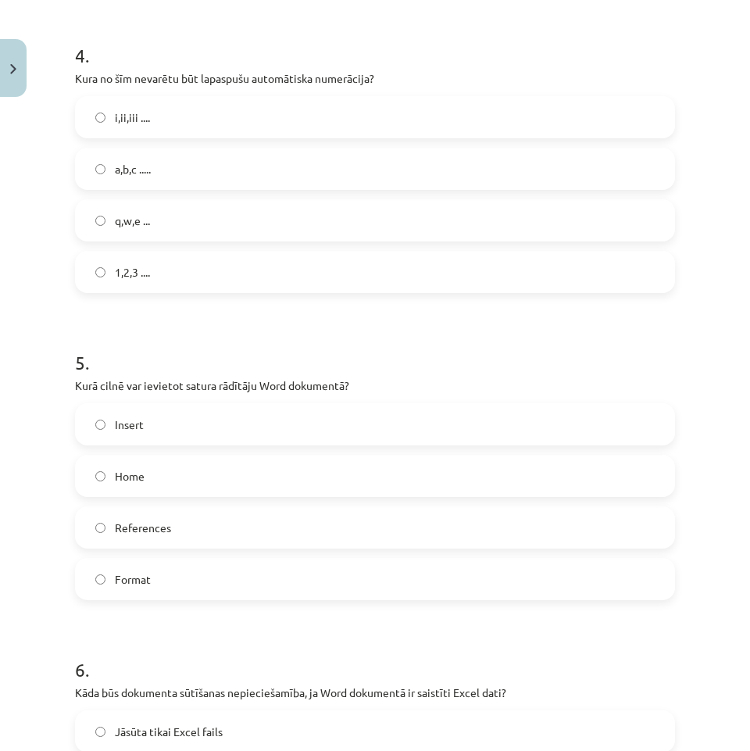
click at [171, 532] on label "References" at bounding box center [375, 527] width 597 height 39
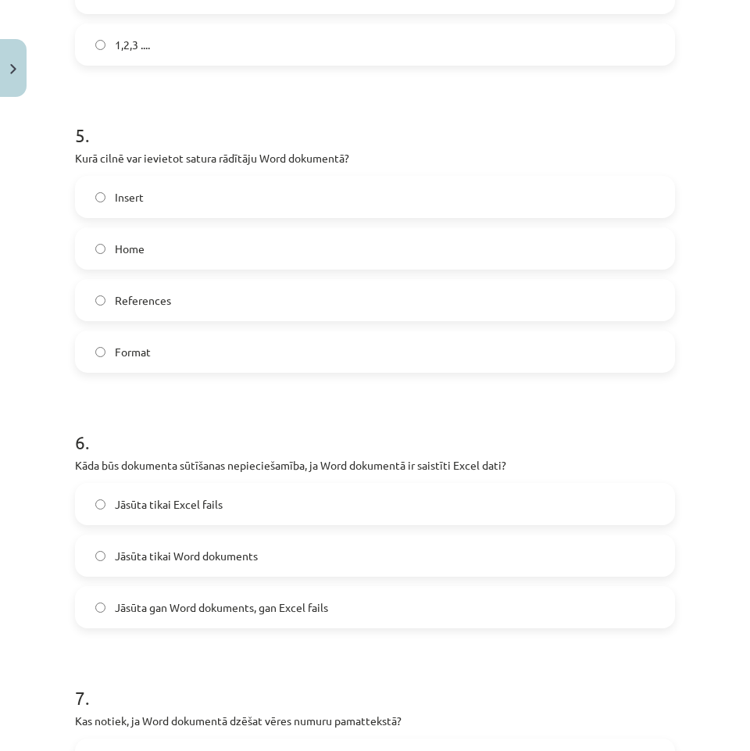
scroll to position [1424, 0]
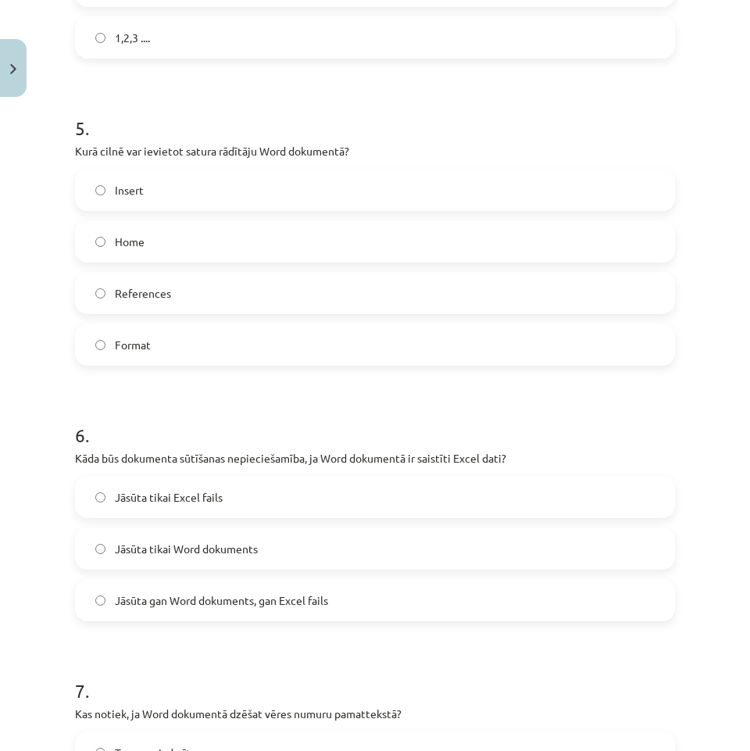
click at [254, 607] on span "Jāsūta gan Word dokuments, gan Excel fails" at bounding box center [221, 601] width 213 height 16
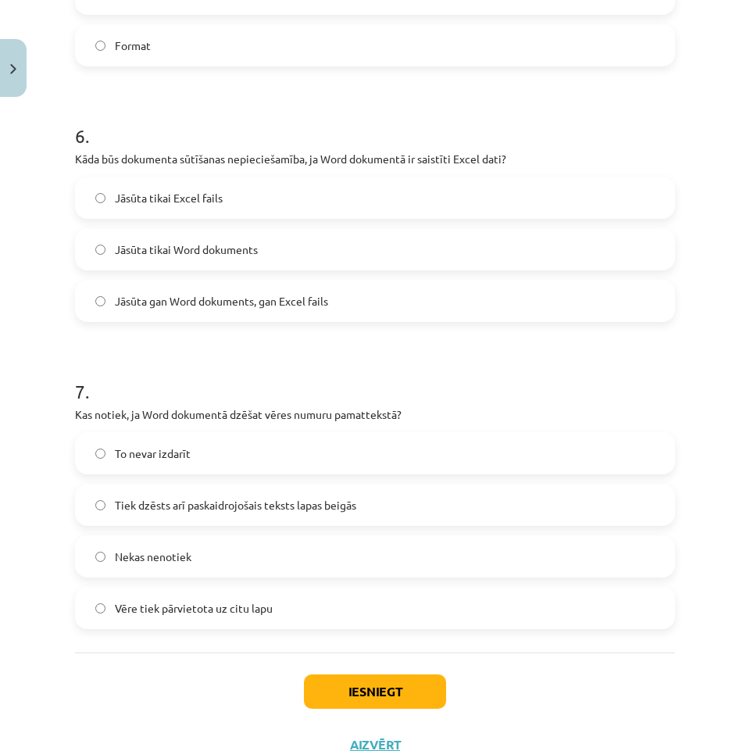
scroll to position [1736, 0]
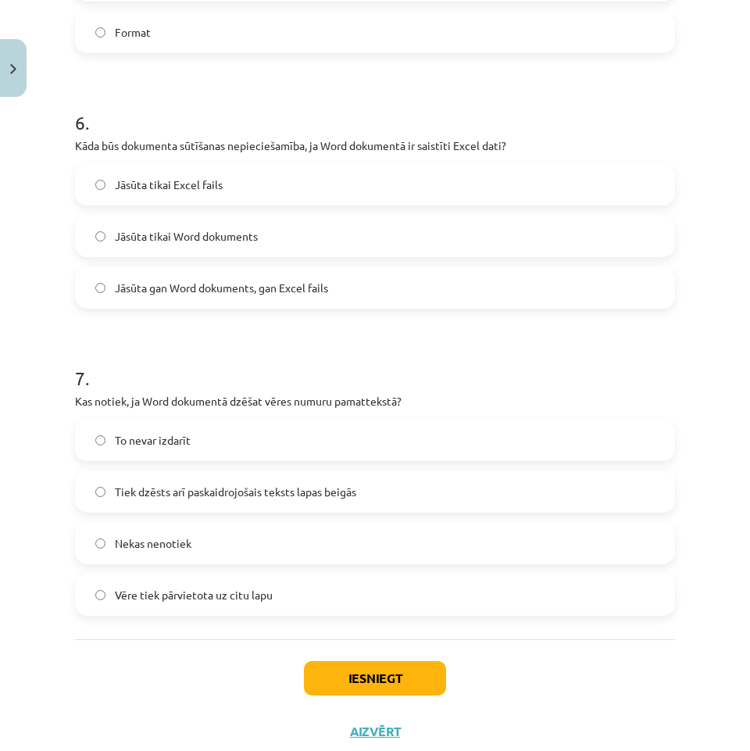
click at [184, 496] on span "Tiek dzēsts arī paskaidrojošais teksts lapas beigās" at bounding box center [236, 492] width 242 height 16
click at [374, 684] on button "Iesniegt" at bounding box center [375, 678] width 142 height 34
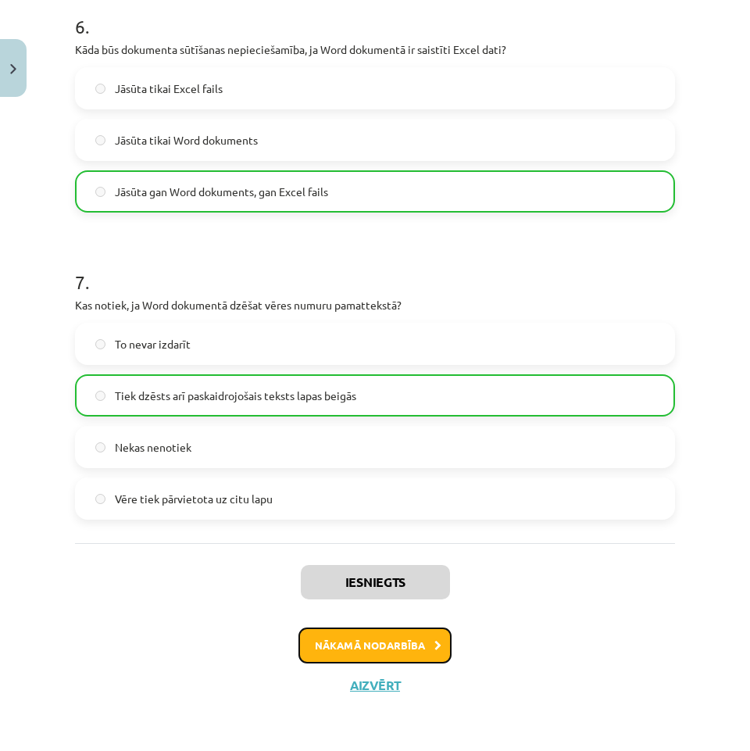
click at [403, 655] on button "Nākamā nodarbība" at bounding box center [375, 646] width 153 height 36
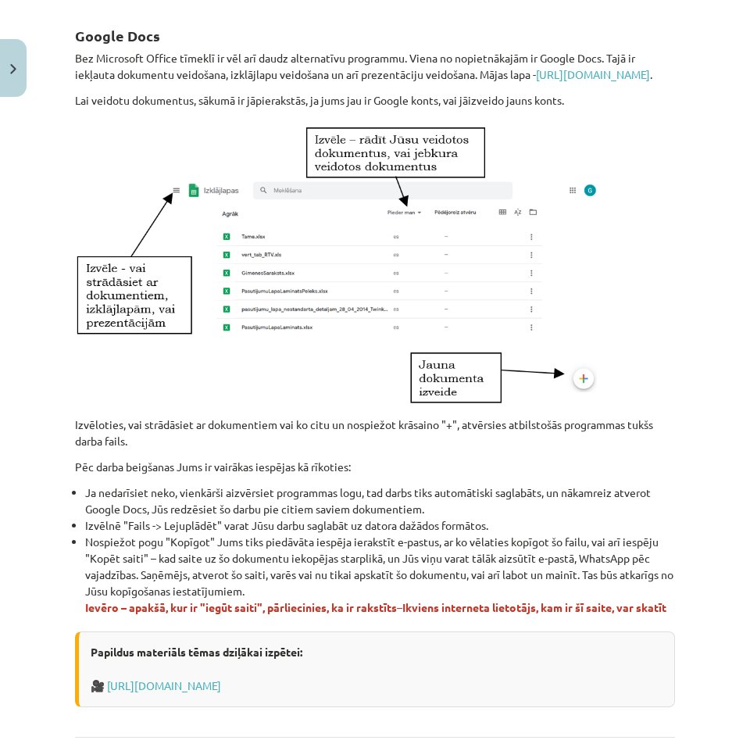
scroll to position [858, 0]
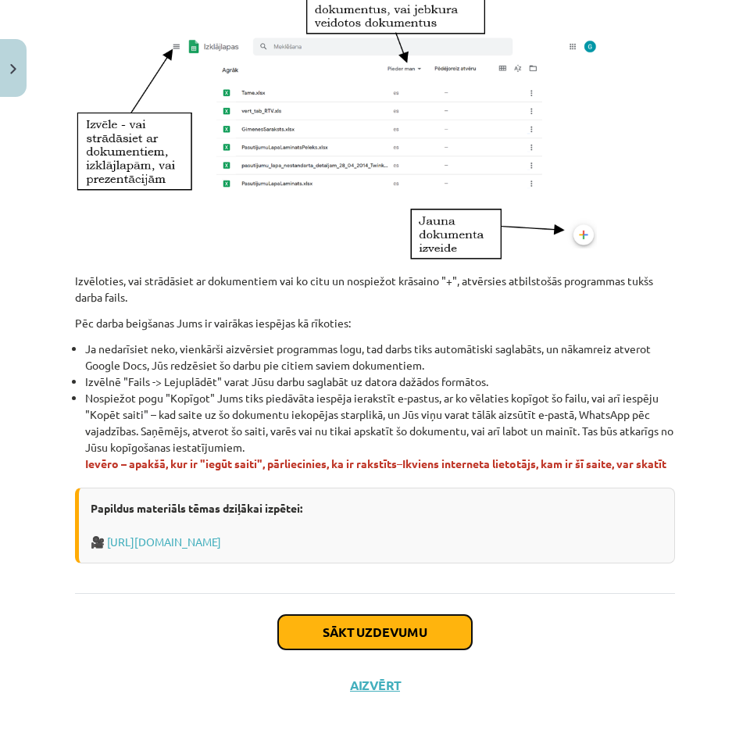
click at [394, 650] on button "Sākt uzdevumu" at bounding box center [375, 632] width 194 height 34
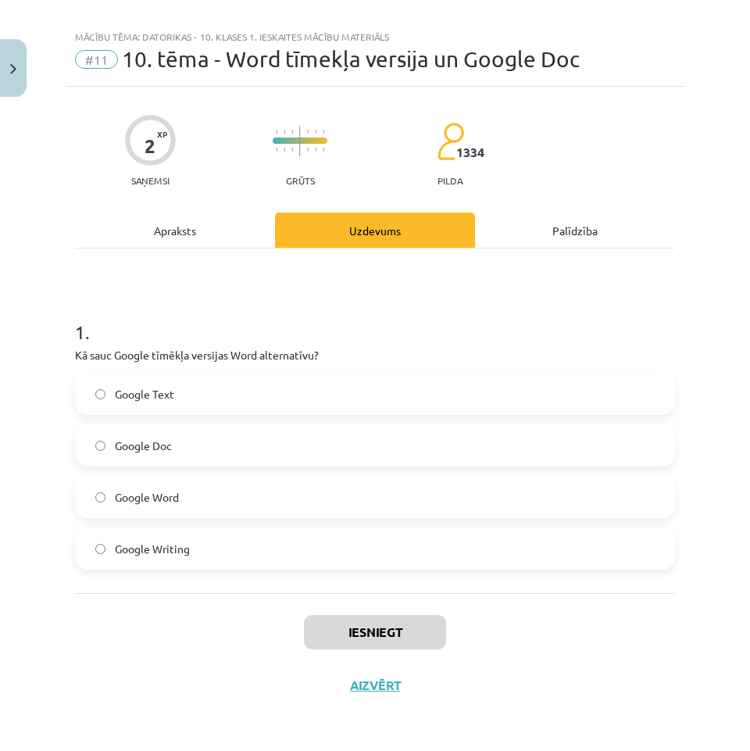
click at [196, 441] on label "Google Doc" at bounding box center [375, 445] width 597 height 39
click at [372, 643] on button "Iesniegt" at bounding box center [375, 632] width 142 height 34
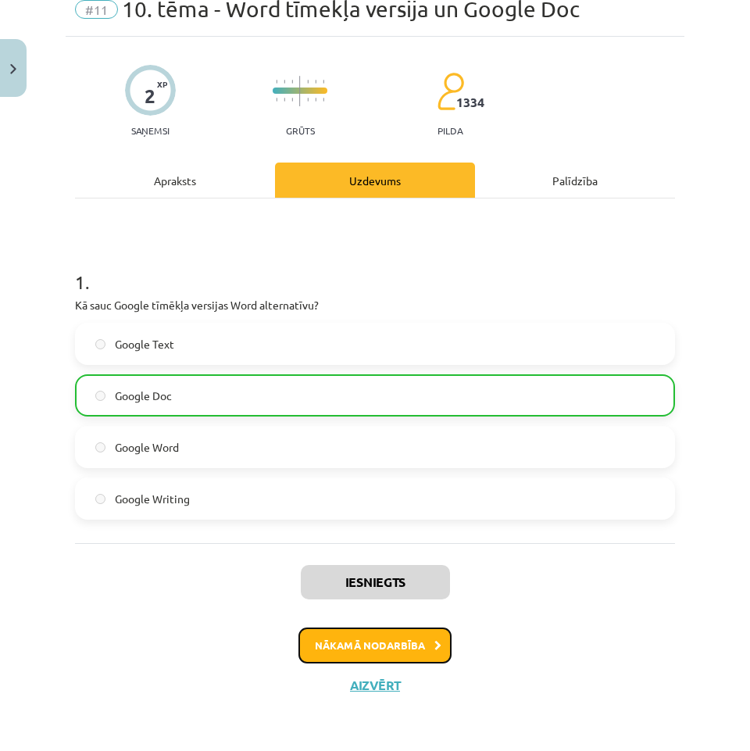
click at [418, 638] on button "Nākamā nodarbība" at bounding box center [375, 646] width 153 height 36
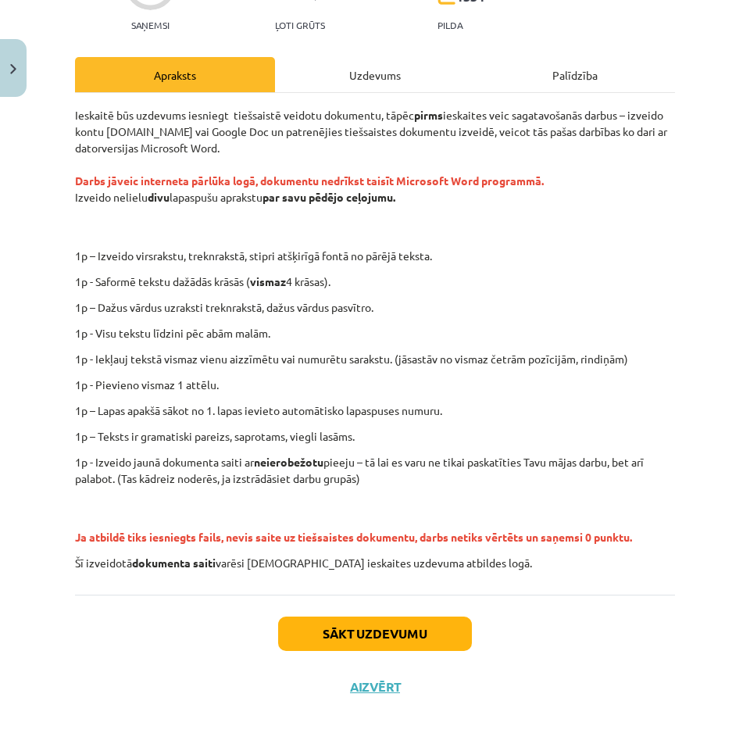
scroll to position [174, 0]
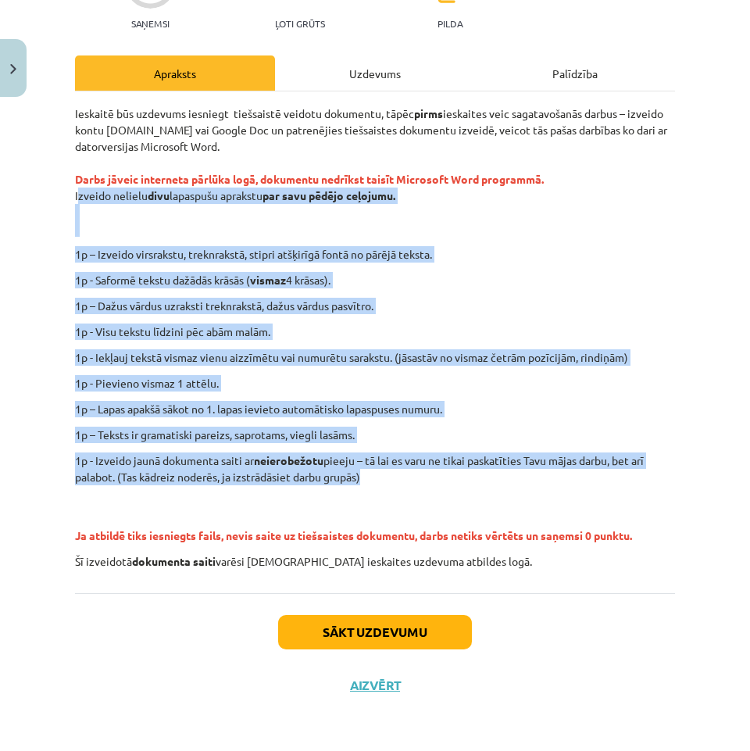
drag, startPoint x: 375, startPoint y: 477, endPoint x: 30, endPoint y: 194, distance: 446.6
click at [30, 194] on div "Mācību tēma: Datorikas - 10. klases 1. ieskaites mācību materiāls #12 Mājas dar…" at bounding box center [375, 375] width 750 height 751
copy div "Izveido nelielu divu lapaspušu aprakstu par savu pēdējo ceļojumu. 1p – Izveido …"
click at [333, 216] on p "Ieskaitē būs uzdevums iesniegt tiešsaistē veidotu dokumentu, tāpēc pirms ieskai…" at bounding box center [375, 171] width 600 height 131
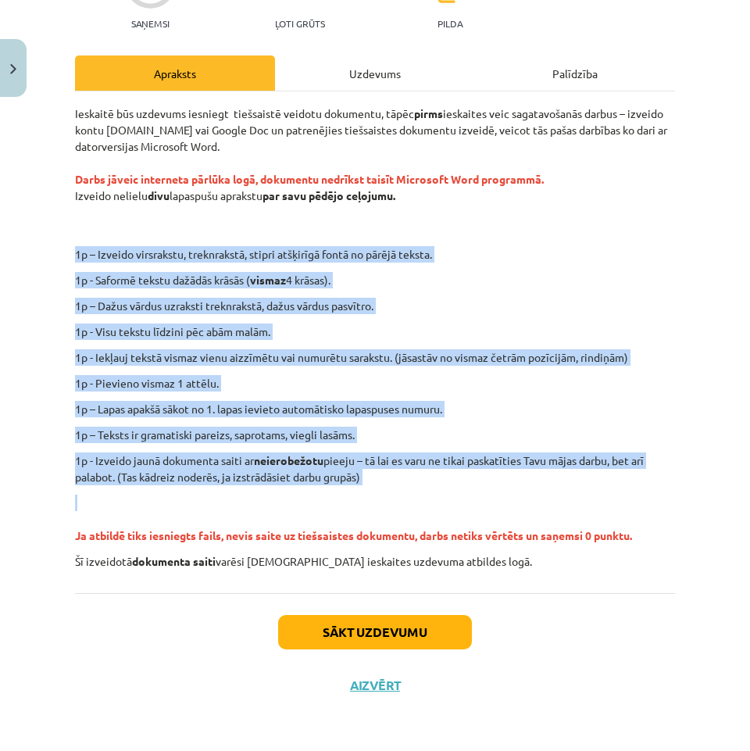
drag, startPoint x: 379, startPoint y: 496, endPoint x: 20, endPoint y: 247, distance: 436.5
click at [20, 247] on div "Mācību tēma: Datorikas - 10. klases 1. ieskaites mācību materiāls #12 Mājas dar…" at bounding box center [375, 375] width 750 height 751
click at [346, 335] on p "1p - Visu tekstu līdzini pēc abām malām." at bounding box center [375, 332] width 600 height 16
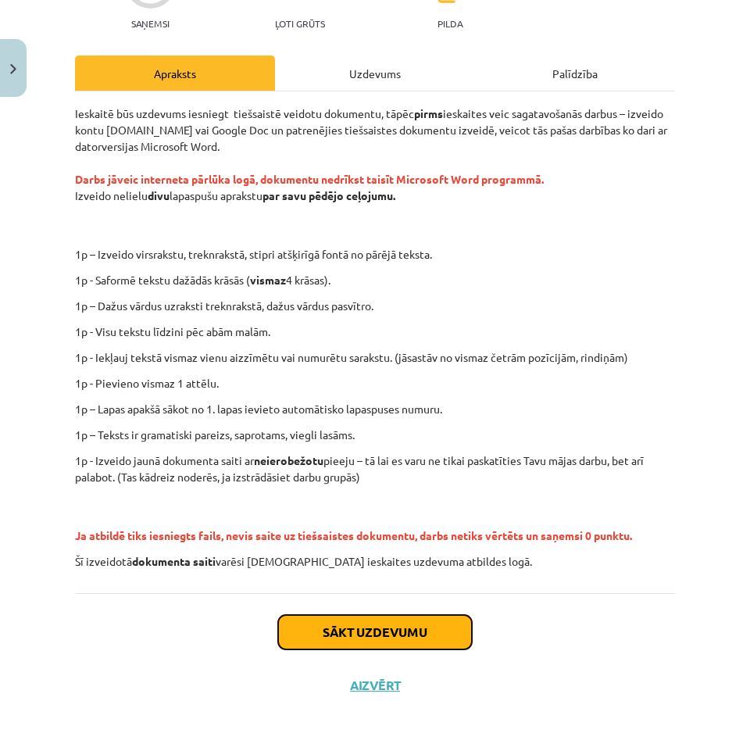
click at [381, 634] on button "Sākt uzdevumu" at bounding box center [375, 632] width 194 height 34
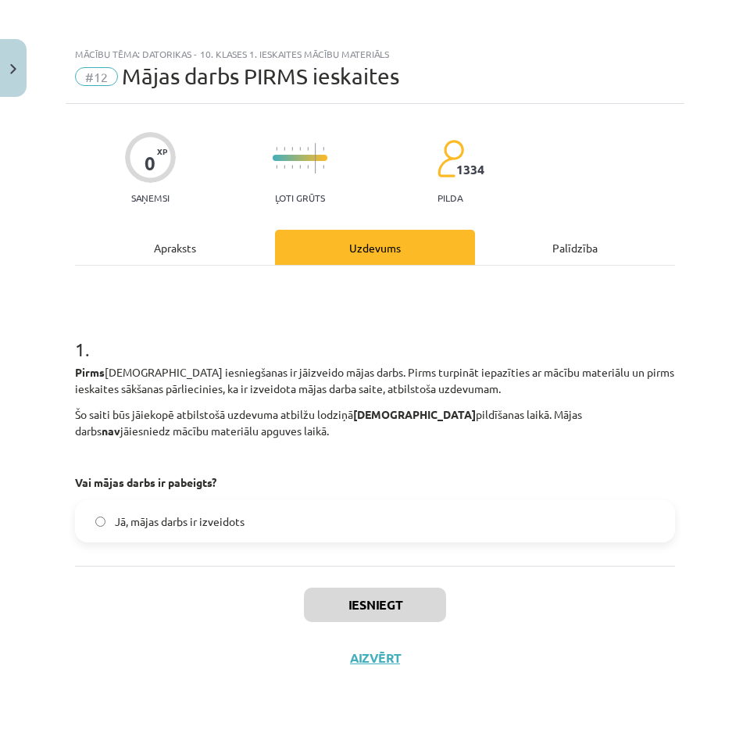
click at [175, 528] on span "Jā, mājas darbs ir izveidots" at bounding box center [180, 522] width 130 height 16
click at [406, 604] on button "Iesniegt" at bounding box center [375, 605] width 142 height 34
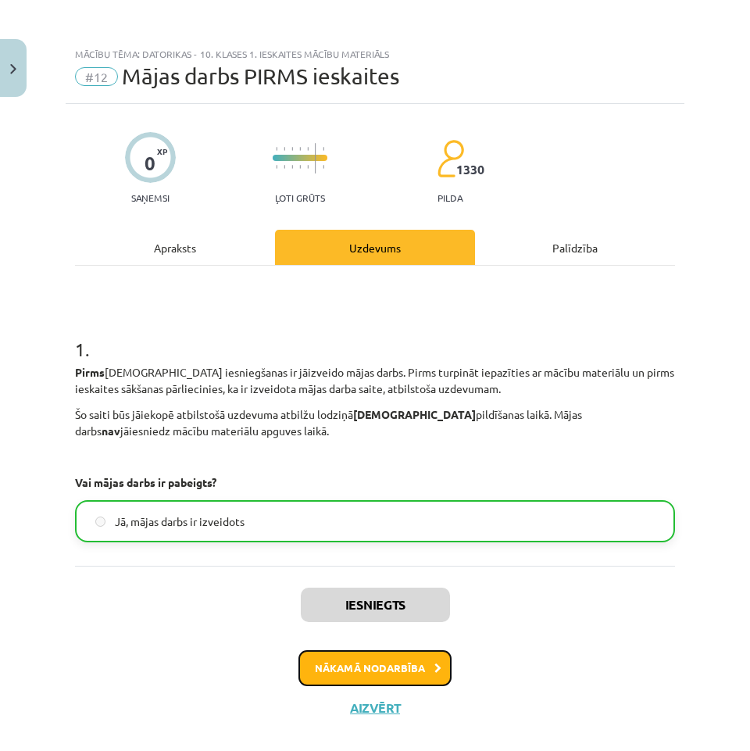
click at [392, 666] on button "Nākamā nodarbība" at bounding box center [375, 668] width 153 height 36
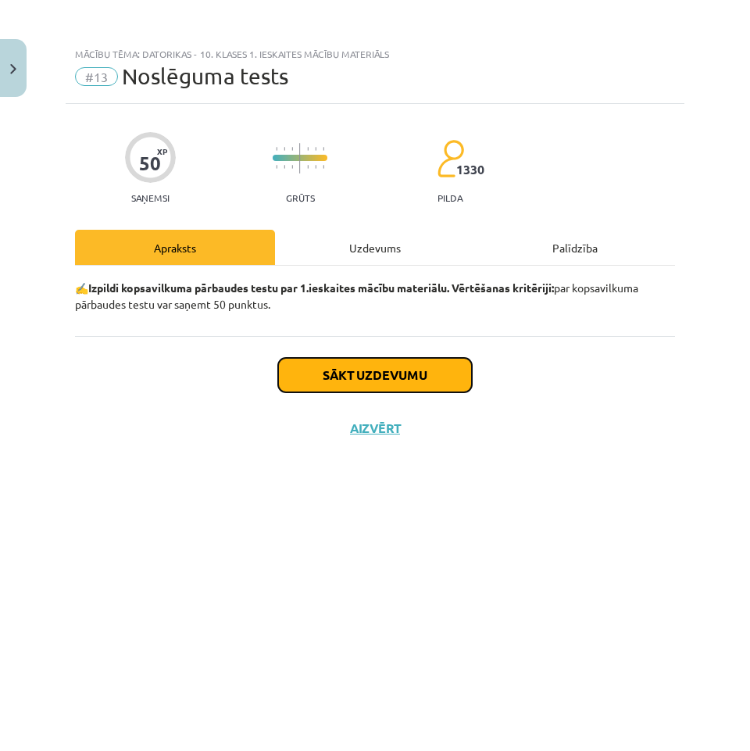
click at [417, 380] on button "Sākt uzdevumu" at bounding box center [375, 375] width 194 height 34
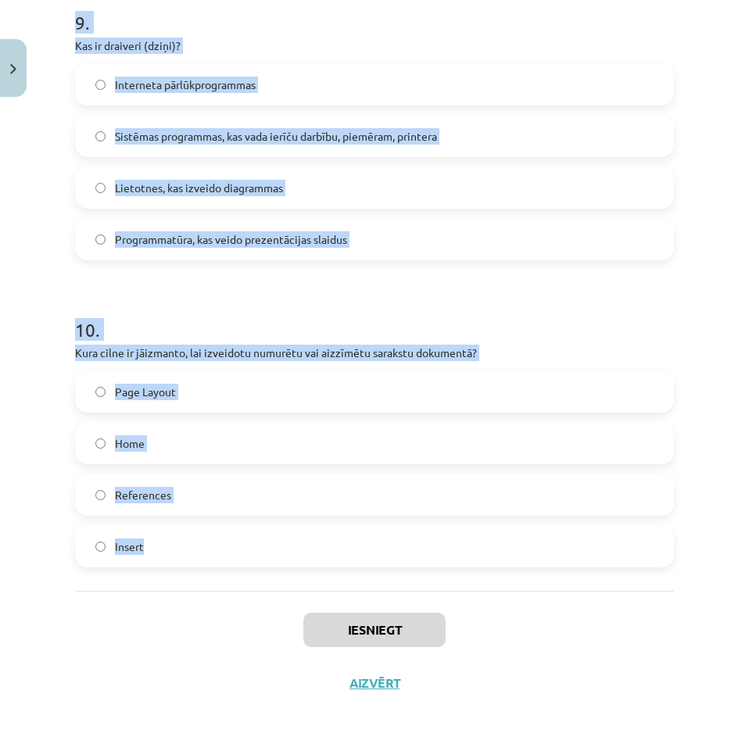
scroll to position [2759, 0]
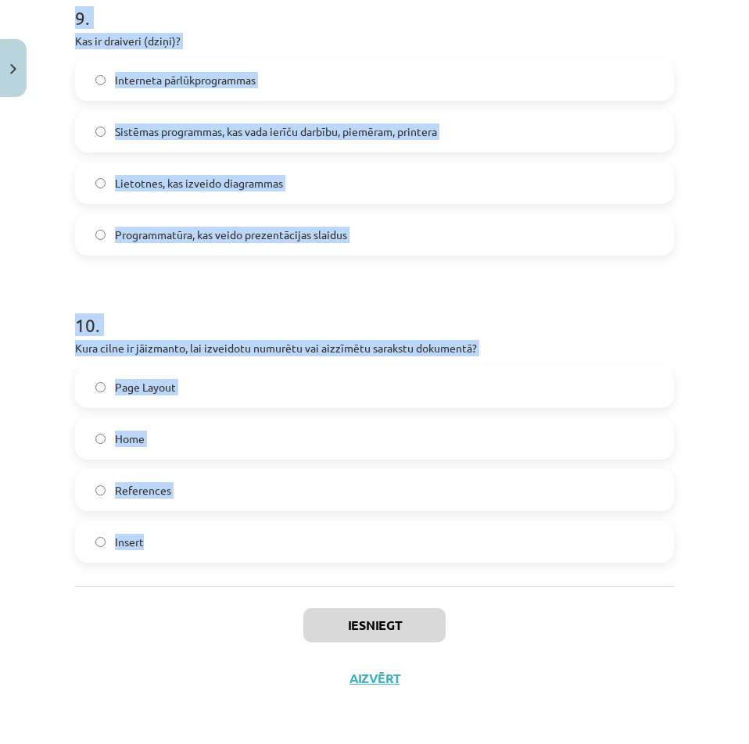
drag, startPoint x: 61, startPoint y: 214, endPoint x: 370, endPoint y: 518, distance: 433.4
click at [370, 518] on div "Mācību tēma: Datorikas - 10. klases 1. ieskaites mācību materiāls #13 Noslēguma…" at bounding box center [374, 372] width 749 height 744
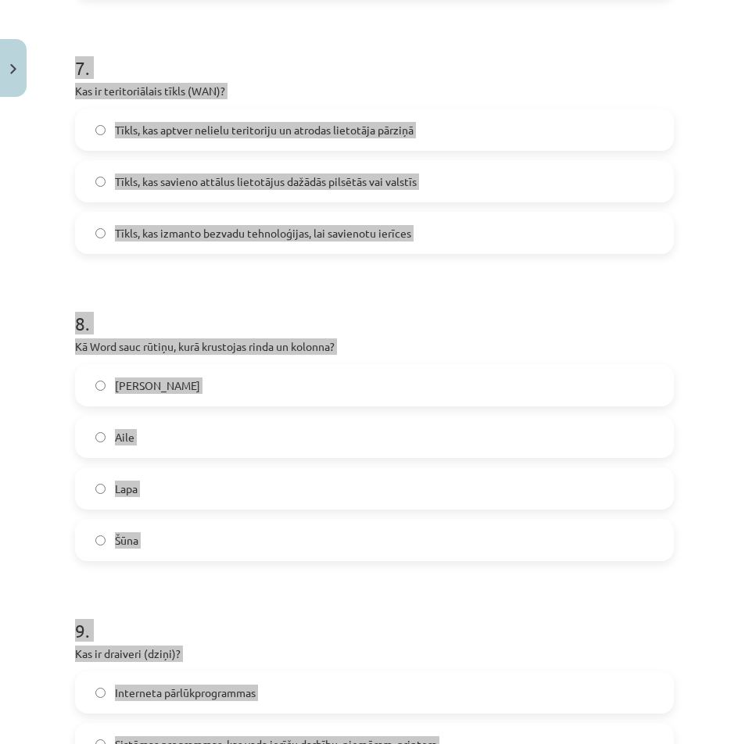
scroll to position [2134, 0]
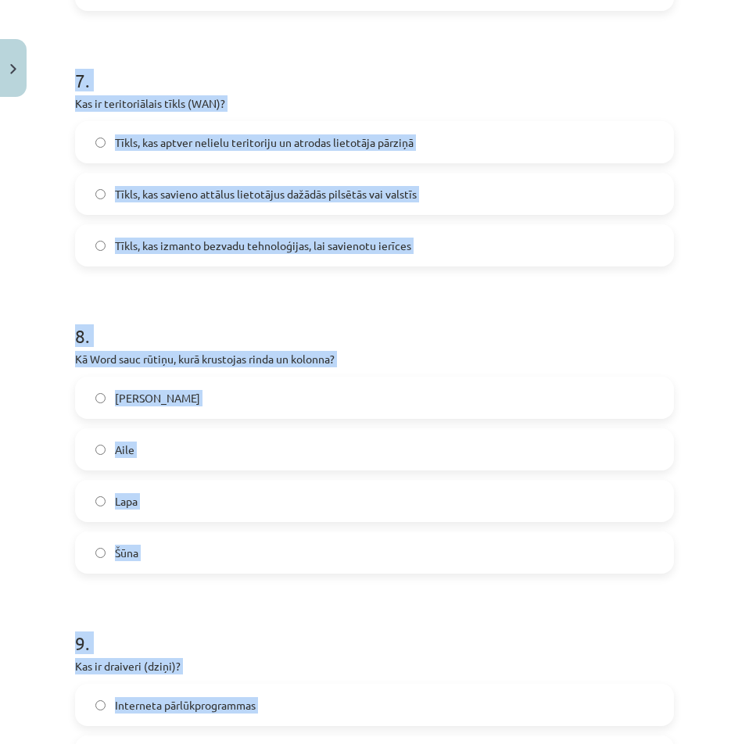
drag, startPoint x: 651, startPoint y: 72, endPoint x: 644, endPoint y: 77, distance: 8.5
click at [650, 73] on h1 "7 ." at bounding box center [374, 66] width 599 height 48
click at [414, 202] on span "Tīkls, kas savieno attālus lietotājus dažādās pilsētās vai valstīs" at bounding box center [266, 194] width 302 height 16
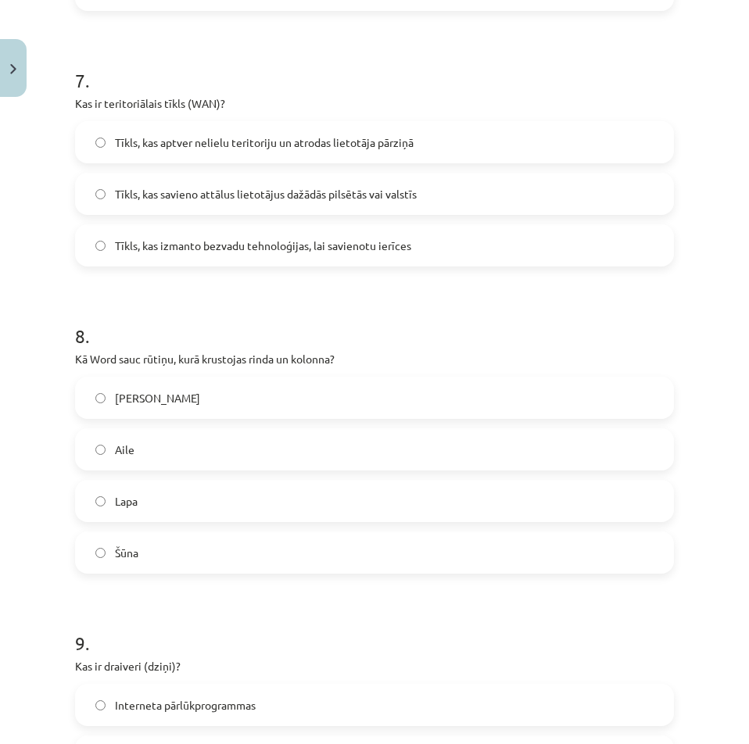
click at [469, 206] on label "Tīkls, kas savieno attālus lietotājus dažādās pilsētās vai valstīs" at bounding box center [375, 193] width 596 height 39
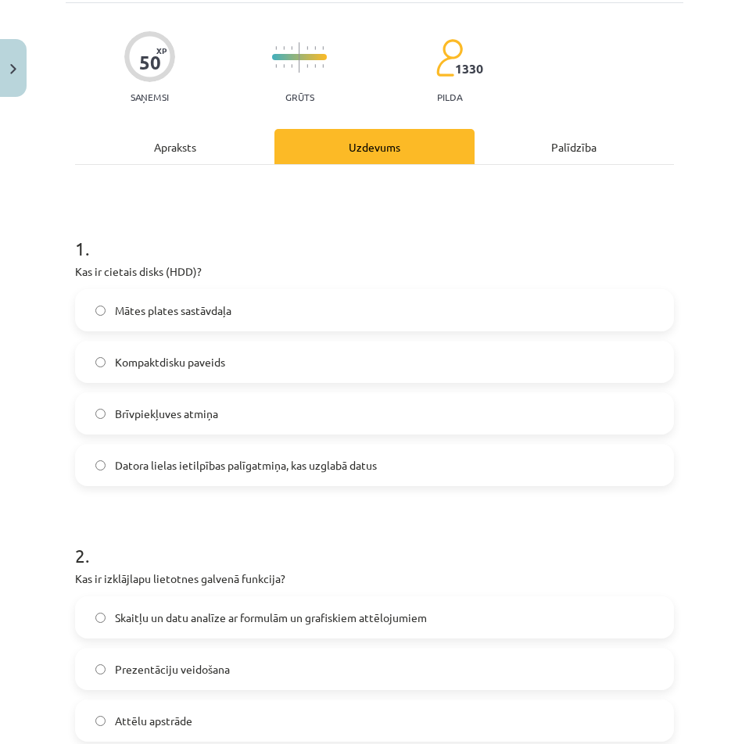
scroll to position [0, 0]
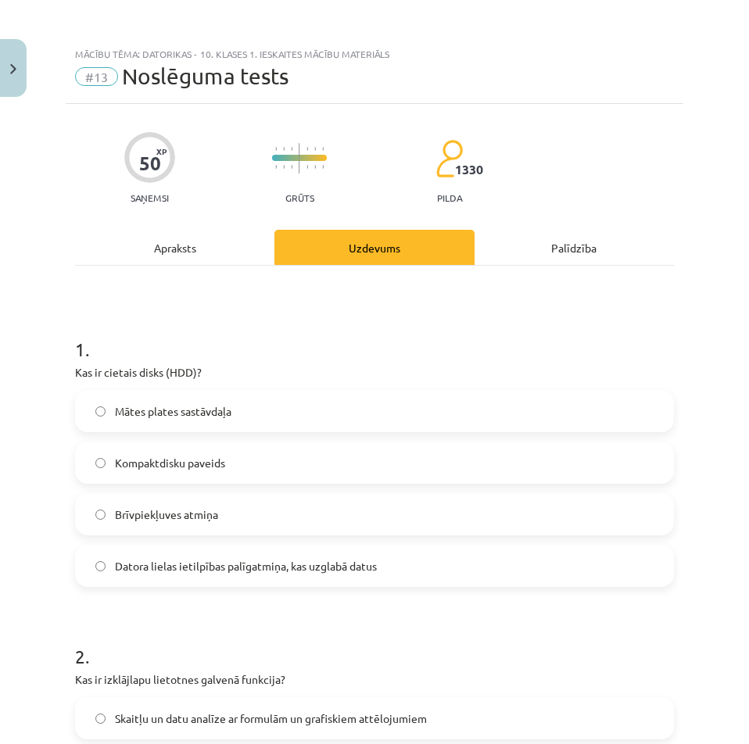
click at [256, 568] on span "Datora lielas ietilpības palīgatmiņa, kas uzglabā datus" at bounding box center [246, 566] width 262 height 16
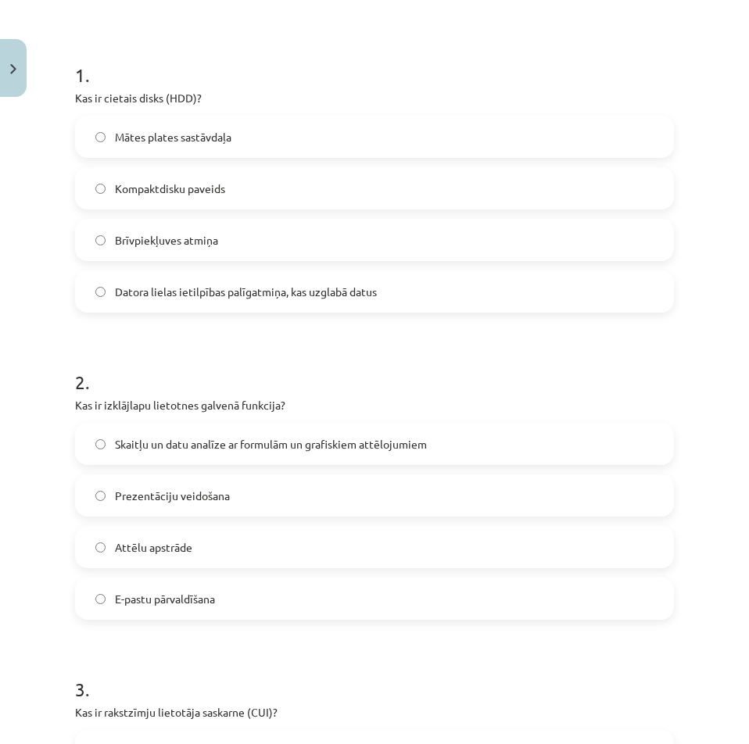
scroll to position [469, 0]
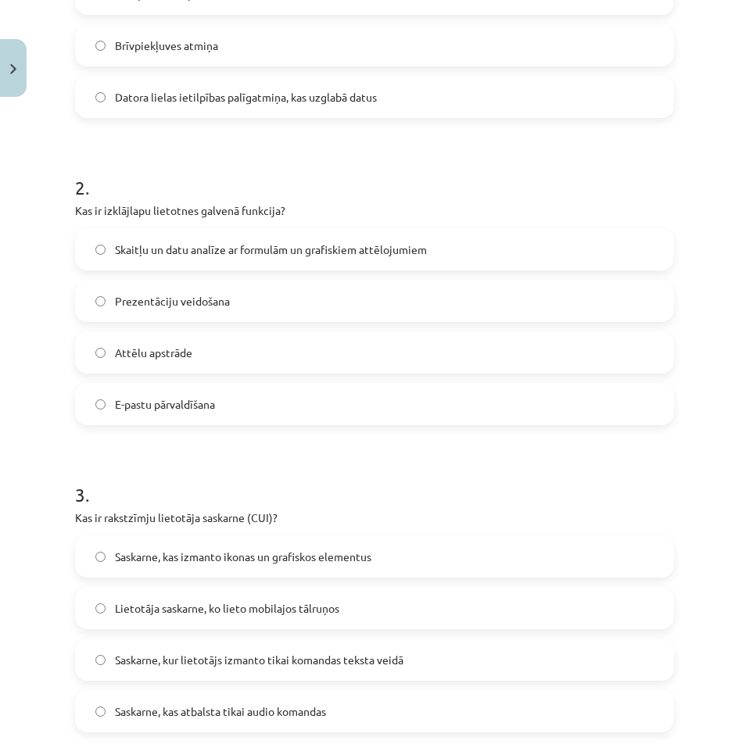
click at [297, 240] on label "Skaitļu un datu analīze ar formulām un grafiskiem attēlojumiem" at bounding box center [375, 249] width 596 height 39
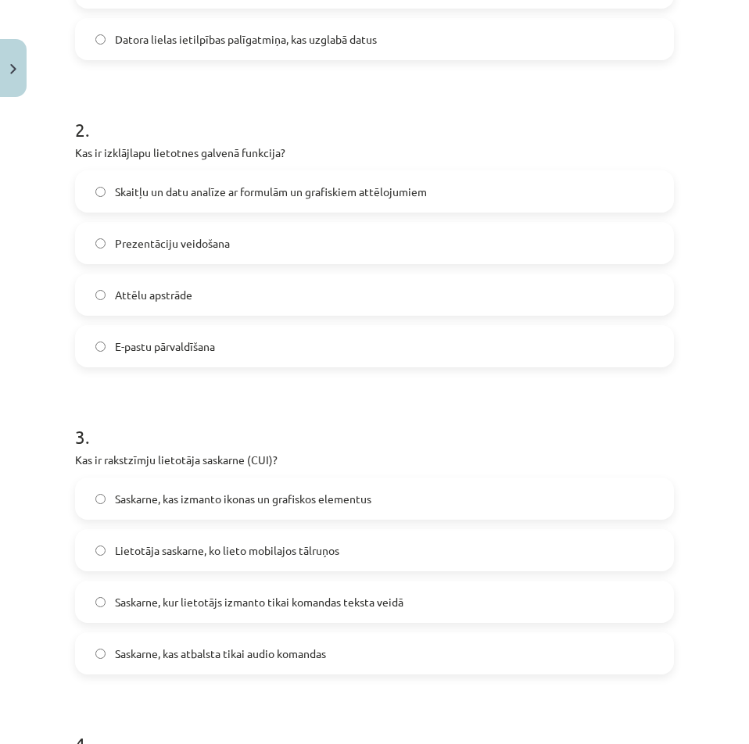
scroll to position [625, 0]
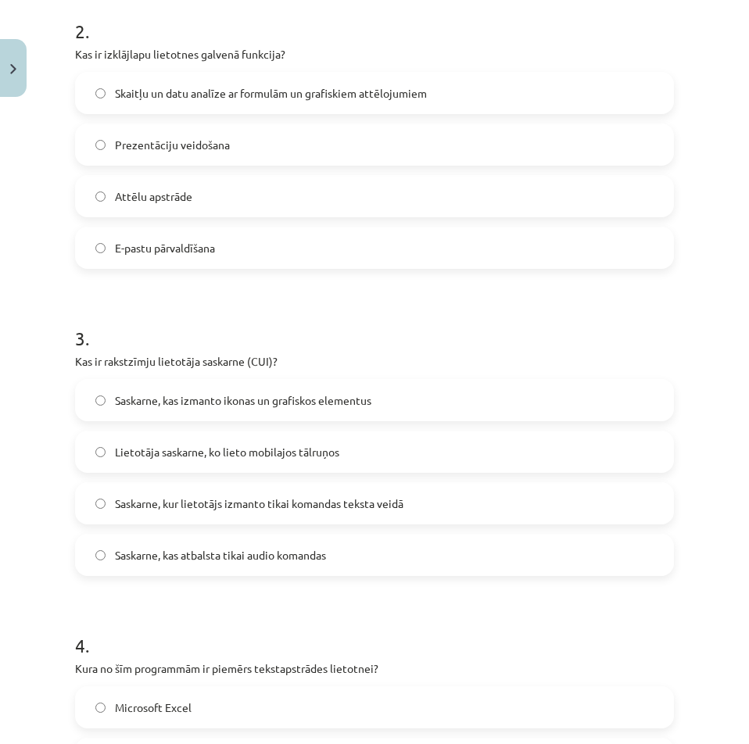
click at [258, 512] on label "Saskarne, kur lietotājs izmanto tikai komandas teksta veidā" at bounding box center [375, 503] width 596 height 39
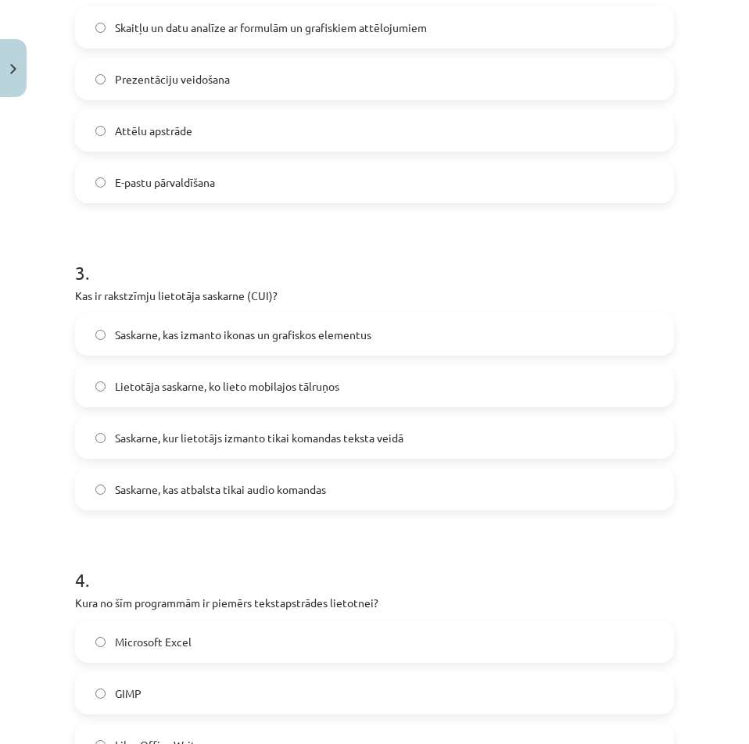
scroll to position [782, 0]
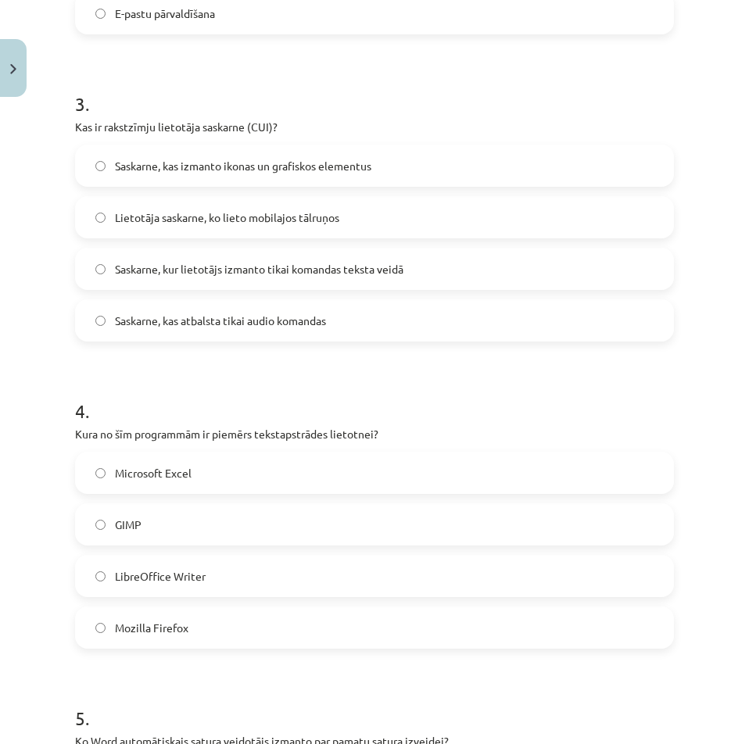
click at [280, 574] on label "LibreOffice Writer" at bounding box center [375, 576] width 596 height 39
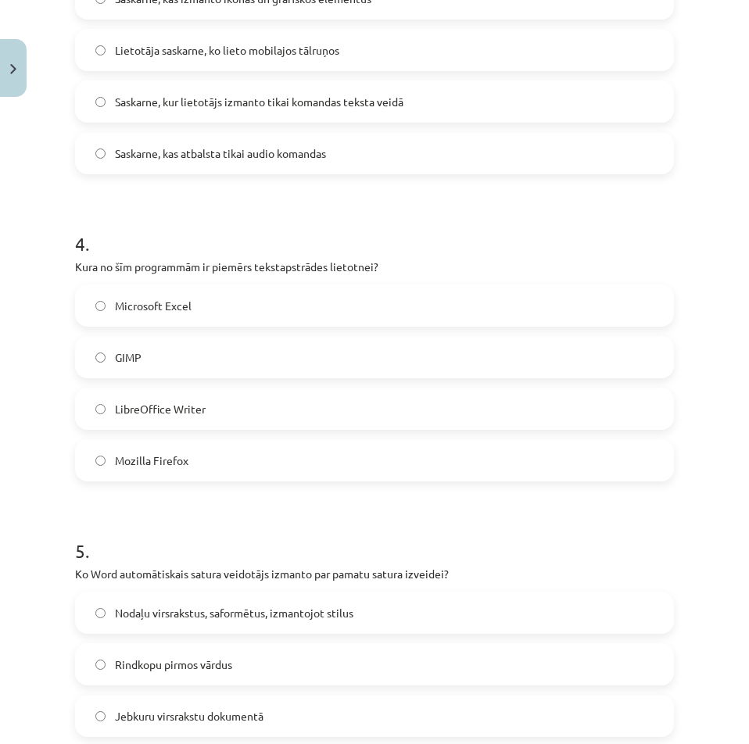
scroll to position [1251, 0]
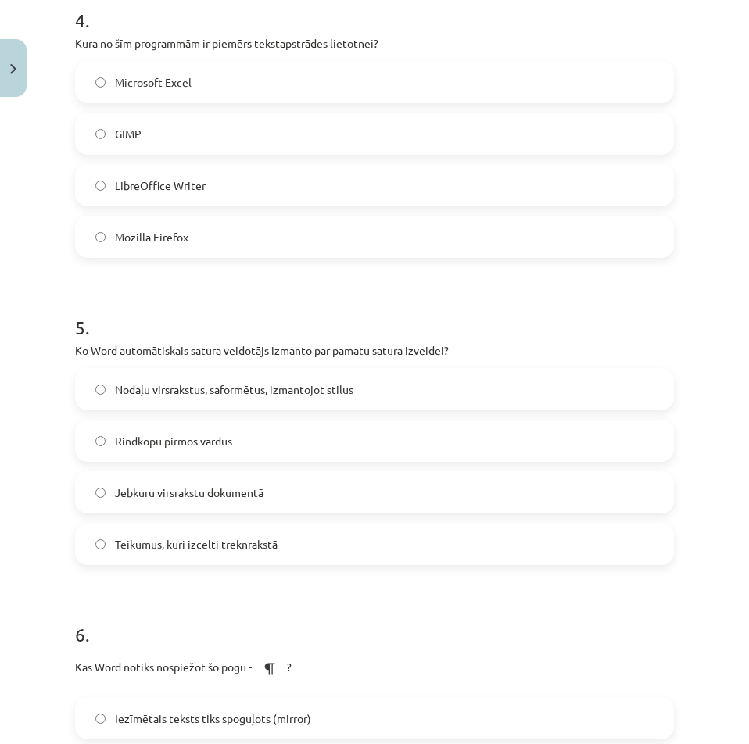
click at [276, 388] on span "Nodaļu virsrakstus, saformētus, izmantojot stilus" at bounding box center [234, 389] width 238 height 16
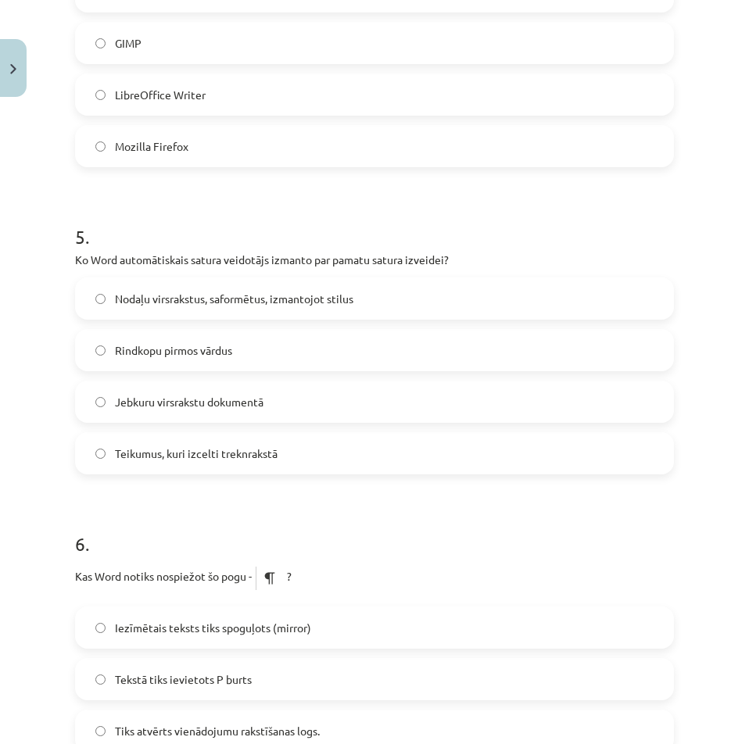
scroll to position [1642, 0]
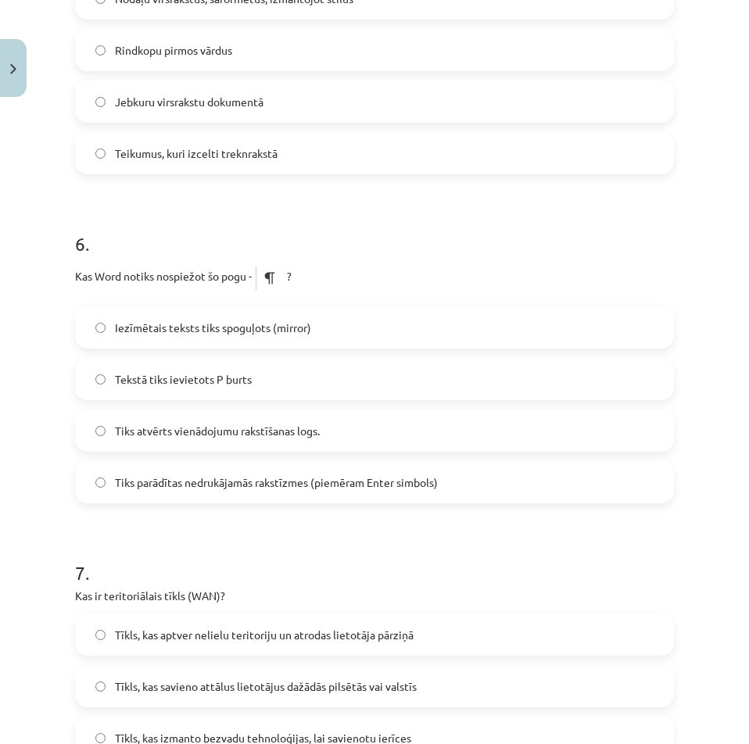
click at [282, 488] on span "Tiks parādītas nedrukājamās rakstīzmes (piemēram Enter simbols)" at bounding box center [276, 483] width 323 height 16
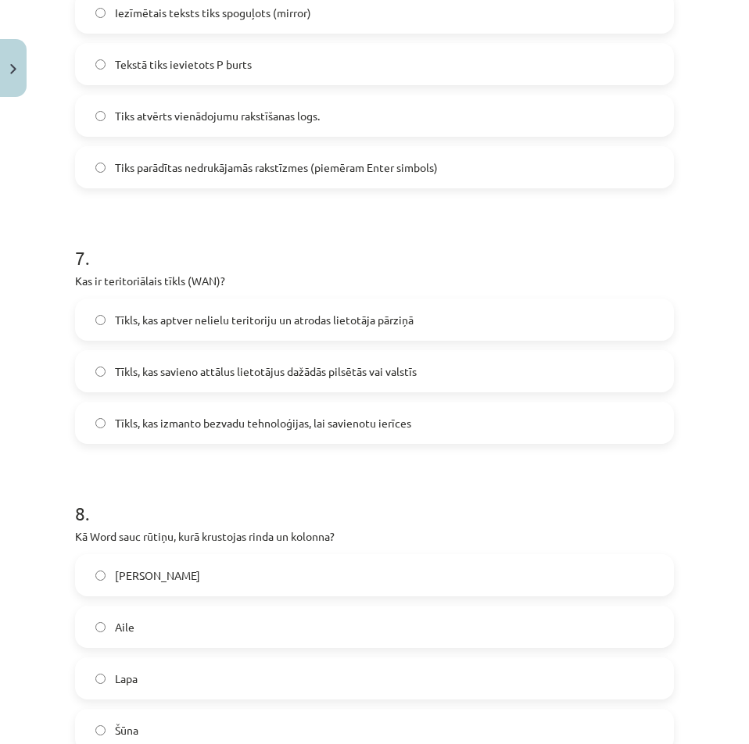
scroll to position [2032, 0]
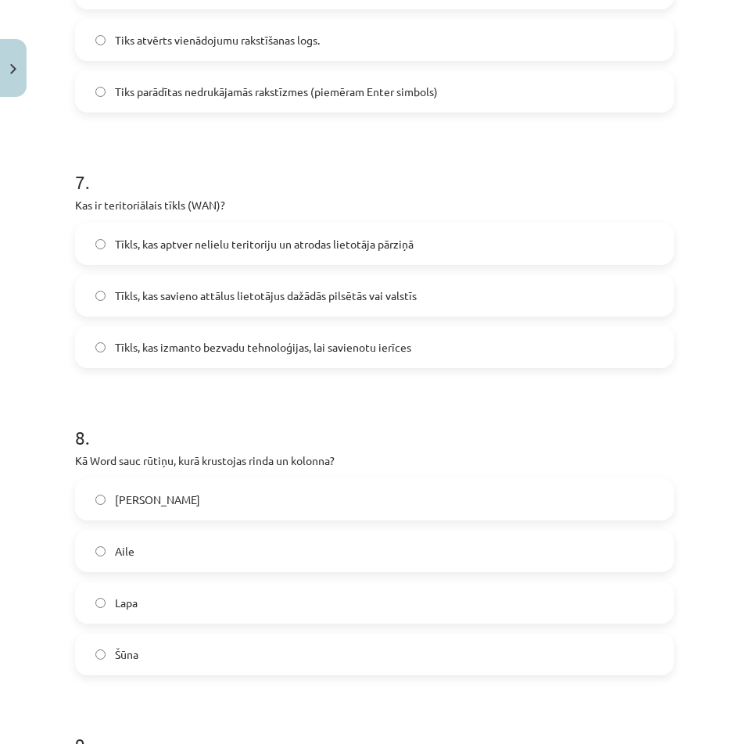
click at [246, 654] on label "Šūna" at bounding box center [375, 654] width 596 height 39
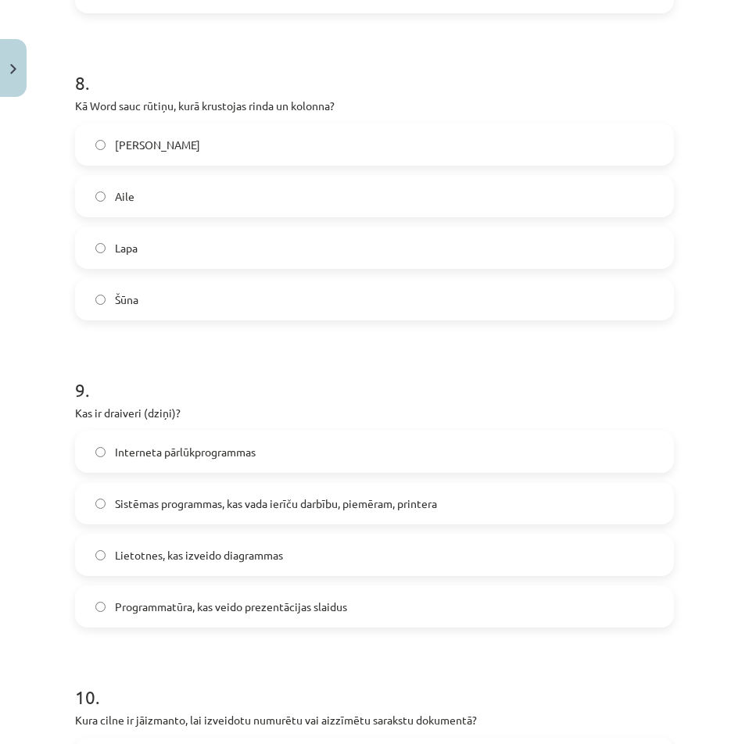
scroll to position [2423, 0]
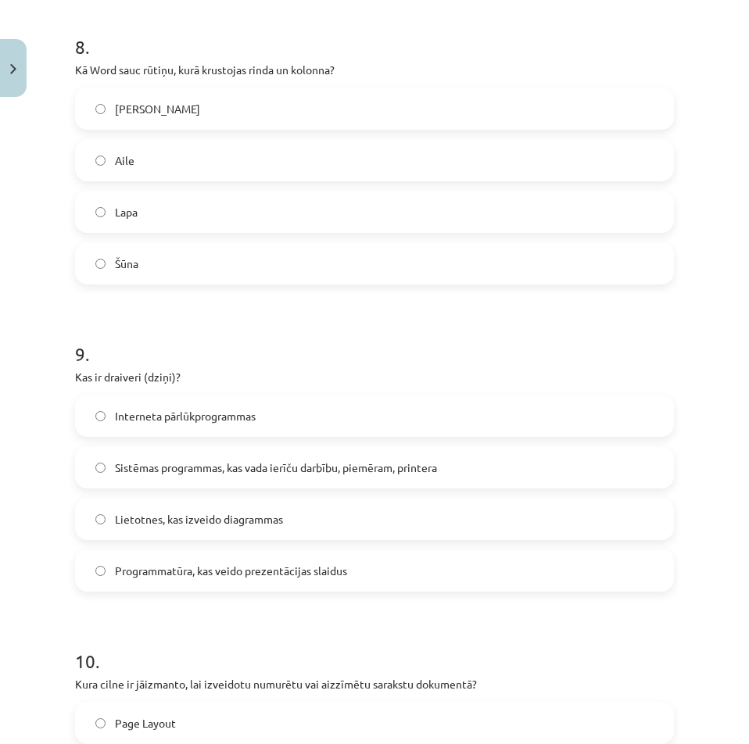
click at [242, 471] on span "Sistēmas programmas, kas vada ierīču darbību, piemēram, printera" at bounding box center [276, 468] width 322 height 16
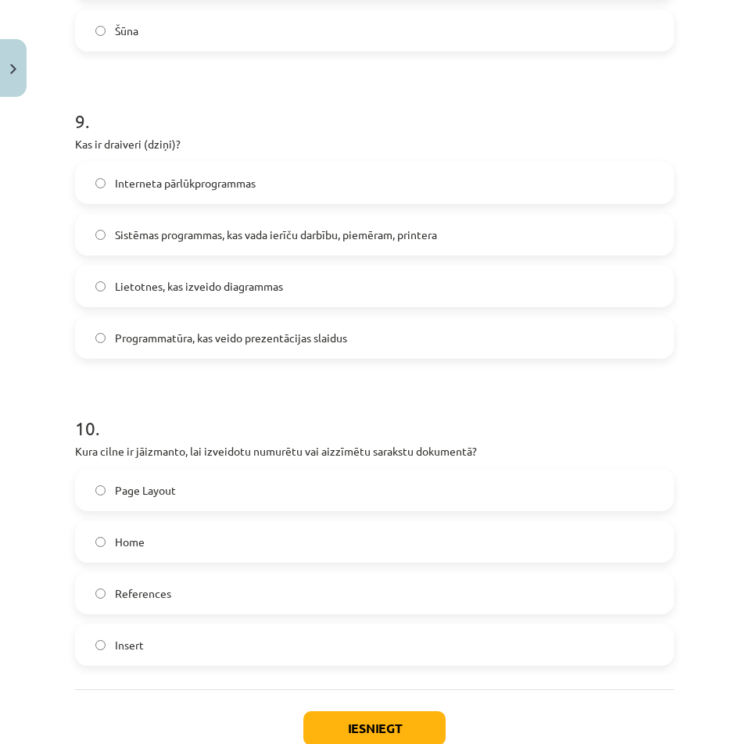
scroll to position [2658, 0]
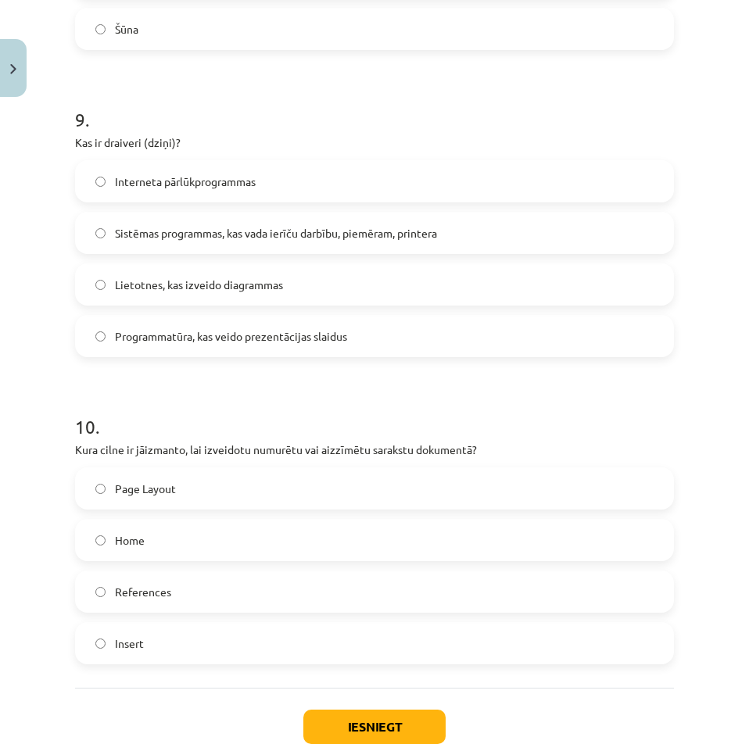
click at [251, 539] on label "Home" at bounding box center [375, 540] width 596 height 39
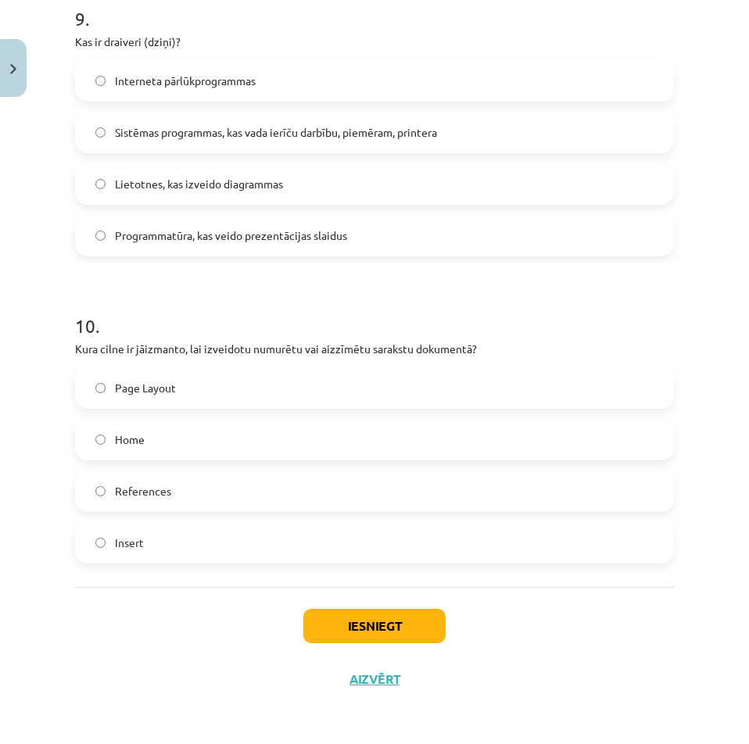
scroll to position [2759, 0]
click at [377, 615] on button "Iesniegt" at bounding box center [374, 625] width 142 height 34
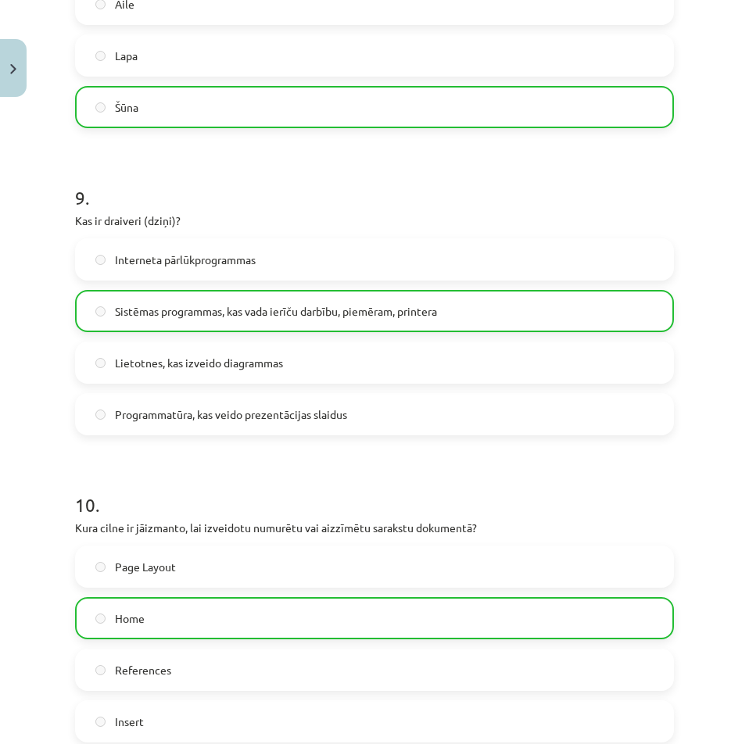
scroll to position [2810, 0]
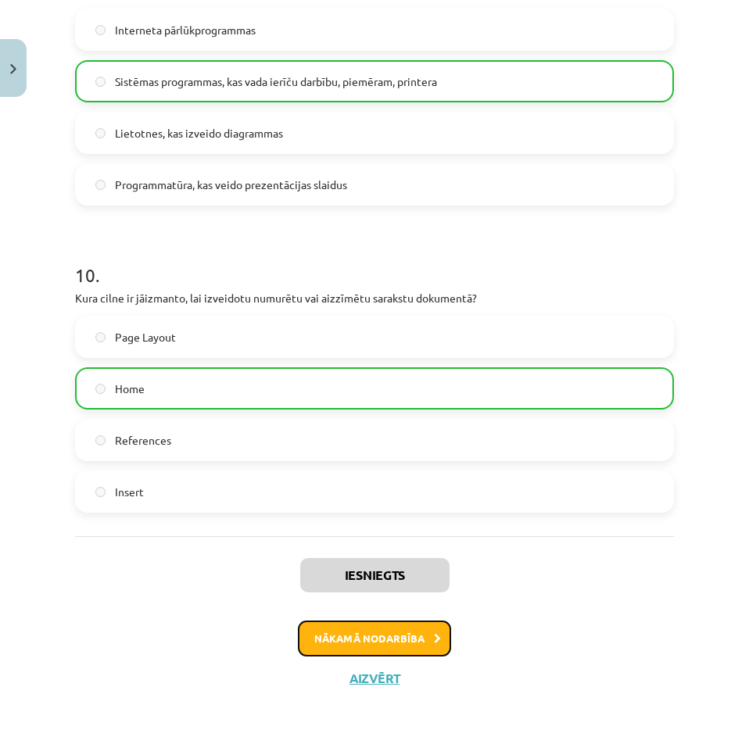
click at [431, 654] on button "Nākamā nodarbība" at bounding box center [374, 639] width 153 height 36
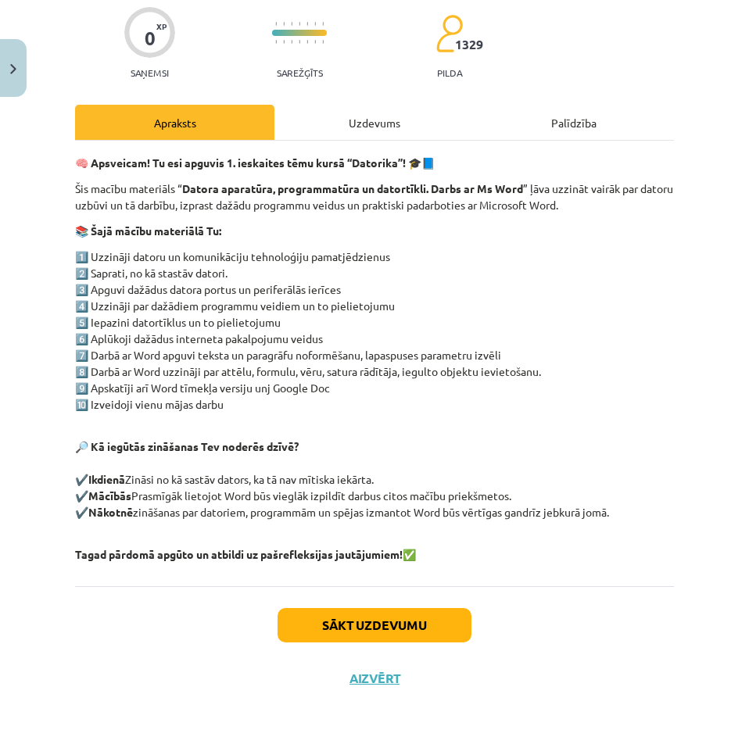
scroll to position [39, 0]
click at [406, 621] on button "Sākt uzdevumu" at bounding box center [375, 625] width 194 height 34
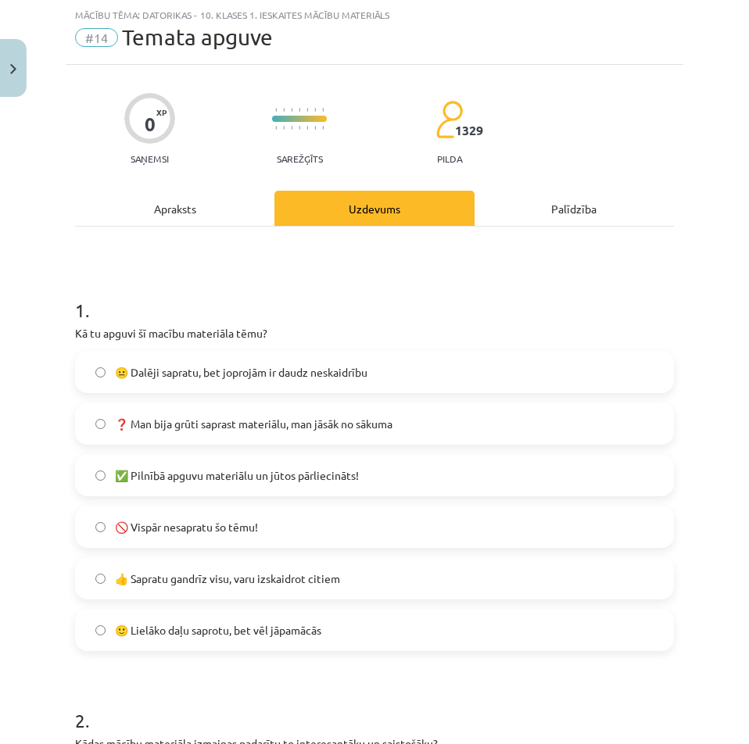
click at [239, 494] on label "✅ Pilnībā apguvu materiālu un jūtos pārliecināts!" at bounding box center [375, 475] width 596 height 39
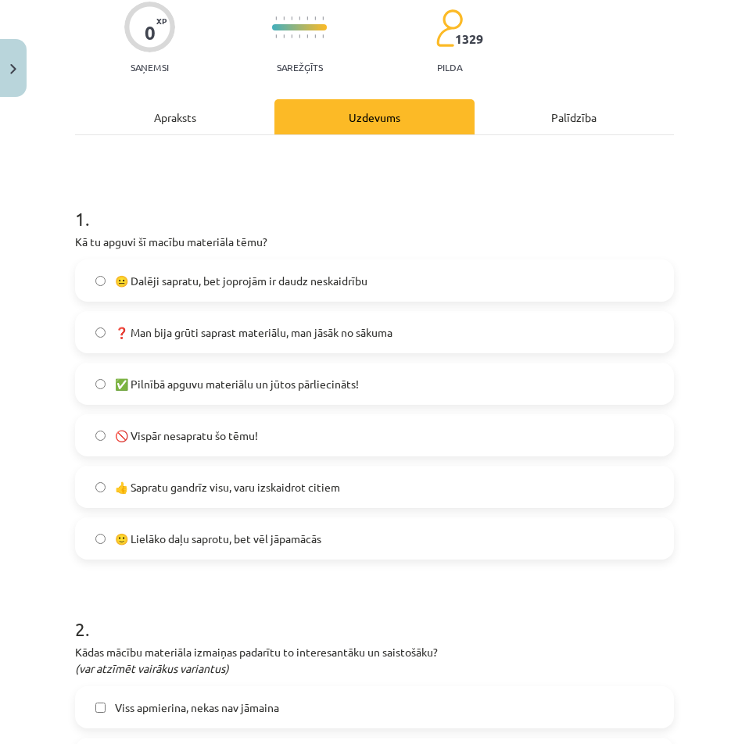
scroll to position [352, 0]
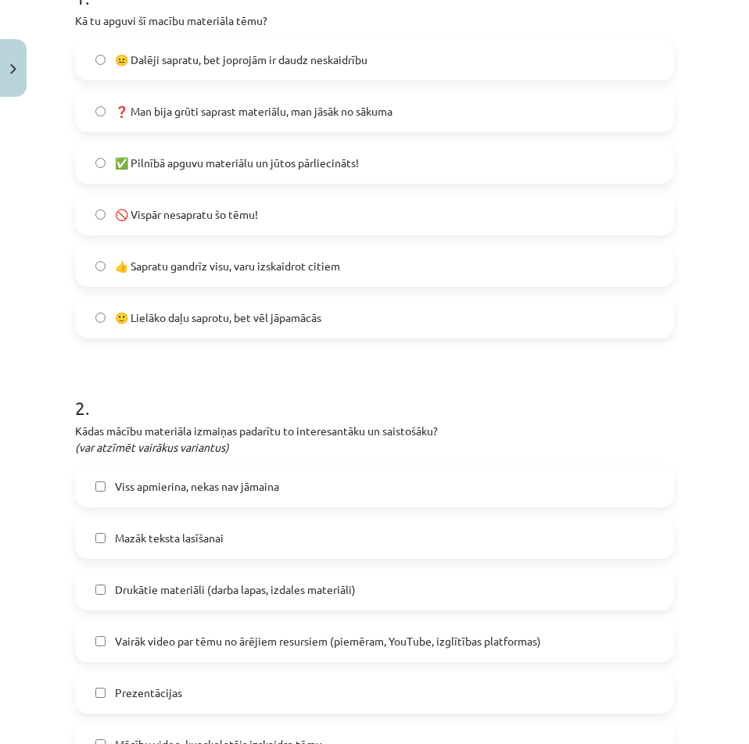
drag, startPoint x: 245, startPoint y: 527, endPoint x: 248, endPoint y: 535, distance: 8.2
click at [248, 535] on label "Mazāk teksta lasīšanai" at bounding box center [375, 537] width 596 height 39
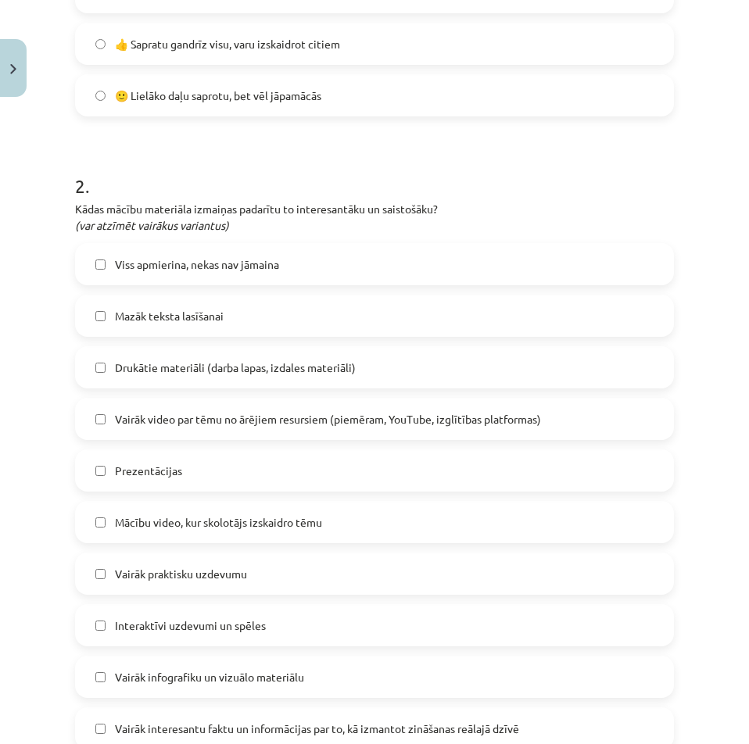
scroll to position [586, 0]
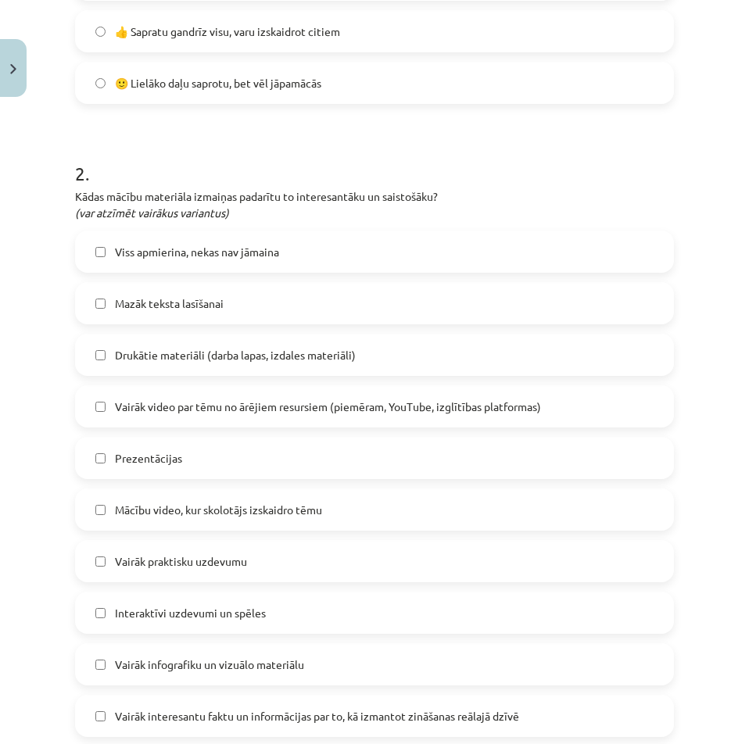
click at [273, 512] on span "Mācību video, kur skolotājs izskaidro tēmu" at bounding box center [218, 510] width 207 height 16
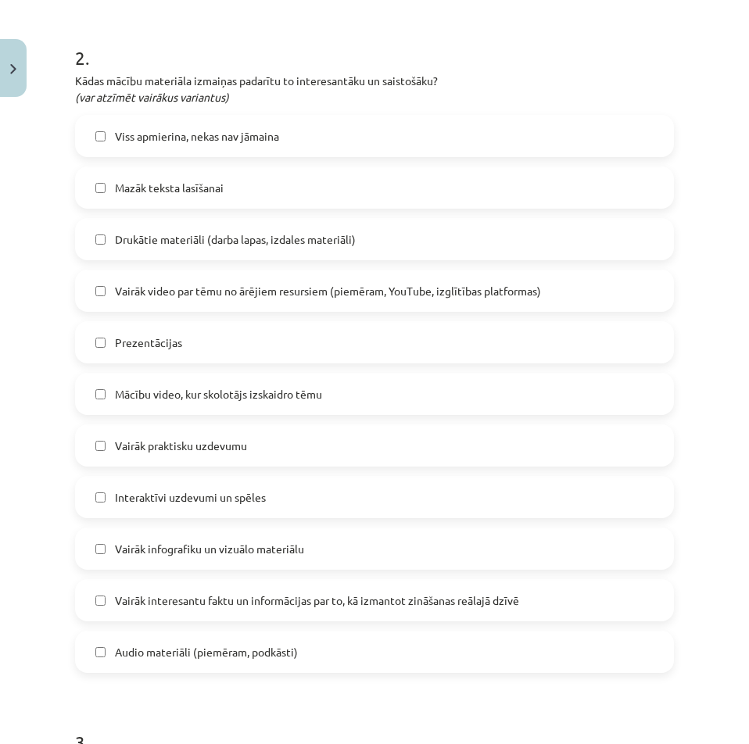
scroll to position [743, 0]
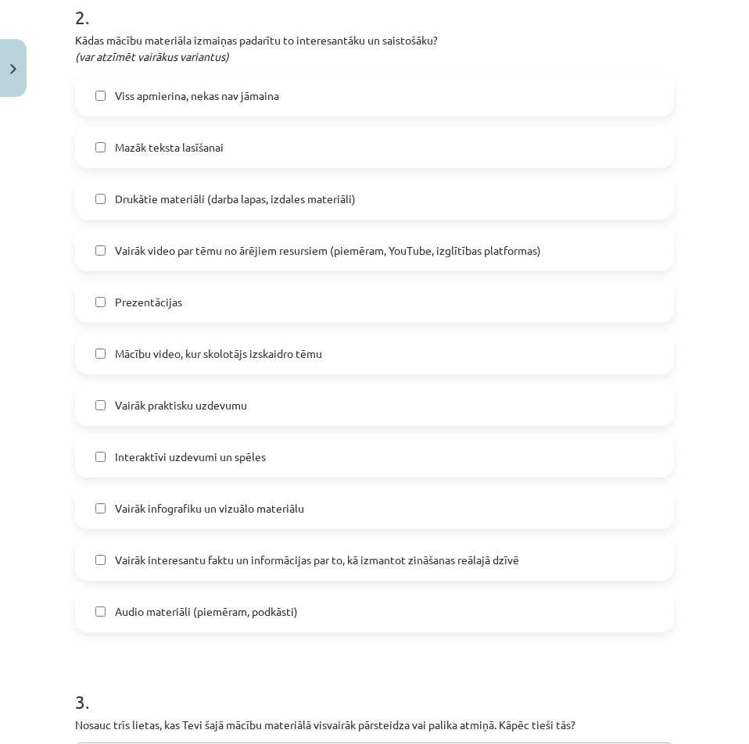
click at [306, 610] on label "Audio materiāli (piemēram, podkāsti)" at bounding box center [375, 611] width 596 height 39
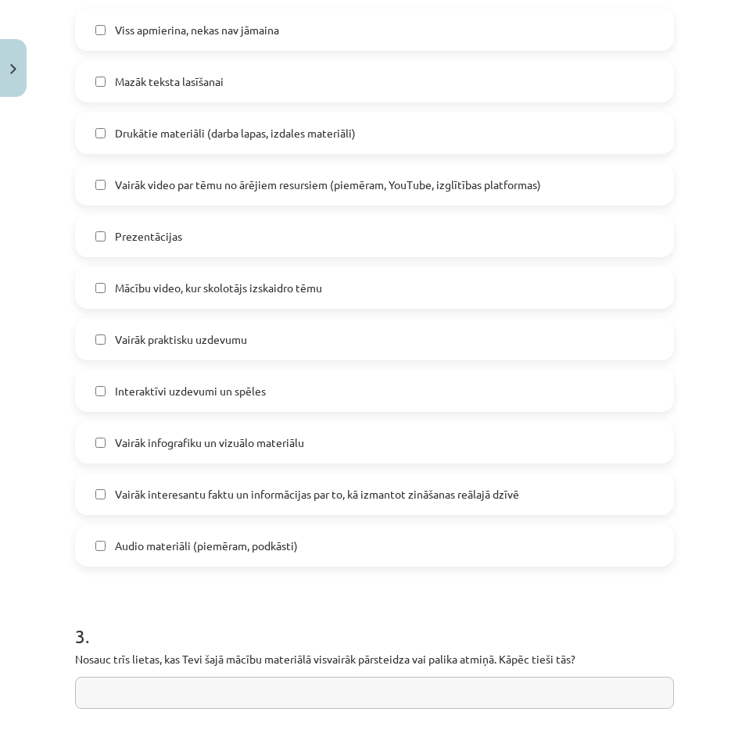
scroll to position [899, 0]
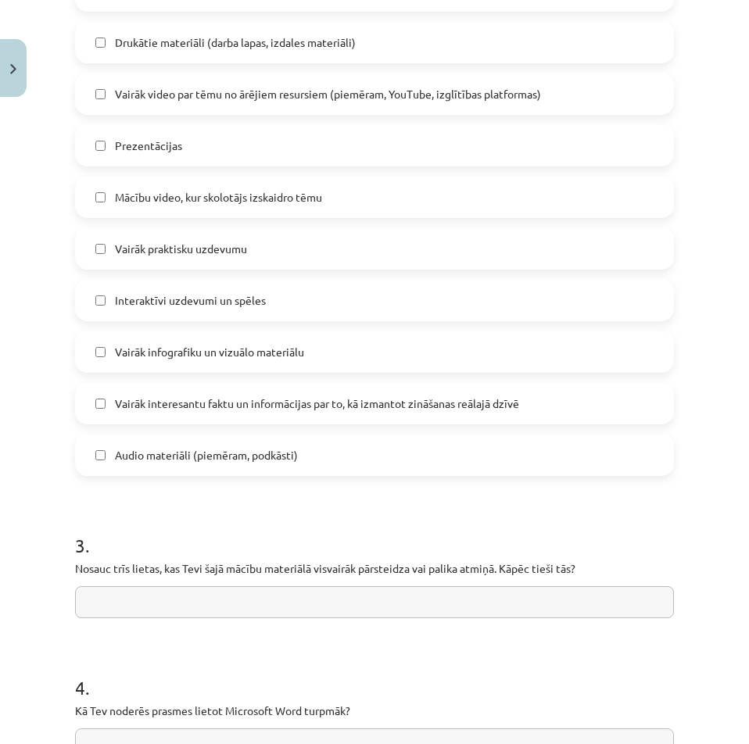
click at [195, 598] on input "text" at bounding box center [374, 602] width 599 height 32
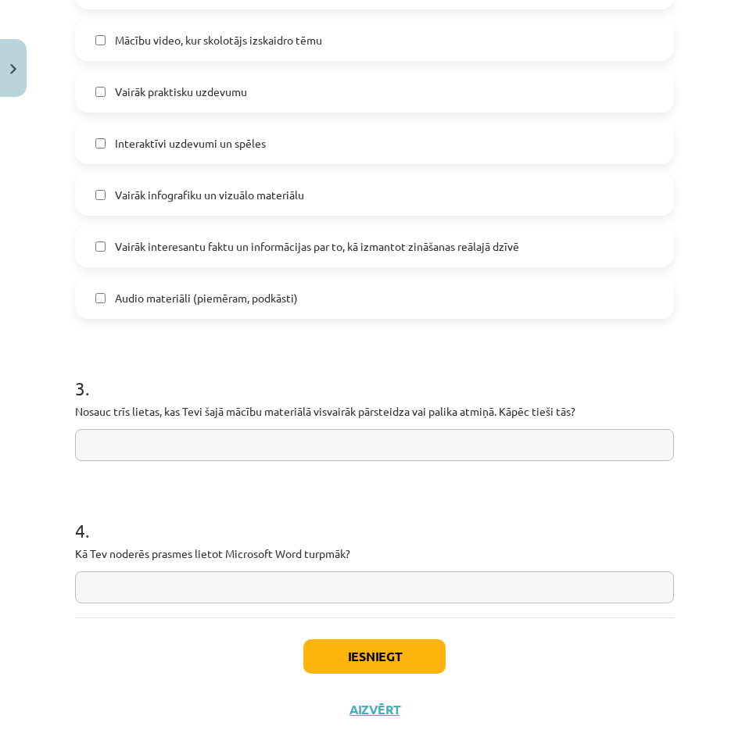
scroll to position [1087, 0]
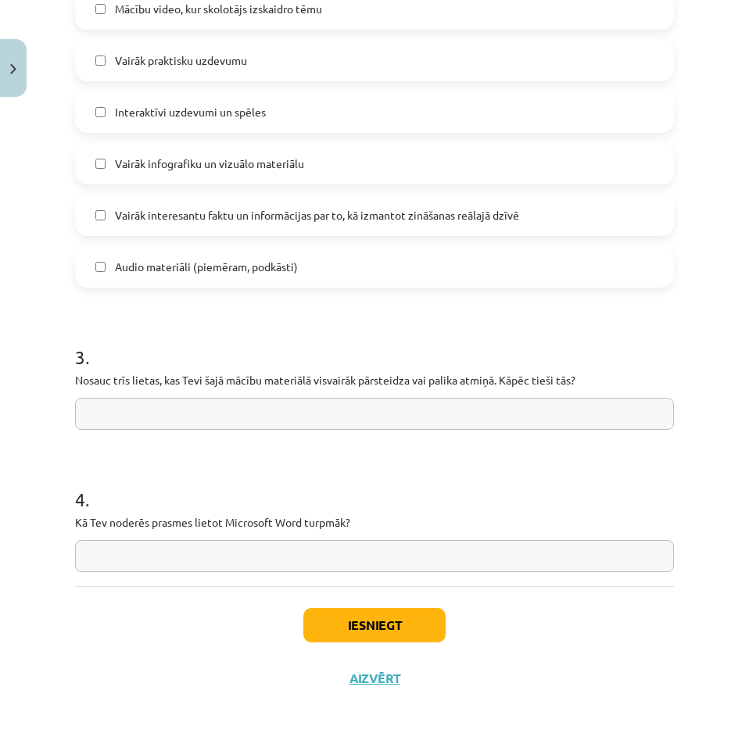
click at [196, 553] on input "text" at bounding box center [374, 556] width 599 height 32
type input "**********"
click at [218, 407] on input "text" at bounding box center [374, 414] width 599 height 32
click at [547, 419] on input "text" at bounding box center [374, 414] width 599 height 32
type input "*"
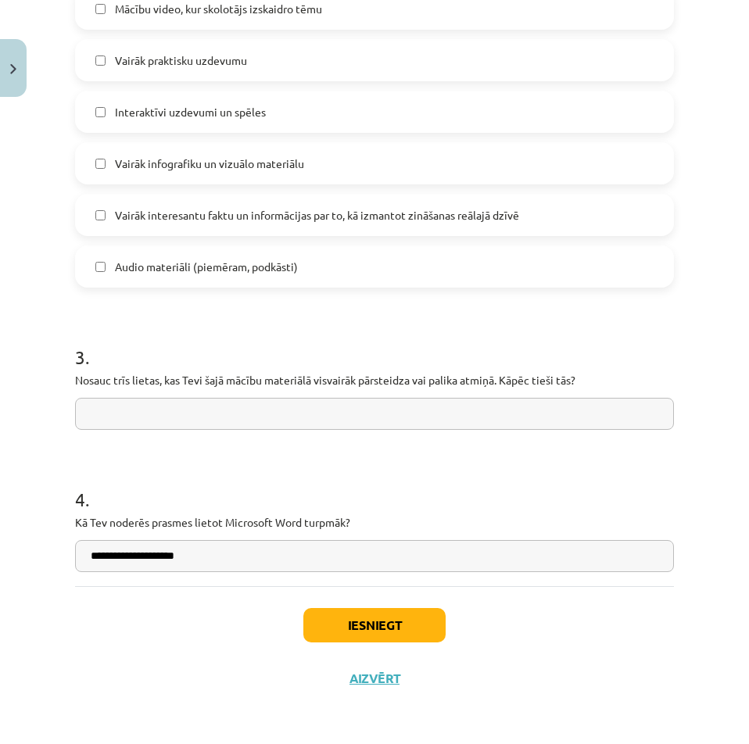
type input "*"
type input "**********"
click at [97, 553] on input "**********" at bounding box center [374, 556] width 599 height 32
type input "**********"
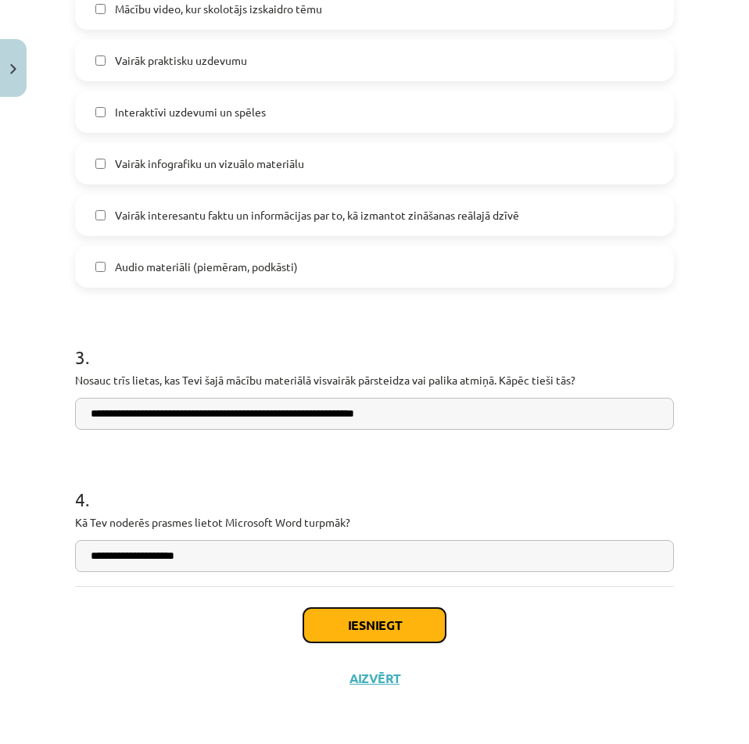
click at [407, 618] on button "Iesniegt" at bounding box center [374, 625] width 142 height 34
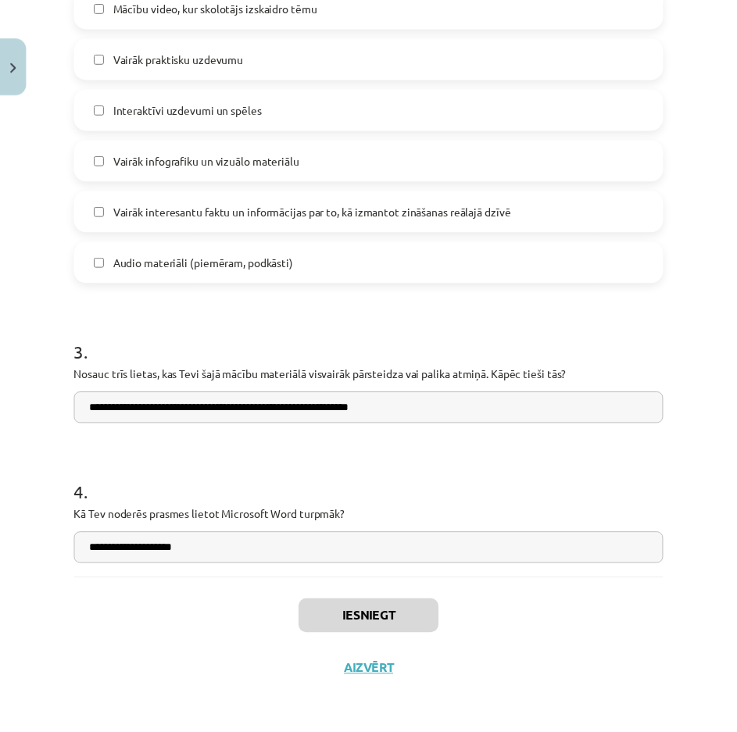
scroll to position [910, 0]
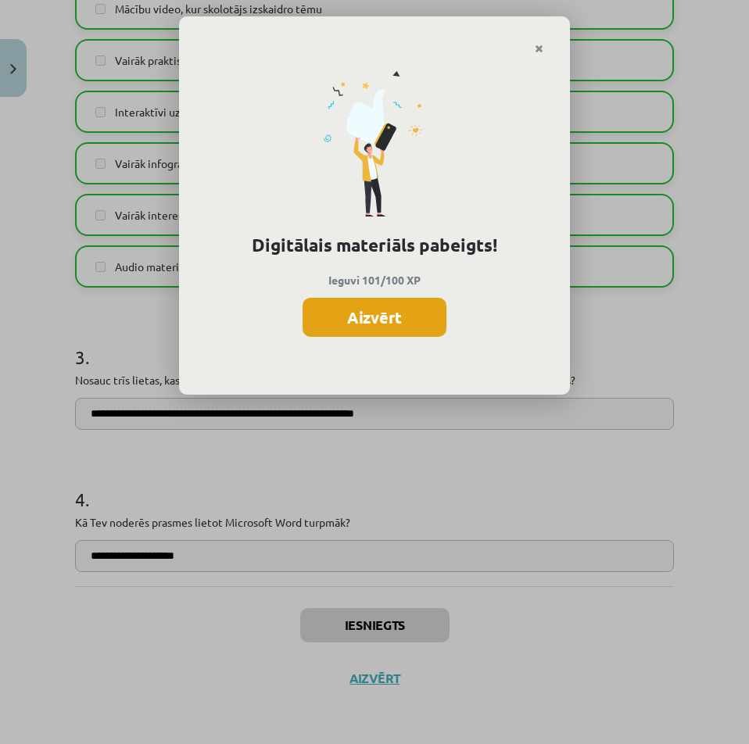
click at [404, 326] on button "Aizvērt" at bounding box center [375, 317] width 144 height 39
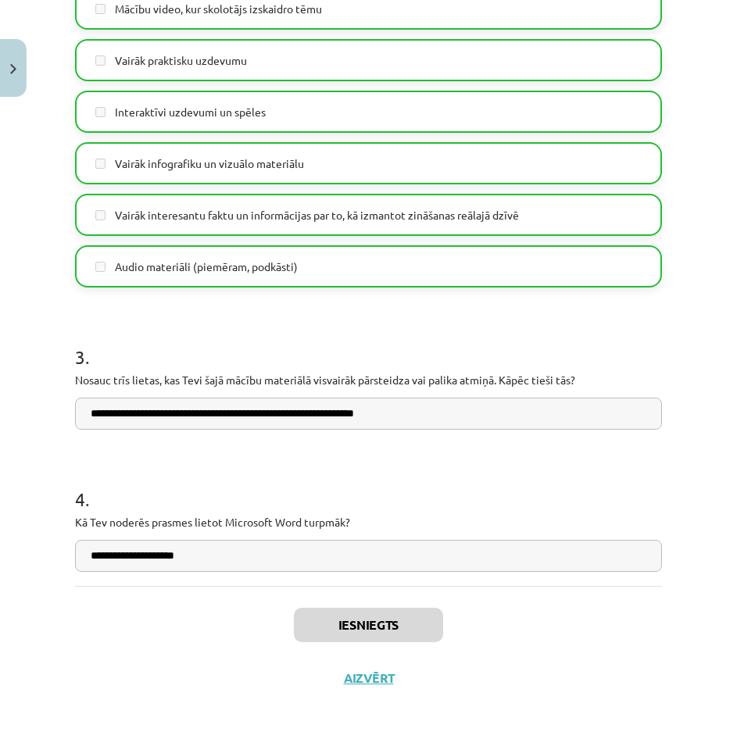
scroll to position [1301, 0]
click at [377, 682] on button "Aizvērt" at bounding box center [368, 679] width 59 height 16
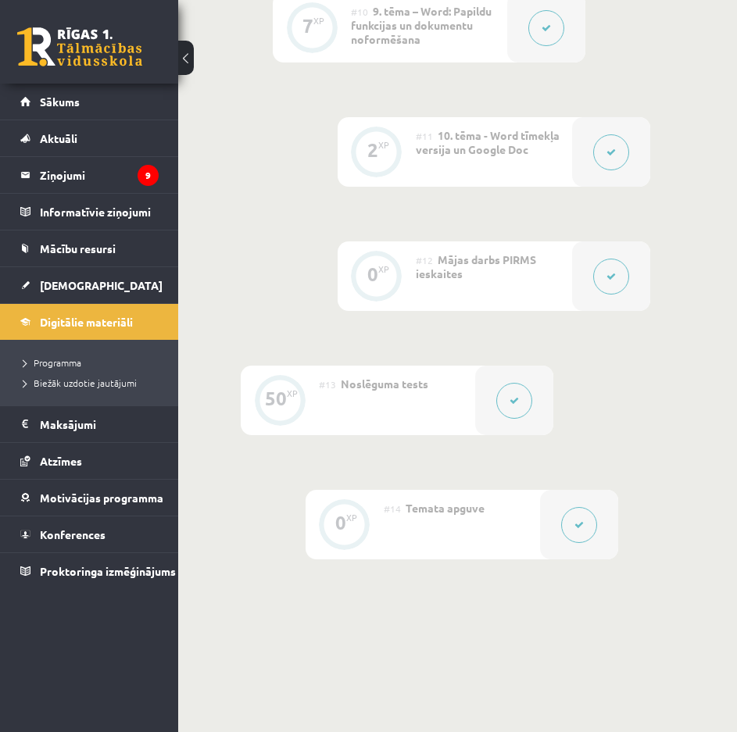
scroll to position [1933, 0]
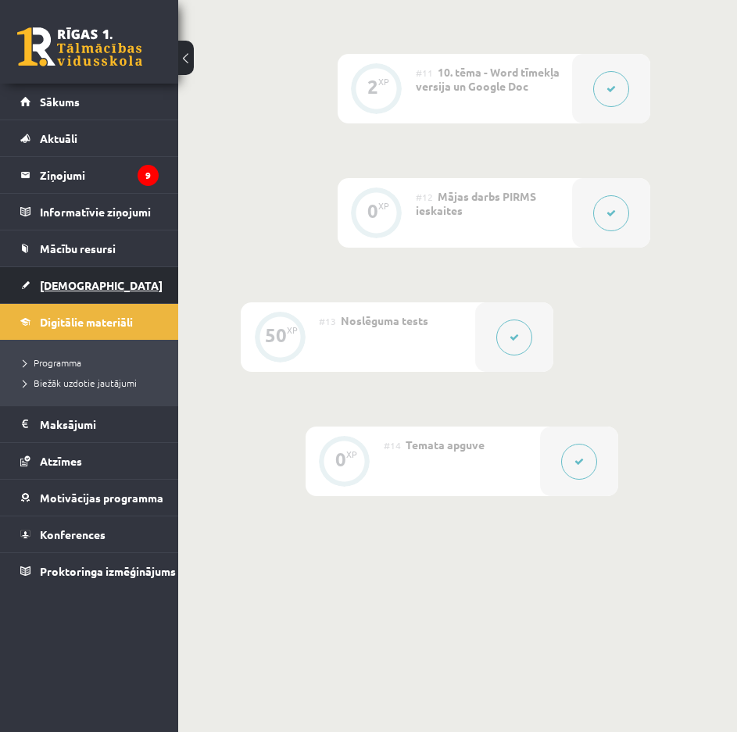
click at [62, 286] on span "[DEMOGRAPHIC_DATA]" at bounding box center [101, 285] width 123 height 14
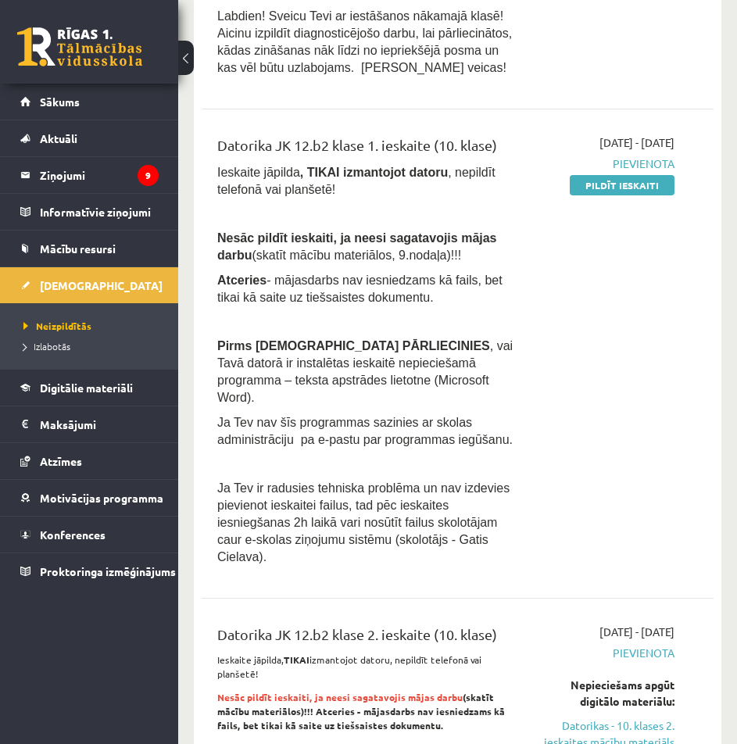
scroll to position [547, 0]
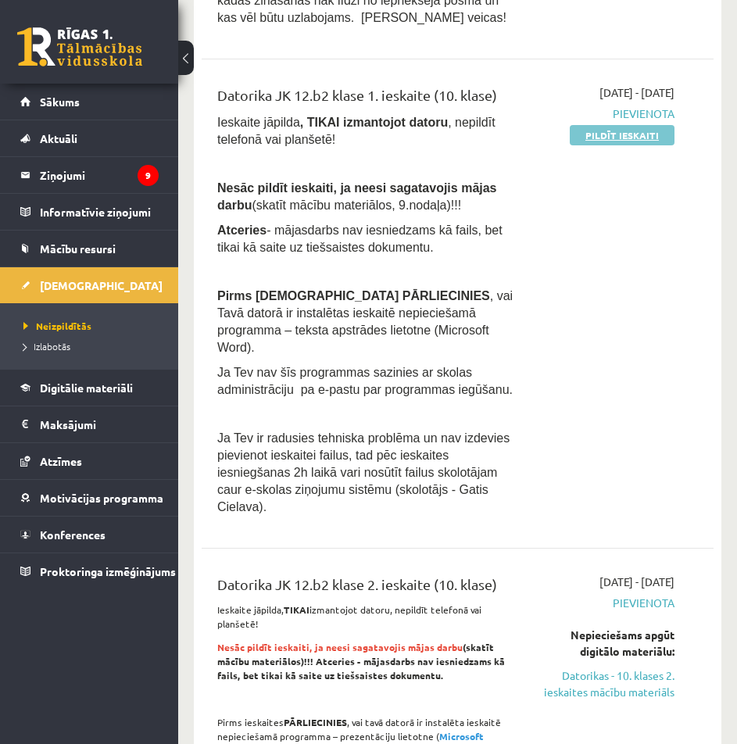
click at [650, 136] on link "Pildīt ieskaiti" at bounding box center [622, 135] width 105 height 20
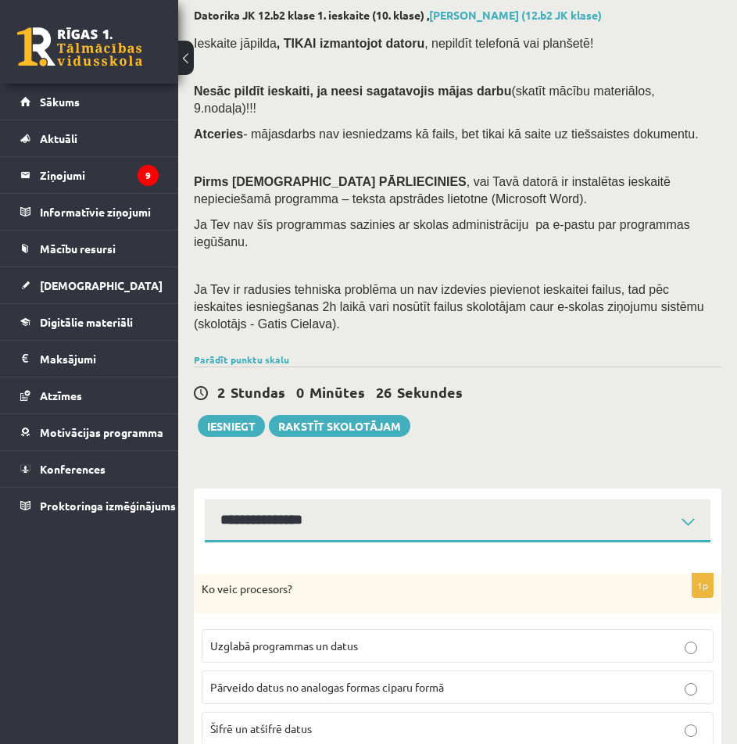
scroll to position [391, 0]
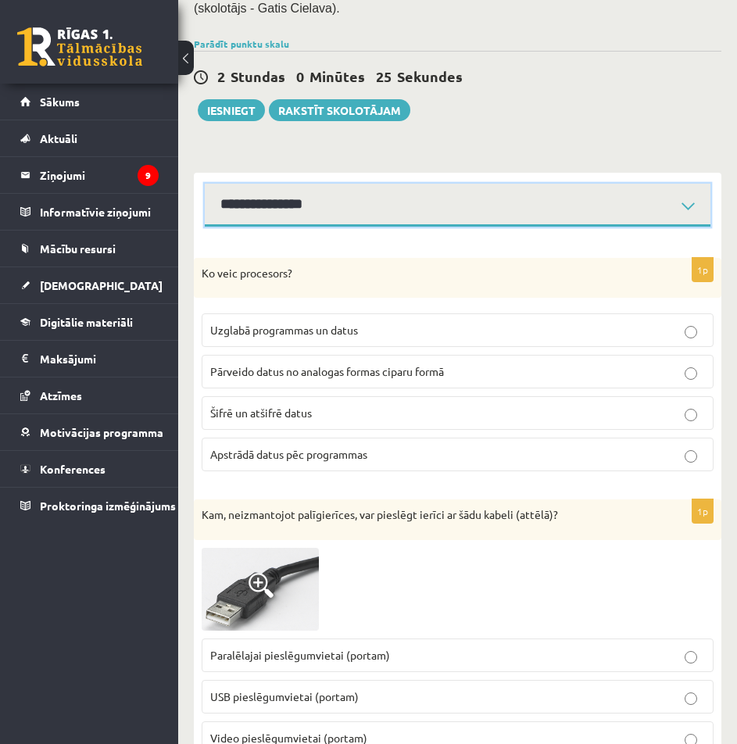
click at [503, 184] on select "**********" at bounding box center [458, 205] width 506 height 43
click at [205, 184] on select "**********" at bounding box center [458, 205] width 506 height 43
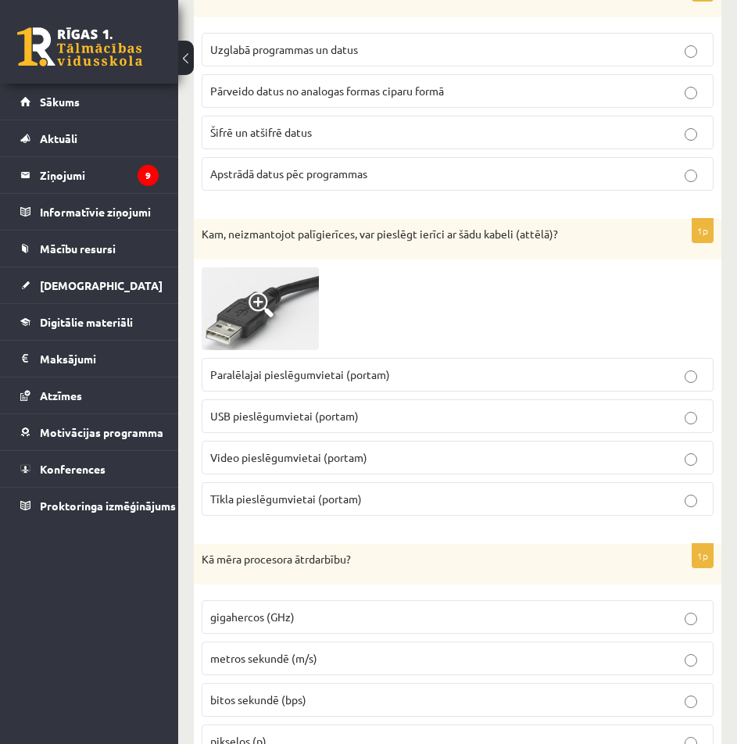
scroll to position [391, 0]
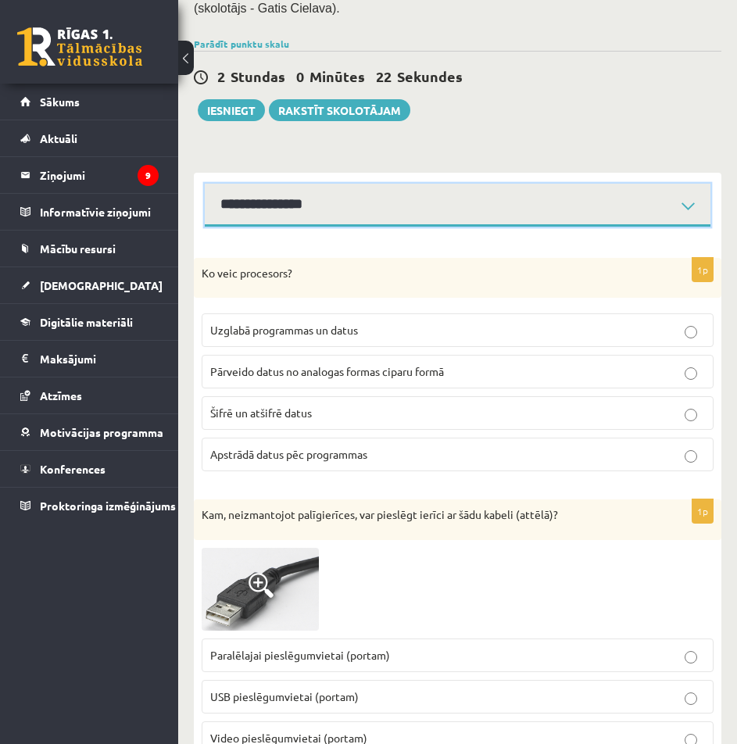
click at [458, 184] on select "**********" at bounding box center [458, 205] width 506 height 43
click at [205, 184] on select "**********" at bounding box center [458, 205] width 506 height 43
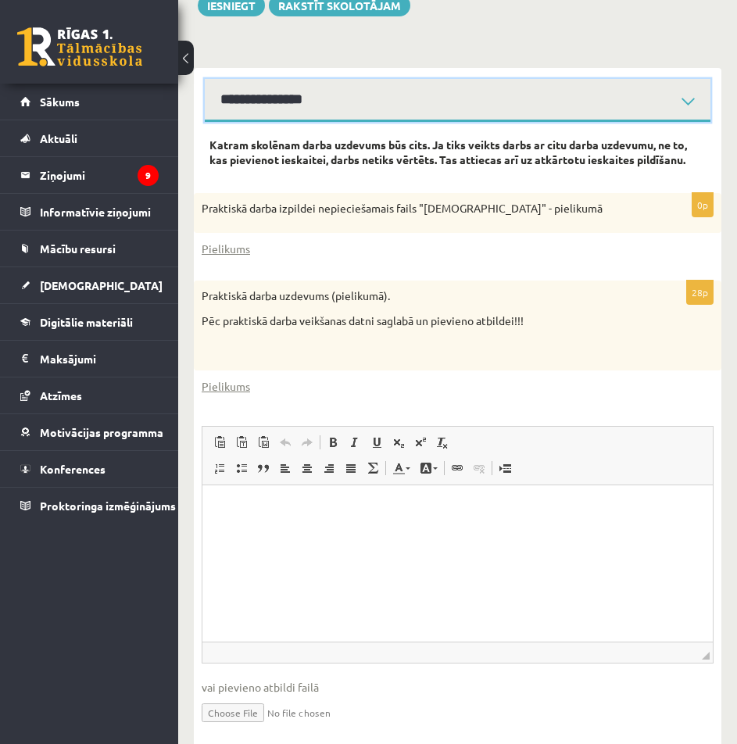
scroll to position [509, 0]
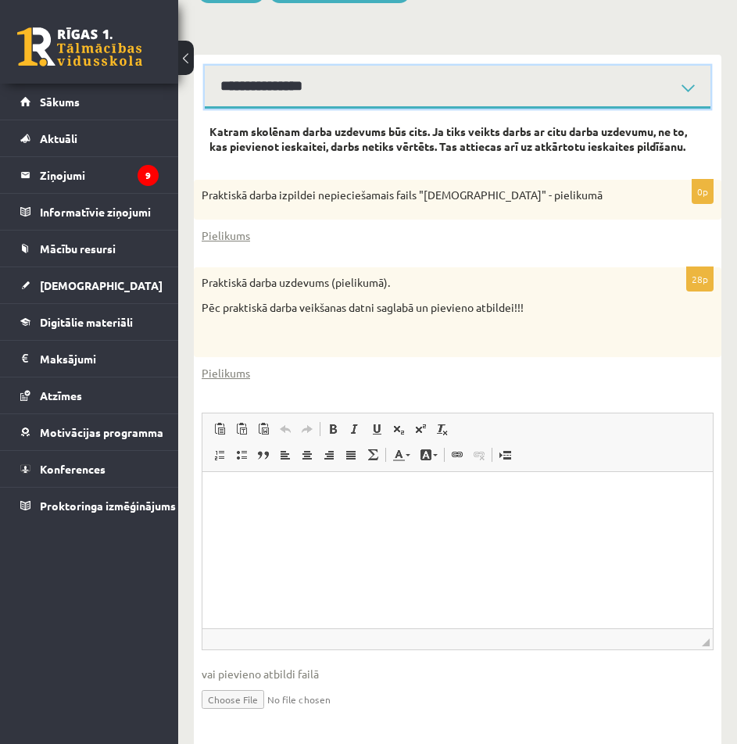
click at [557, 66] on select "**********" at bounding box center [458, 87] width 506 height 43
select select "**********"
click at [205, 66] on select "**********" at bounding box center [458, 87] width 506 height 43
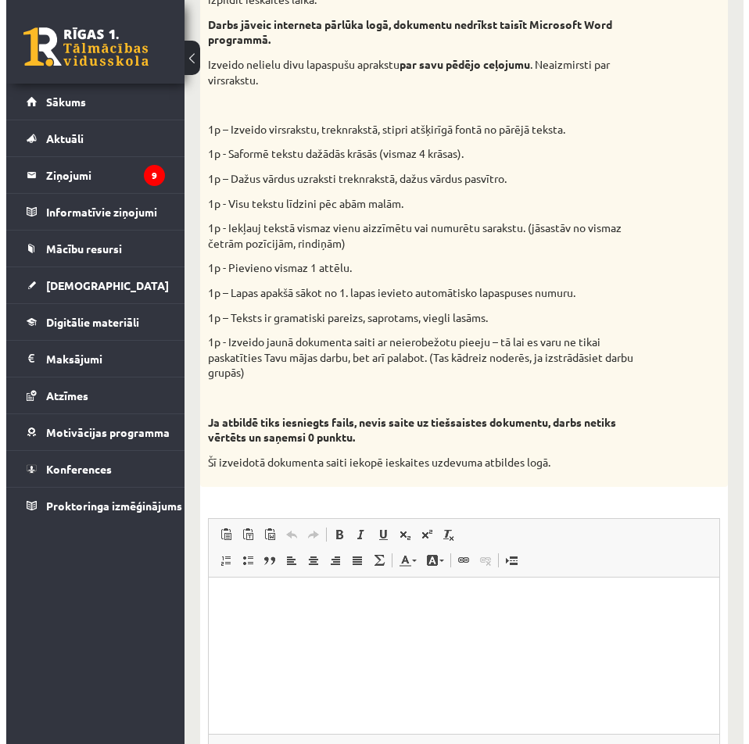
scroll to position [890, 0]
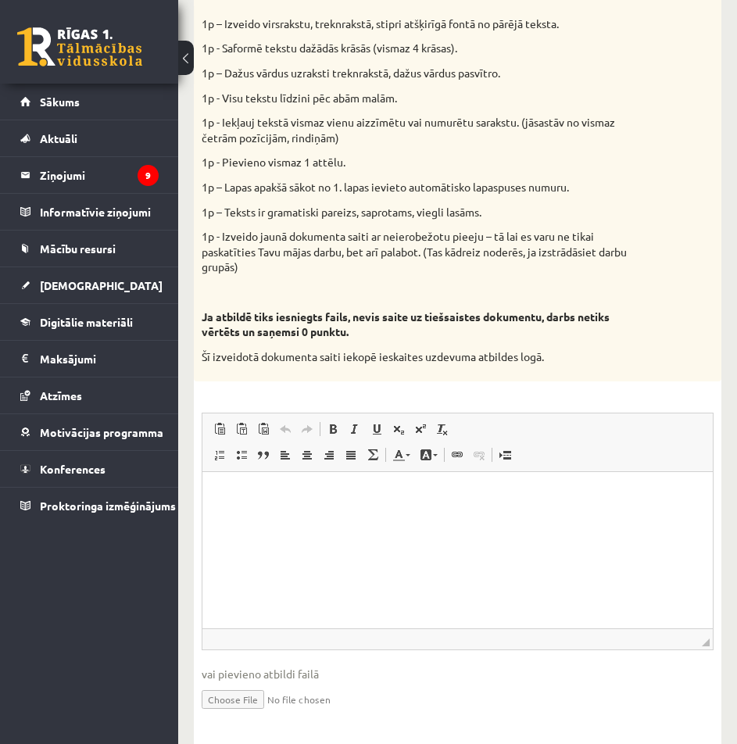
click at [473, 506] on html at bounding box center [457, 496] width 510 height 48
click at [514, 546] on html "**********" at bounding box center [457, 508] width 510 height 73
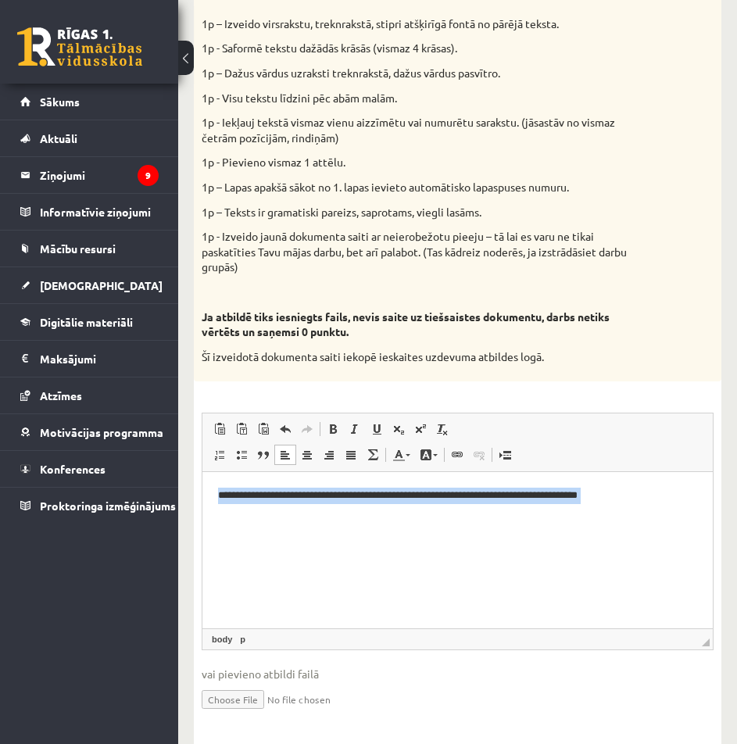
drag, startPoint x: 213, startPoint y: 492, endPoint x: 1151, endPoint y: 547, distance: 938.9
click at [713, 546] on html "**********" at bounding box center [457, 508] width 510 height 73
click at [459, 449] on span at bounding box center [457, 455] width 13 height 13
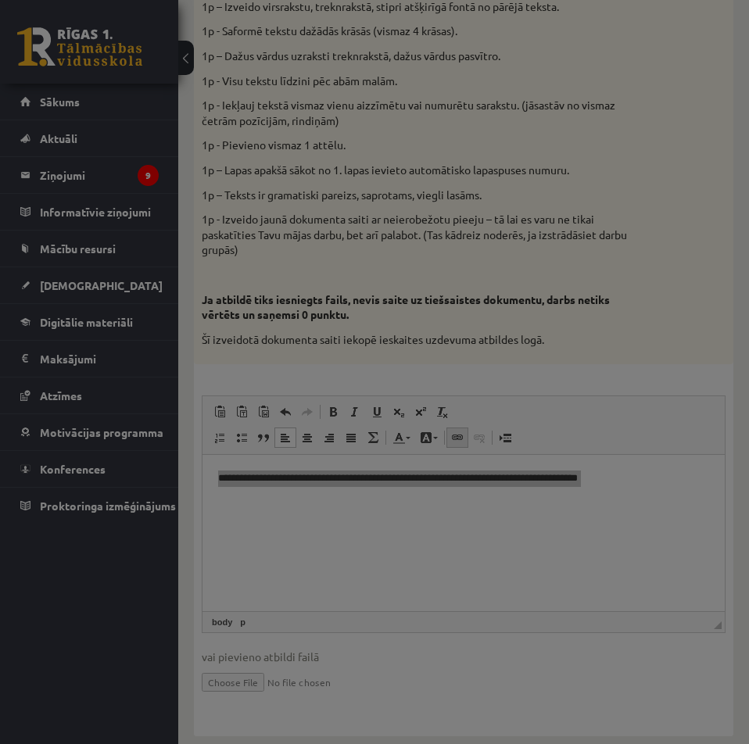
type input "**********"
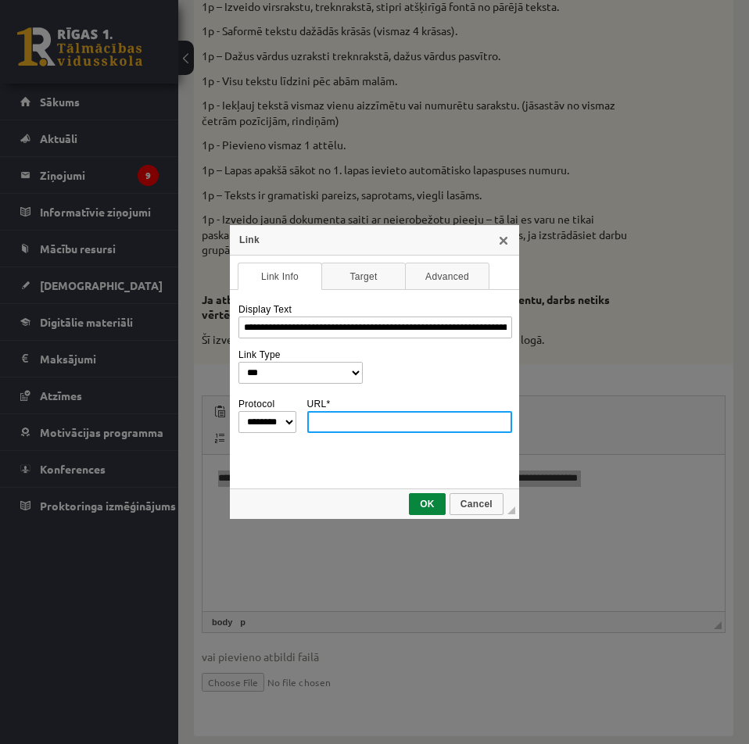
paste input "**********"
type input "**********"
select select "********"
type input "**********"
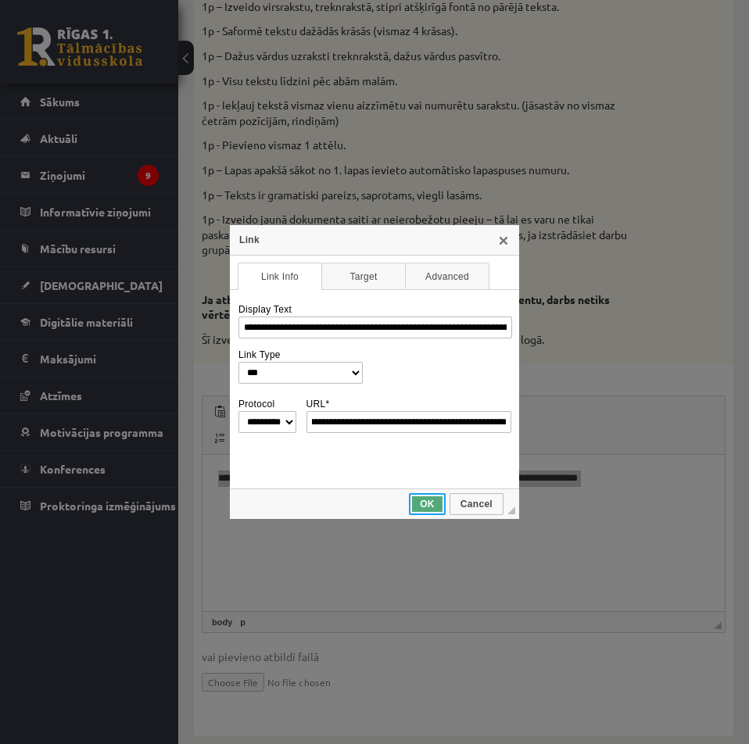
click at [428, 506] on span "OK" at bounding box center [427, 504] width 34 height 11
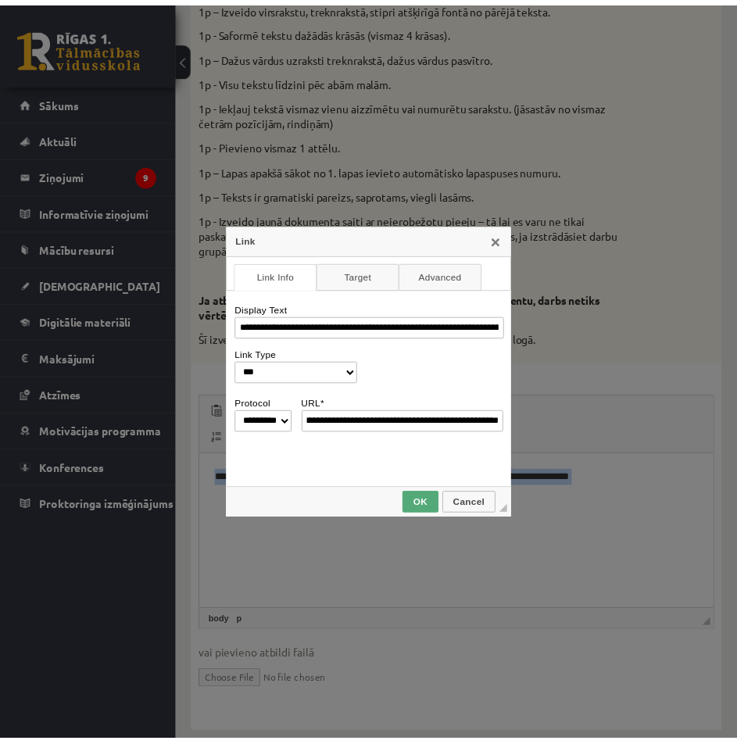
scroll to position [0, 0]
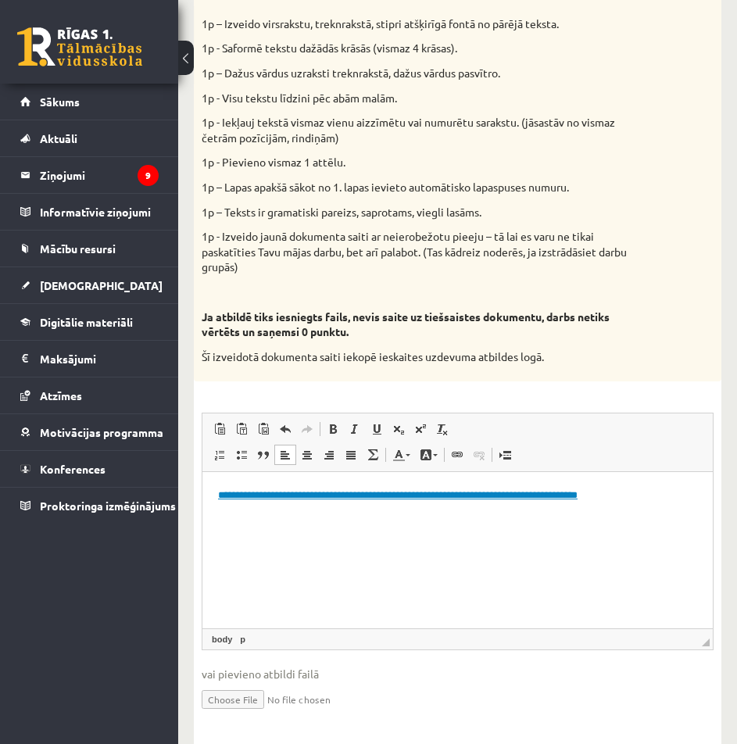
click at [376, 546] on html "**********" at bounding box center [457, 508] width 510 height 73
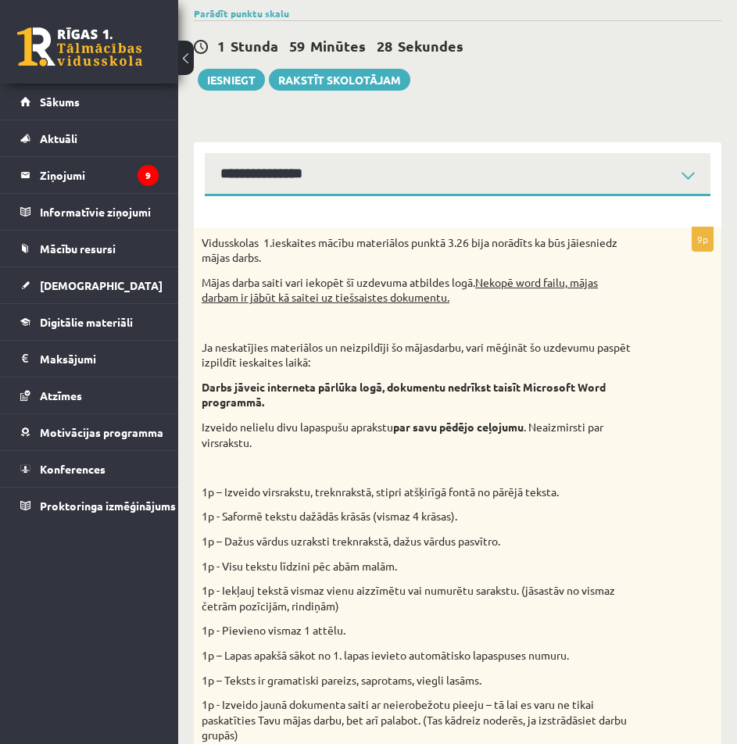
scroll to position [421, 0]
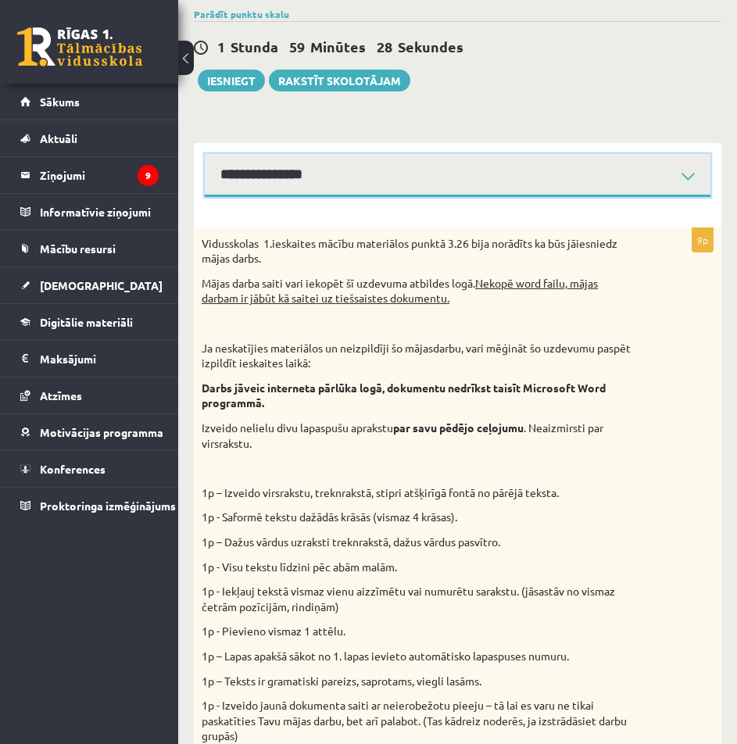
click at [440, 154] on select "**********" at bounding box center [458, 175] width 506 height 43
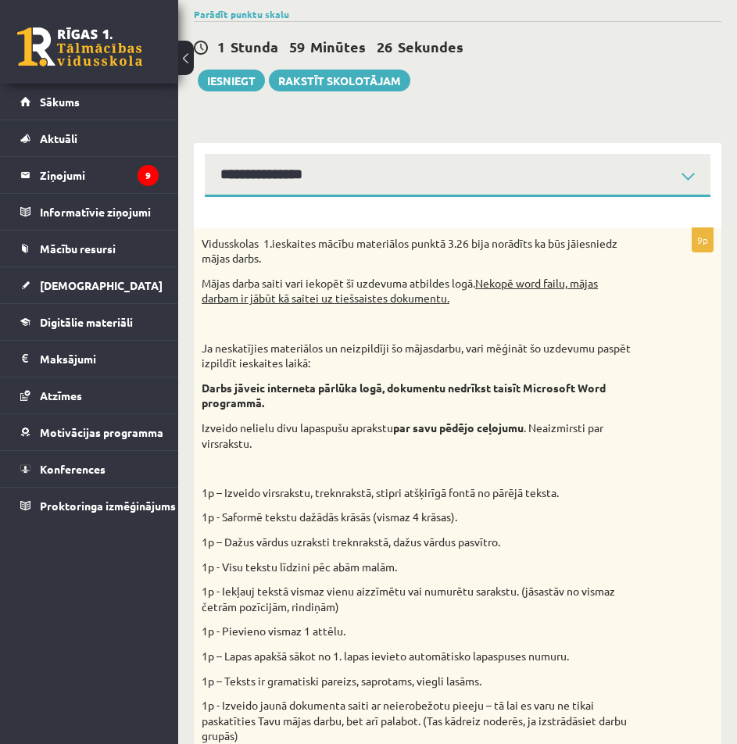
click at [592, 276] on div "Vidusskolas 1.ieskaites mācību materiālos punktā 3.26 bija norādīts ka būs jāie…" at bounding box center [458, 539] width 528 height 623
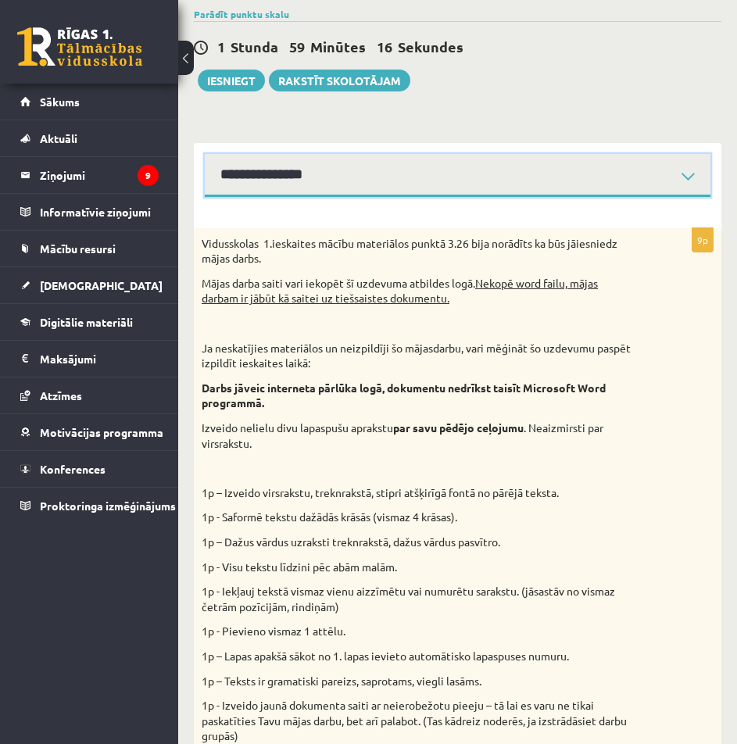
click at [650, 154] on select "**********" at bounding box center [458, 175] width 506 height 43
click at [205, 154] on select "**********" at bounding box center [458, 175] width 506 height 43
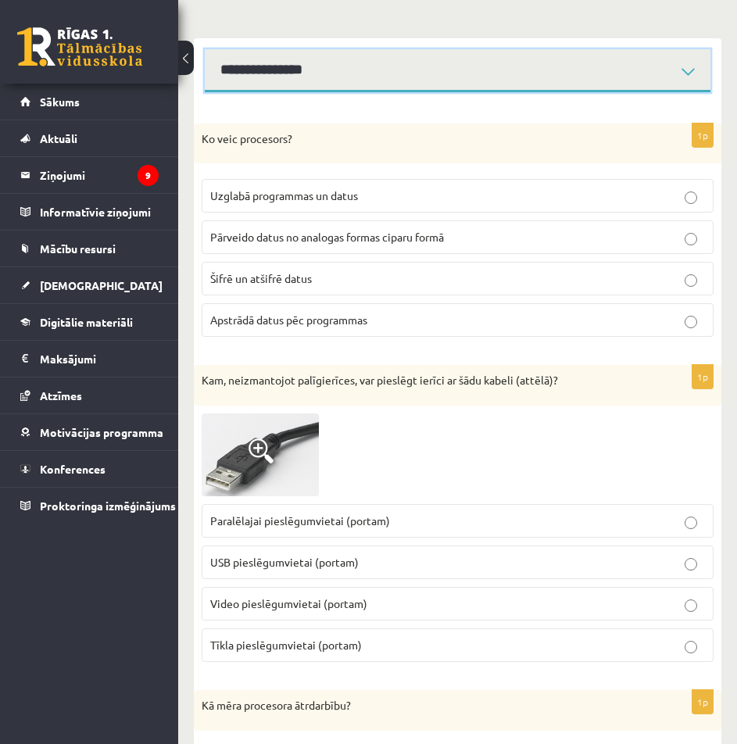
scroll to position [499, 0]
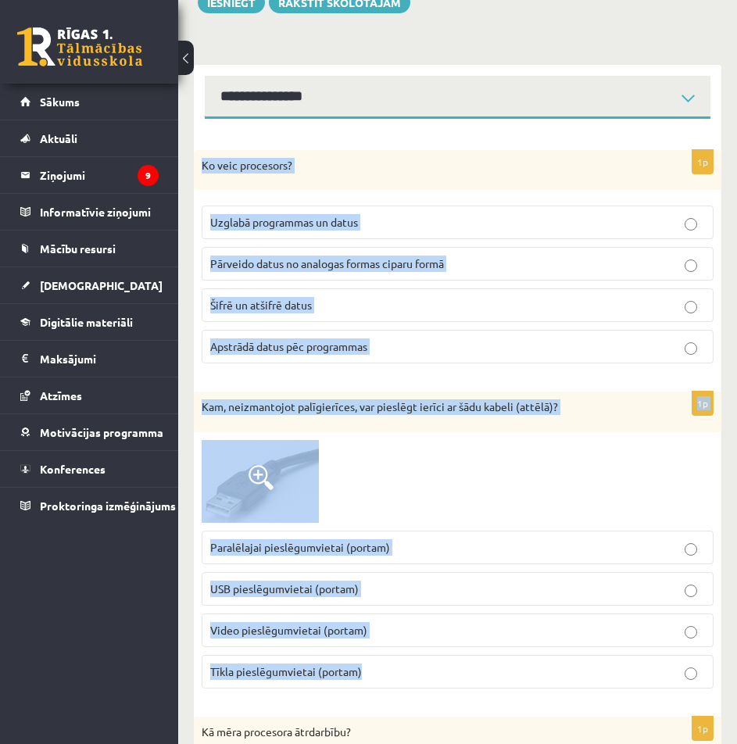
drag, startPoint x: 188, startPoint y: 119, endPoint x: 435, endPoint y: 654, distance: 588.7
copy form "Ko veic procesors? Uzglabā programmas un datus Pārveido datus no analogas forma…"
click at [498, 447] on div at bounding box center [458, 481] width 512 height 83
click at [486, 451] on div at bounding box center [458, 481] width 512 height 83
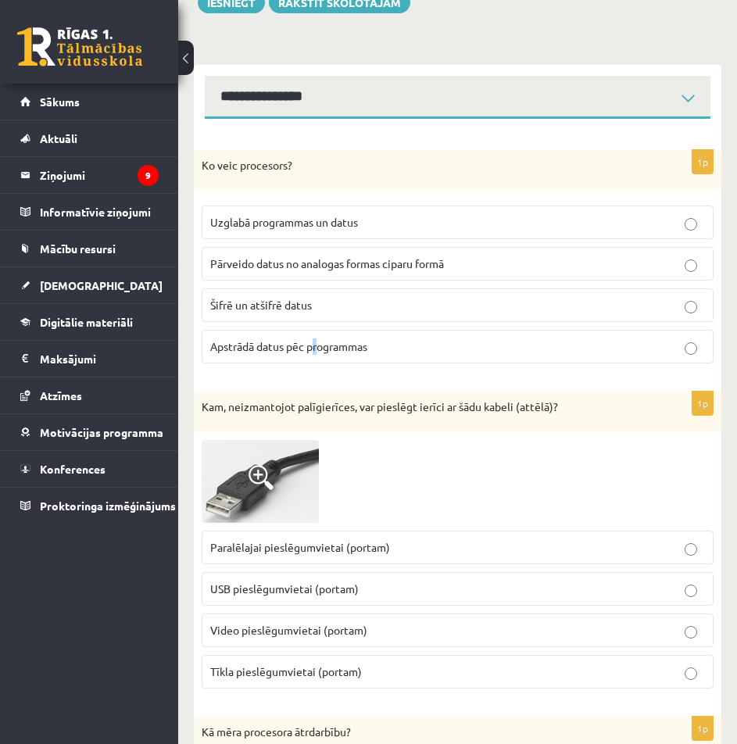
click at [399, 338] on p "Apstrādā datus pēc programmas" at bounding box center [457, 346] width 495 height 16
click at [589, 341] on div "1p Ko veic procesors? Uzglabā programmas un datus Pārveido datus no analogas fo…" at bounding box center [458, 263] width 528 height 227
click at [609, 342] on div "1p Ko veic procesors? Uzglabā programmas un datus Pārveido datus no analogas fo…" at bounding box center [458, 263] width 528 height 227
click at [721, 323] on div "1p Ko veic procesors? Uzglabā programmas un datus Pārveido datus no analogas fo…" at bounding box center [458, 263] width 528 height 227
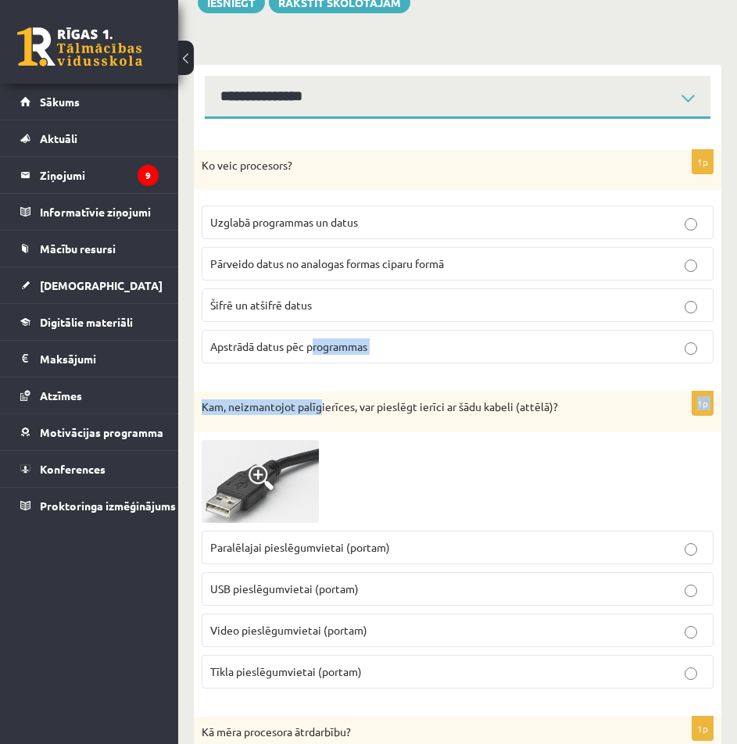
click at [650, 338] on p "Apstrādā datus pēc programmas" at bounding box center [457, 346] width 495 height 16
click at [292, 330] on label "Apstrādā datus pēc programmas" at bounding box center [458, 347] width 512 height 34
click at [408, 581] on p "USB pieslēgumvietai (portam)" at bounding box center [457, 589] width 495 height 16
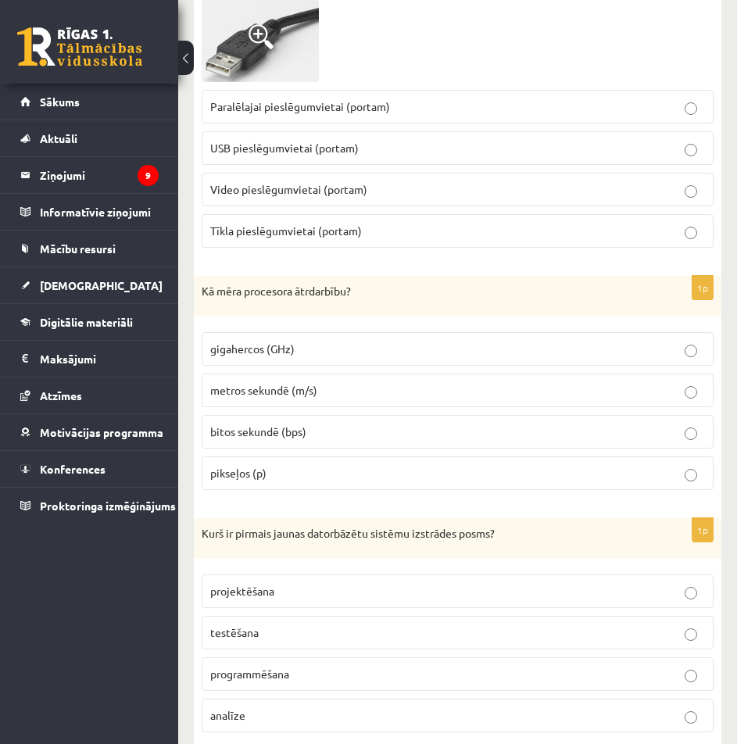
scroll to position [968, 0]
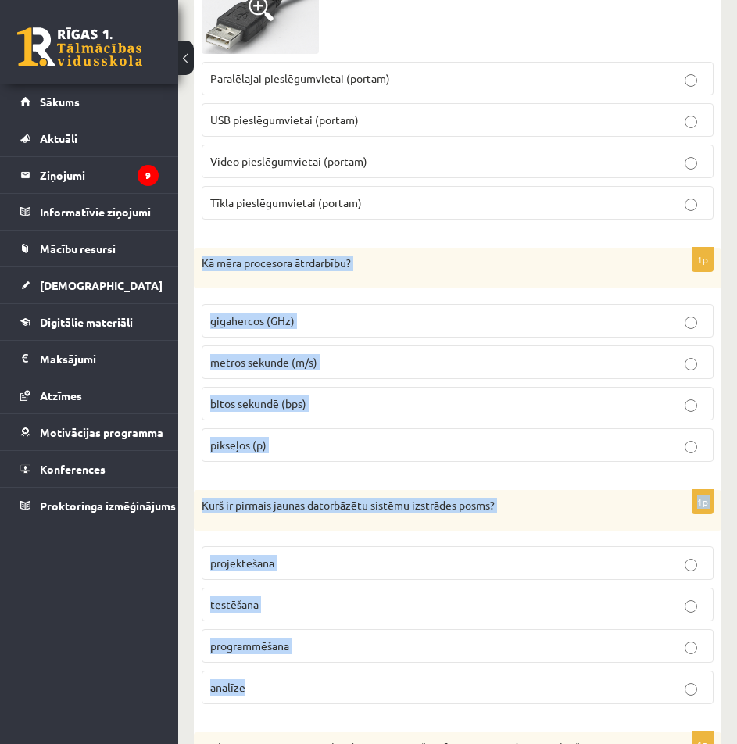
drag, startPoint x: 197, startPoint y: 226, endPoint x: 400, endPoint y: 647, distance: 467.8
copy form "Kā mēra procesora ātrdarbību? gigahercos (GHz) metros sekundē (m/s) bitos sekun…"
click at [359, 313] on p "gigahercos (GHz)" at bounding box center [457, 321] width 495 height 16
click at [327, 679] on p "analīze" at bounding box center [457, 687] width 495 height 16
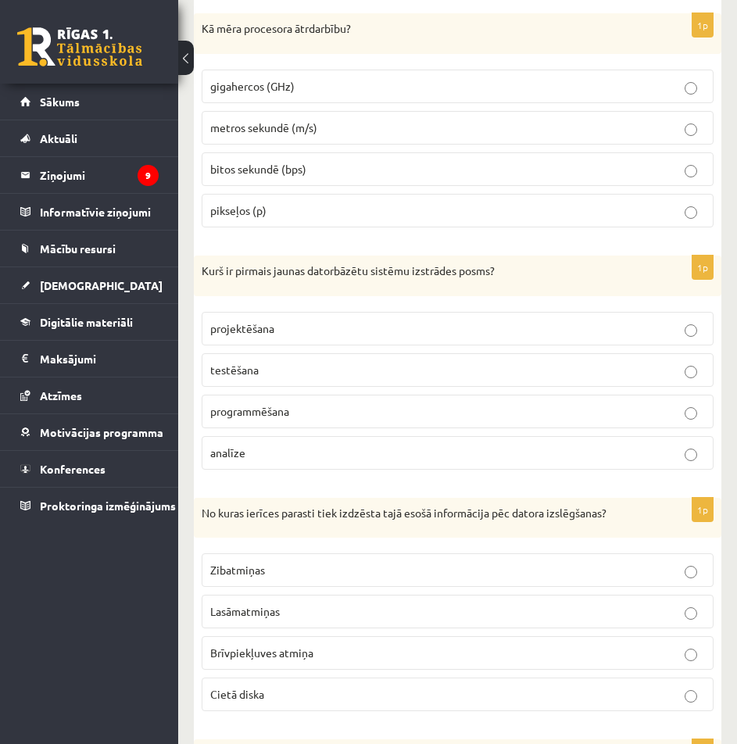
scroll to position [1437, 0]
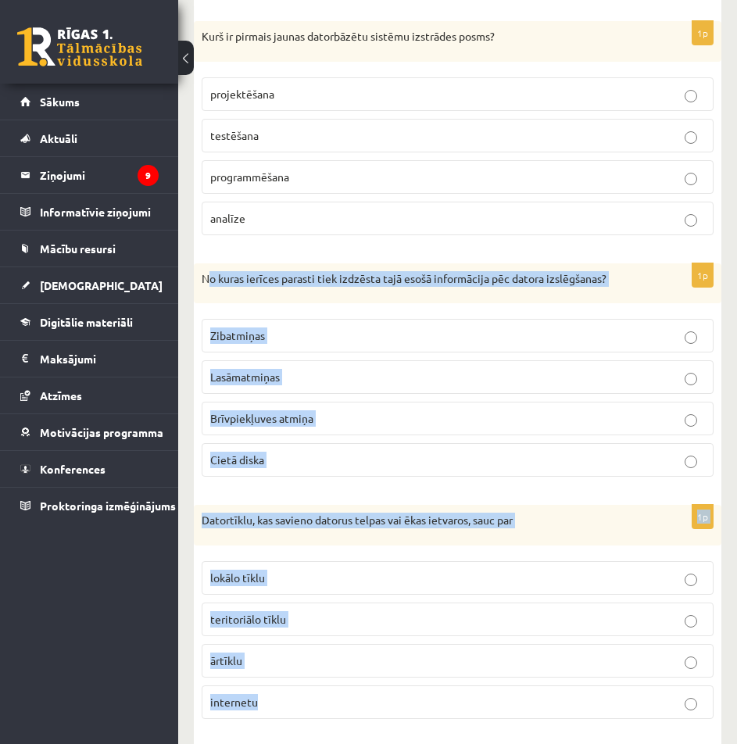
drag, startPoint x: 210, startPoint y: 236, endPoint x: 466, endPoint y: 666, distance: 500.2
copy form "o kuras ierīces parasti tiek izdzēsta tajā esošā informācija pēc datora izslēgš…"
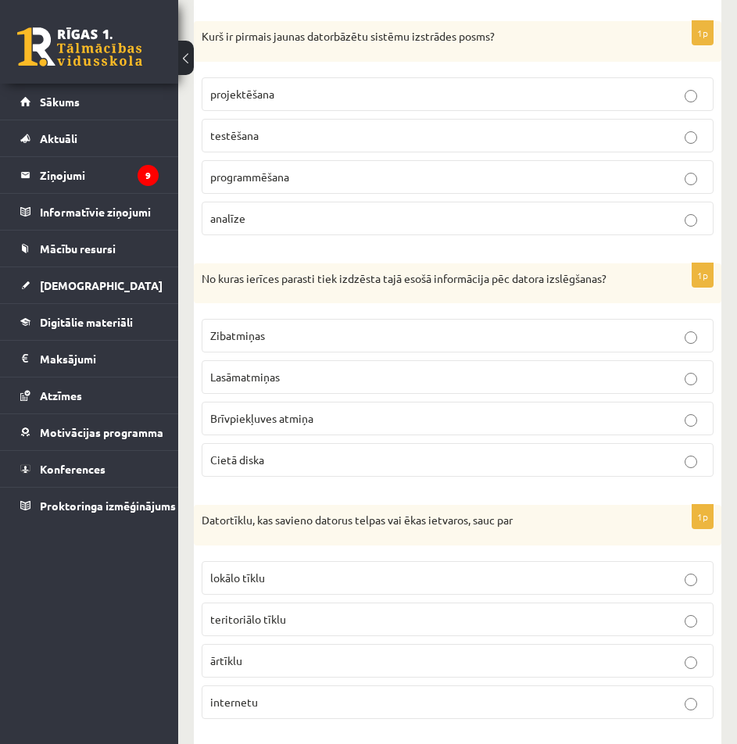
drag, startPoint x: 557, startPoint y: 385, endPoint x: 553, endPoint y: 392, distance: 8.0
click at [555, 410] on p "Brīvpiekļuves atmiņa" at bounding box center [457, 418] width 495 height 16
drag, startPoint x: 310, startPoint y: 537, endPoint x: 313, endPoint y: 544, distance: 8.0
click at [310, 570] on p "lokālo tīklu" at bounding box center [457, 578] width 495 height 16
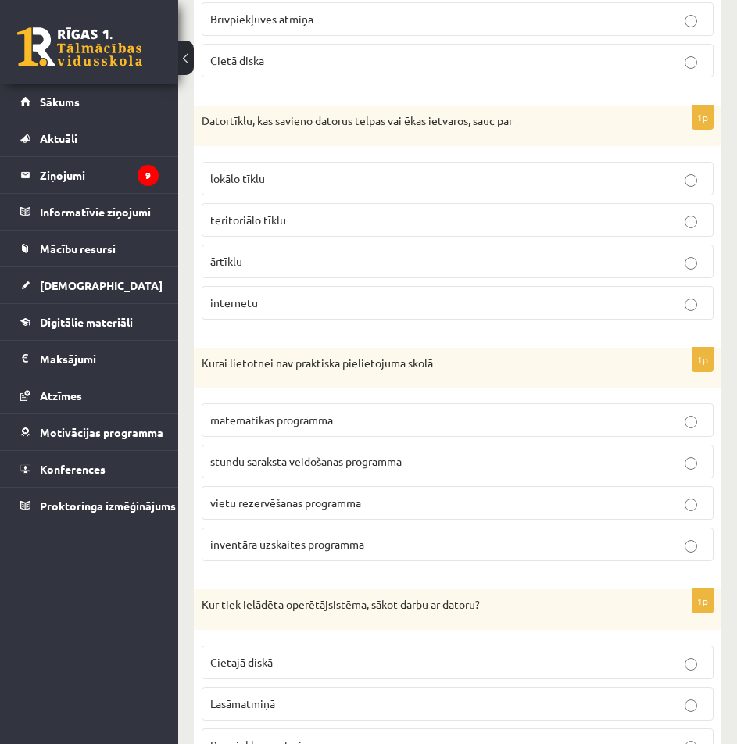
scroll to position [1984, 0]
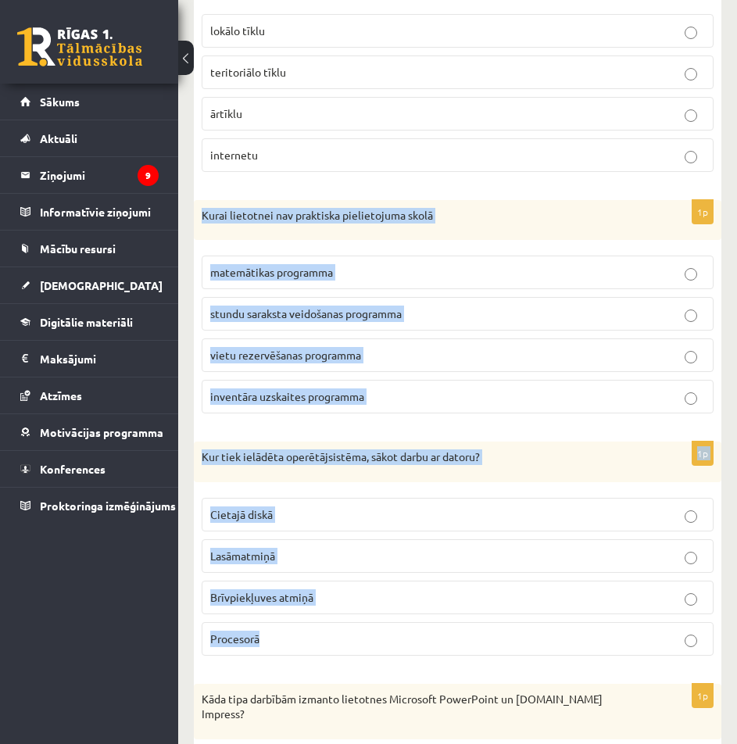
drag, startPoint x: 204, startPoint y: 171, endPoint x: 469, endPoint y: 611, distance: 513.1
copy form "Kurai lietotnei nav praktiska pielietojuma skolā matemātikas programma stundu s…"
click at [380, 213] on div "1p Kurai lietotnei nav praktiska pielietojuma skolā matemātikas programma stund…" at bounding box center [458, 313] width 528 height 227
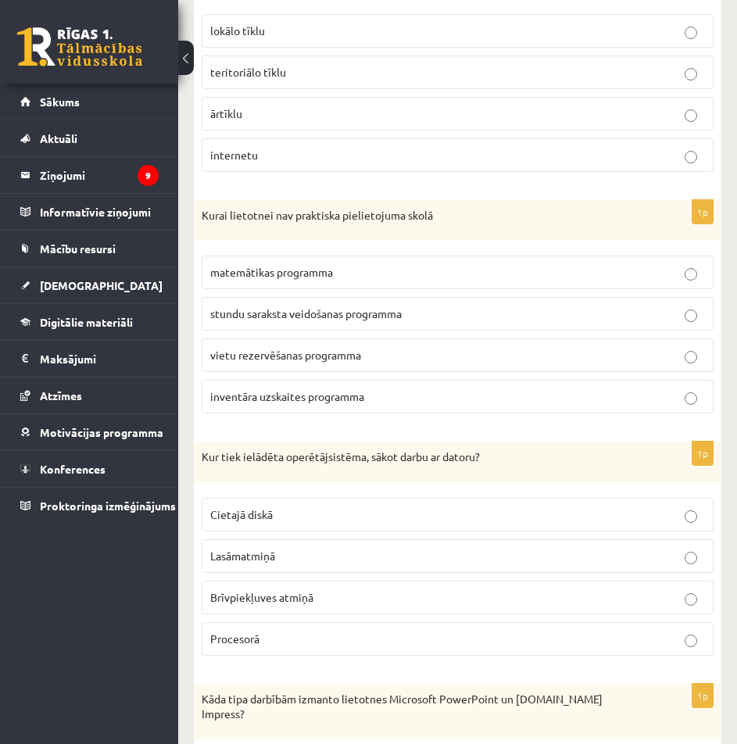
click at [346, 347] on p "vietu rezervēšanas programma" at bounding box center [457, 355] width 495 height 16
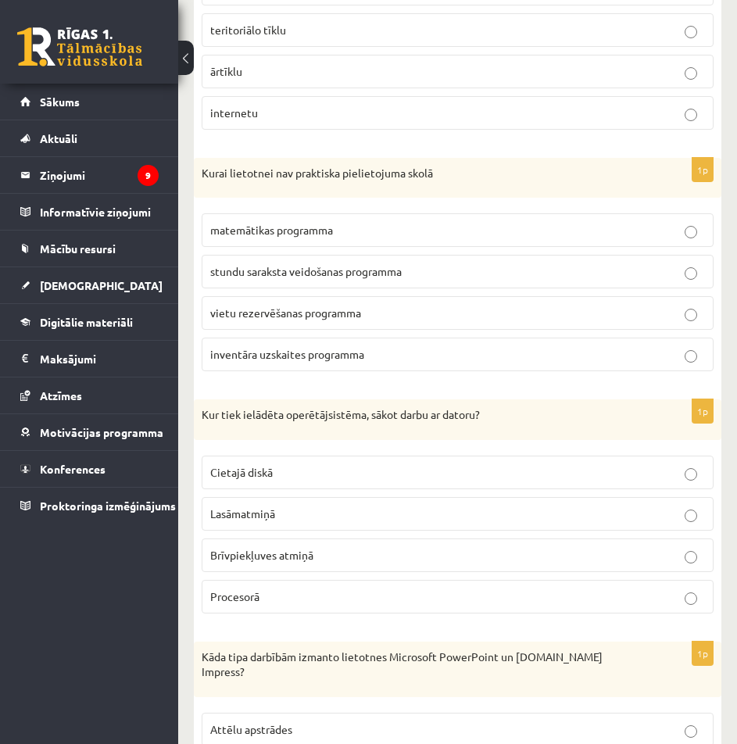
scroll to position [2062, 0]
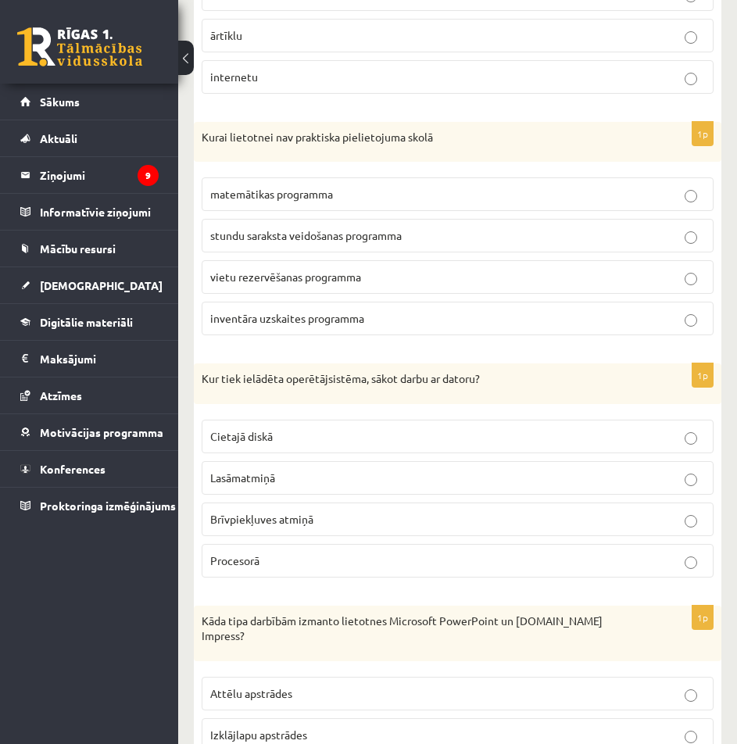
click at [343, 511] on p "Brīvpiekļuves atmiņā" at bounding box center [457, 519] width 495 height 16
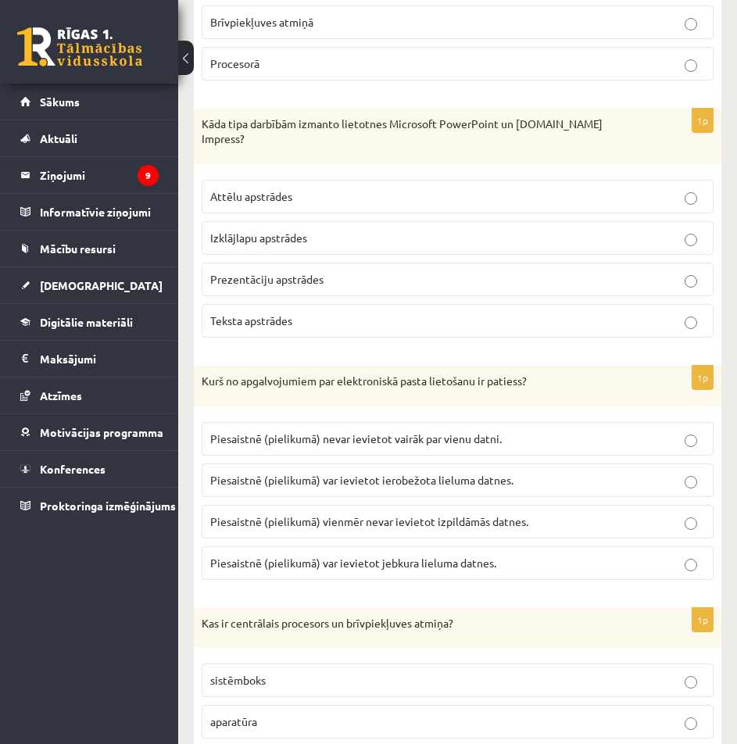
scroll to position [2531, 0]
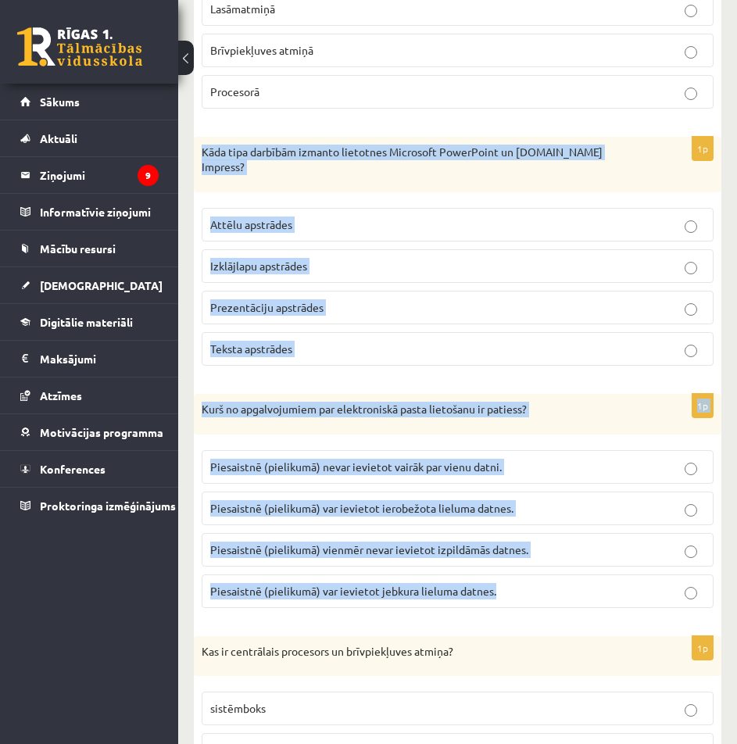
drag, startPoint x: 190, startPoint y: 113, endPoint x: 540, endPoint y: 560, distance: 567.4
click at [540, 560] on div "Datorika JK 12.b2 klase 1. ieskaite (10. klase) , Krišs Mazurs (12.b2 JK klase)…" at bounding box center [457, 110] width 559 height 5162
copy form "Kāda tipa darbībām izmanto lietotnes Microsoft PowerPoint un OpenOffice.org Imp…"
click at [660, 344] on div "1p Kāda tipa darbībām izmanto lietotnes Microsoft PowerPoint un OpenOffice.org …" at bounding box center [458, 258] width 528 height 242
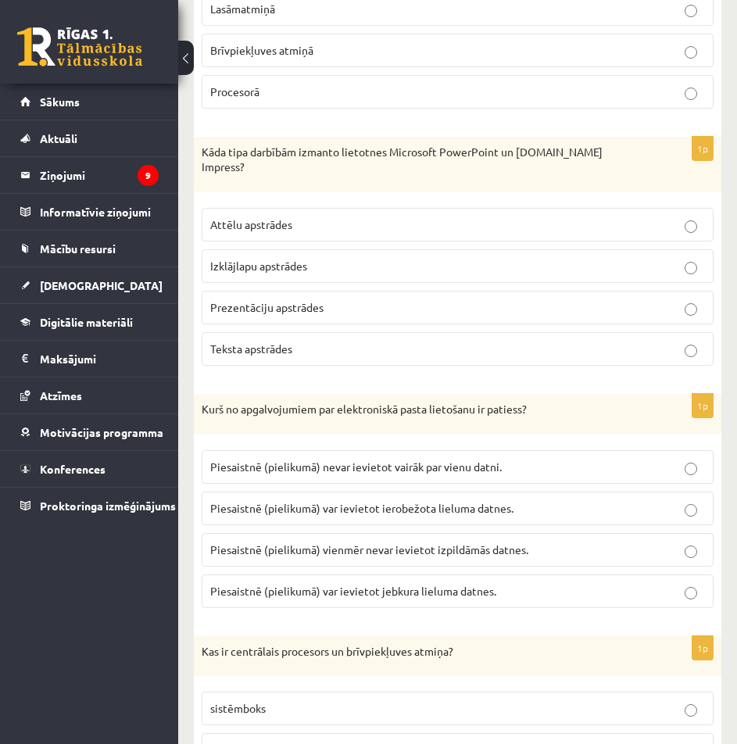
click at [317, 291] on label "Prezentāciju apstrādes" at bounding box center [458, 308] width 512 height 34
click at [467, 501] on span "Piesaistnē (pielikumā) var ievietot ierobežota lieluma datnes." at bounding box center [361, 508] width 303 height 14
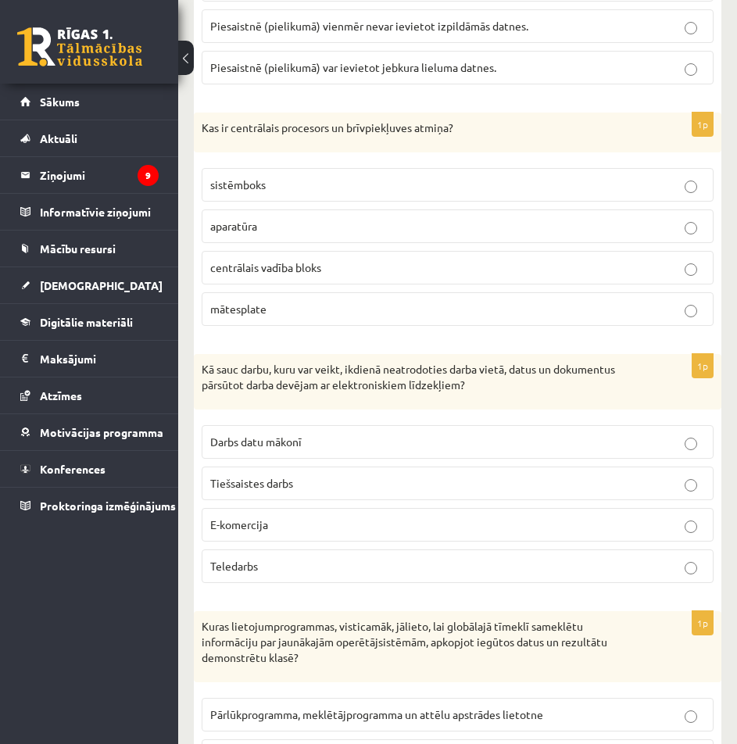
scroll to position [3078, 0]
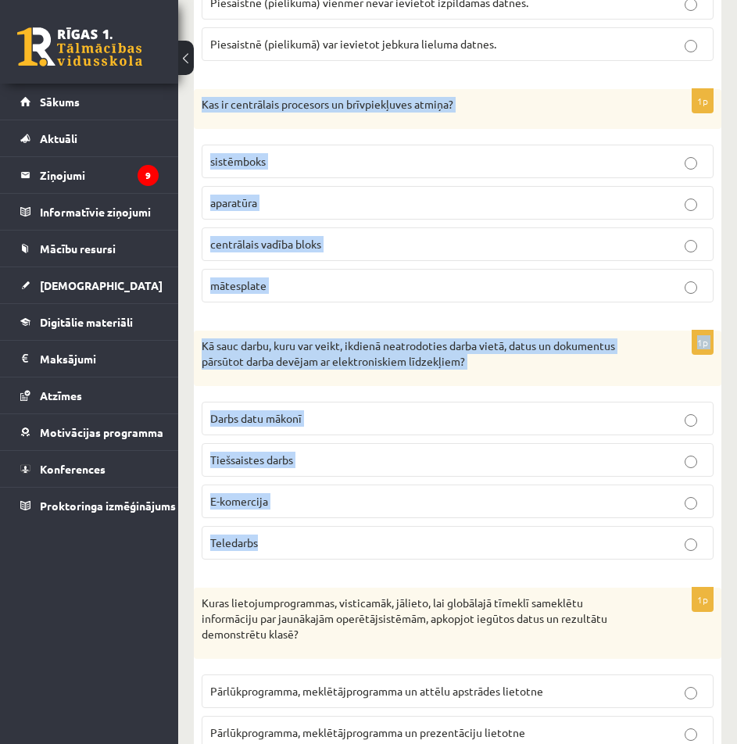
drag, startPoint x: 319, startPoint y: 519, endPoint x: 201, endPoint y: 70, distance: 464.0
copy form "Kas ir centrālais procesors un brīvpiekļuves atmiņa? sistēmboks aparatūra centr…"
click at [530, 331] on div "Kā sauc darbu, kuru var veikt, ikdienā neatrodoties darba vietā, datus un dokum…" at bounding box center [458, 359] width 528 height 56
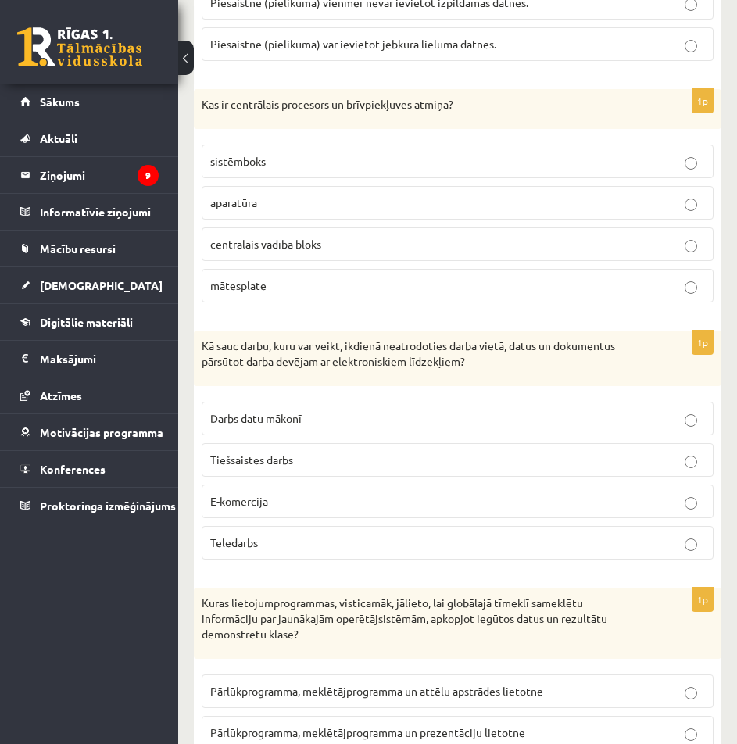
drag, startPoint x: 277, startPoint y: 165, endPoint x: 303, endPoint y: 215, distance: 56.3
click at [278, 195] on p "aparatūra" at bounding box center [457, 203] width 495 height 16
click at [359, 535] on p "Teledarbs" at bounding box center [457, 543] width 495 height 16
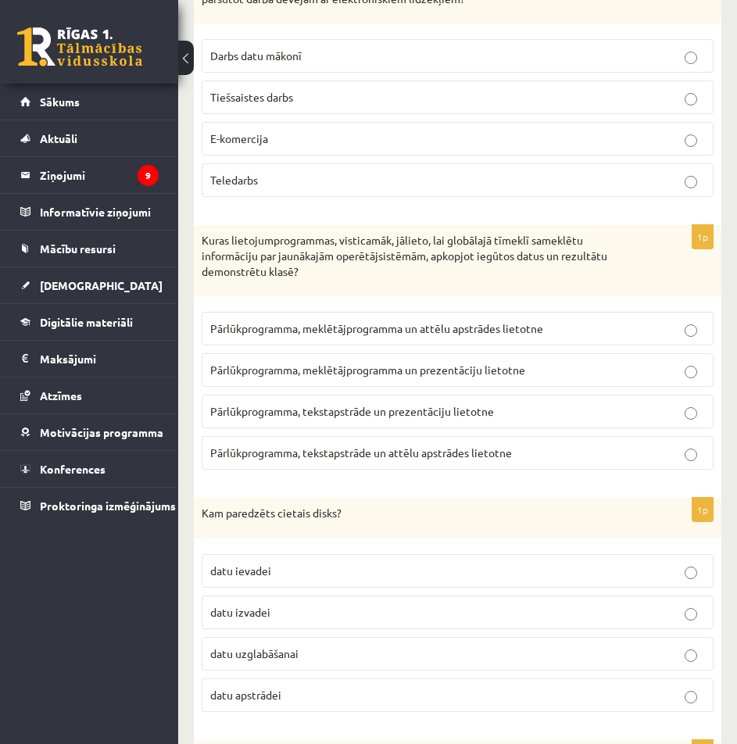
scroll to position [3469, 0]
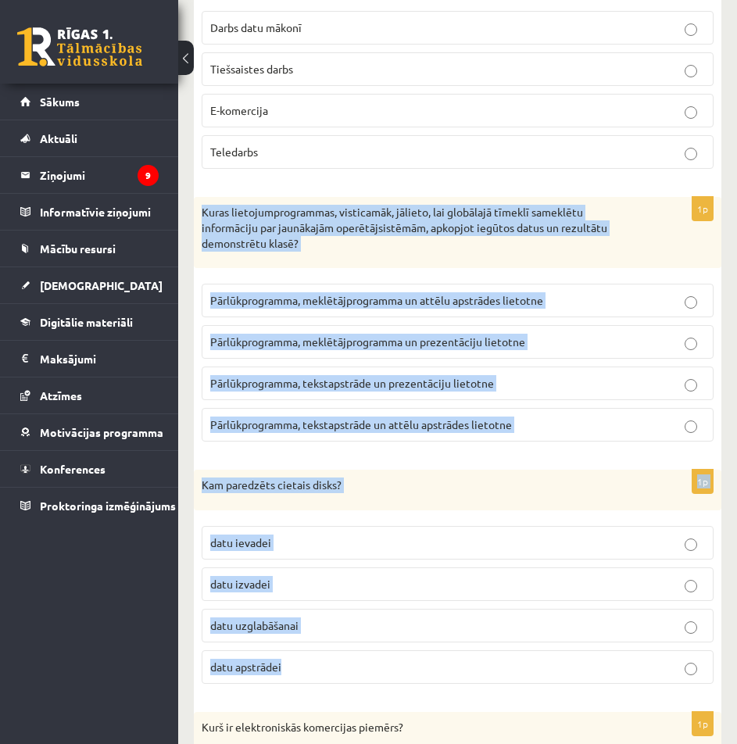
drag, startPoint x: 203, startPoint y: 167, endPoint x: 496, endPoint y: 629, distance: 547.4
copy form "Kuras lietojumprogrammas, visticamāk, jālieto, lai globālajā tīmeklī sameklētu …"
click at [341, 618] on p "datu uzglabāšanai" at bounding box center [457, 626] width 495 height 16
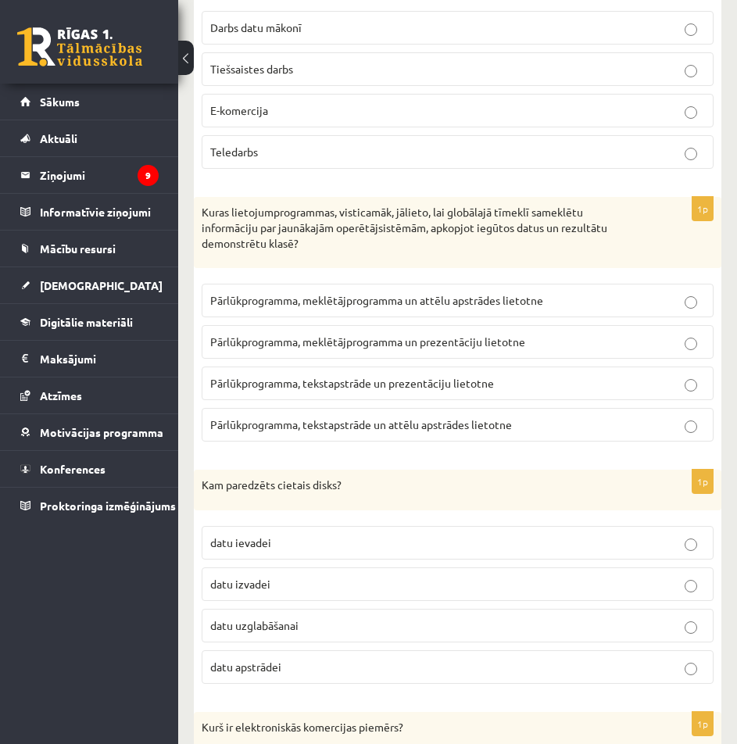
drag, startPoint x: 516, startPoint y: 357, endPoint x: 515, endPoint y: 365, distance: 7.9
click at [515, 367] on label "Pārlūkprogramma, tekstapstrāde un prezentāciju lietotne" at bounding box center [458, 384] width 512 height 34
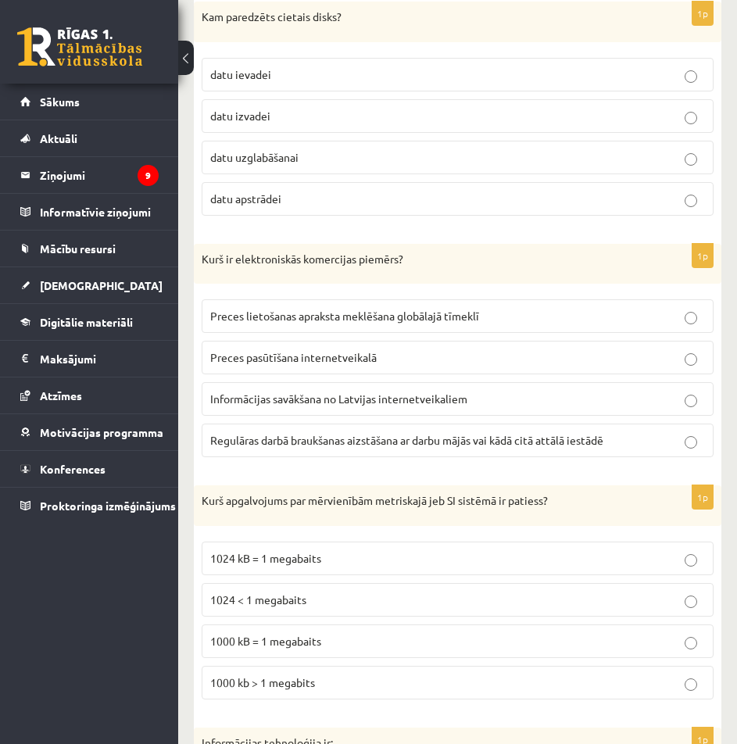
scroll to position [4017, 0]
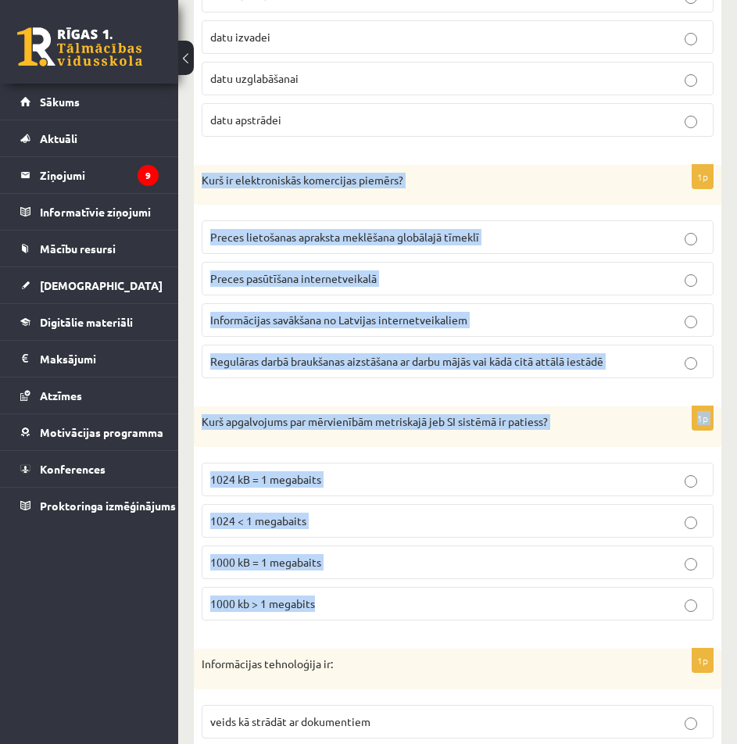
drag, startPoint x: 188, startPoint y: 135, endPoint x: 464, endPoint y: 568, distance: 513.9
copy form "Kurš ir elektroniskās komercijas piemērs? Preces lietošanas apraksta meklēšana …"
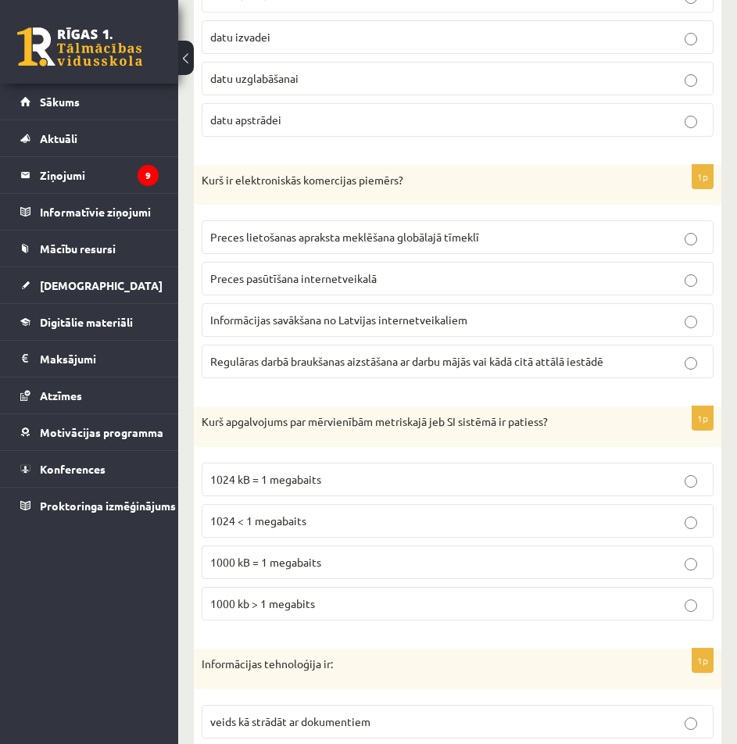
click at [505, 554] on p "1000 kB = 1 megabaits" at bounding box center [457, 562] width 495 height 16
click at [389, 270] on p "Preces pasūtīšana internetveikalā" at bounding box center [457, 278] width 495 height 16
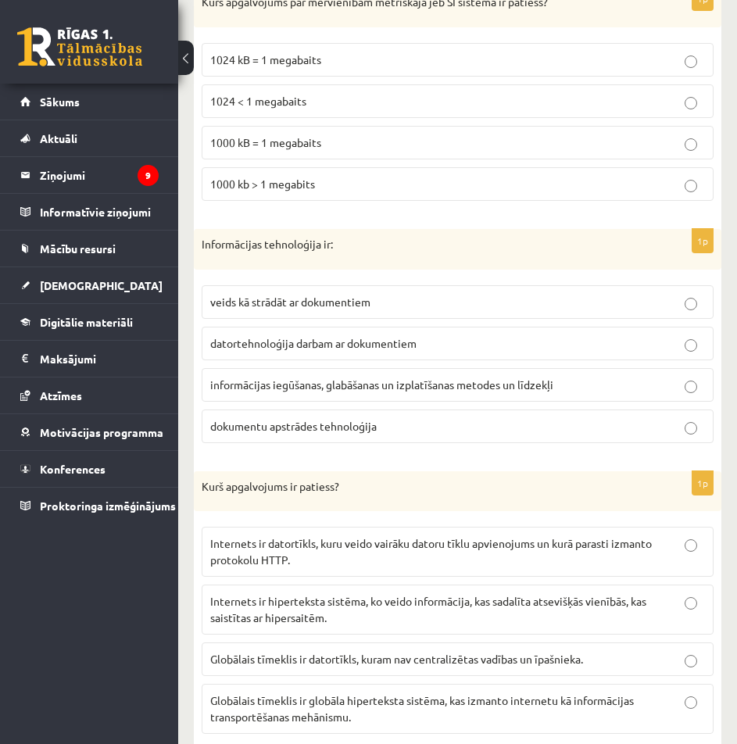
scroll to position [4445, 0]
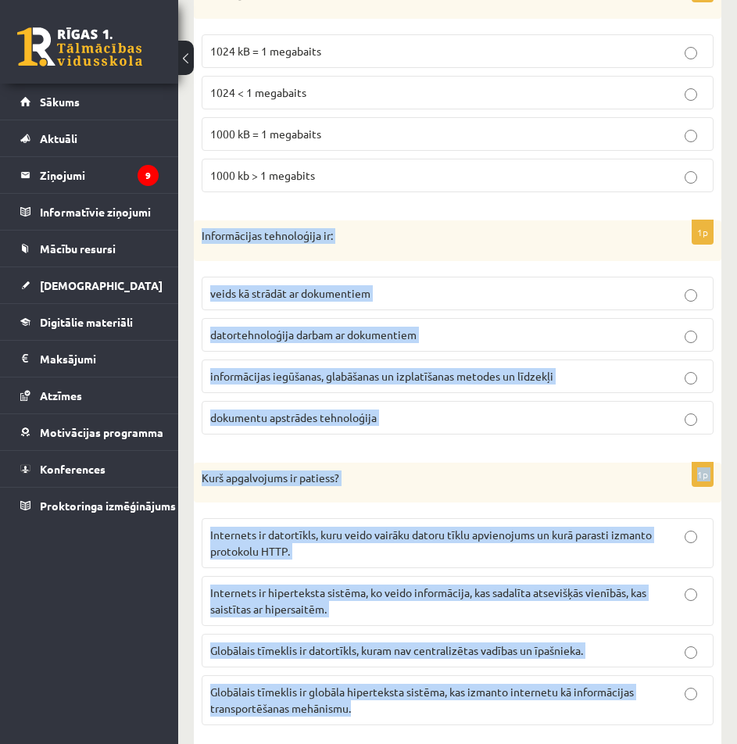
drag, startPoint x: 412, startPoint y: 693, endPoint x: 199, endPoint y: 200, distance: 536.4
copy form "Informācijas tehnoloģija ir: veids kā strādāt ar dokumentiem datortehnoloģija d…"
click at [424, 471] on p "Kurš apgalvojums ir patiess?" at bounding box center [419, 479] width 434 height 16
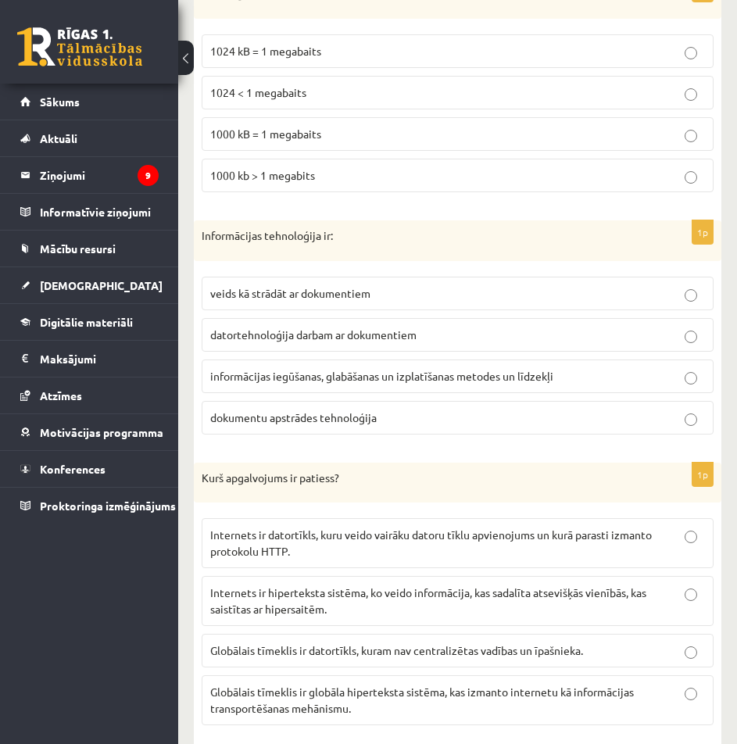
click at [378, 360] on label "informācijas iegūšanas, glabāšanas un izplatīšanas metodes un līdzekļi" at bounding box center [458, 377] width 512 height 34
drag, startPoint x: 364, startPoint y: 661, endPoint x: 374, endPoint y: 672, distance: 14.9
click at [364, 685] on span "Globālais tīmeklis ir globāla hiperteksta sistēma, kas izmanto internetu kā inf…" at bounding box center [422, 700] width 424 height 30
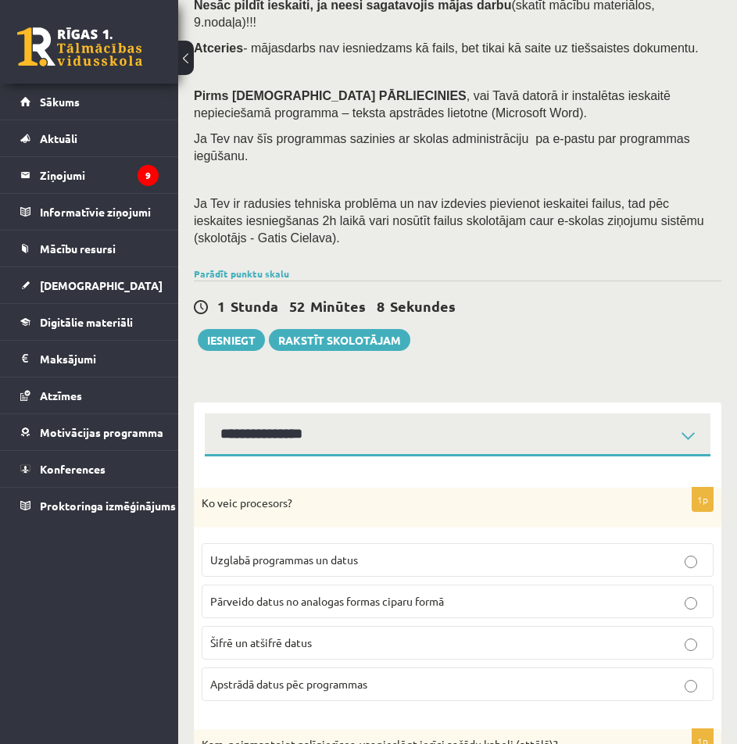
scroll to position [391, 0]
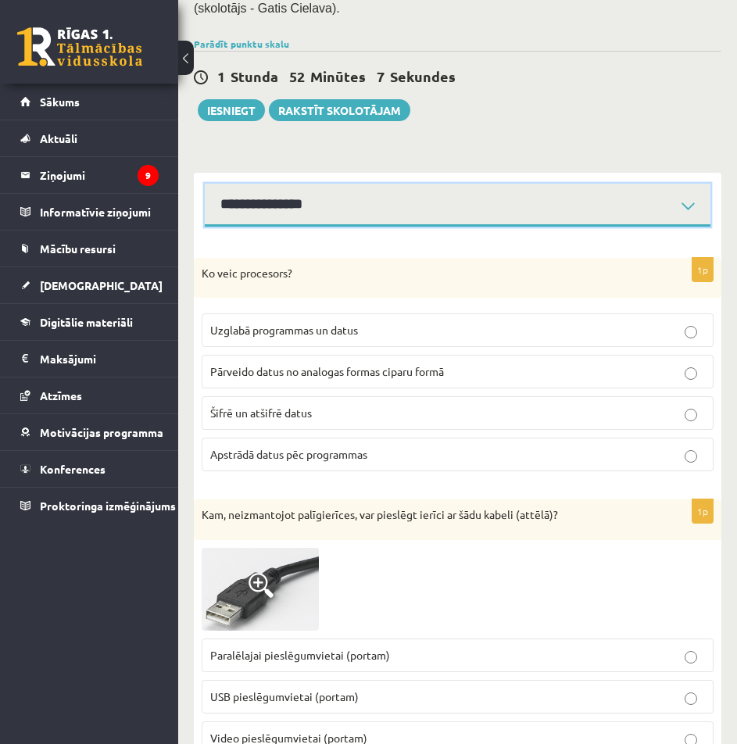
click at [354, 184] on select "**********" at bounding box center [458, 205] width 506 height 43
select select "**********"
click at [205, 184] on select "**********" at bounding box center [458, 205] width 506 height 43
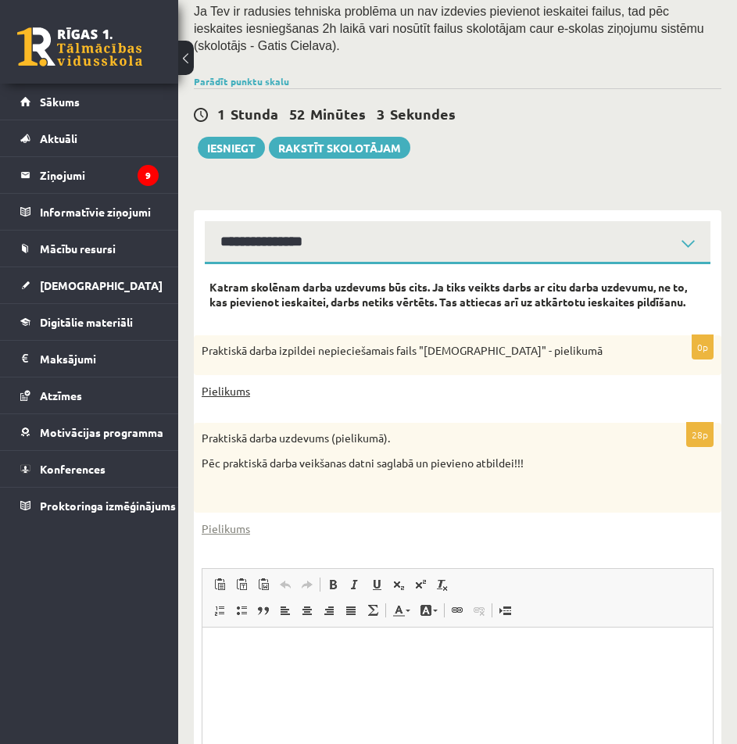
click at [231, 383] on link "Pielikums" at bounding box center [226, 391] width 48 height 16
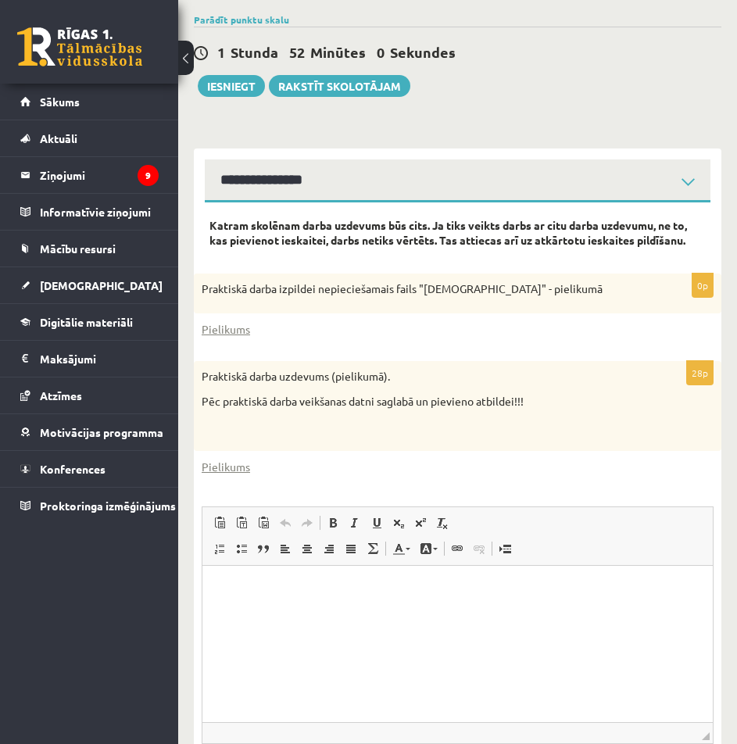
scroll to position [509, 0]
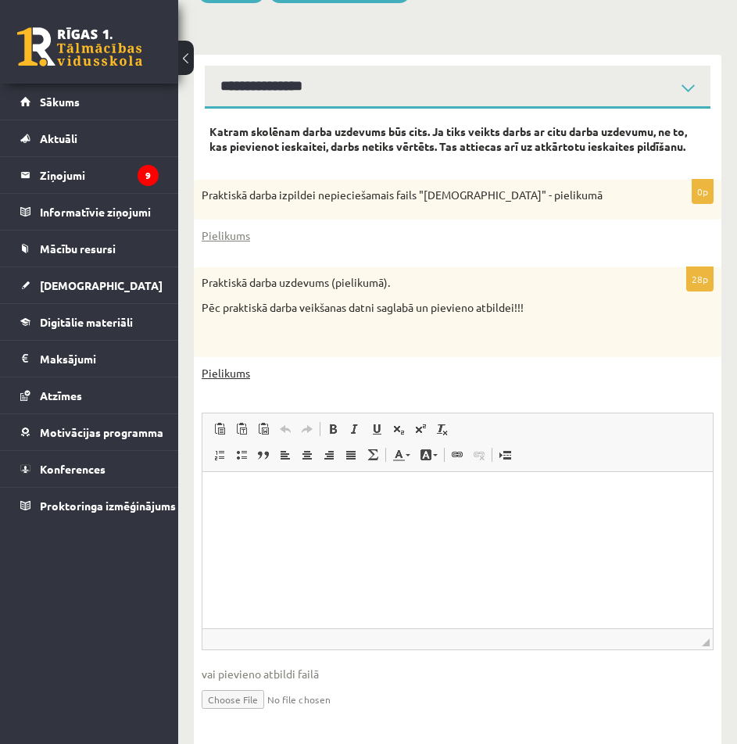
click at [226, 365] on link "Pielikums" at bounding box center [226, 373] width 48 height 16
click at [229, 365] on link "Pielikums" at bounding box center [226, 373] width 48 height 16
click at [257, 682] on input "file" at bounding box center [458, 698] width 512 height 32
type input "**********"
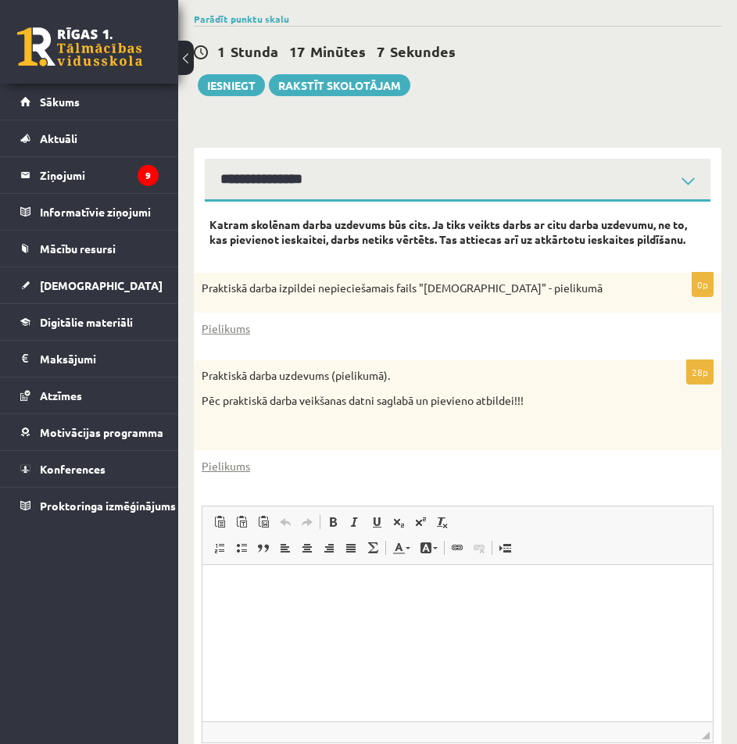
scroll to position [274, 0]
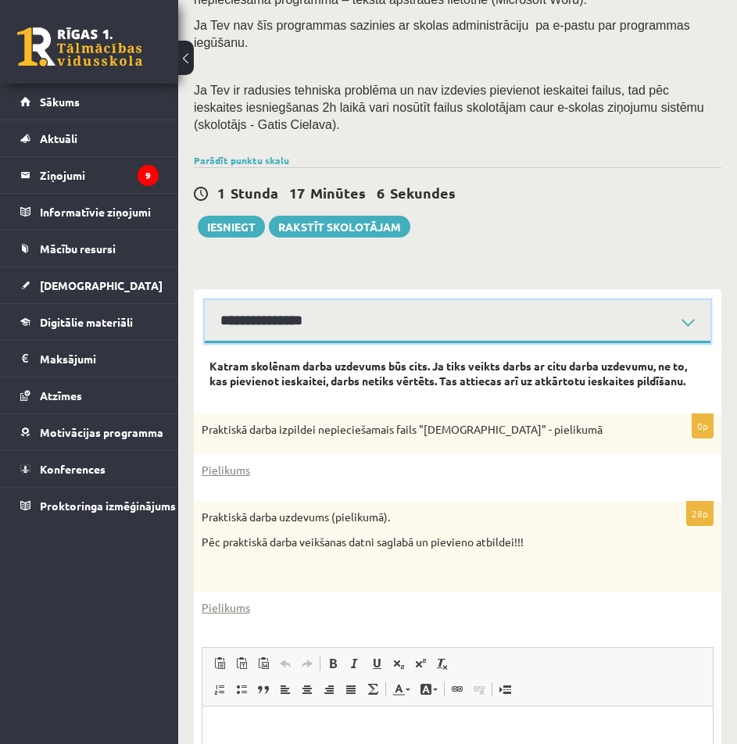
click at [488, 300] on select "**********" at bounding box center [458, 321] width 506 height 43
click at [205, 300] on select "**********" at bounding box center [458, 321] width 506 height 43
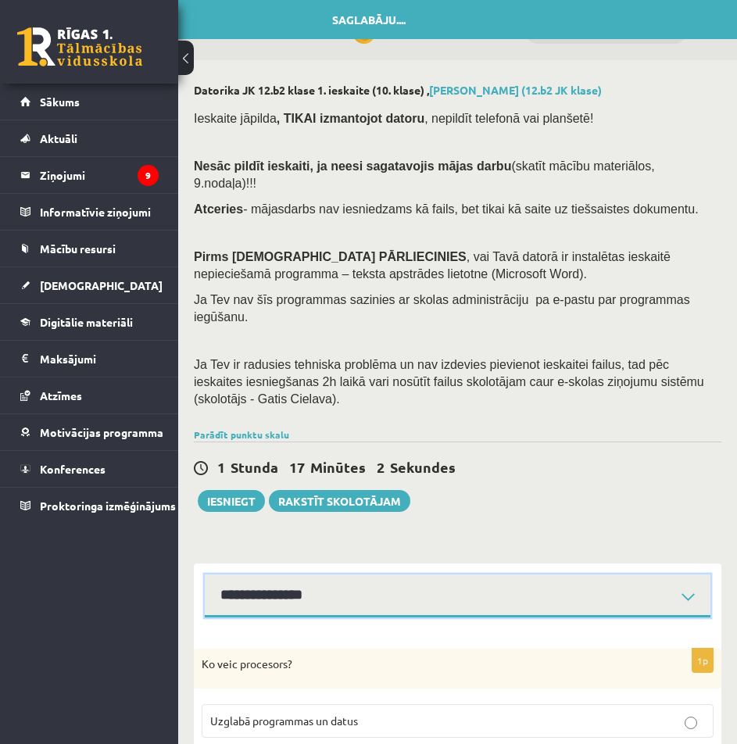
click at [392, 575] on select "**********" at bounding box center [458, 596] width 506 height 43
select select "**********"
click at [205, 575] on select "**********" at bounding box center [458, 596] width 506 height 43
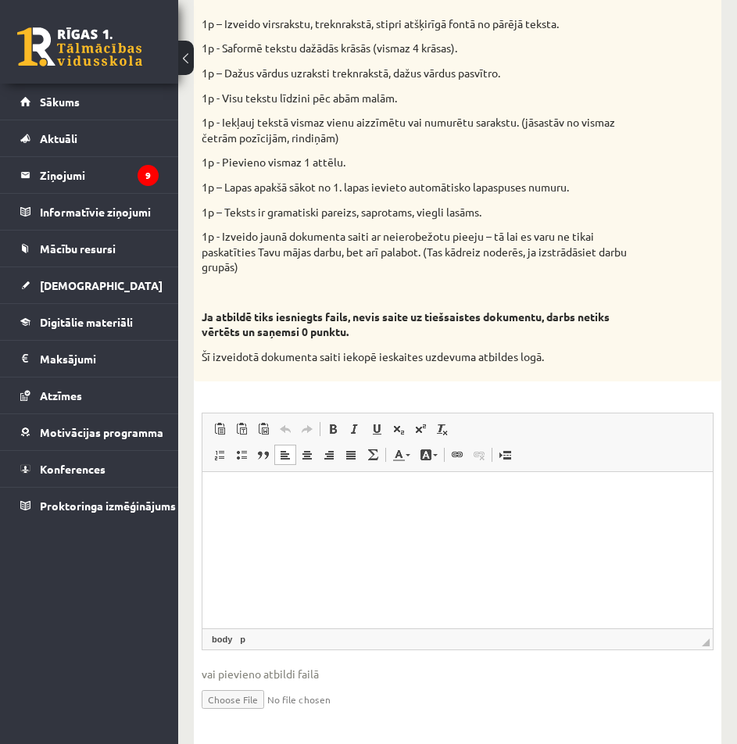
click at [349, 520] on html at bounding box center [457, 496] width 510 height 48
click at [518, 520] on html at bounding box center [457, 496] width 510 height 48
click at [454, 449] on span at bounding box center [457, 455] width 13 height 13
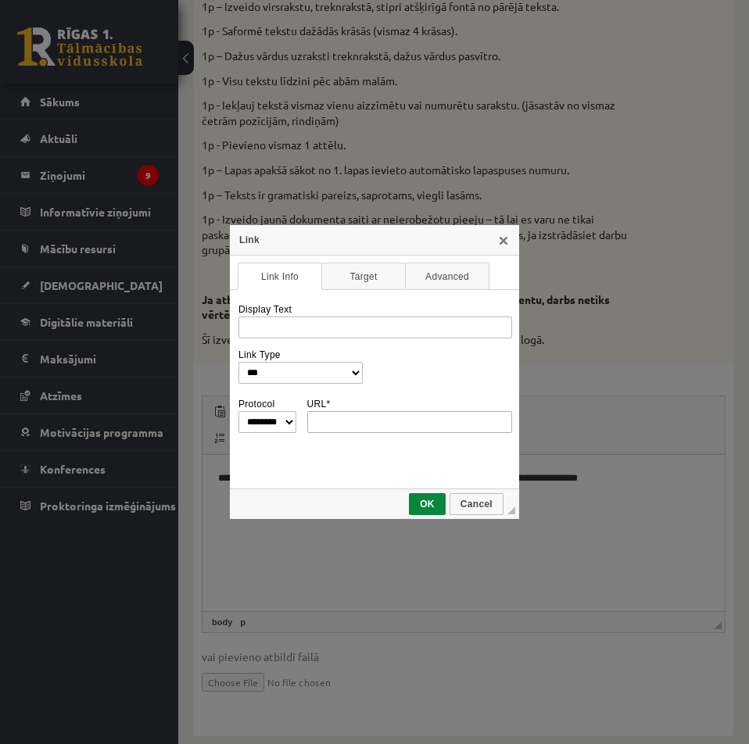
click at [424, 430] on input "URL *" at bounding box center [410, 422] width 206 height 22
click at [511, 241] on div "Link" at bounding box center [373, 240] width 289 height 30
click at [494, 250] on div "Link" at bounding box center [373, 240] width 289 height 30
click at [504, 247] on div "Link" at bounding box center [373, 240] width 289 height 30
click at [507, 227] on div "Link" at bounding box center [373, 240] width 289 height 30
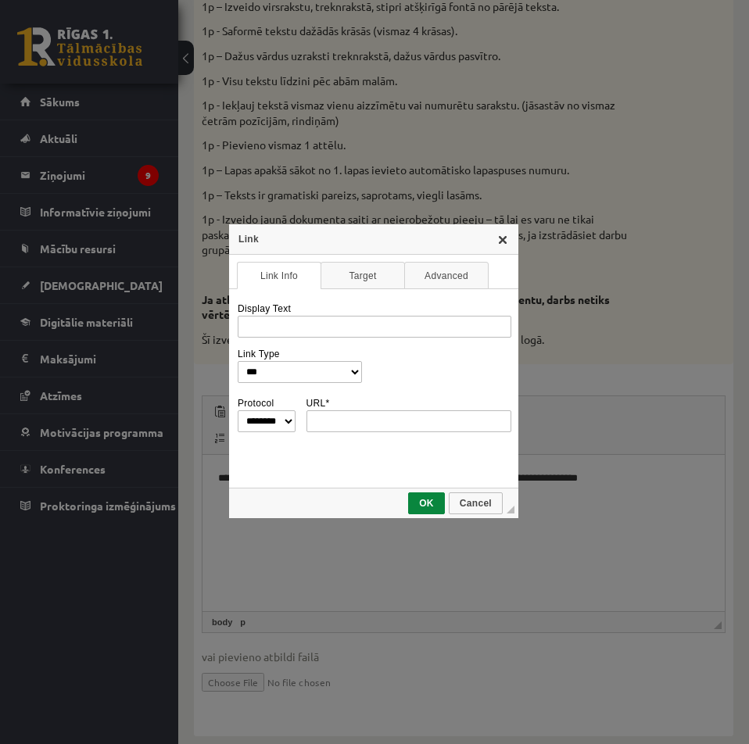
click at [503, 242] on link "X" at bounding box center [502, 239] width 13 height 13
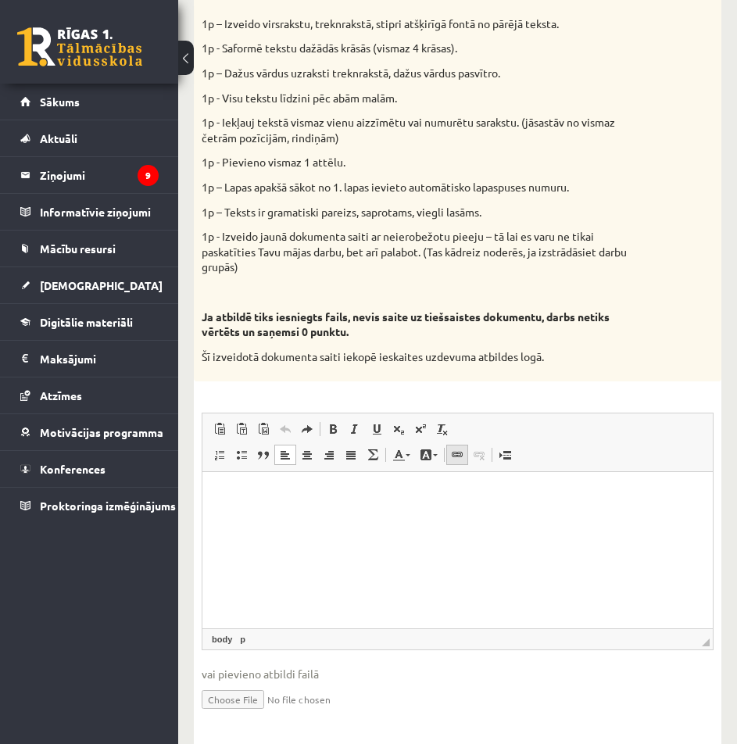
click at [467, 445] on link "Link Keyboard shortcut Ctrl+K" at bounding box center [457, 455] width 22 height 20
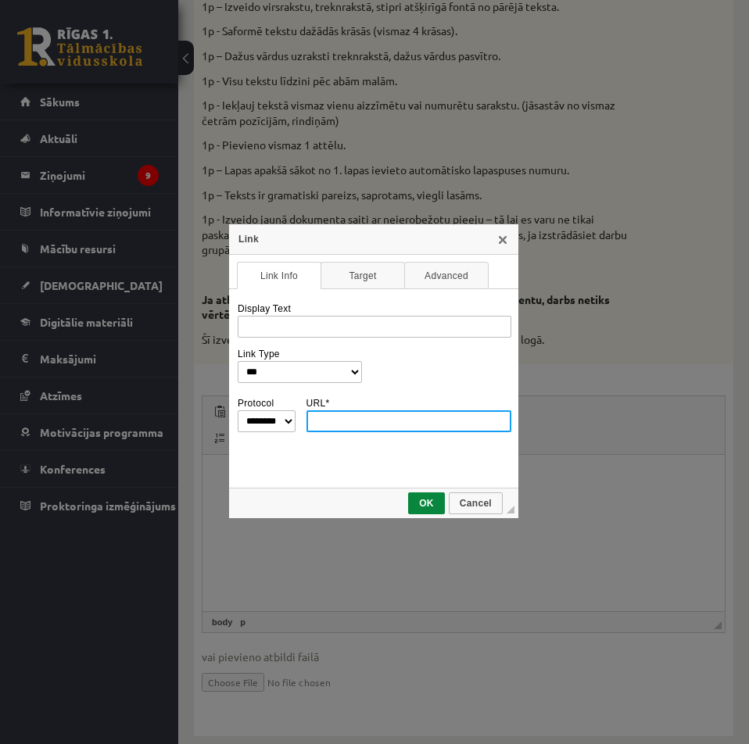
click at [417, 428] on input "URL *" at bounding box center [409, 421] width 206 height 22
type input "**********"
select select "********"
type input "**********"
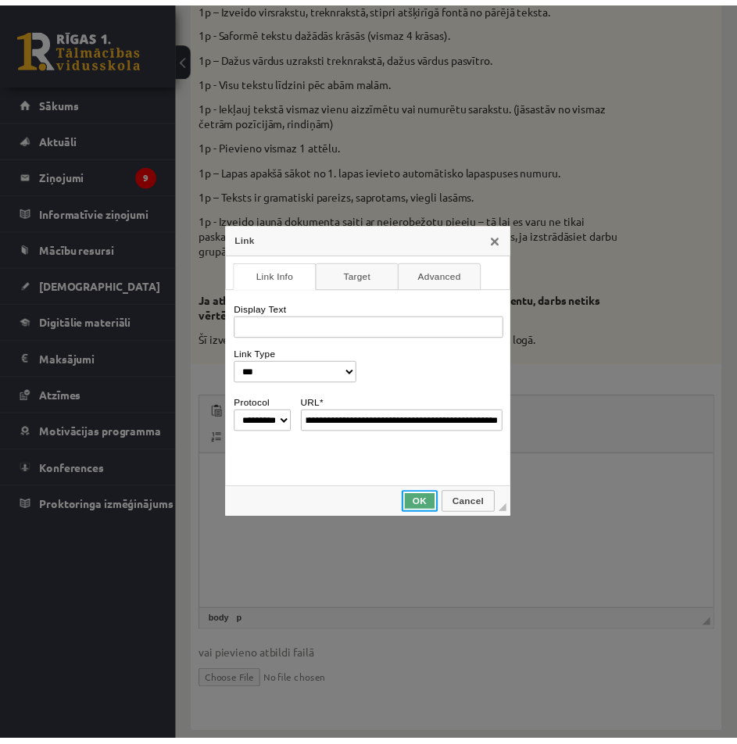
scroll to position [0, 0]
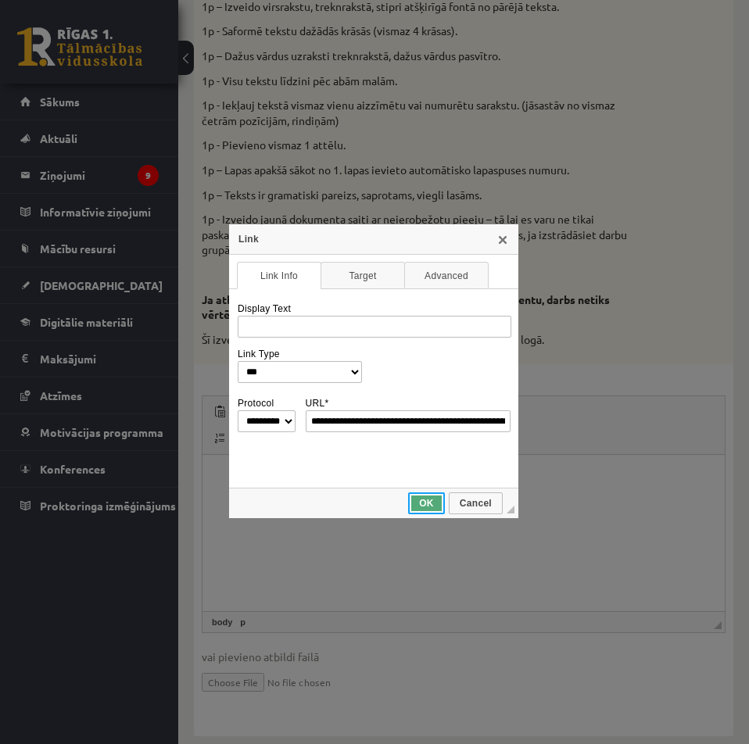
click at [429, 495] on link "OK" at bounding box center [426, 503] width 37 height 22
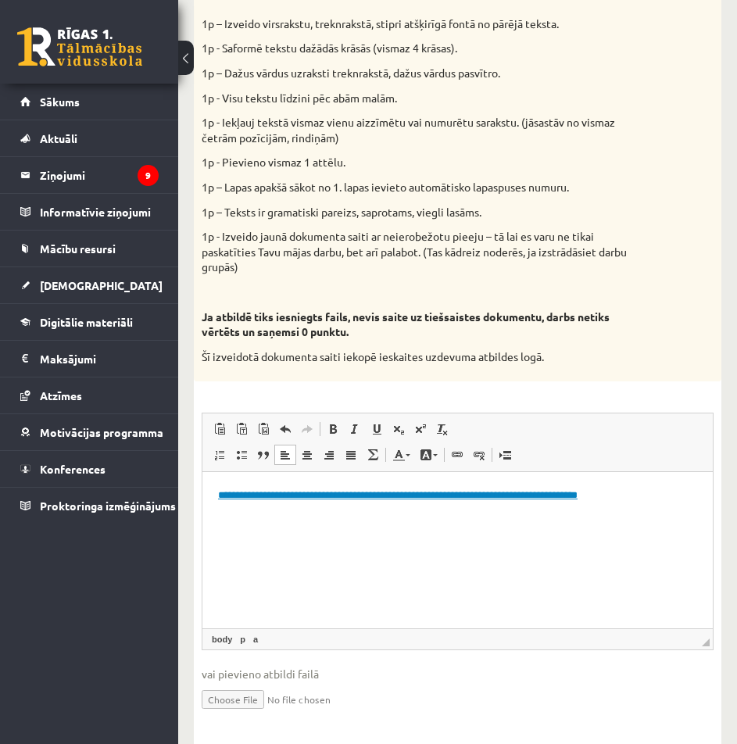
click at [389, 520] on html "**********" at bounding box center [457, 496] width 510 height 48
click at [379, 520] on html "**********" at bounding box center [457, 496] width 510 height 48
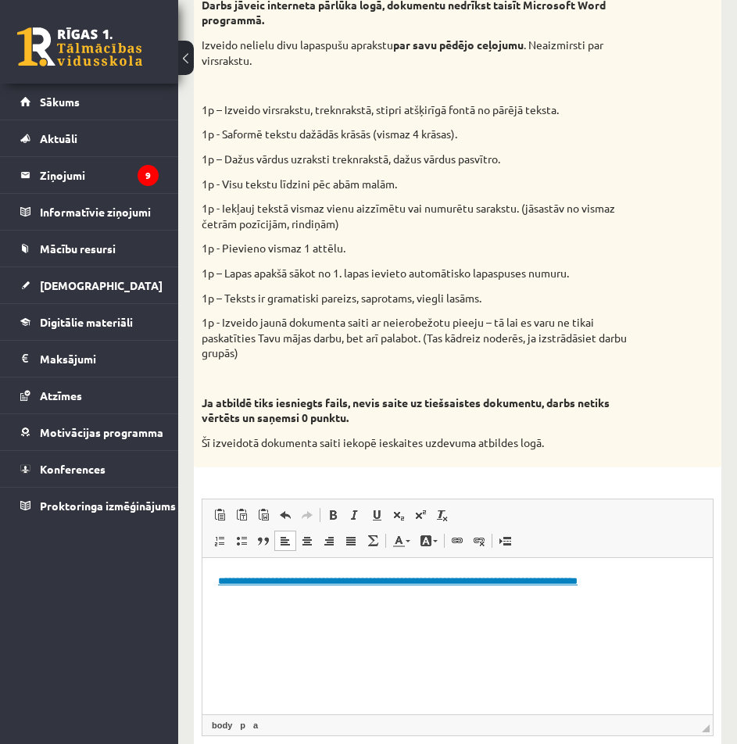
scroll to position [890, 0]
